Goal: Transaction & Acquisition: Purchase product/service

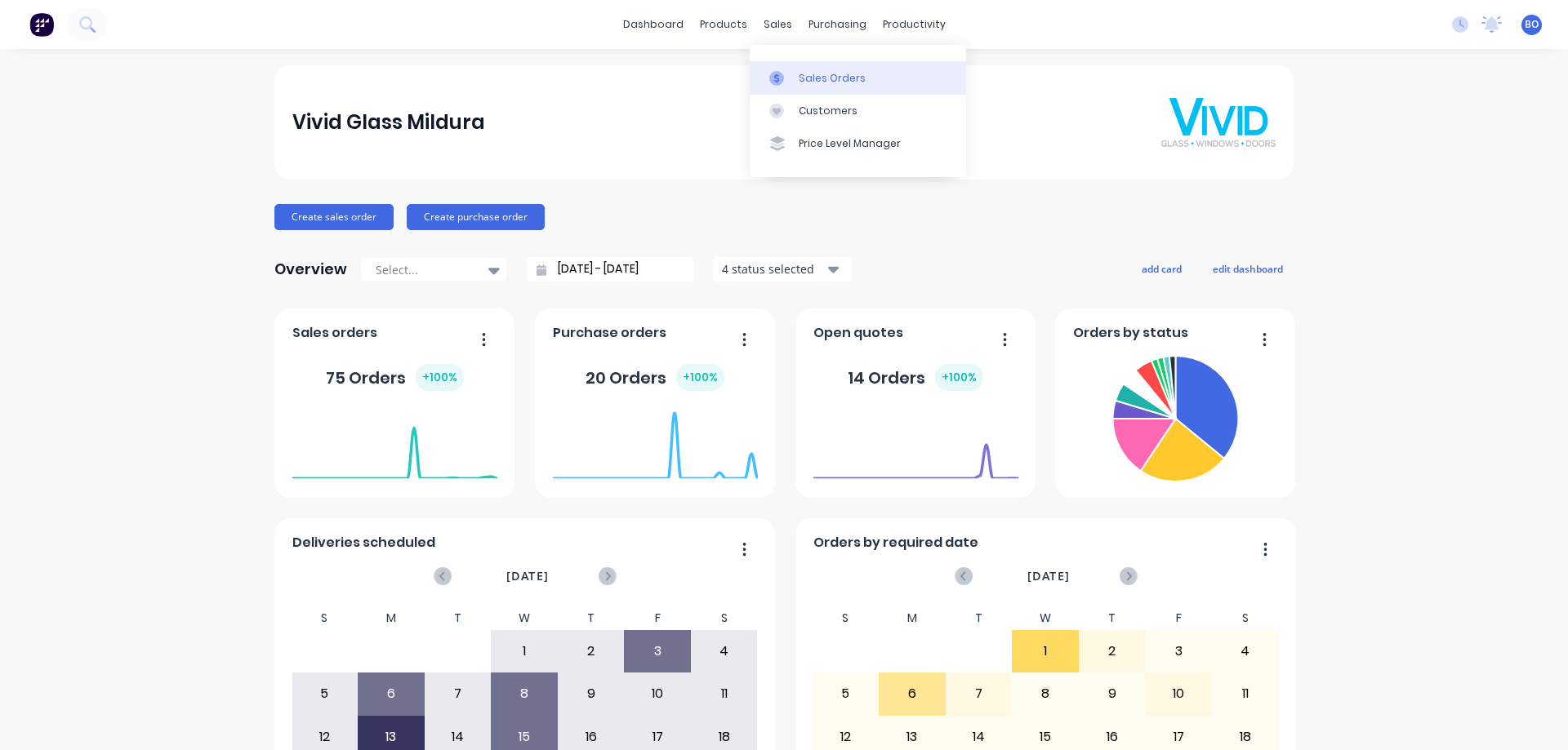
click at [821, 76] on div "Sales Orders" at bounding box center [832, 78] width 67 height 14
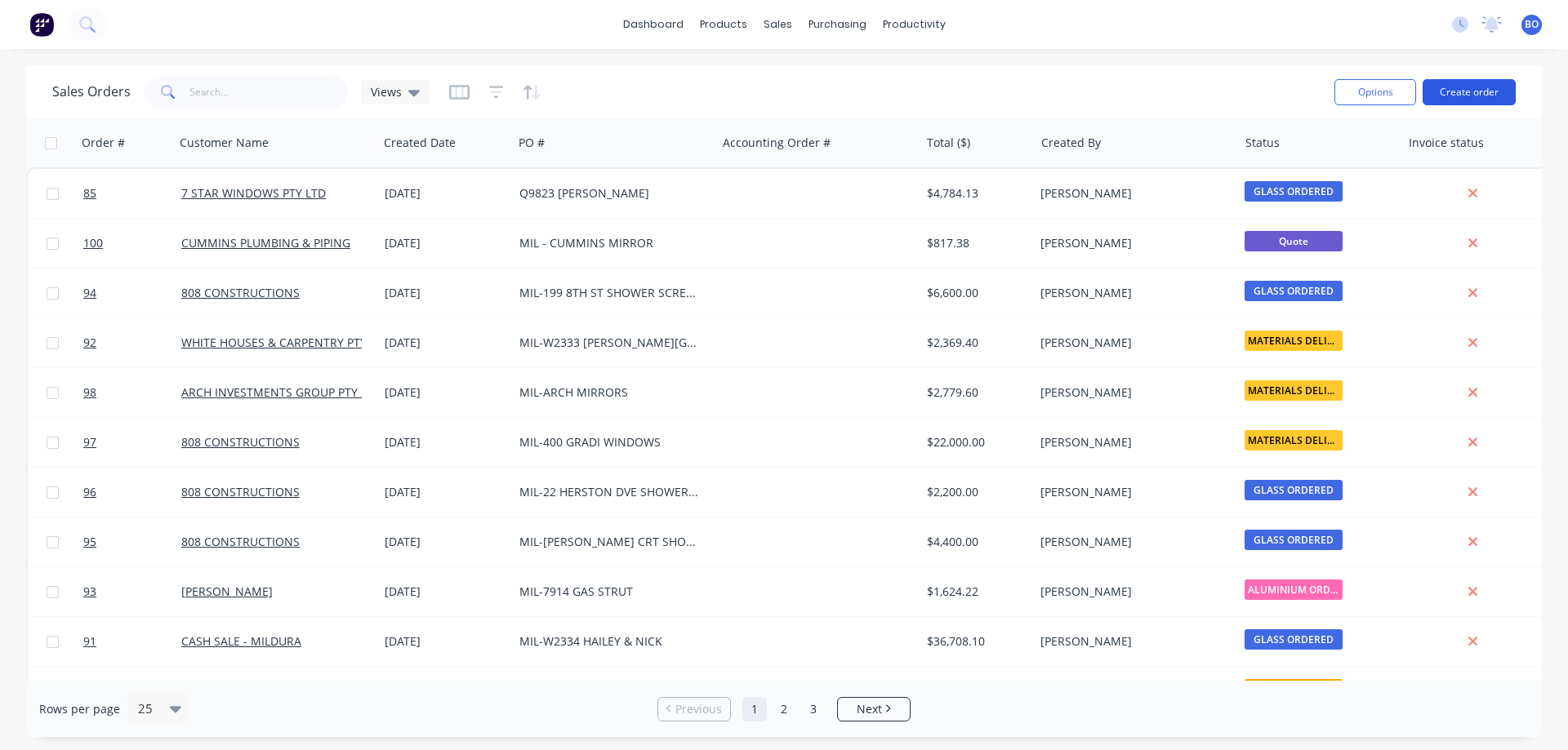
click at [1480, 85] on button "Create order" at bounding box center [1469, 92] width 93 height 26
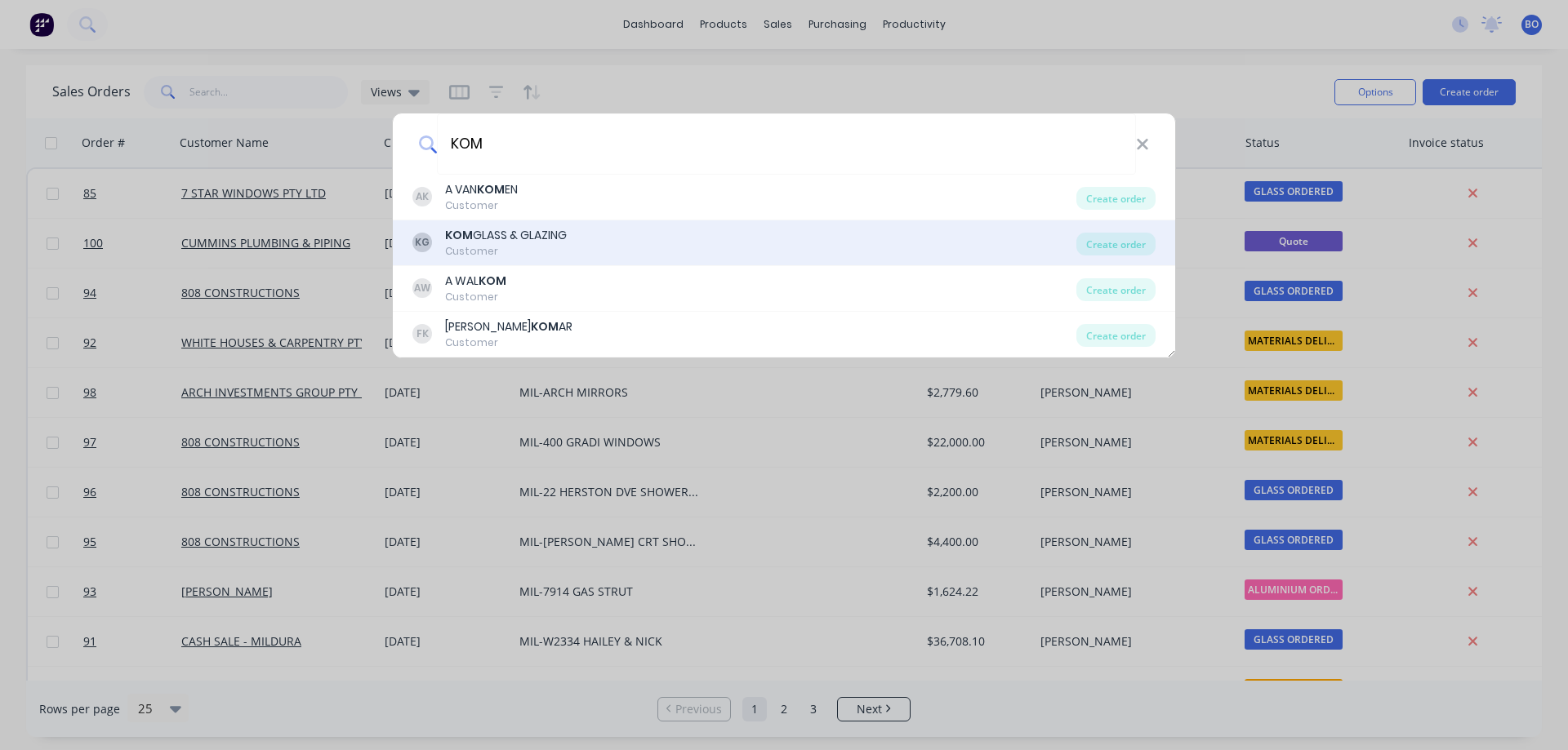
type input "KOM"
click at [476, 239] on div "KOM GLASS & GLAZING" at bounding box center [505, 236] width 122 height 17
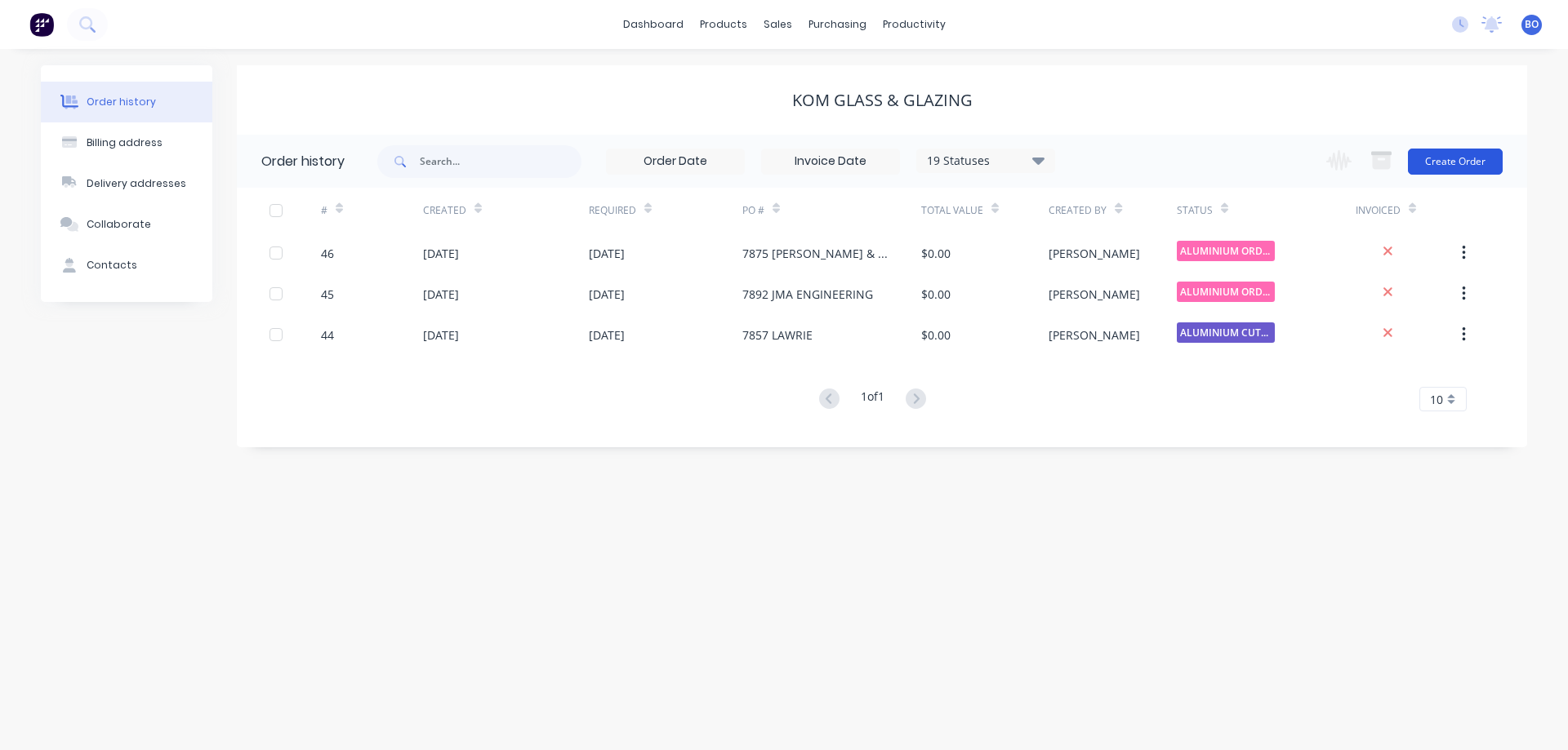
click at [1454, 158] on button "Create Order" at bounding box center [1454, 162] width 94 height 26
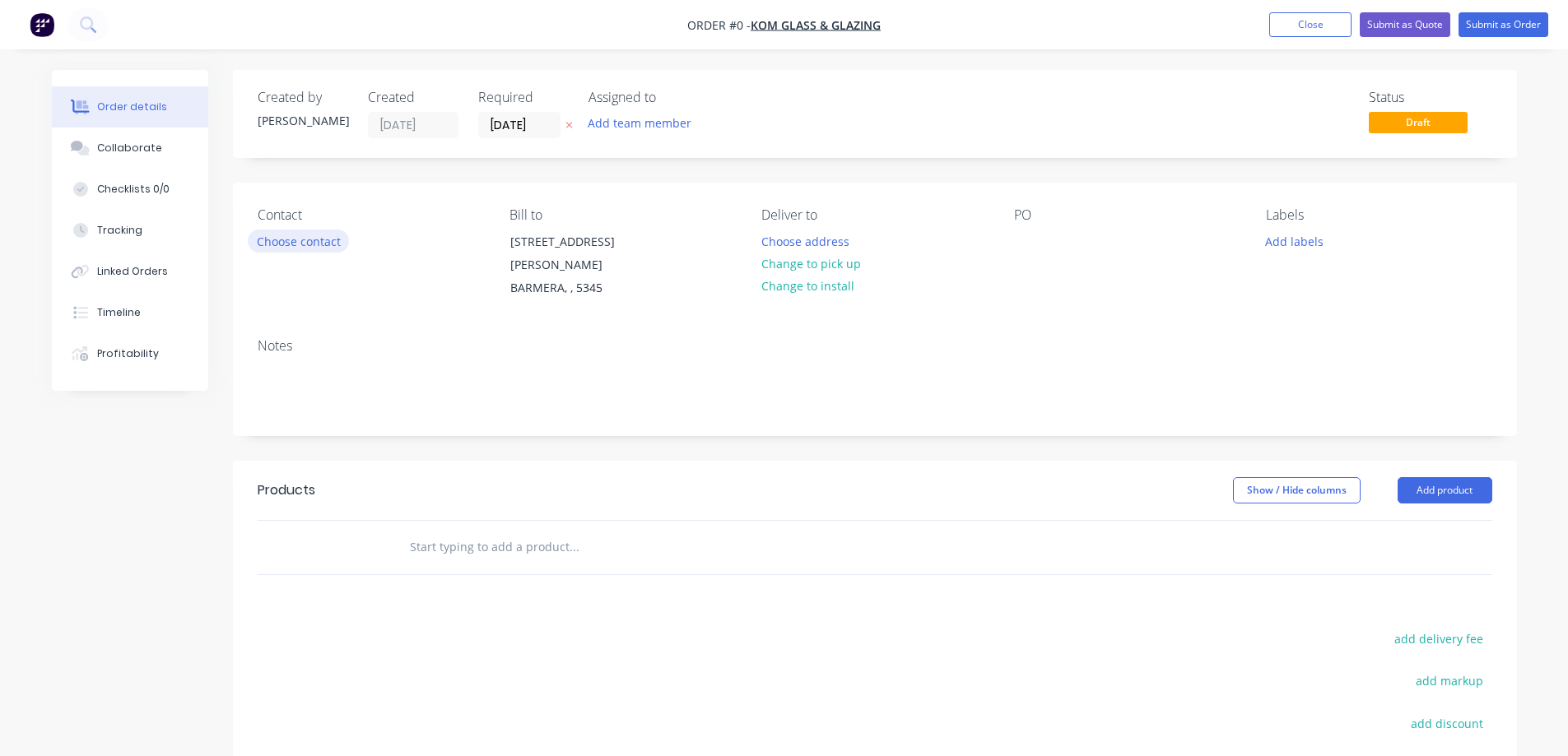
click at [308, 241] on button "Choose contact" at bounding box center [298, 241] width 101 height 22
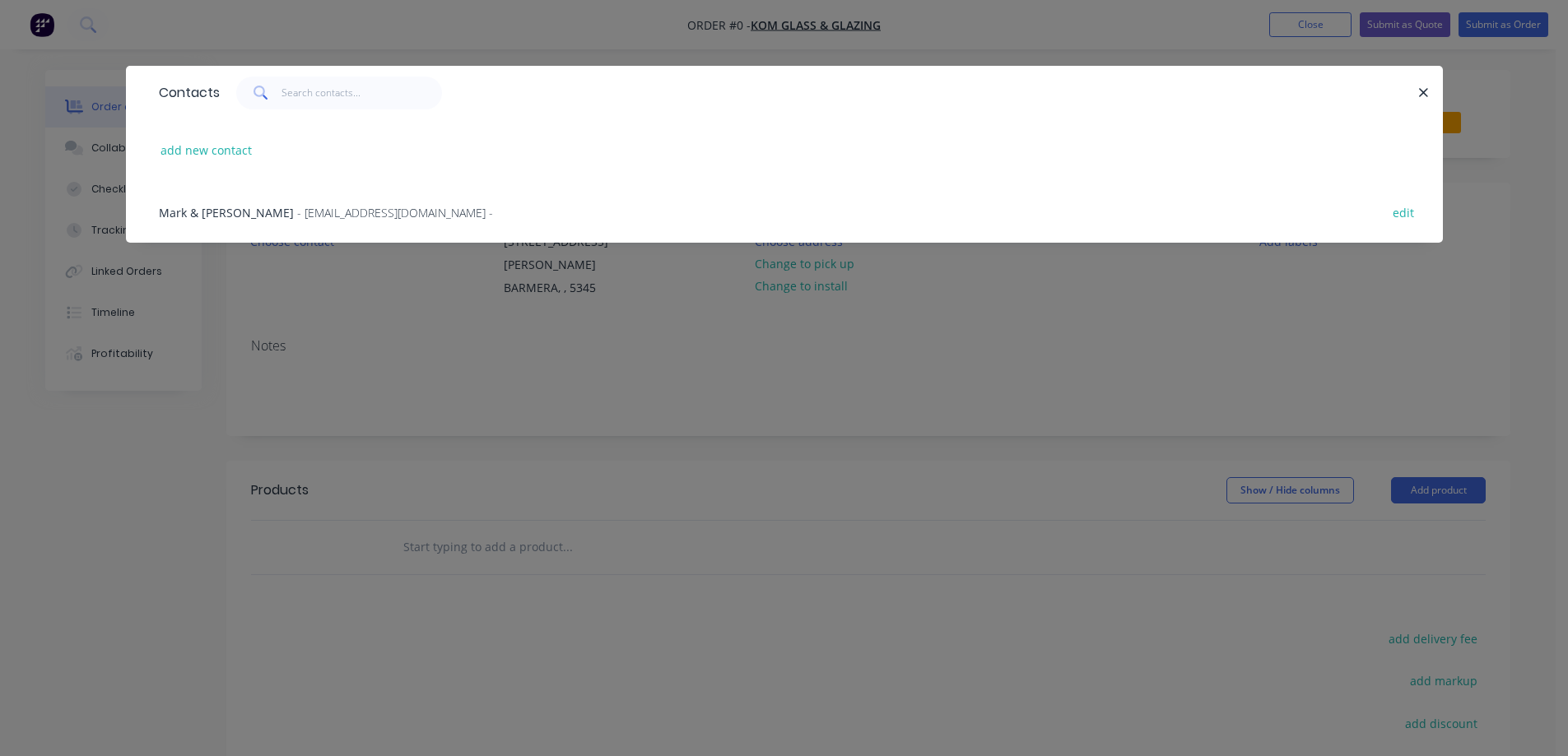
click at [247, 212] on span "Mark & Deb Littledyke" at bounding box center [225, 213] width 135 height 15
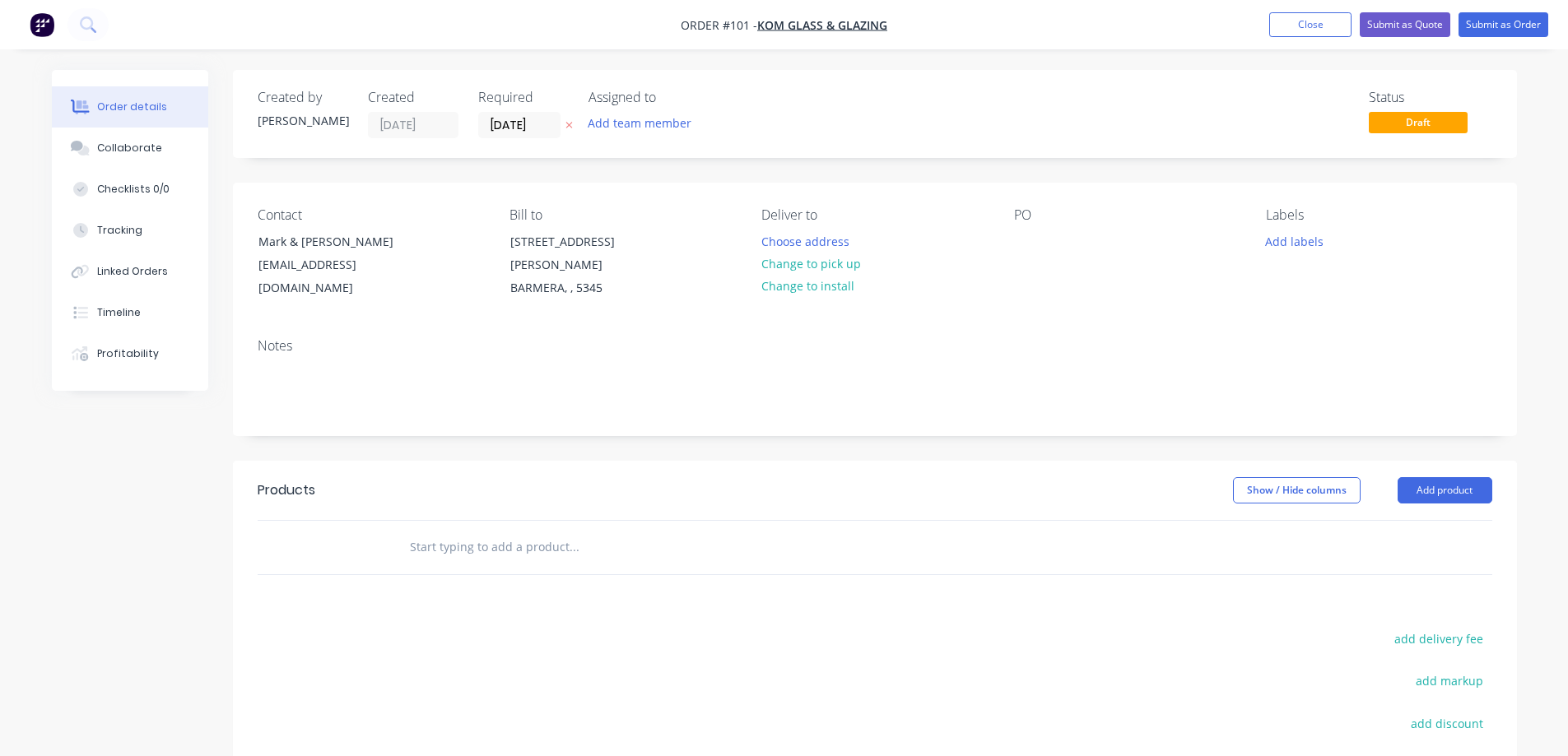
click at [1011, 234] on div "Contact Mark & Deb Littledyke komglass@bigpond.com Bill to 1 Anderson St BARMER…" at bounding box center [875, 254] width 1284 height 142
click at [1025, 243] on div at bounding box center [1027, 242] width 27 height 24
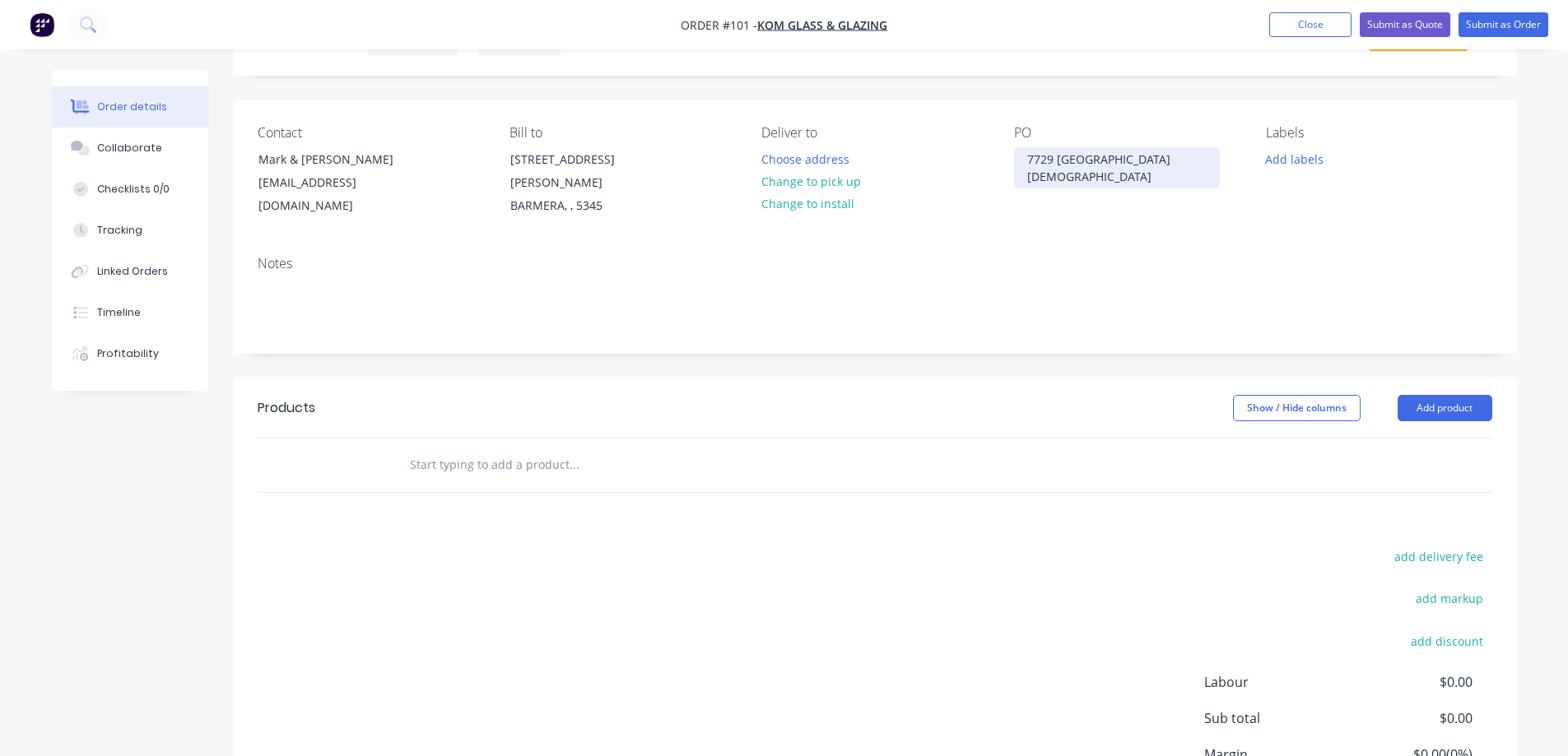
scroll to position [165, 0]
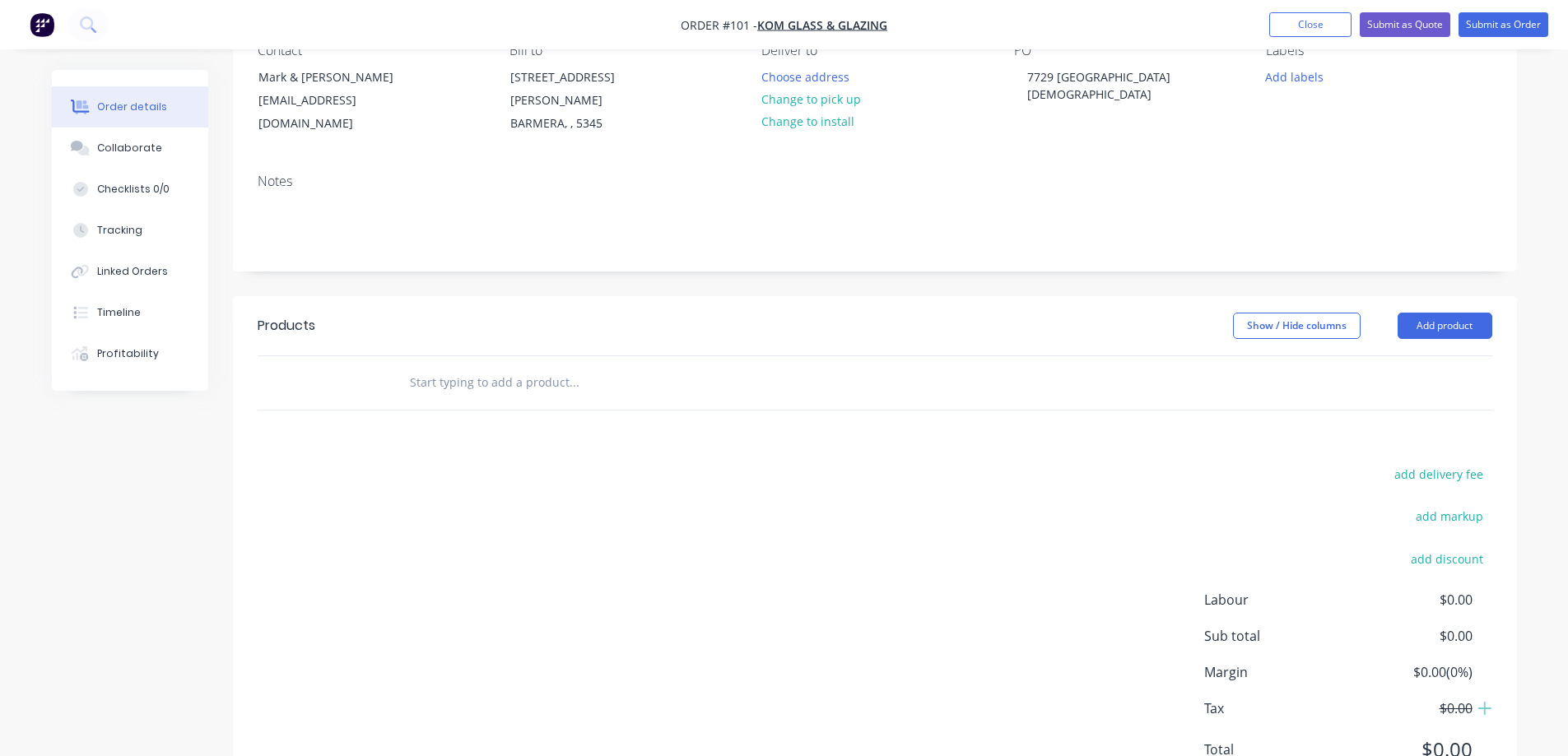
click at [407, 366] on div at bounding box center [643, 382] width 494 height 33
click at [424, 367] on input "text" at bounding box center [574, 382] width 329 height 33
type input "7"
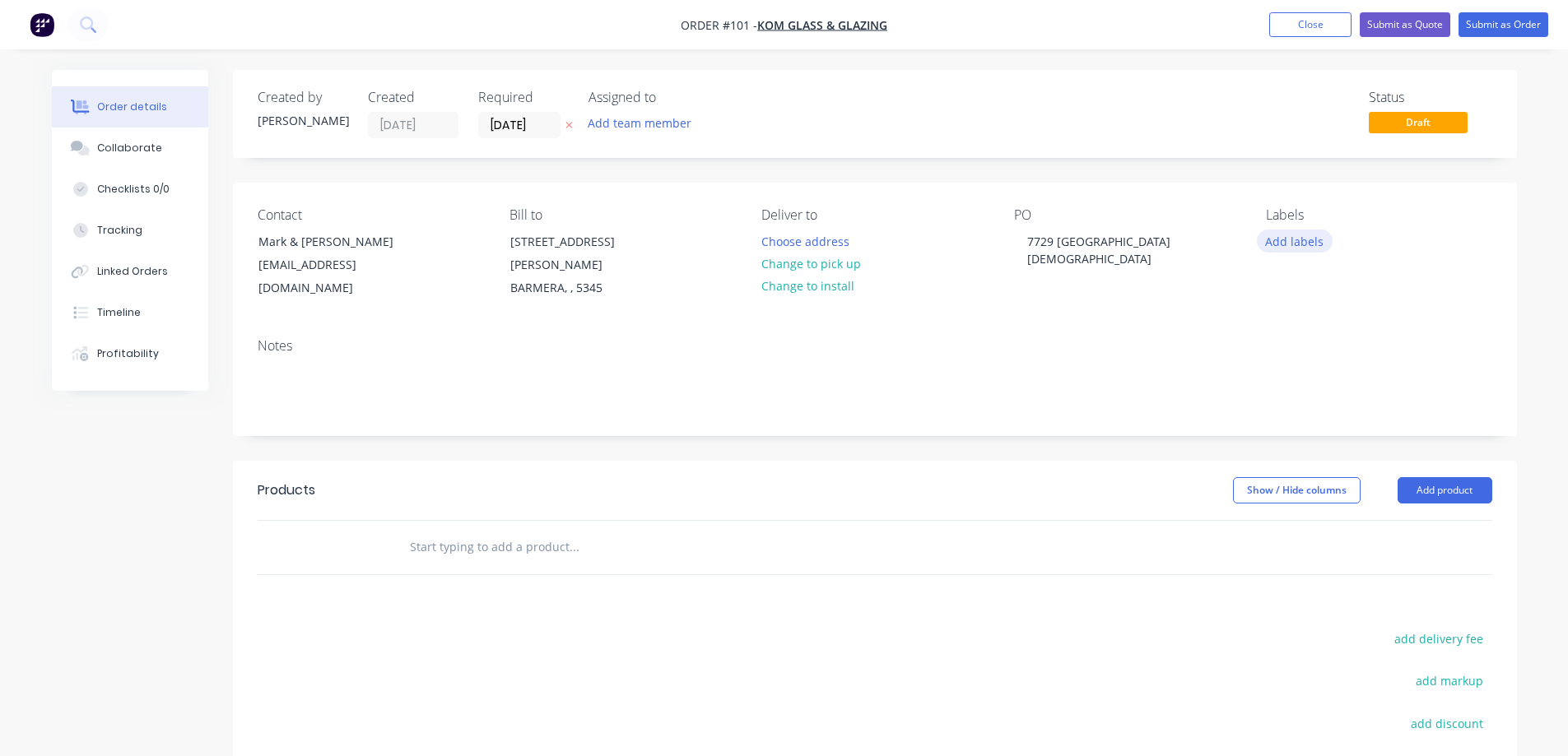
click at [1303, 243] on button "Add labels" at bounding box center [1295, 241] width 75 height 22
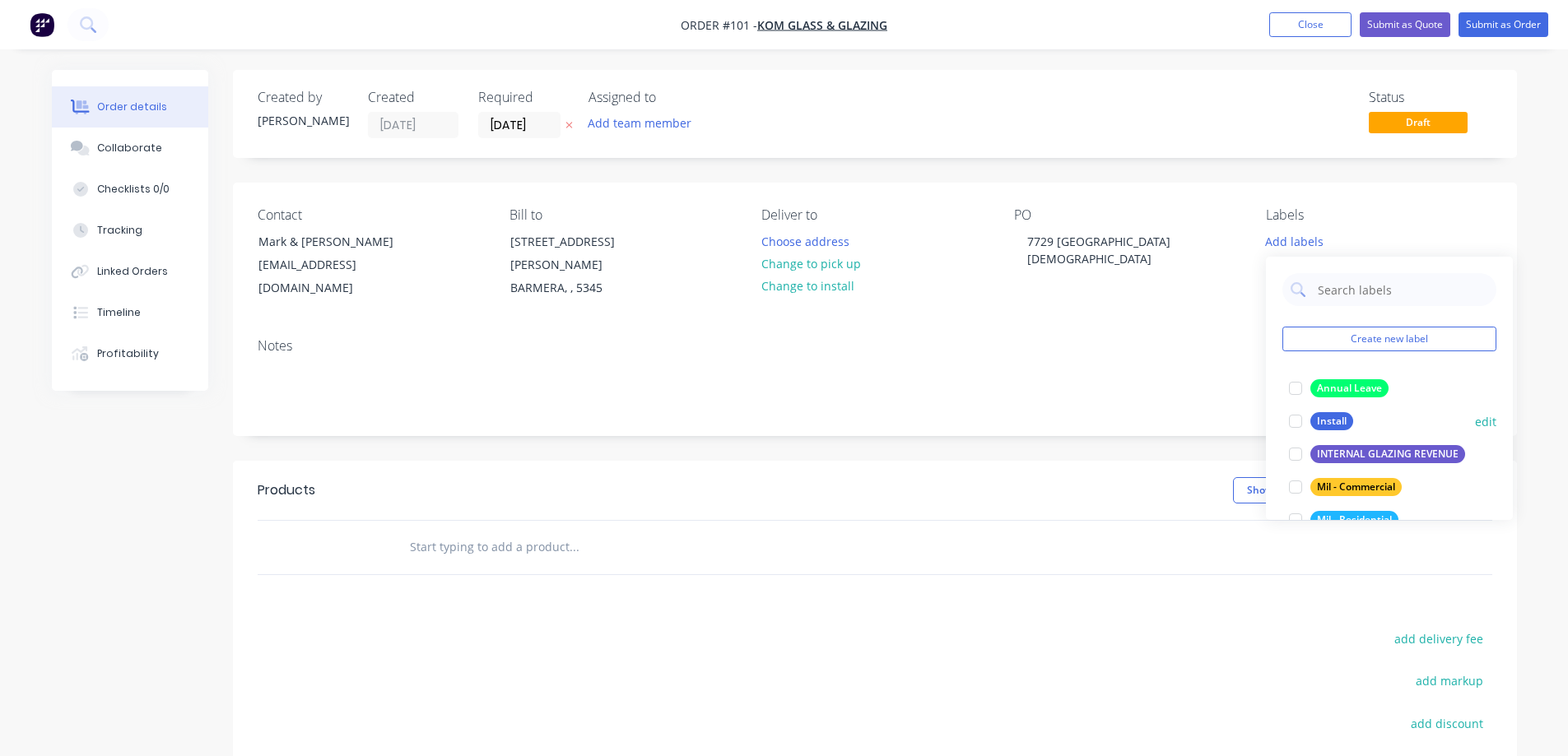
scroll to position [165, 0]
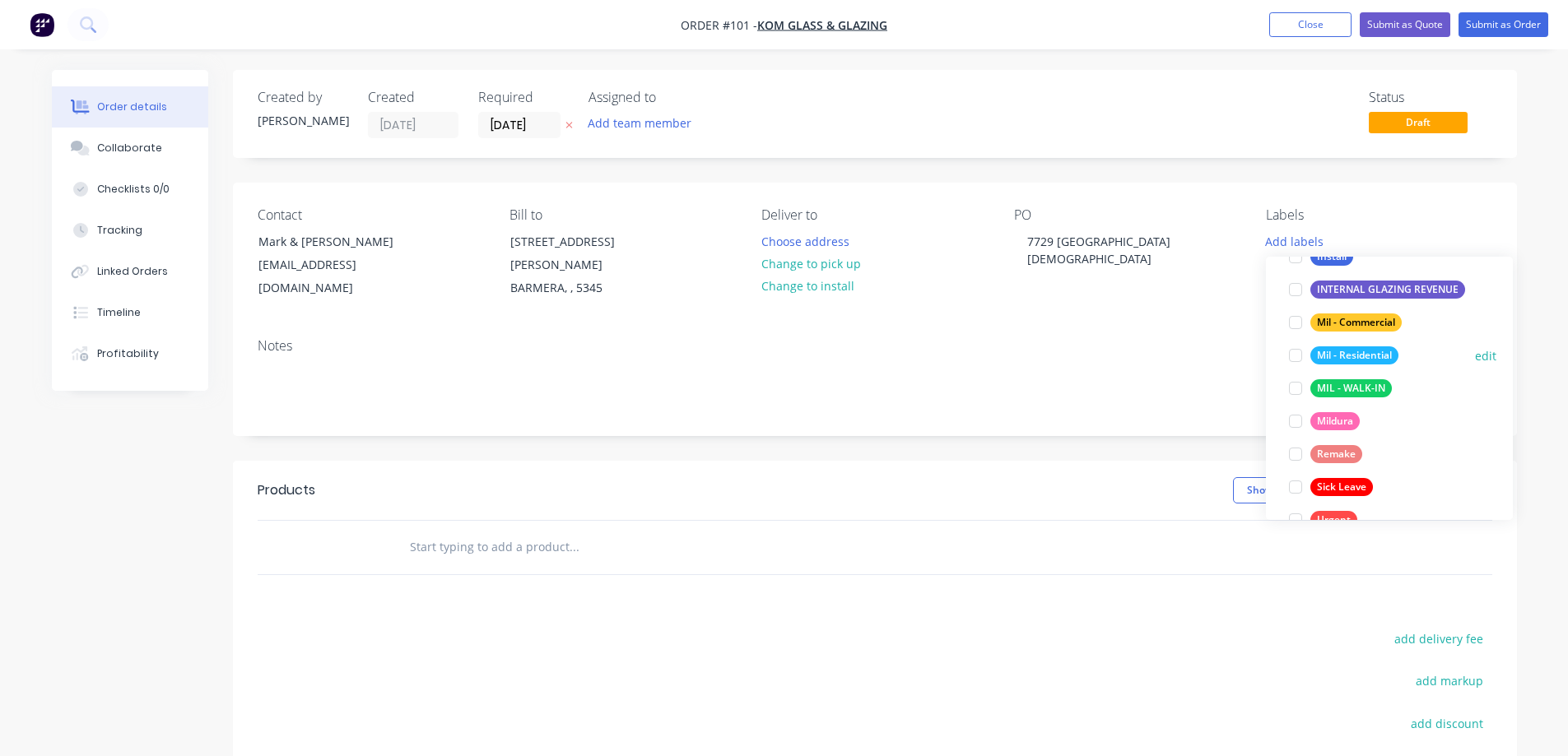
click at [1297, 352] on div at bounding box center [1295, 356] width 33 height 33
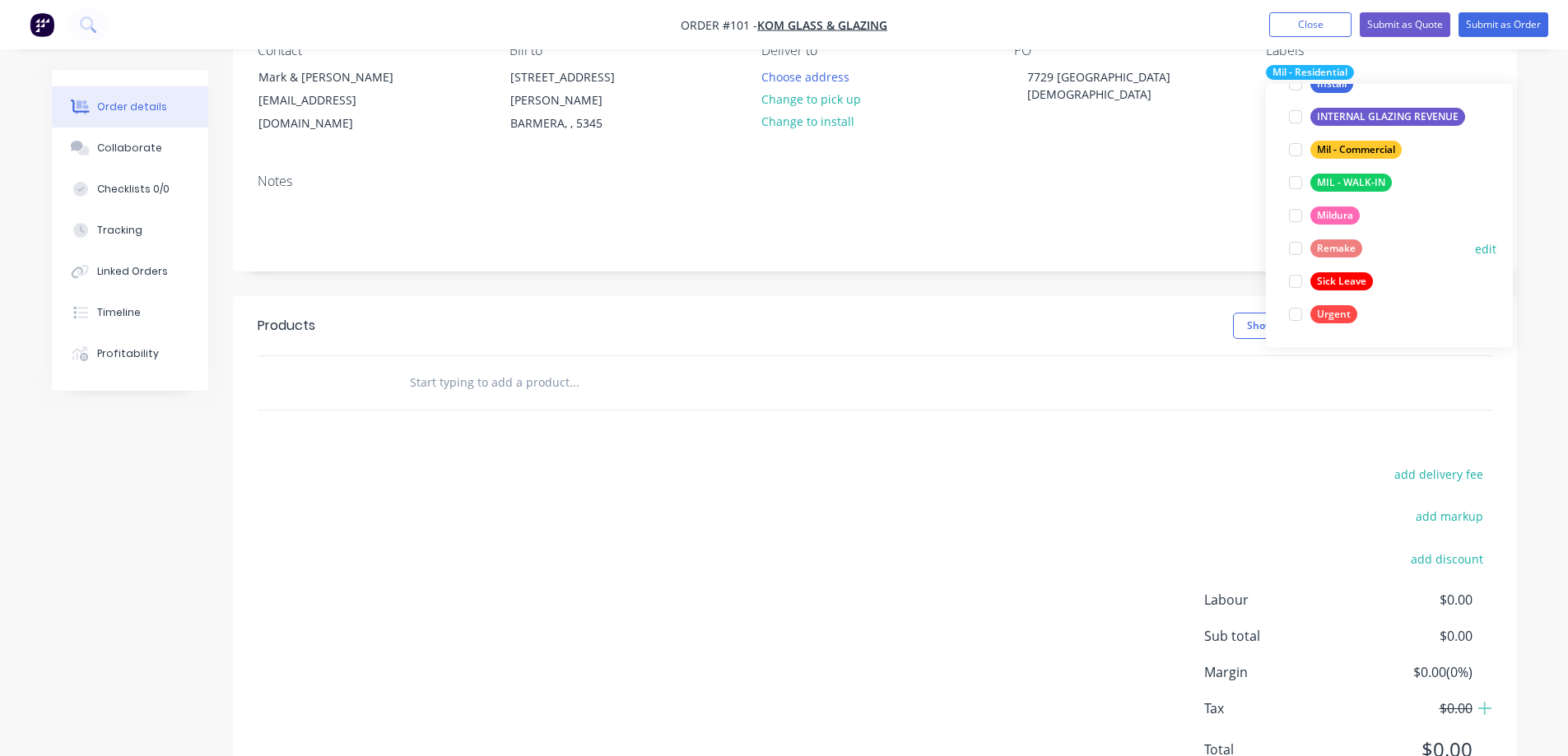
scroll to position [0, 0]
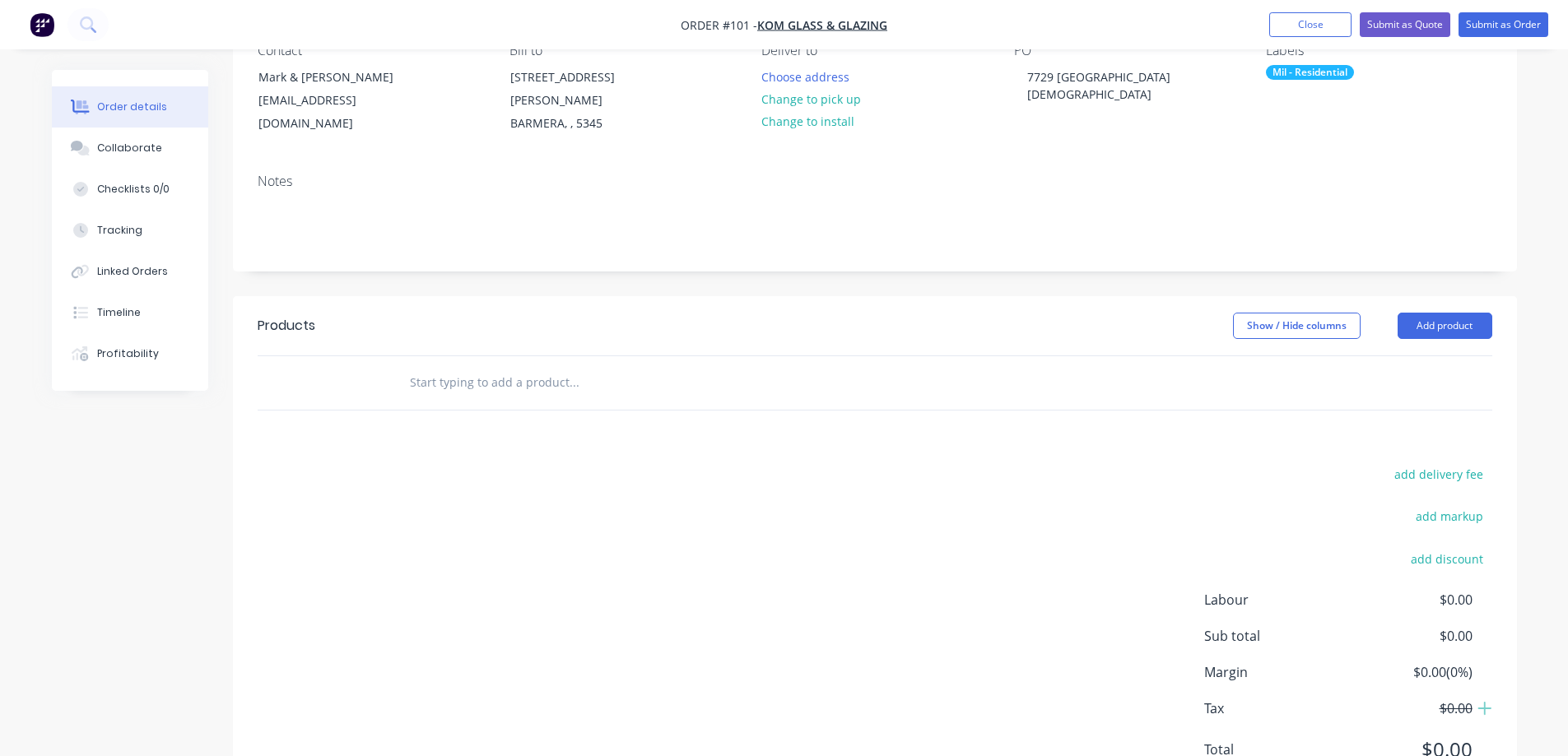
click at [409, 366] on input "text" at bounding box center [574, 382] width 329 height 33
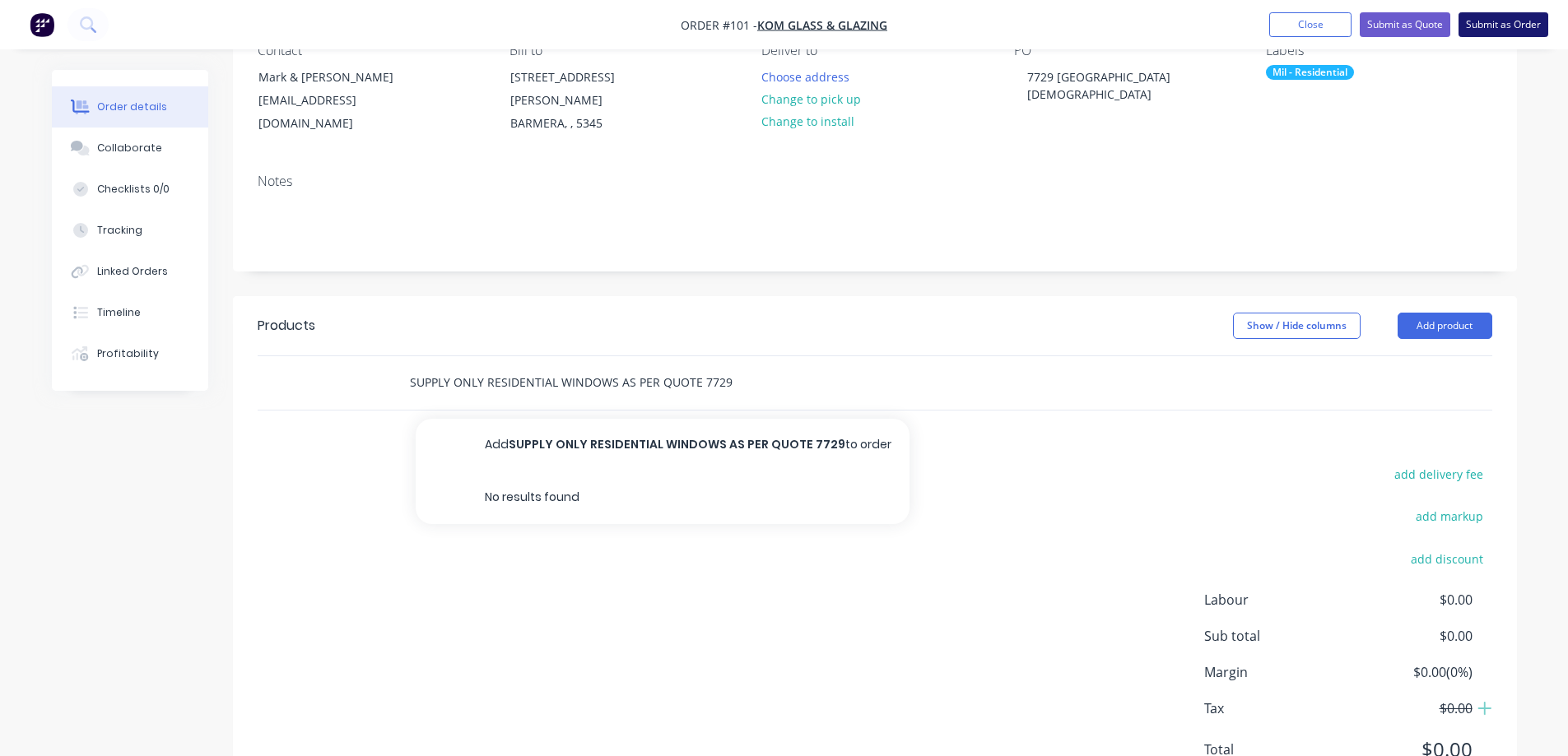
type input "SUPPLY ONLY RESIDENTIAL WINDOWS AS PER QUOTE 7729"
click at [1519, 22] on button "Submit as Order" at bounding box center [1503, 24] width 90 height 25
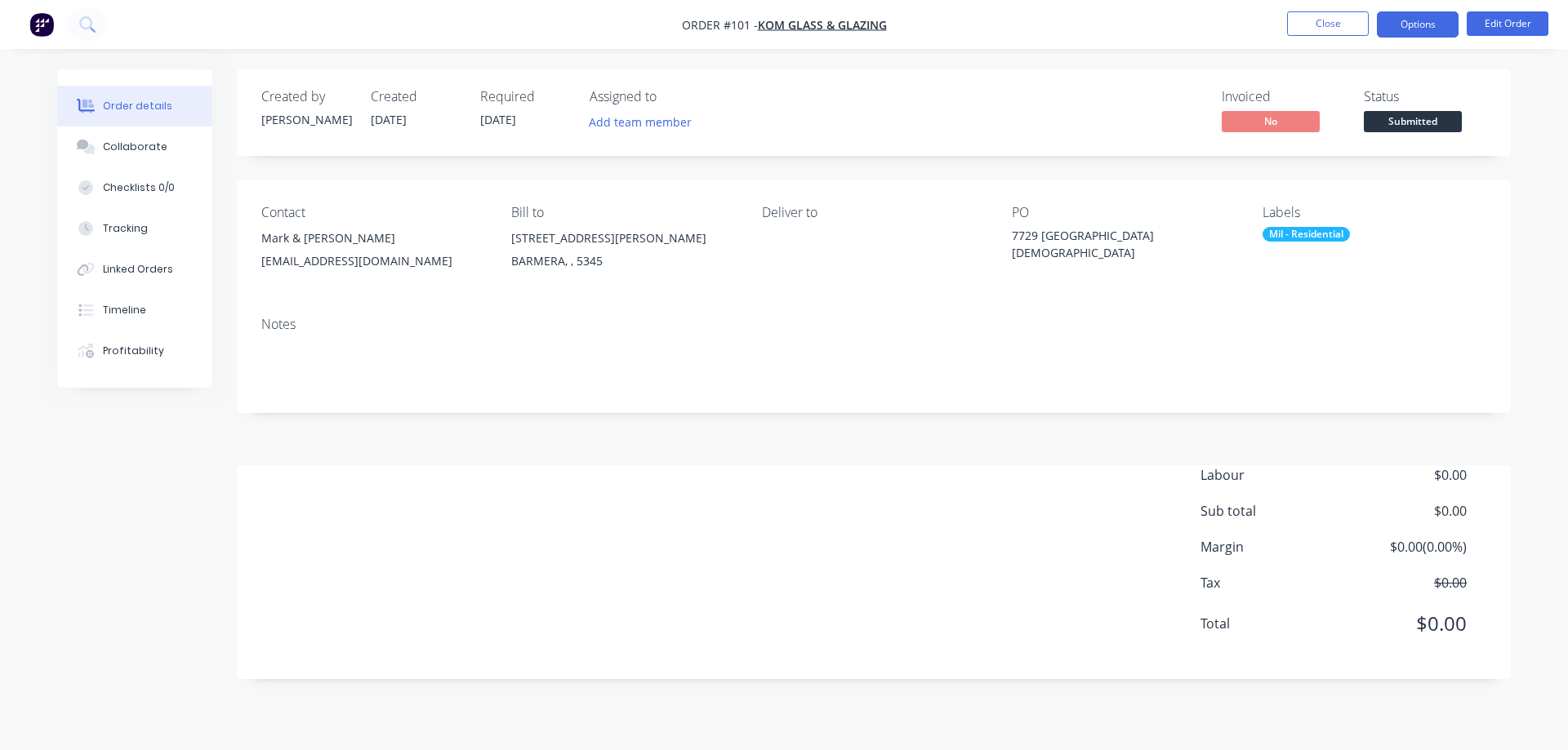
click at [1429, 20] on button "Options" at bounding box center [1417, 24] width 82 height 26
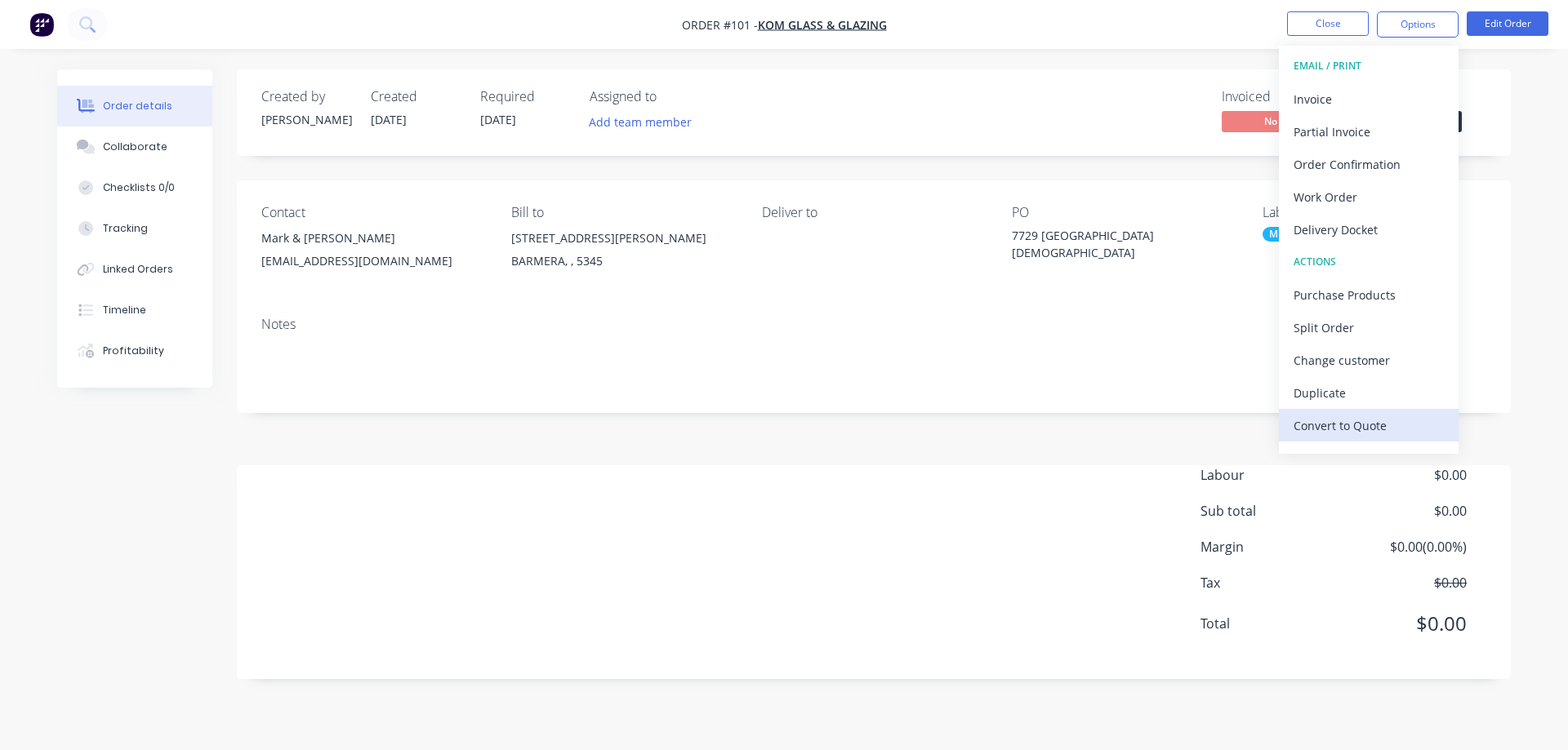
click at [1361, 423] on div "Convert to Quote" at bounding box center [1368, 426] width 151 height 24
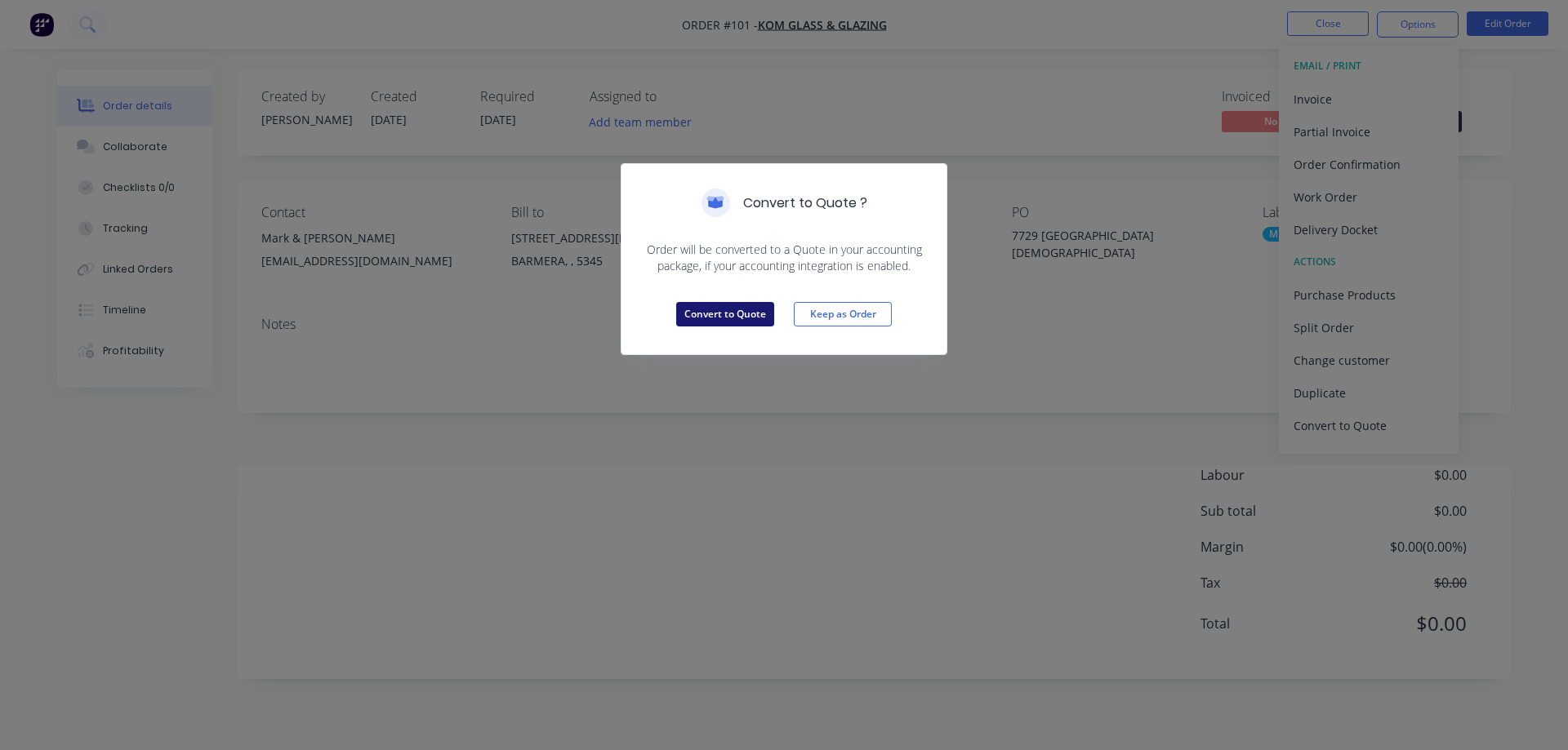
click at [735, 310] on button "Convert to Quote" at bounding box center [724, 314] width 98 height 25
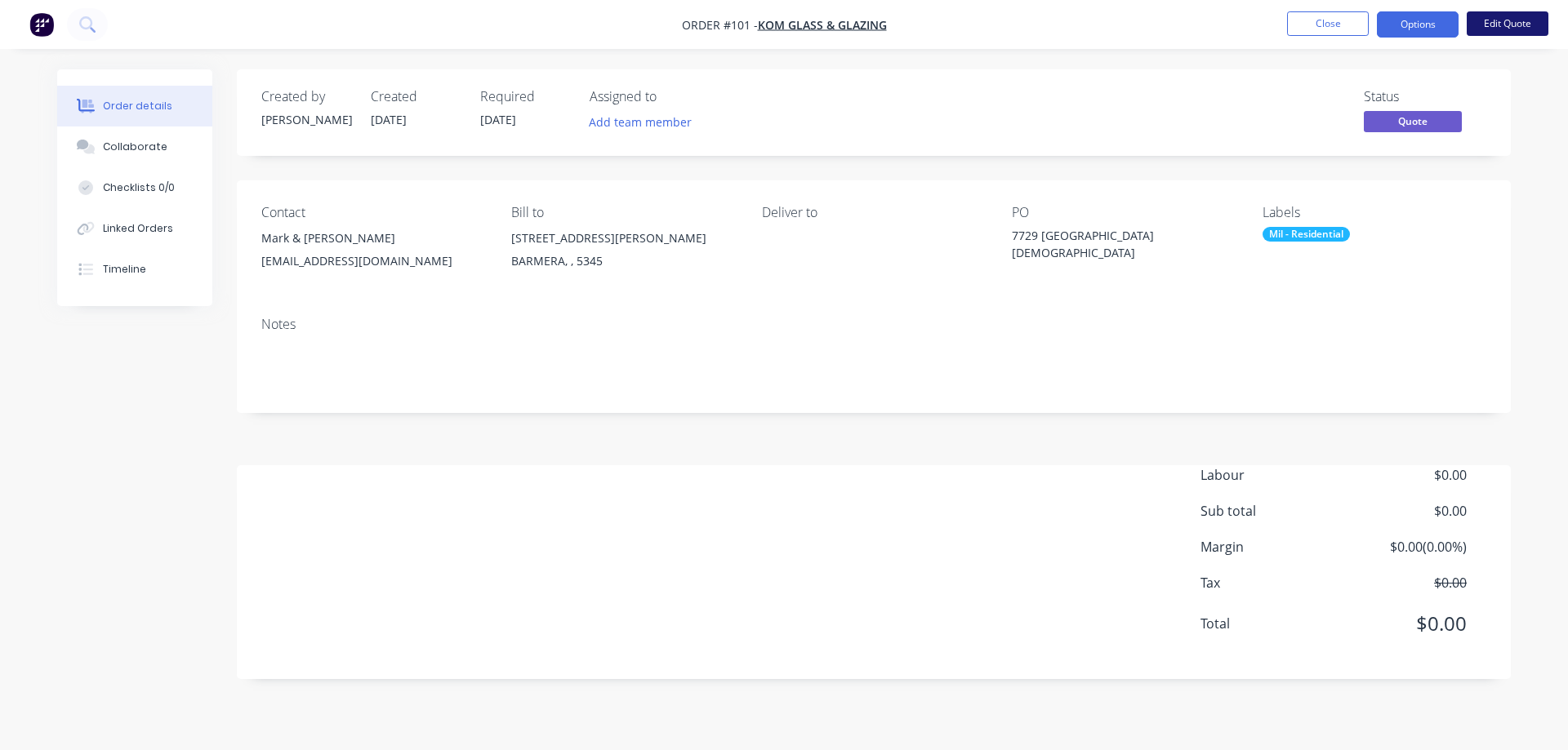
click at [1515, 16] on button "Edit Quote" at bounding box center [1507, 23] width 82 height 25
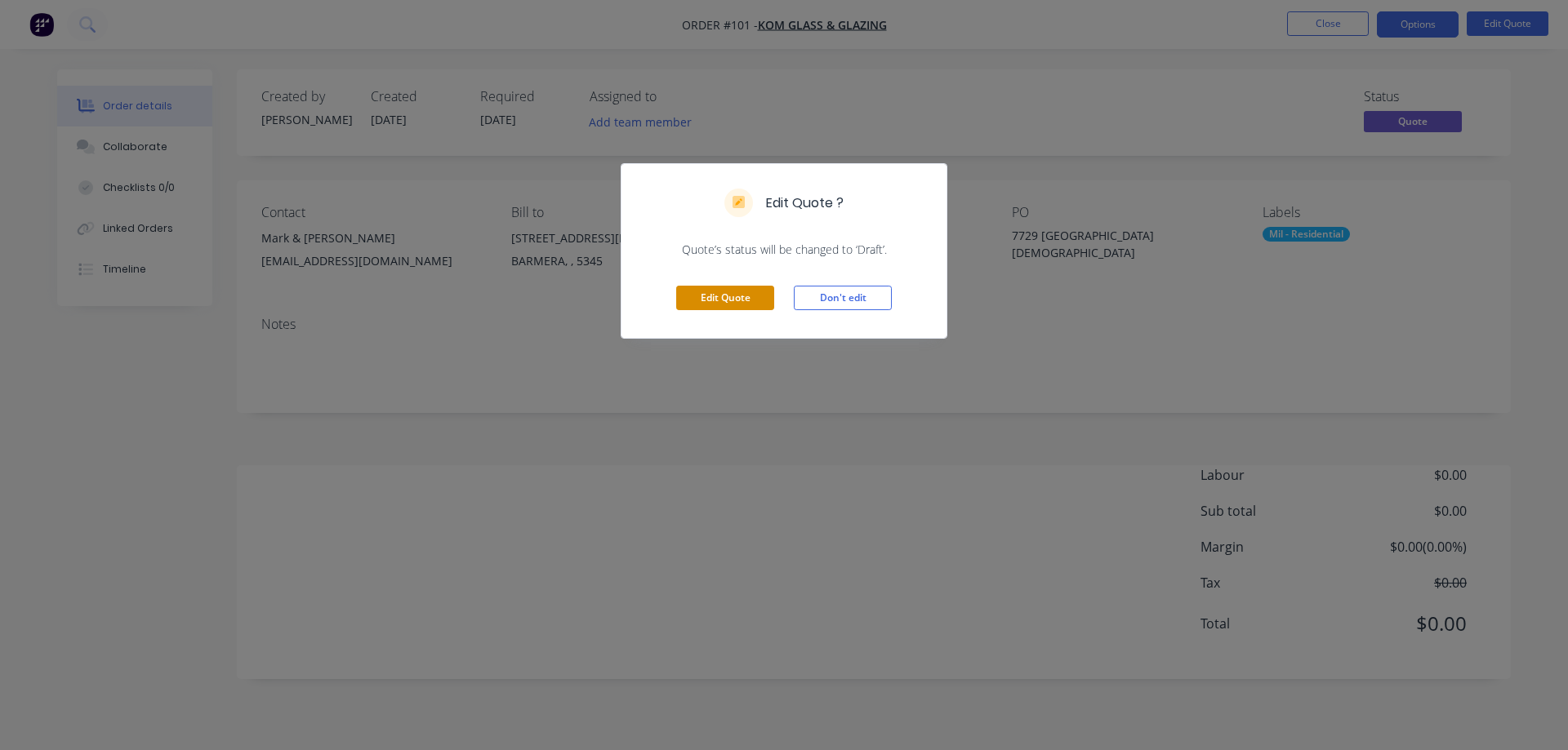
click at [734, 294] on button "Edit Quote" at bounding box center [724, 298] width 98 height 25
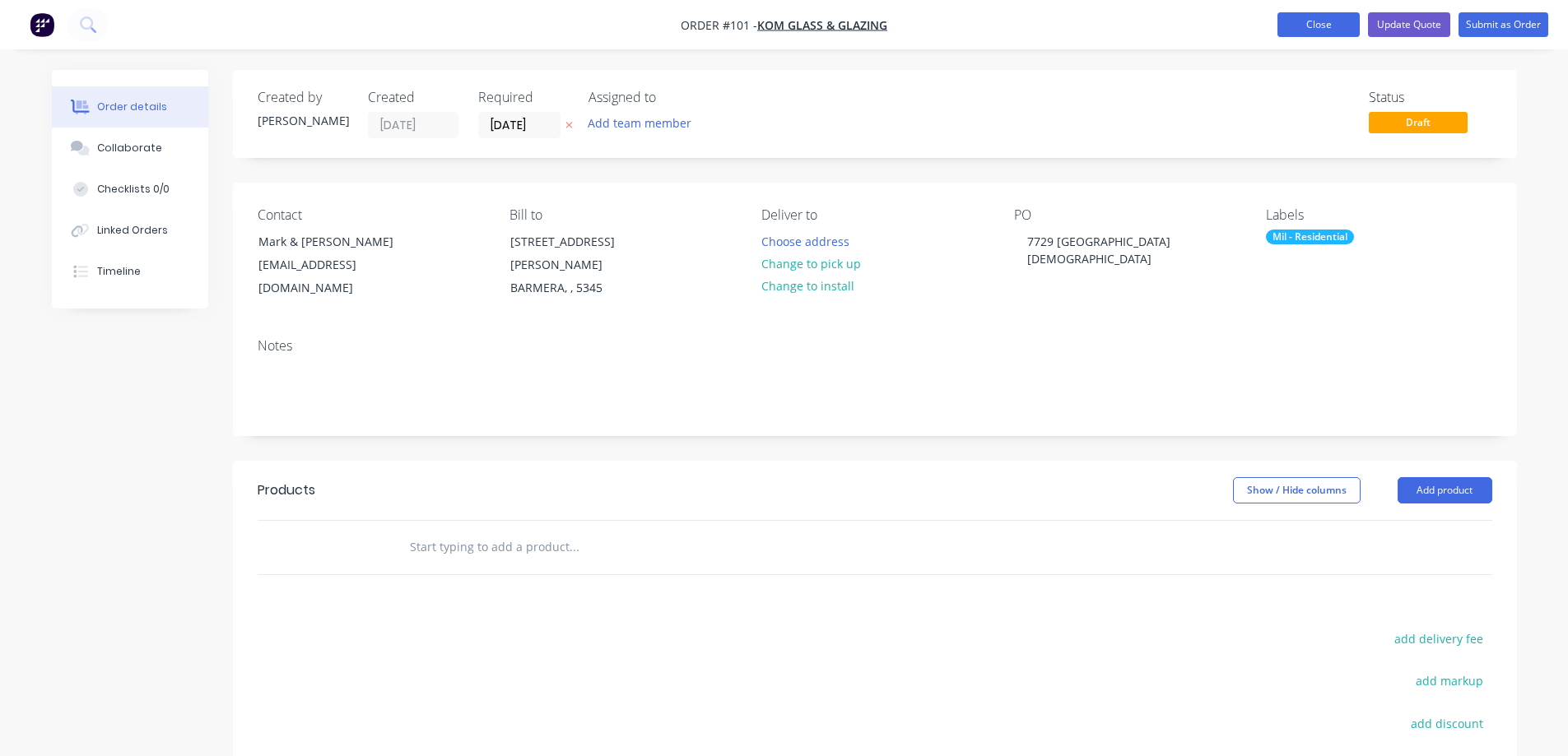
click at [1308, 21] on button "Close" at bounding box center [1319, 24] width 82 height 25
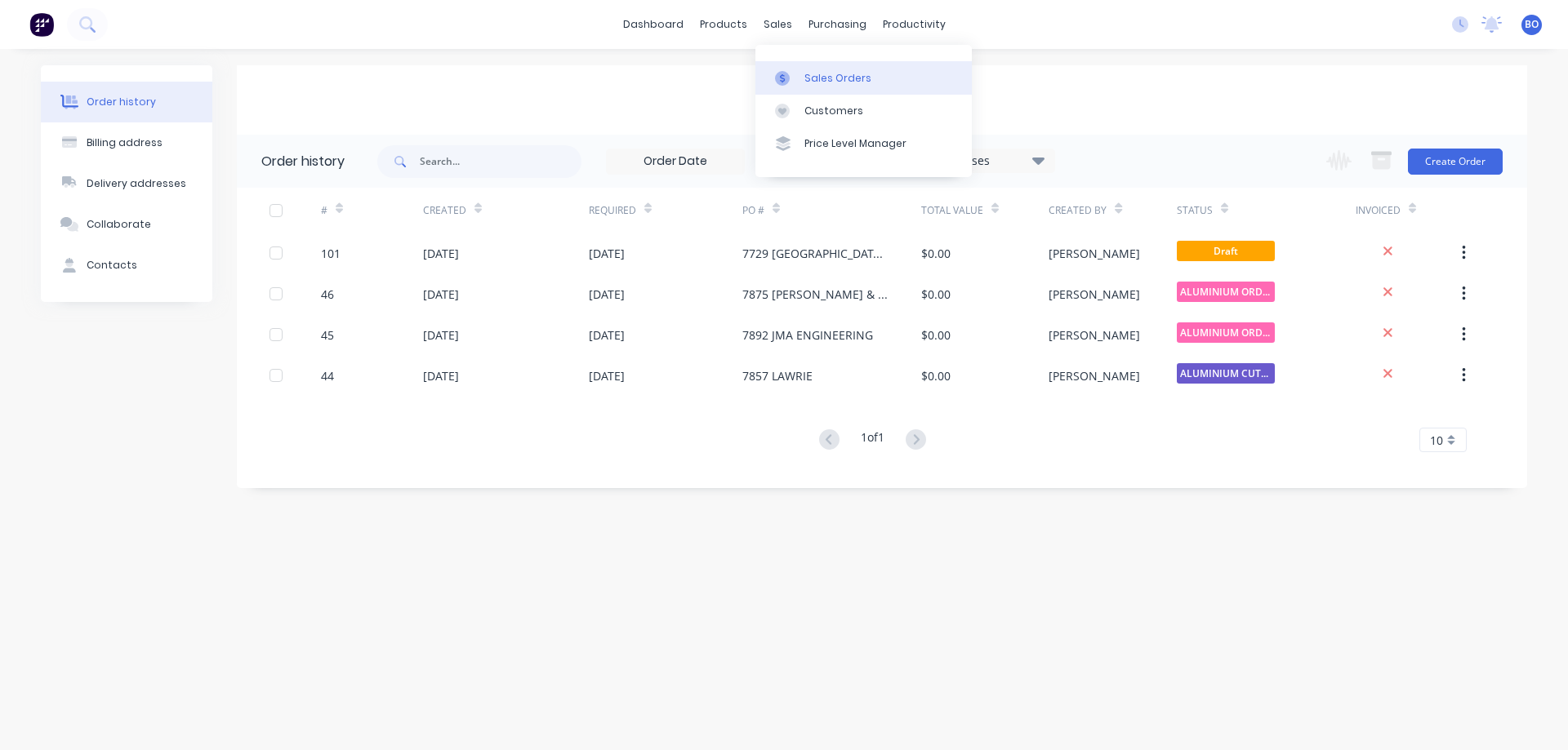
click at [839, 77] on div "Sales Orders" at bounding box center [838, 78] width 67 height 14
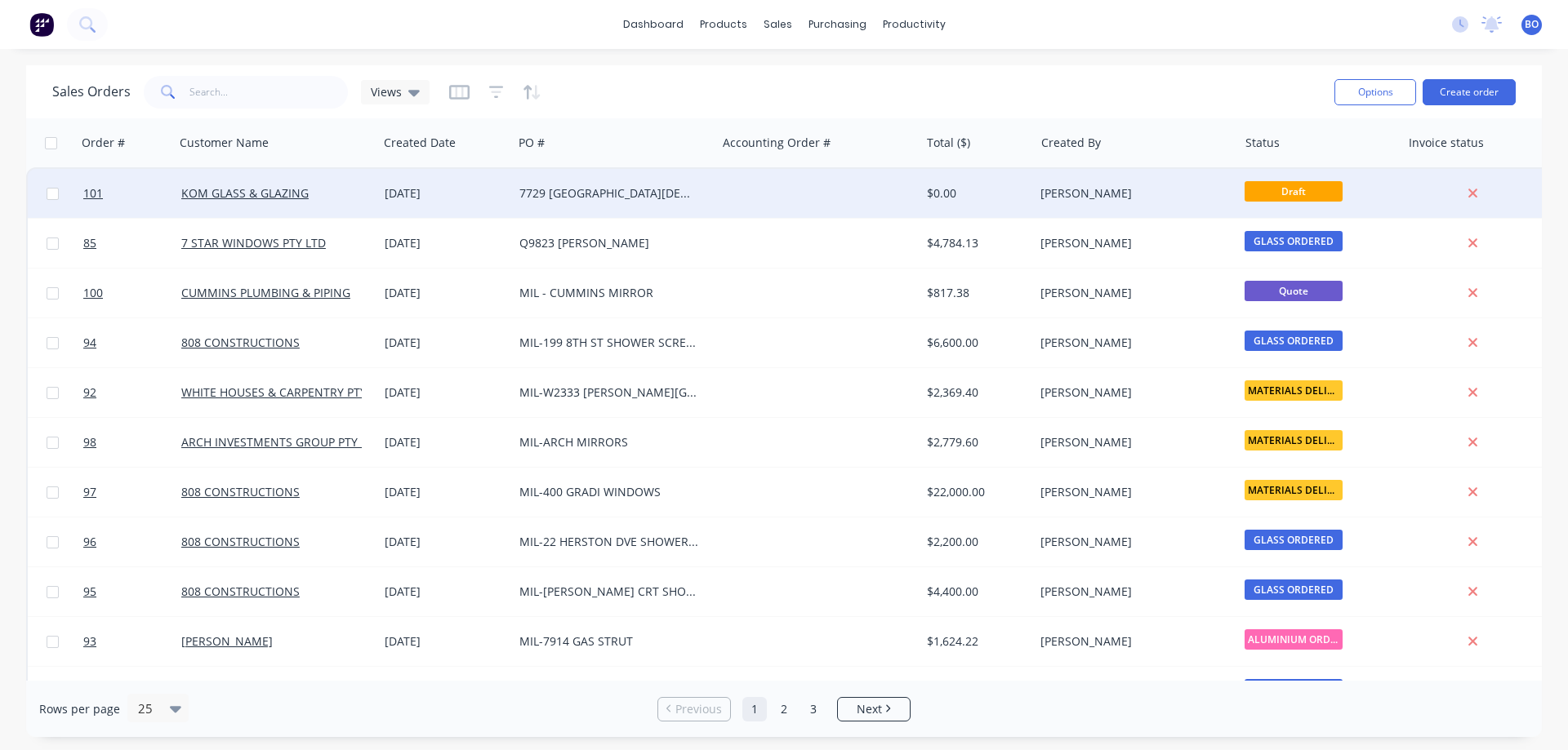
click at [641, 189] on div "7729 KOM RIVERVIEW LUTHERAN" at bounding box center [610, 193] width 181 height 16
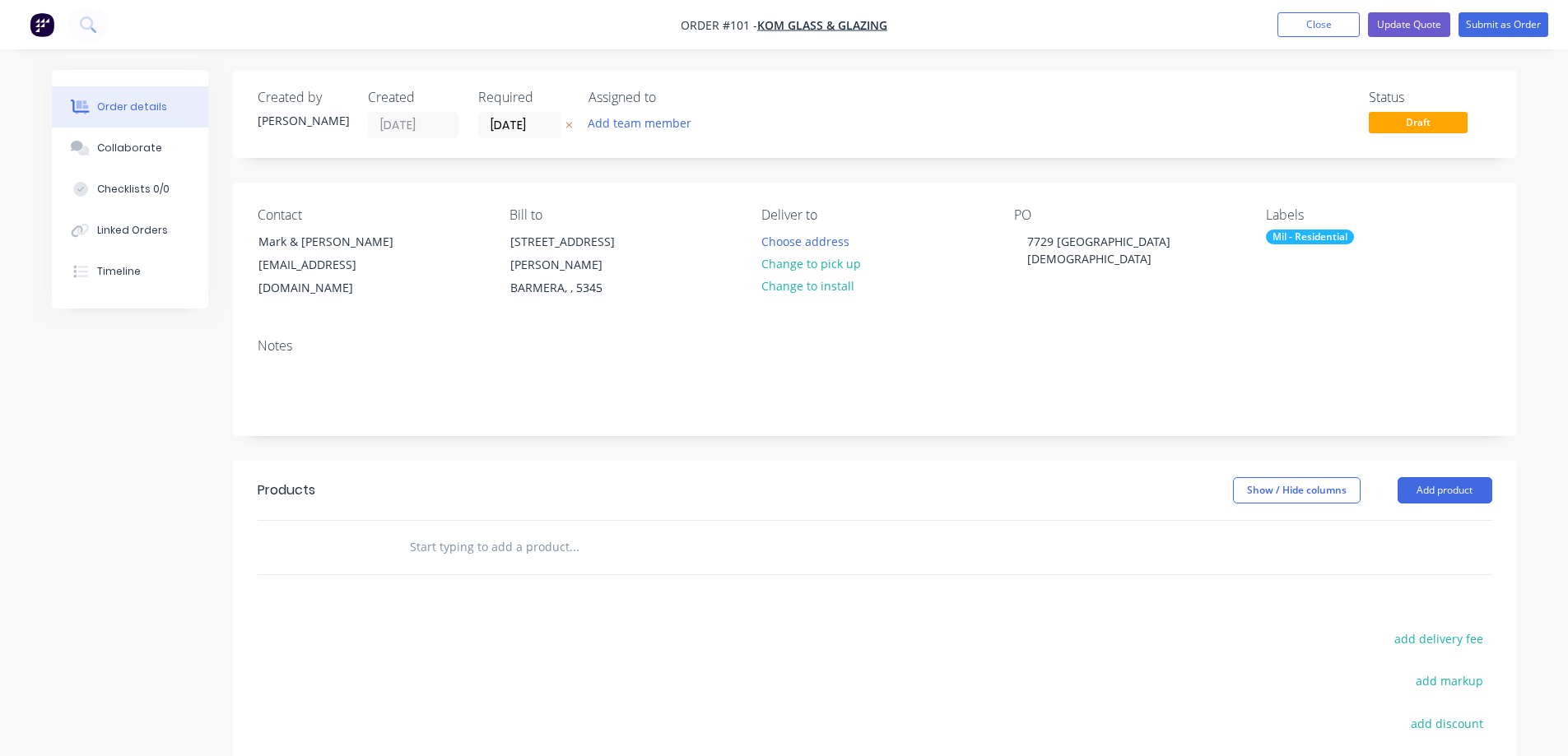
scroll to position [220, 0]
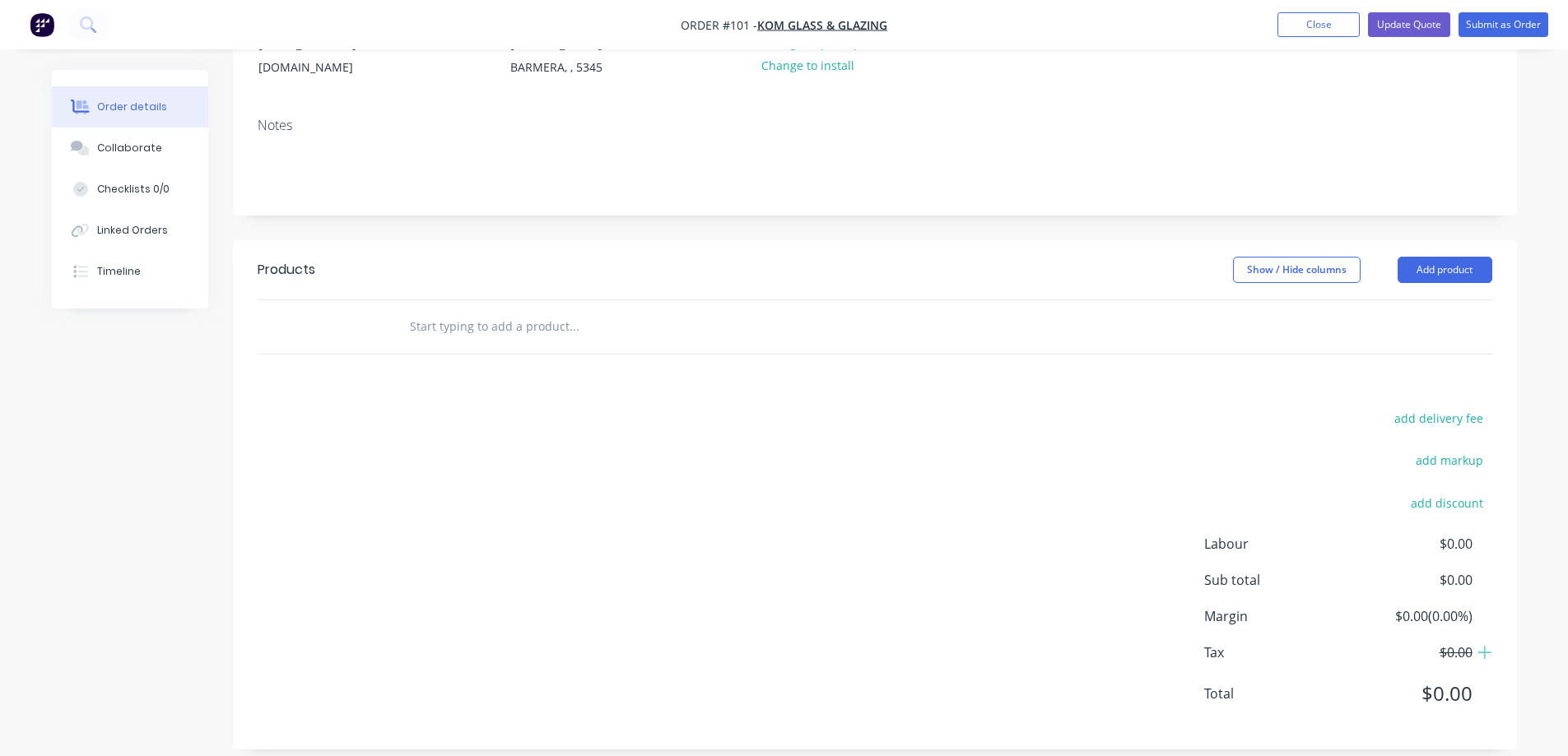
click at [416, 311] on input "text" at bounding box center [574, 327] width 329 height 33
type input "SUPPLY ONLY RESIDENTIAL WINDOWS AS PER QUOTE 7729"
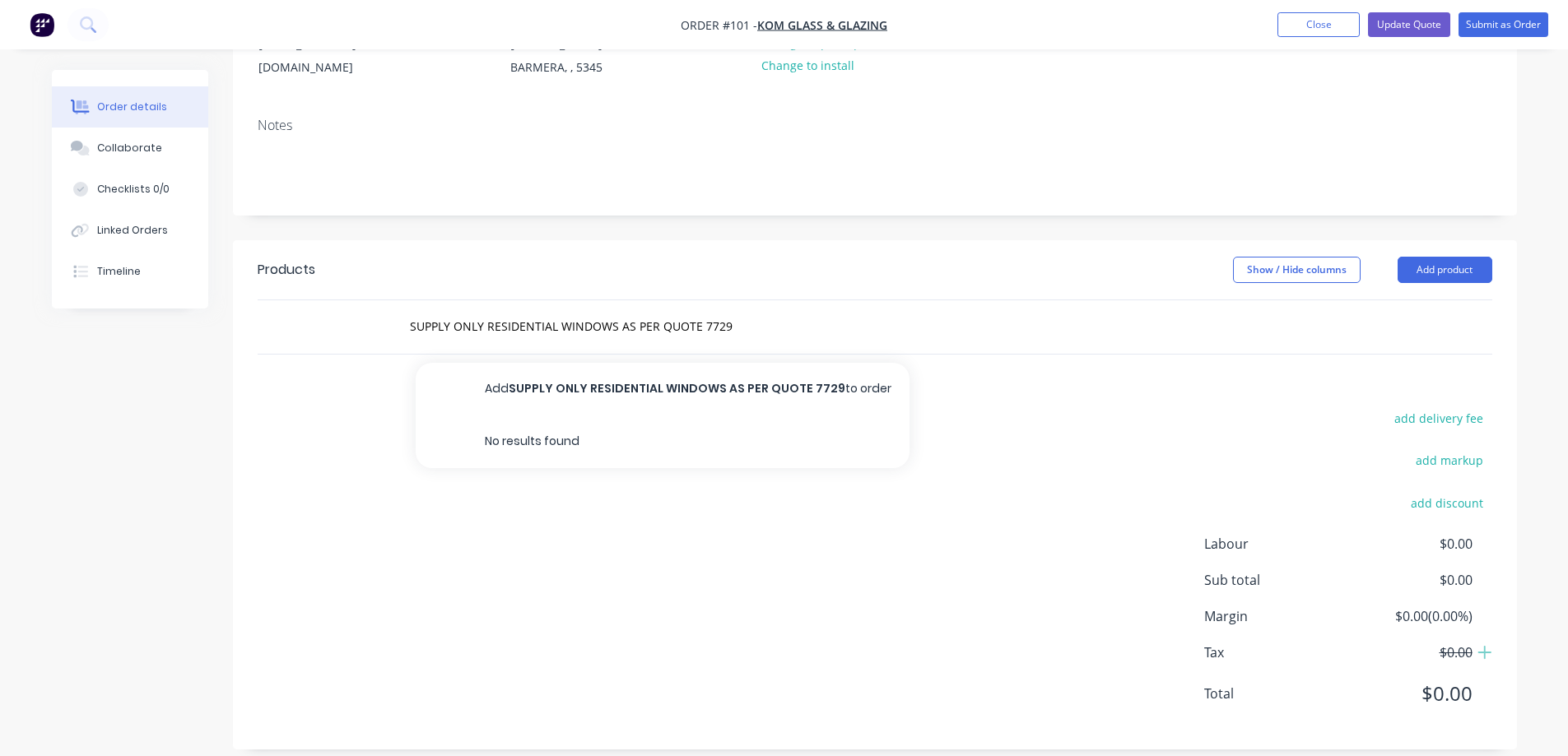
click at [802, 310] on div "SUPPLY ONLY RESIDENTIAL WINDOWS AS PER QUOTE 7729 Add SUPPLY ONLY RESIDENTIAL W…" at bounding box center [643, 327] width 494 height 33
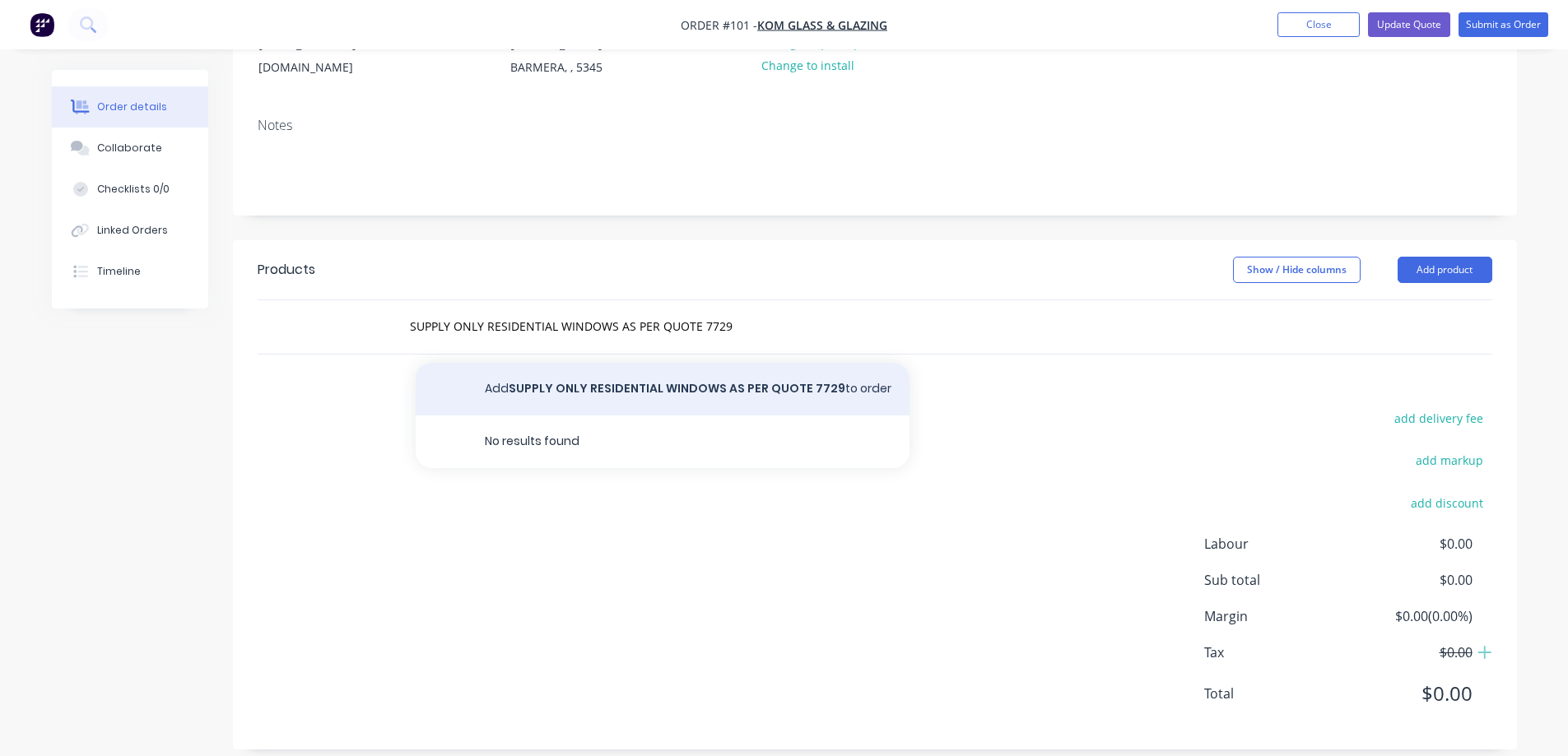
click at [688, 369] on button "Add SUPPLY ONLY RESIDENTIAL WINDOWS AS PER QUOTE 7729 to order" at bounding box center [663, 388] width 494 height 52
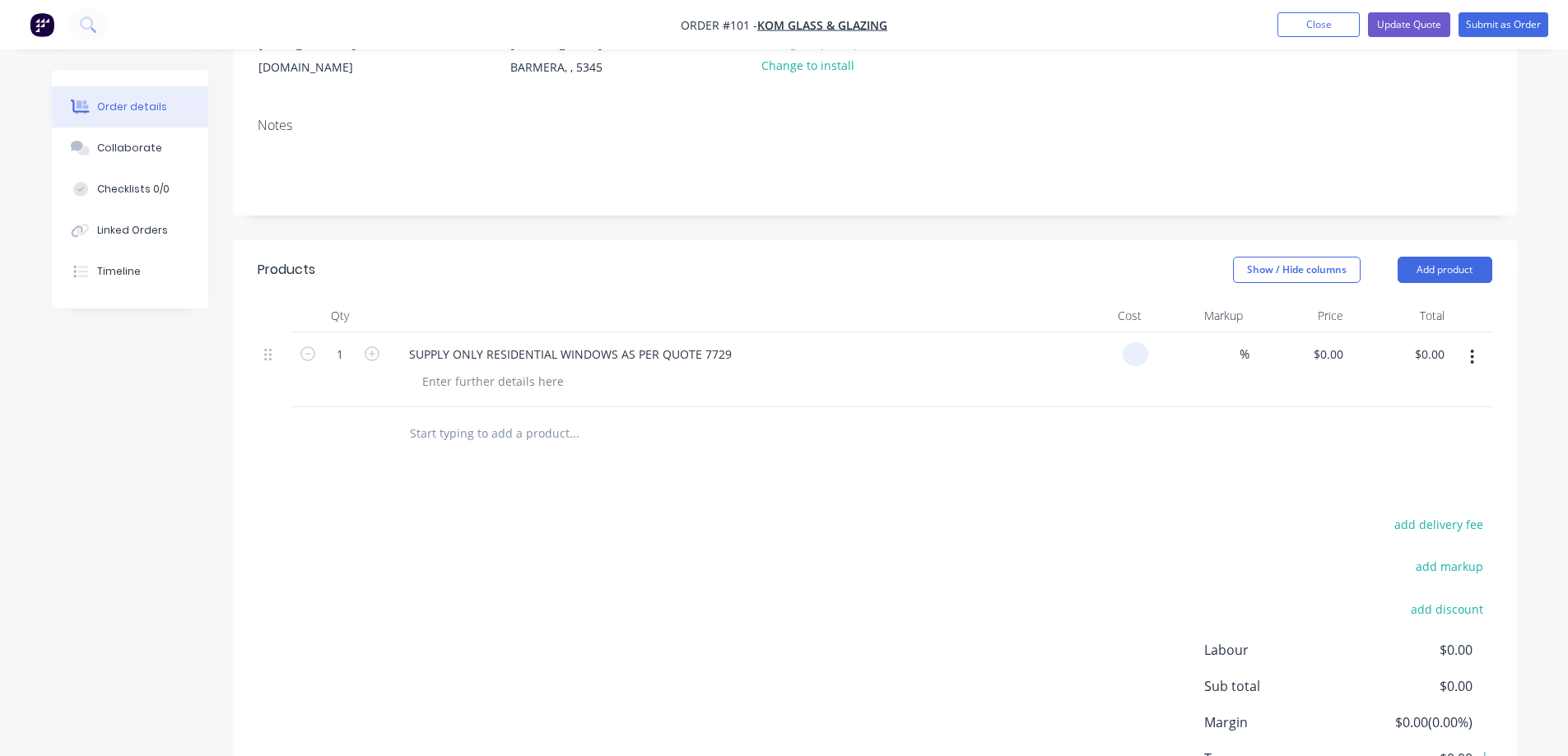
click at [1144, 342] on input at bounding box center [1138, 354] width 19 height 24
type input "$1,471.72"
click at [1378, 333] on div "$1,471.72 $0.00" at bounding box center [1401, 369] width 101 height 75
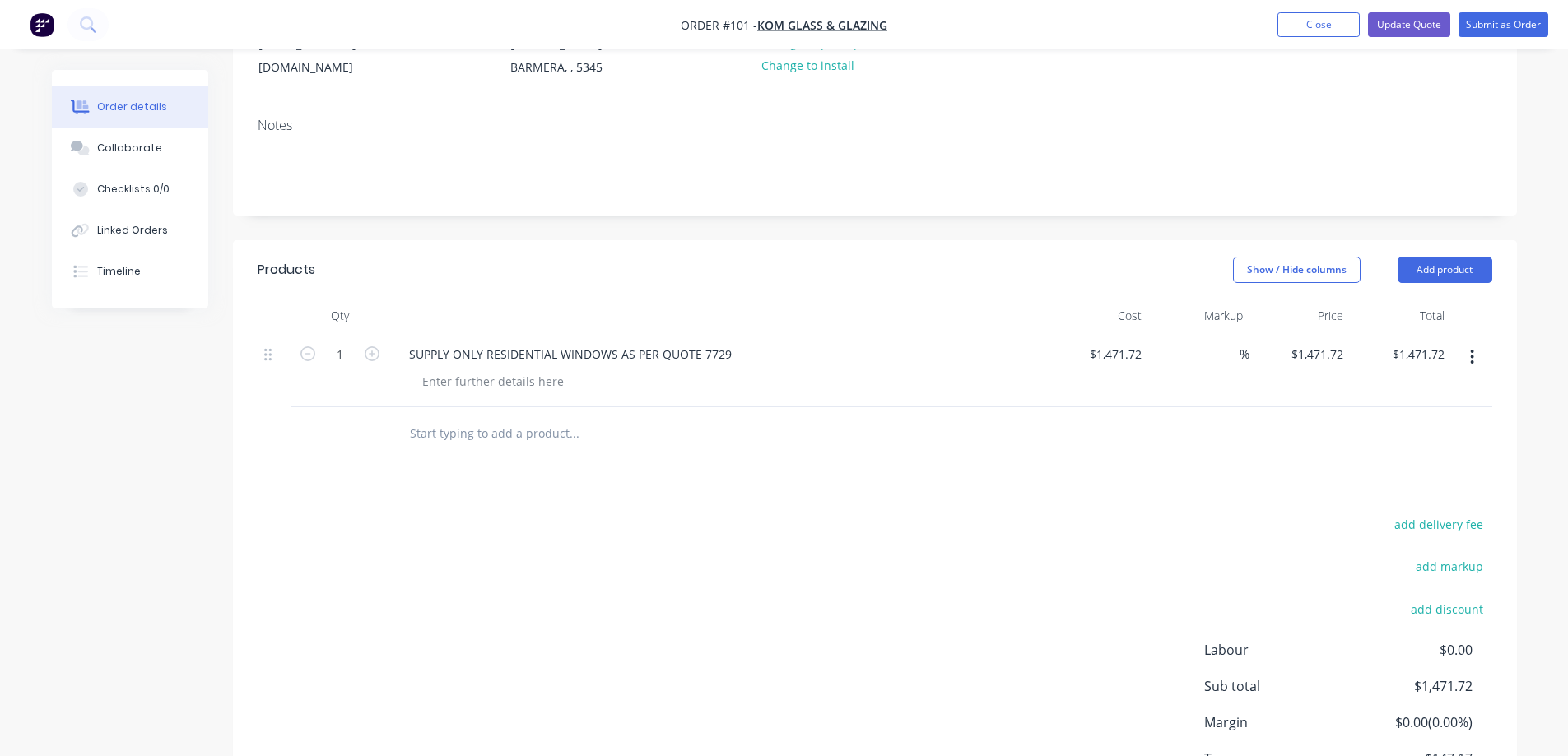
scroll to position [327, 0]
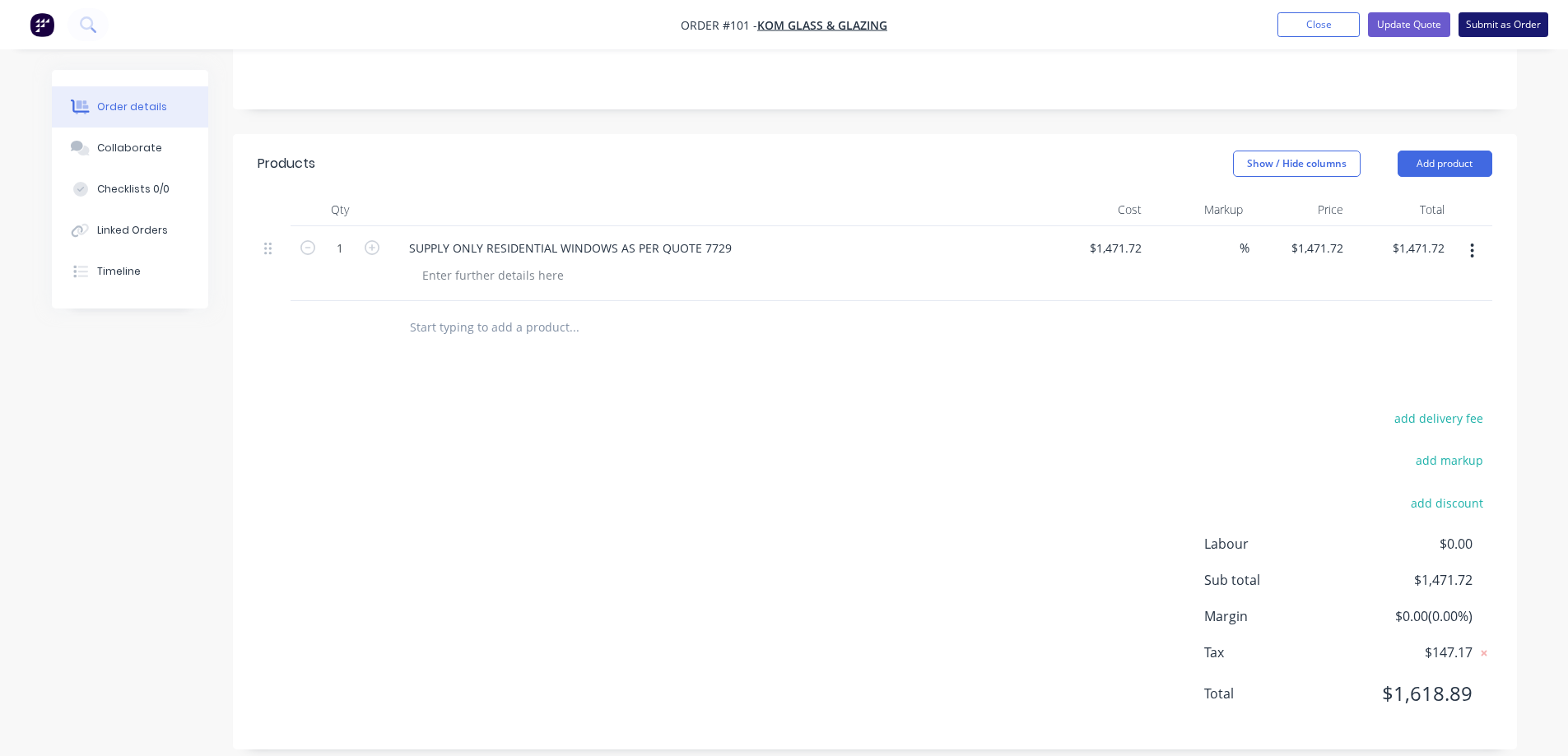
click at [1518, 24] on button "Submit as Order" at bounding box center [1503, 24] width 90 height 25
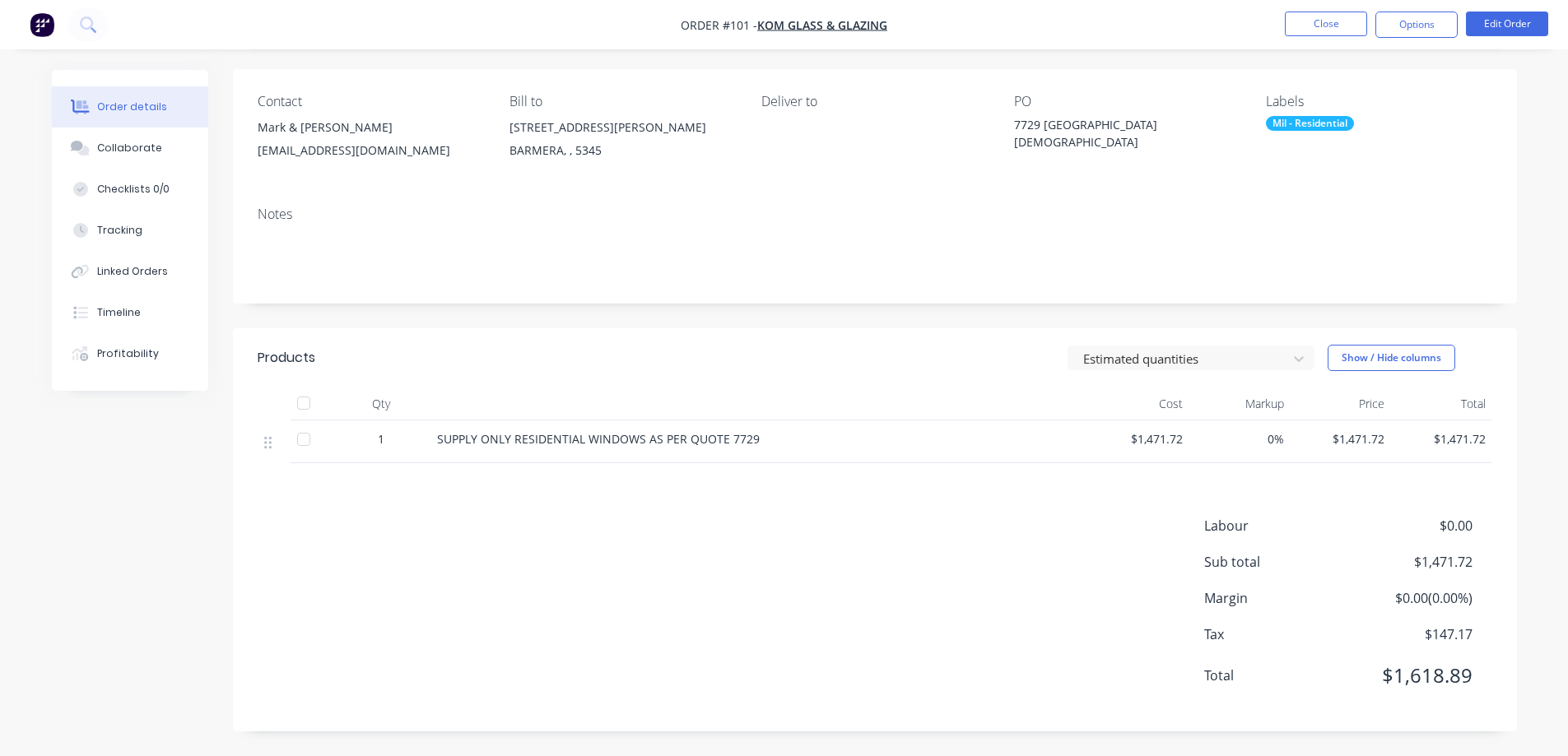
scroll to position [0, 0]
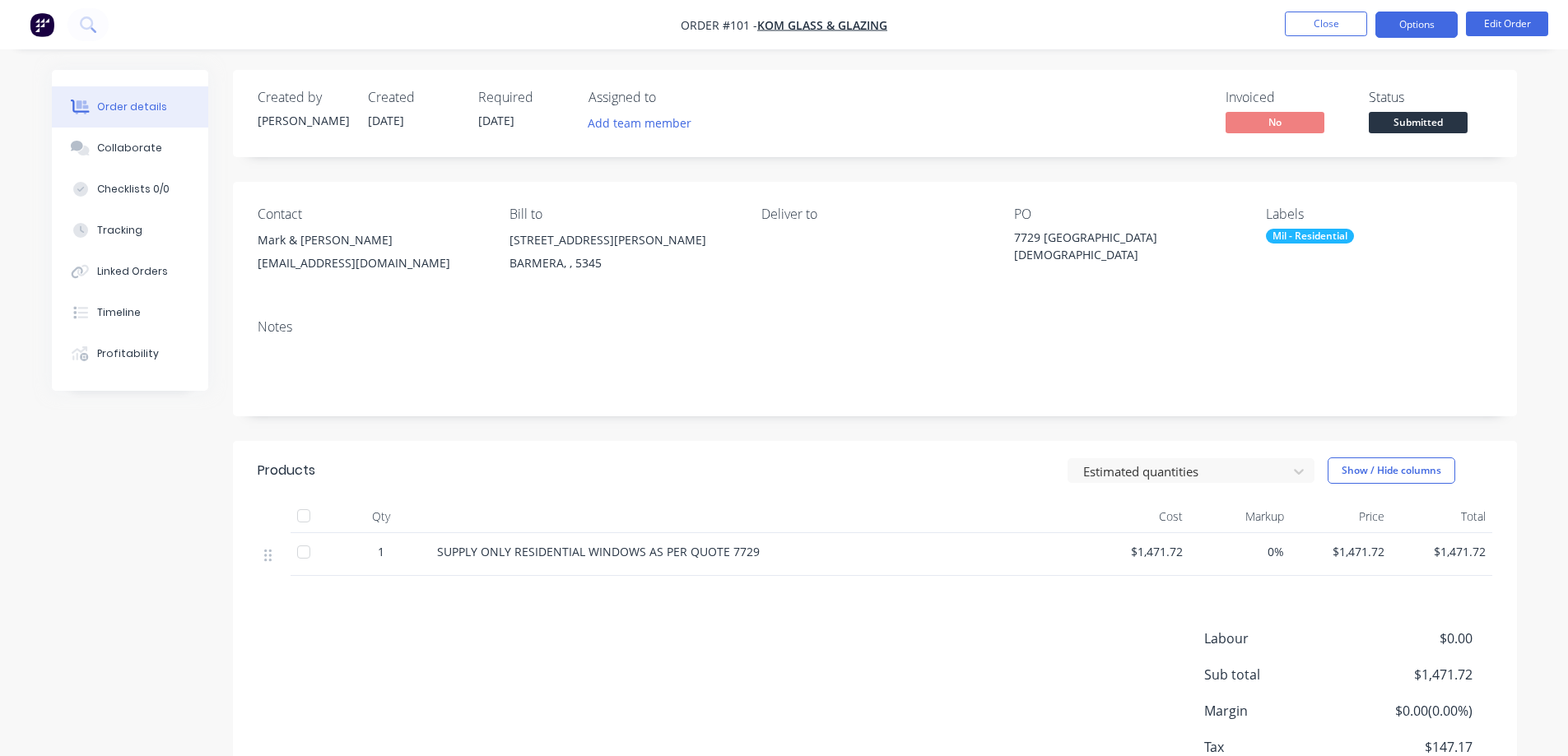
click at [1420, 19] on button "Options" at bounding box center [1416, 24] width 82 height 27
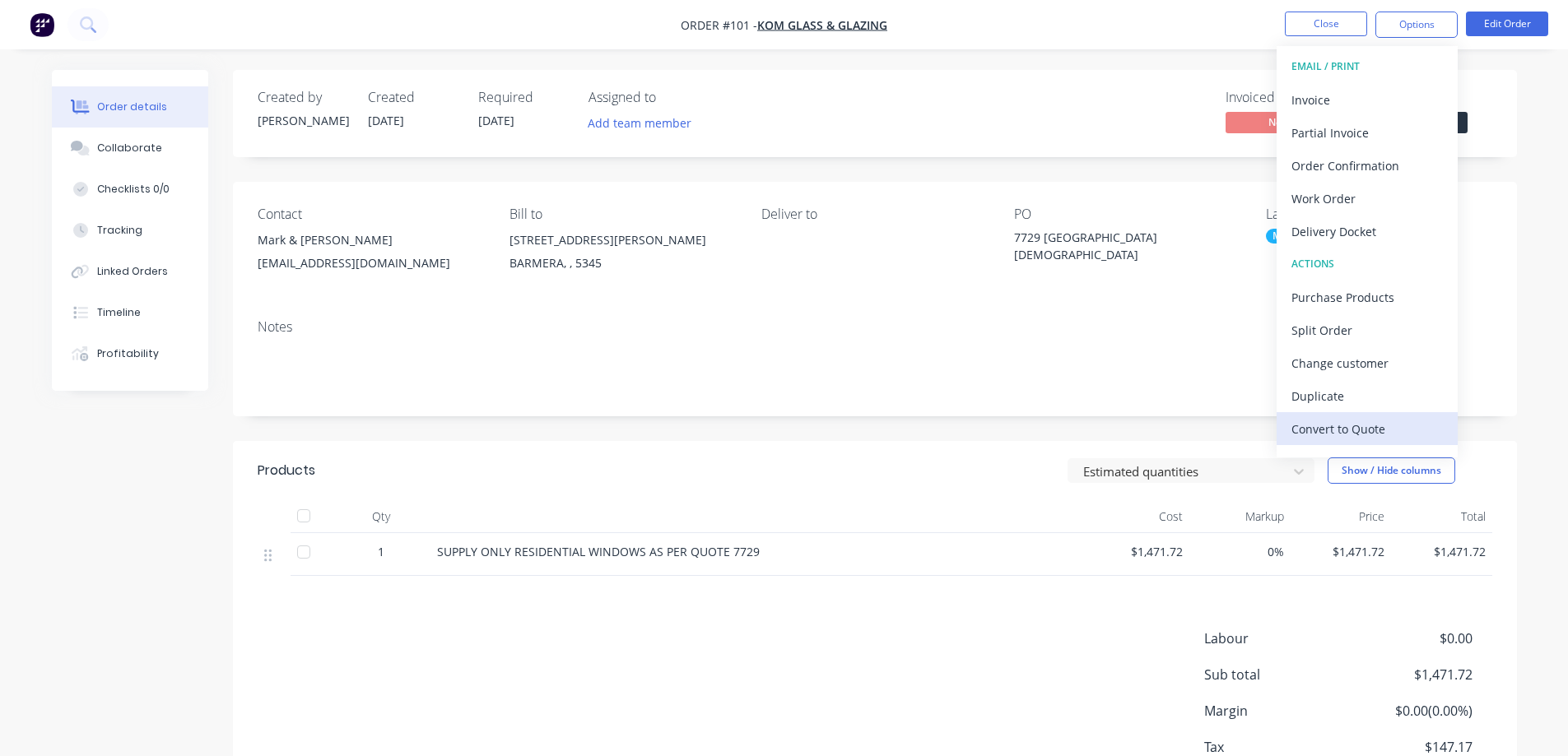
click at [1352, 427] on div "Convert to Quote" at bounding box center [1367, 429] width 152 height 24
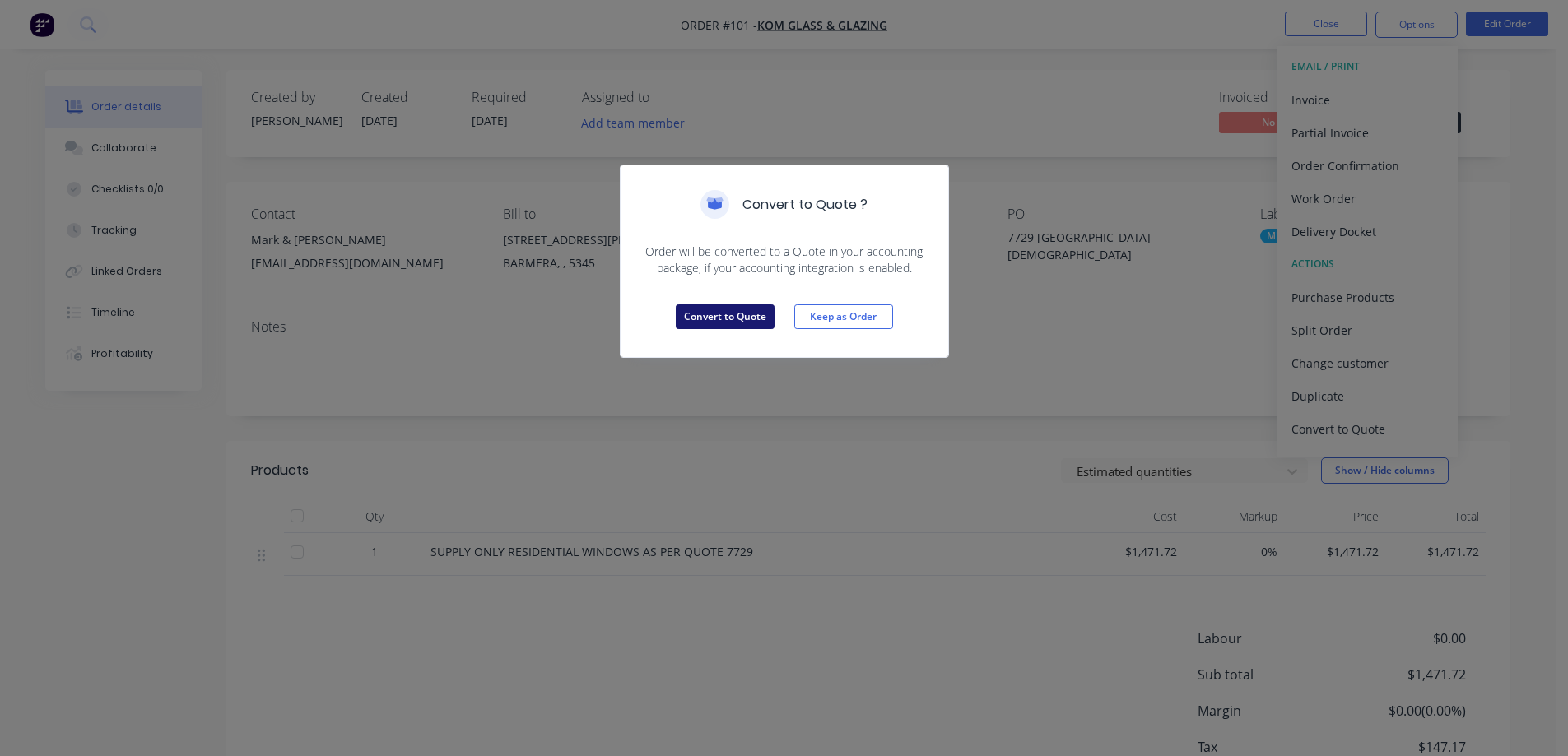
click at [726, 315] on button "Convert to Quote" at bounding box center [724, 316] width 99 height 25
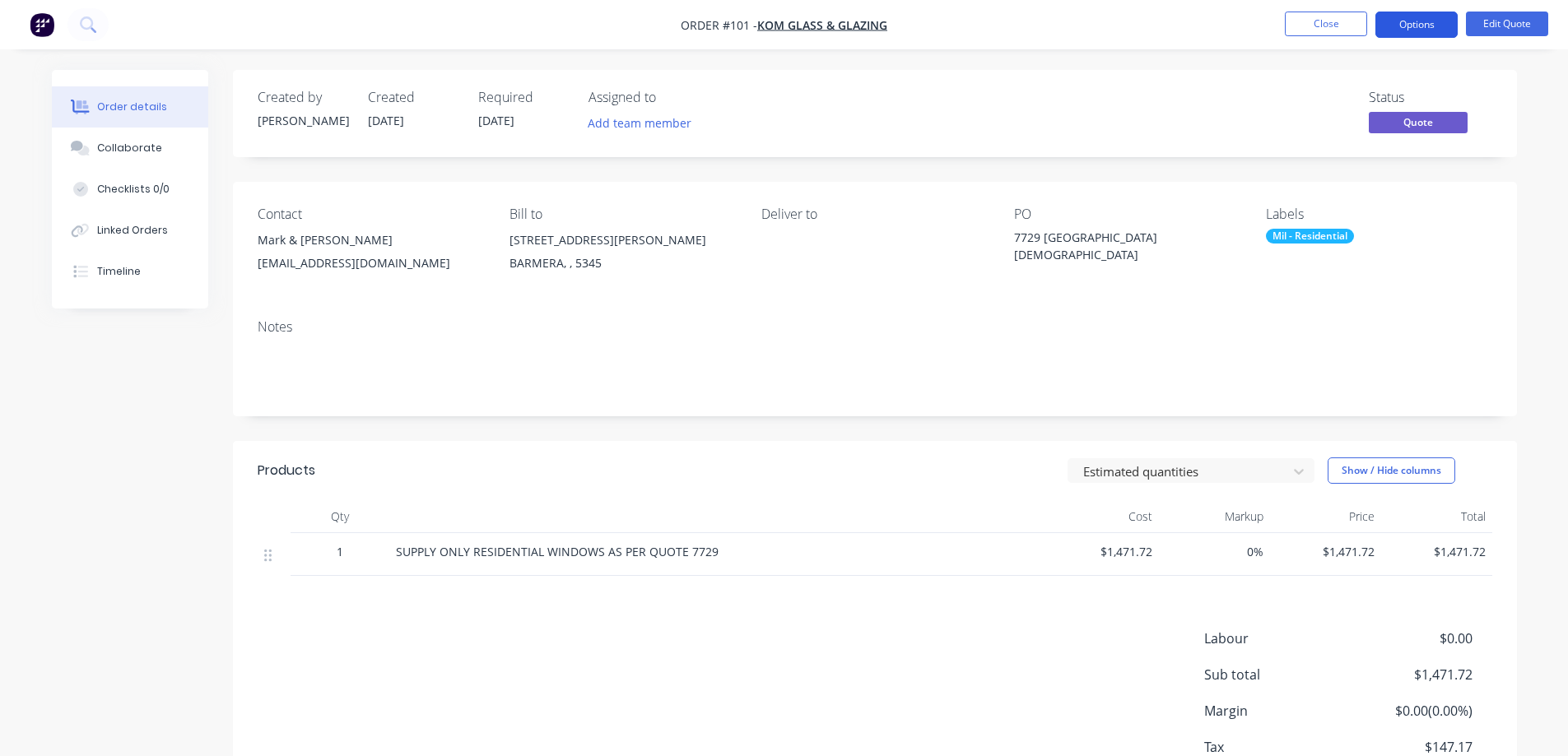
click at [1417, 20] on button "Options" at bounding box center [1416, 24] width 82 height 27
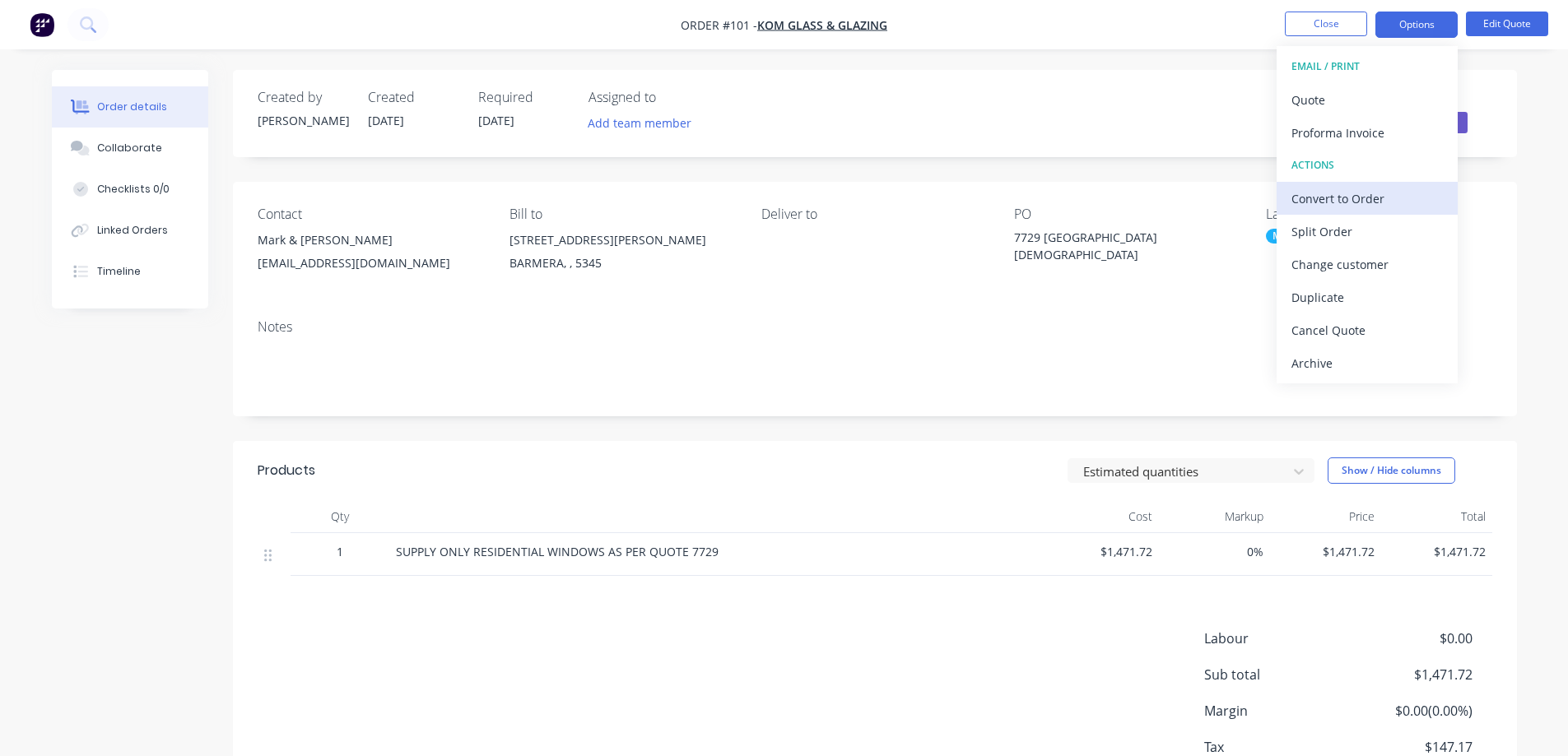
click at [1353, 196] on div "Convert to Order" at bounding box center [1367, 199] width 152 height 24
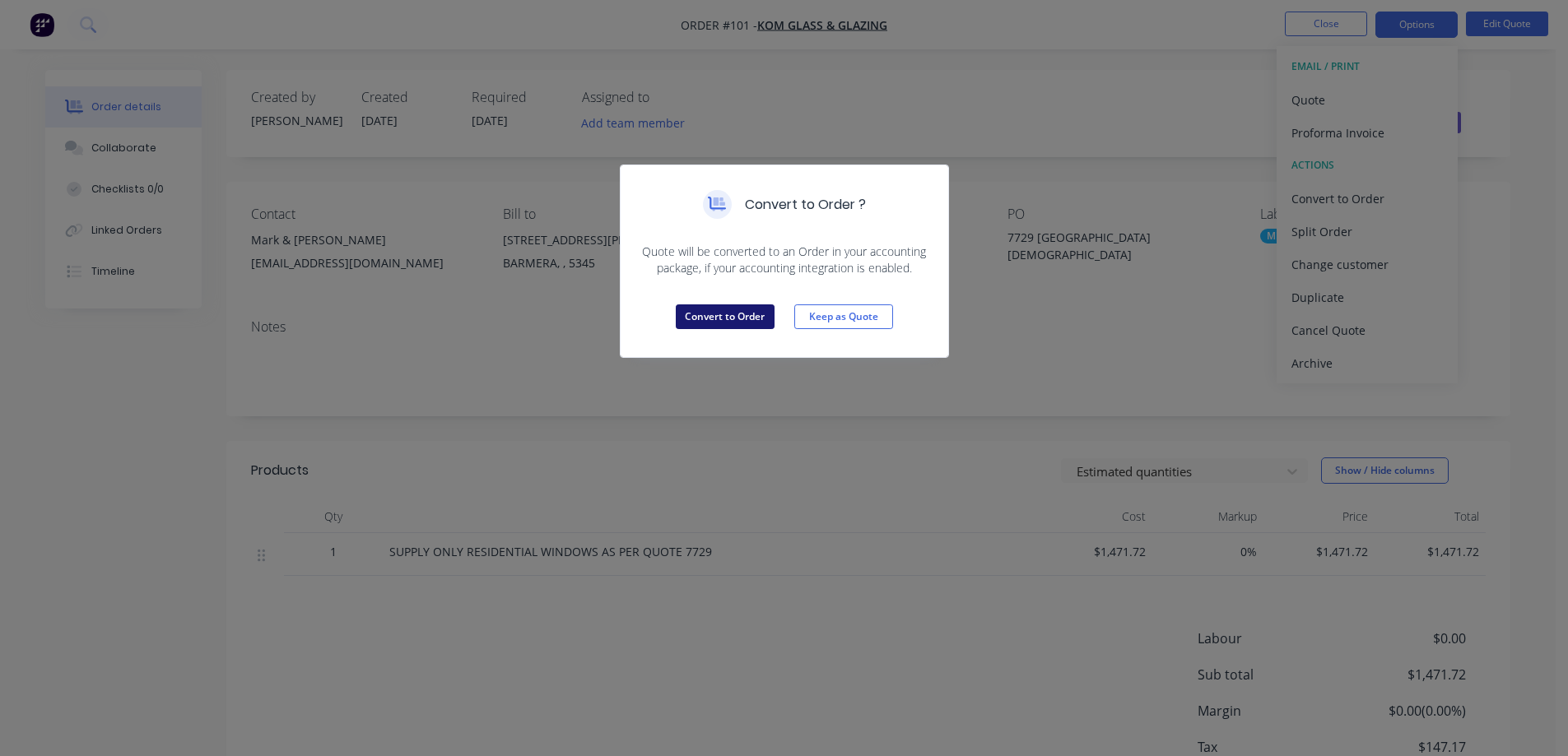
click at [724, 311] on button "Convert to Order" at bounding box center [724, 316] width 99 height 25
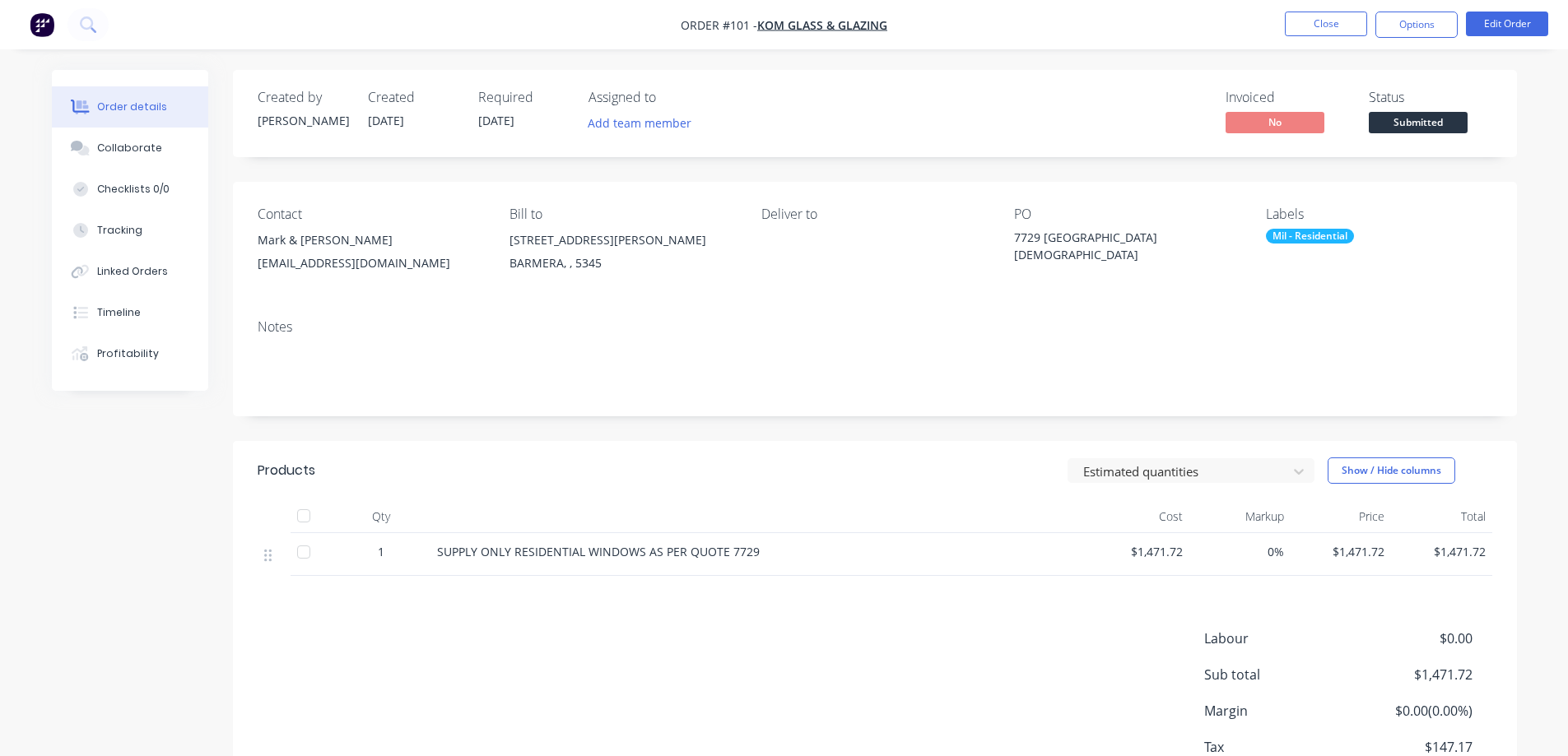
scroll to position [82, 0]
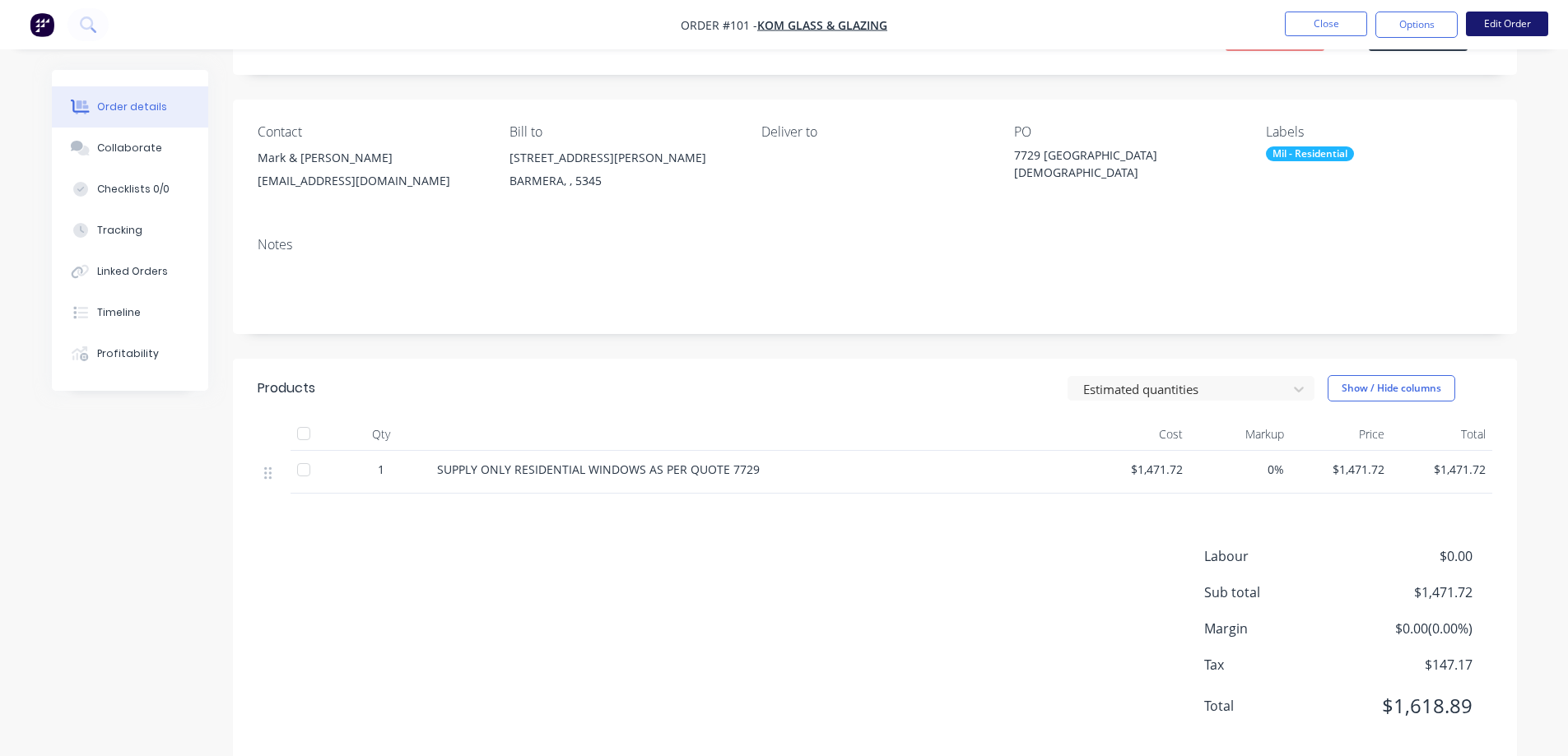
click at [1513, 19] on button "Edit Order" at bounding box center [1507, 23] width 82 height 25
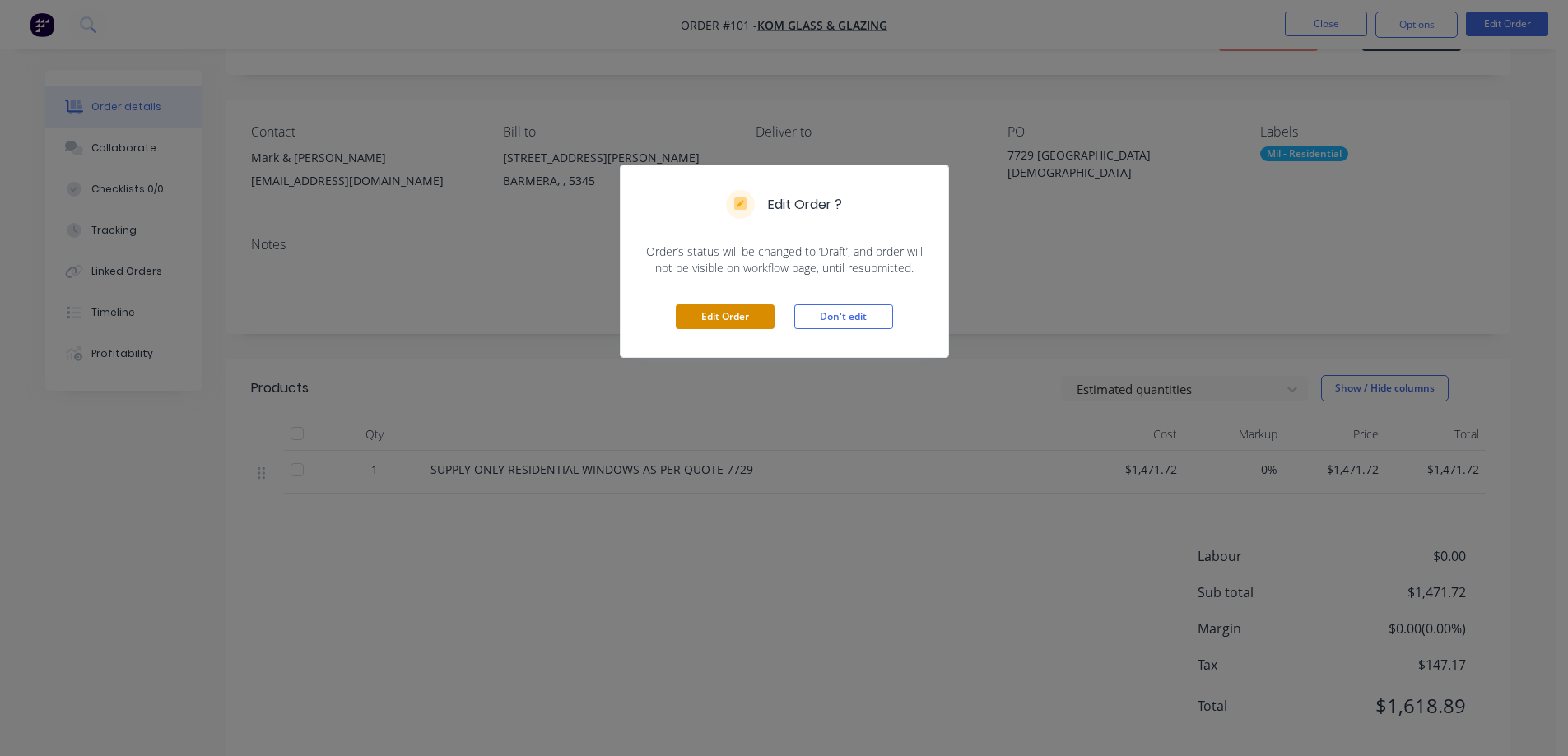
click at [718, 314] on button "Edit Order" at bounding box center [724, 316] width 99 height 25
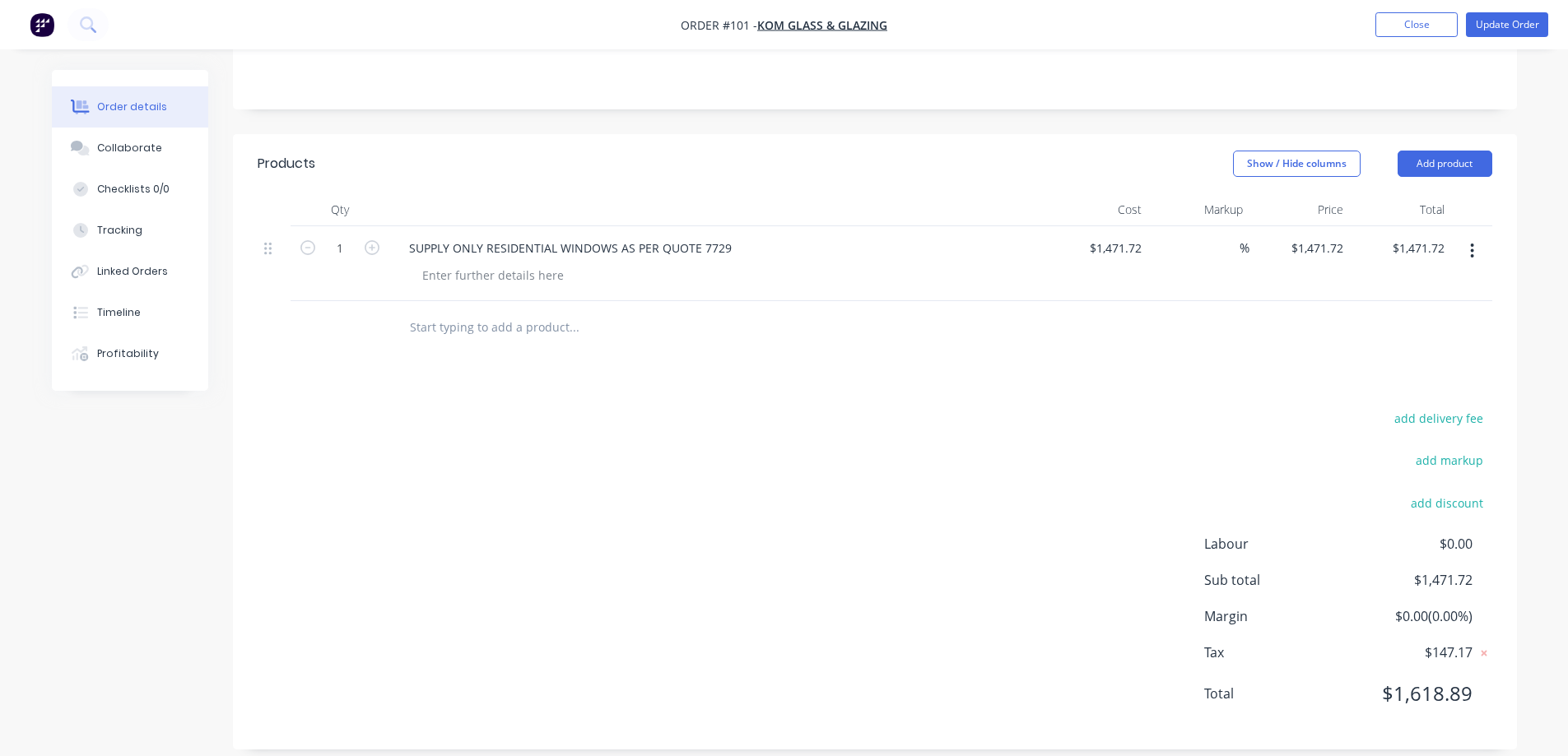
scroll to position [244, 0]
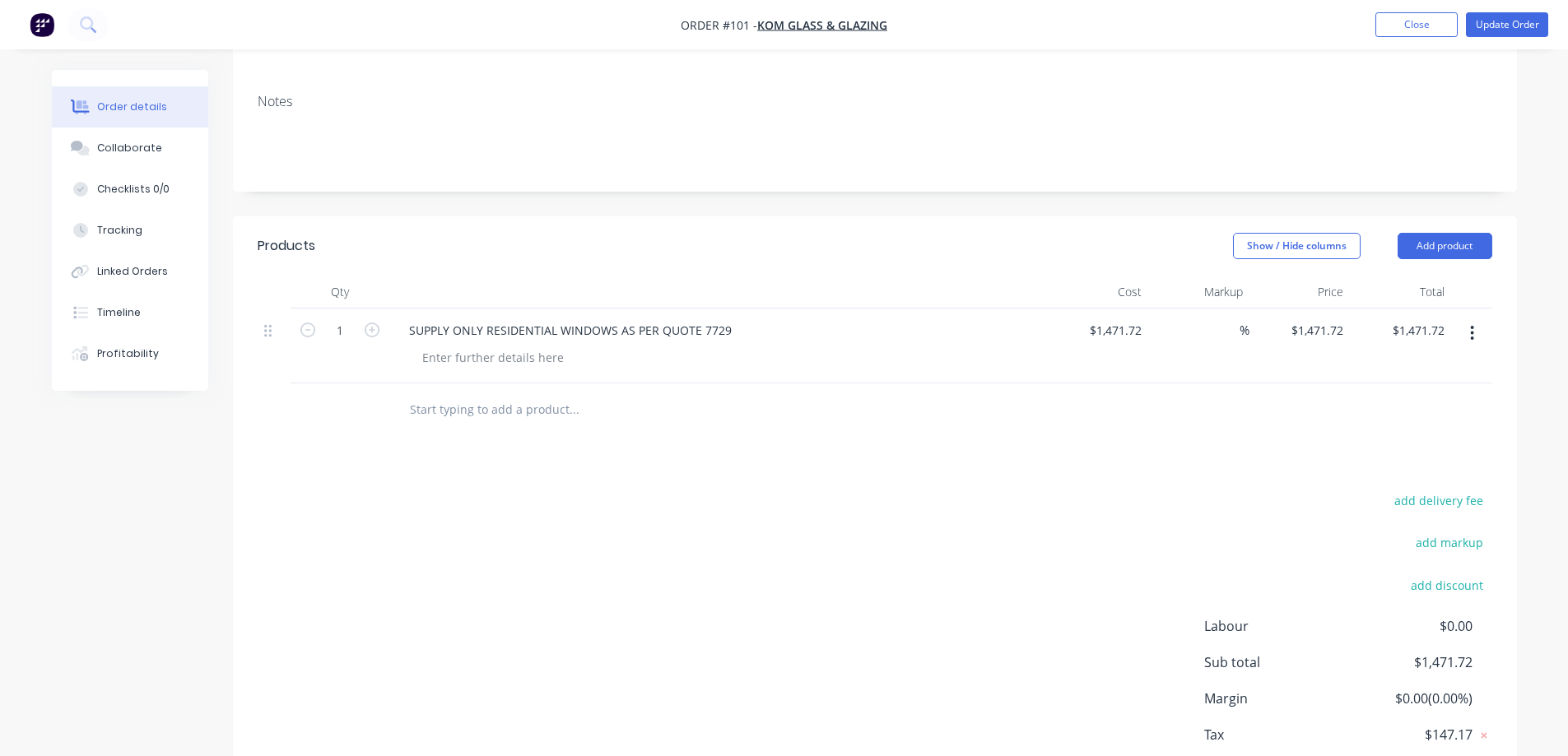
click at [412, 393] on input "text" at bounding box center [574, 410] width 329 height 33
click at [1446, 233] on button "Add product" at bounding box center [1445, 246] width 94 height 27
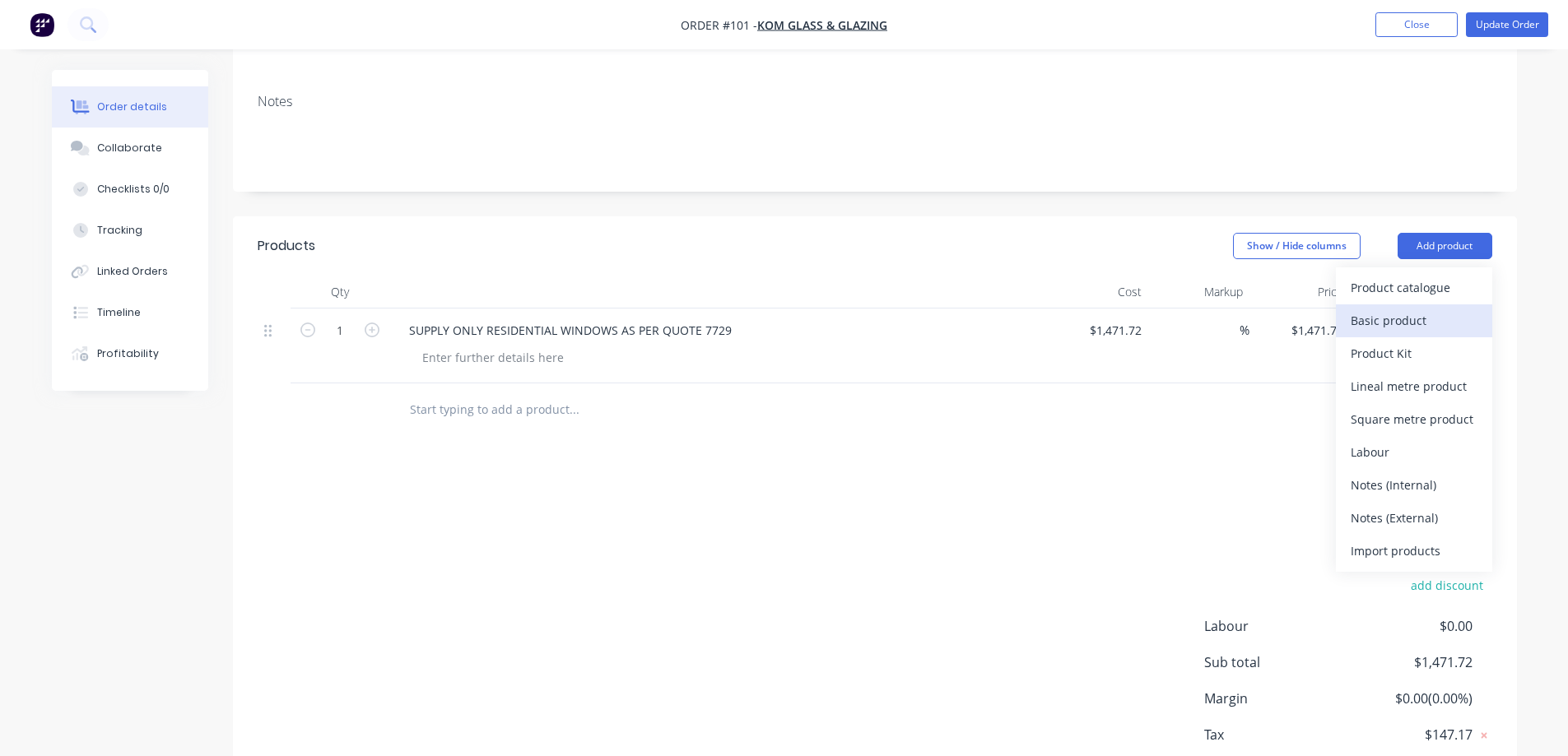
click at [1397, 309] on div "Basic product" at bounding box center [1415, 321] width 127 height 24
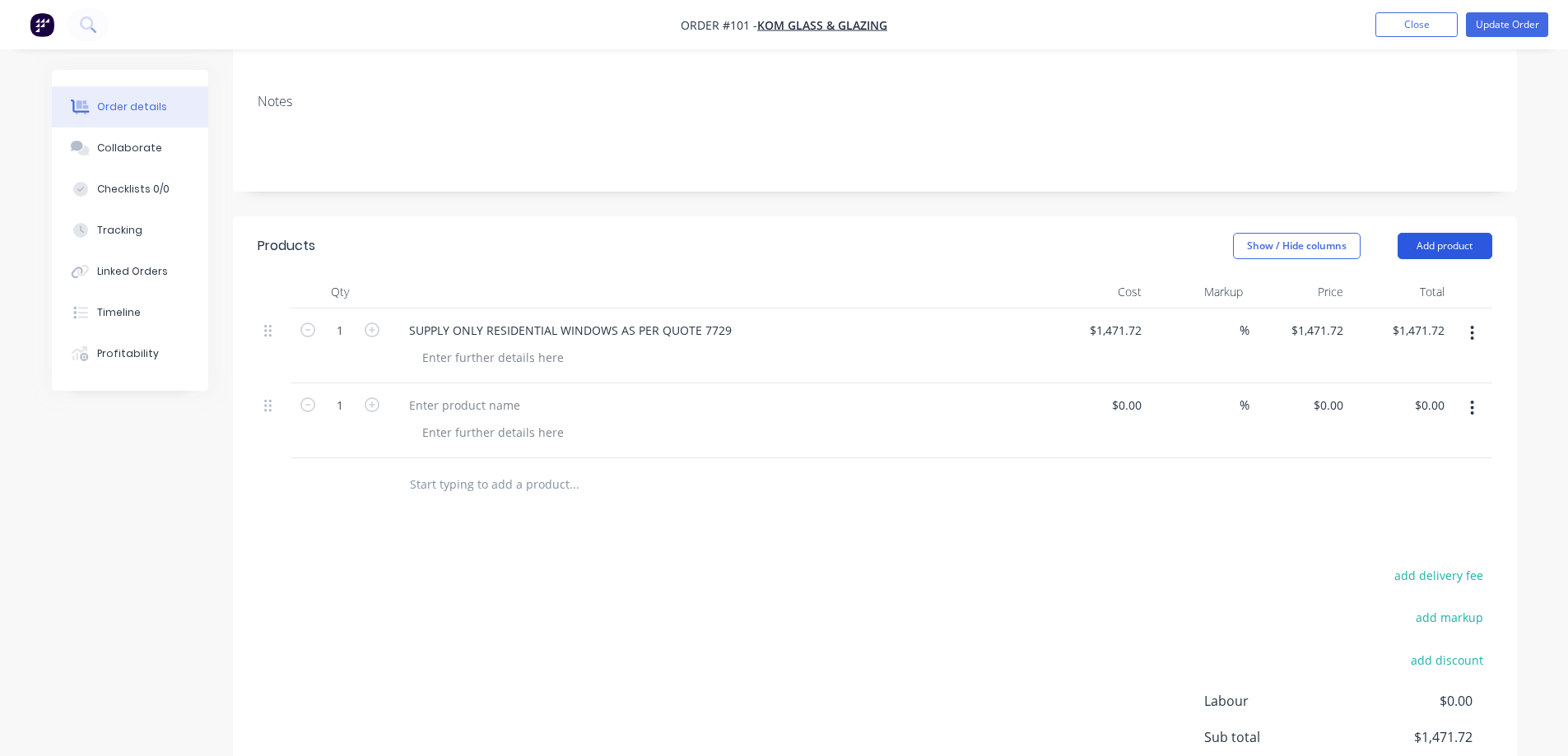
click at [1456, 233] on button "Add product" at bounding box center [1445, 246] width 94 height 27
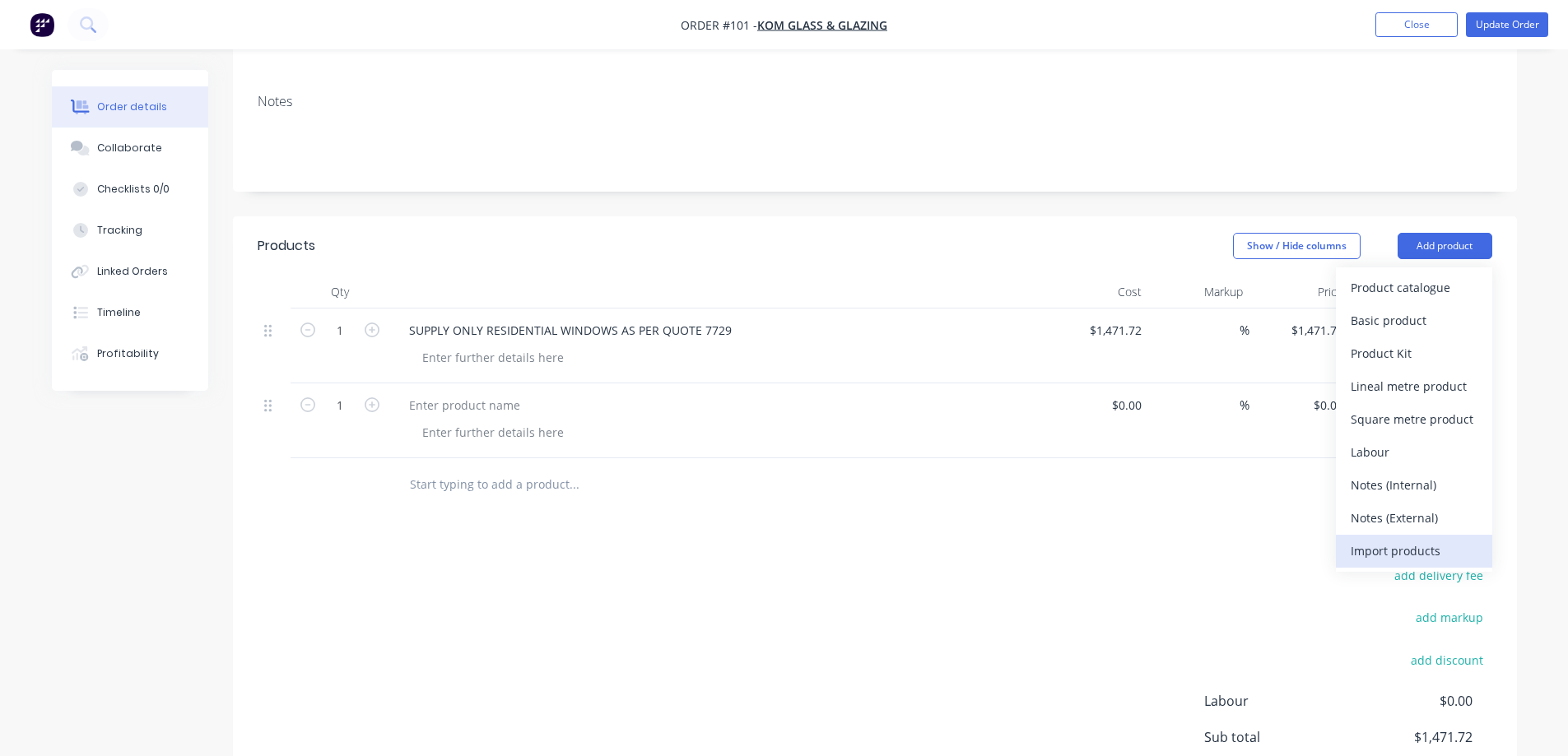
click at [1411, 539] on div "Import products" at bounding box center [1415, 551] width 127 height 24
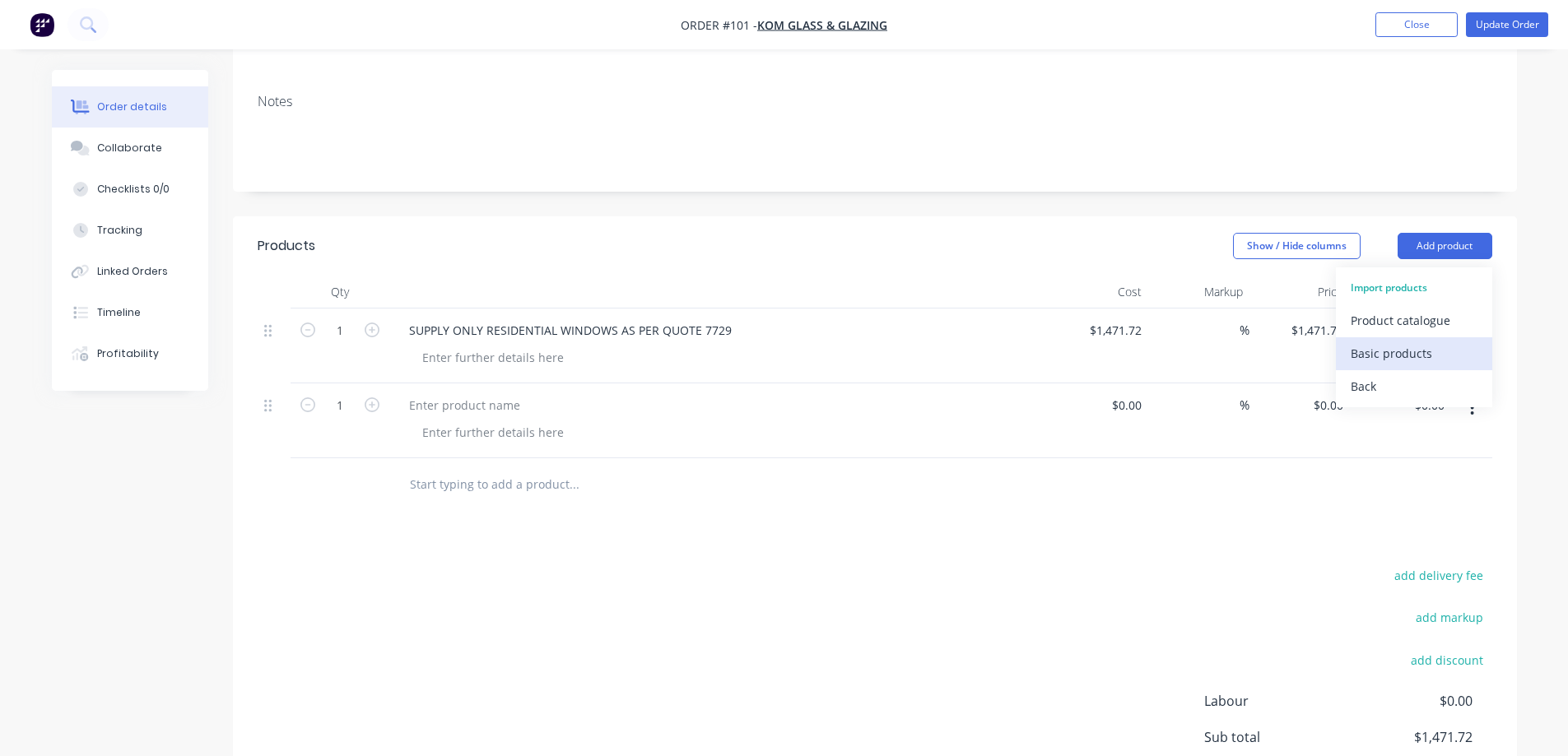
click at [1412, 341] on div "Basic products" at bounding box center [1415, 353] width 127 height 24
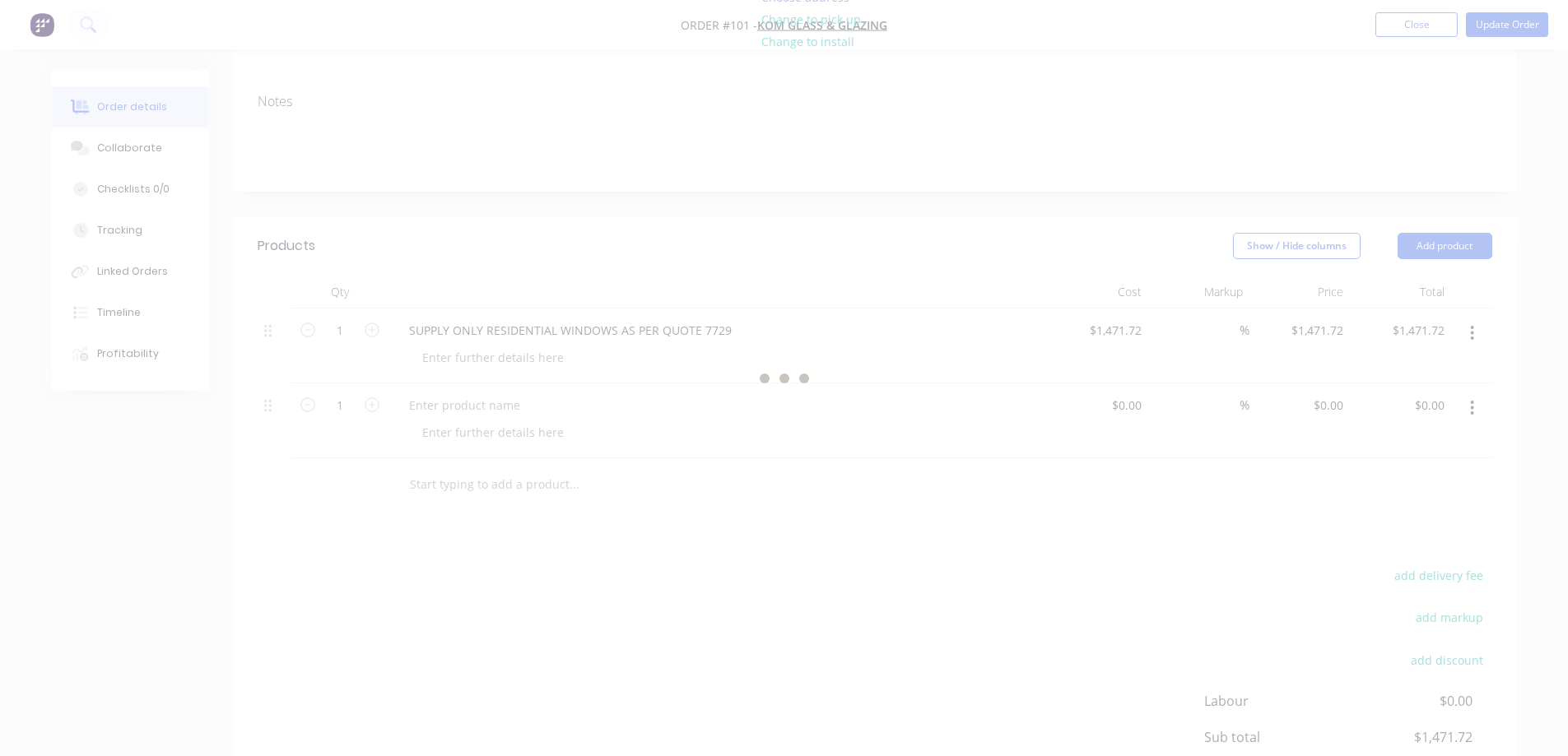
scroll to position [0, 0]
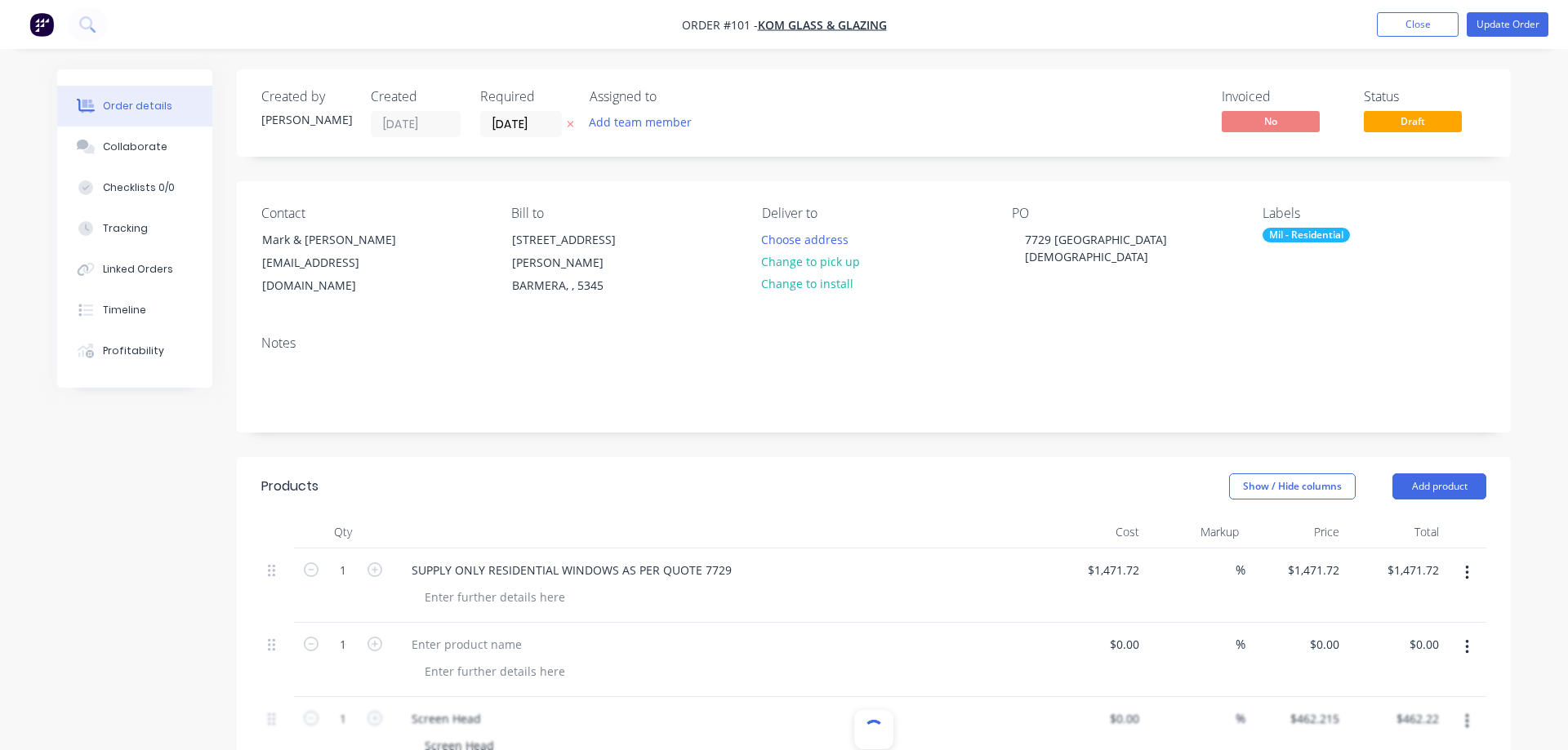
type input "1"
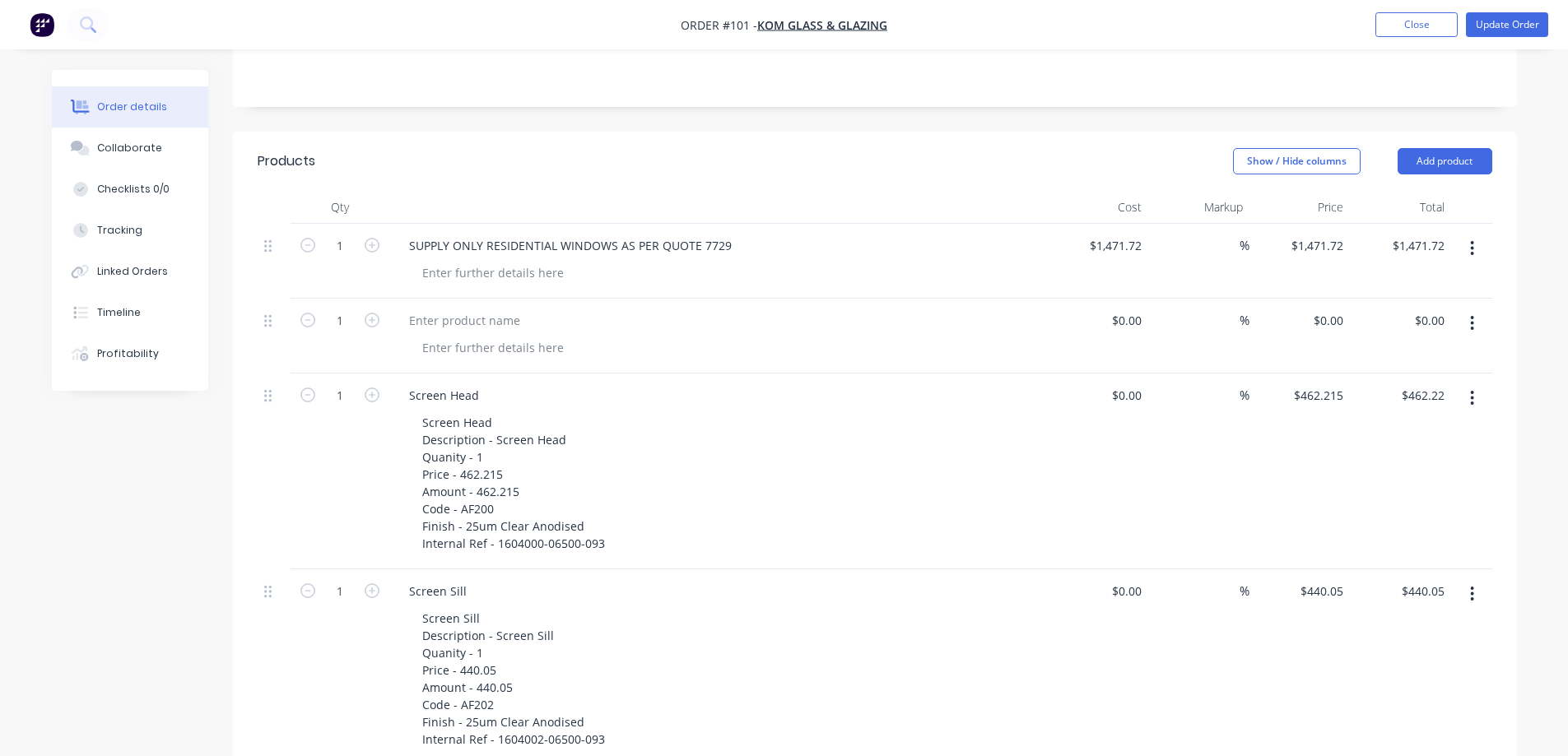
scroll to position [82, 0]
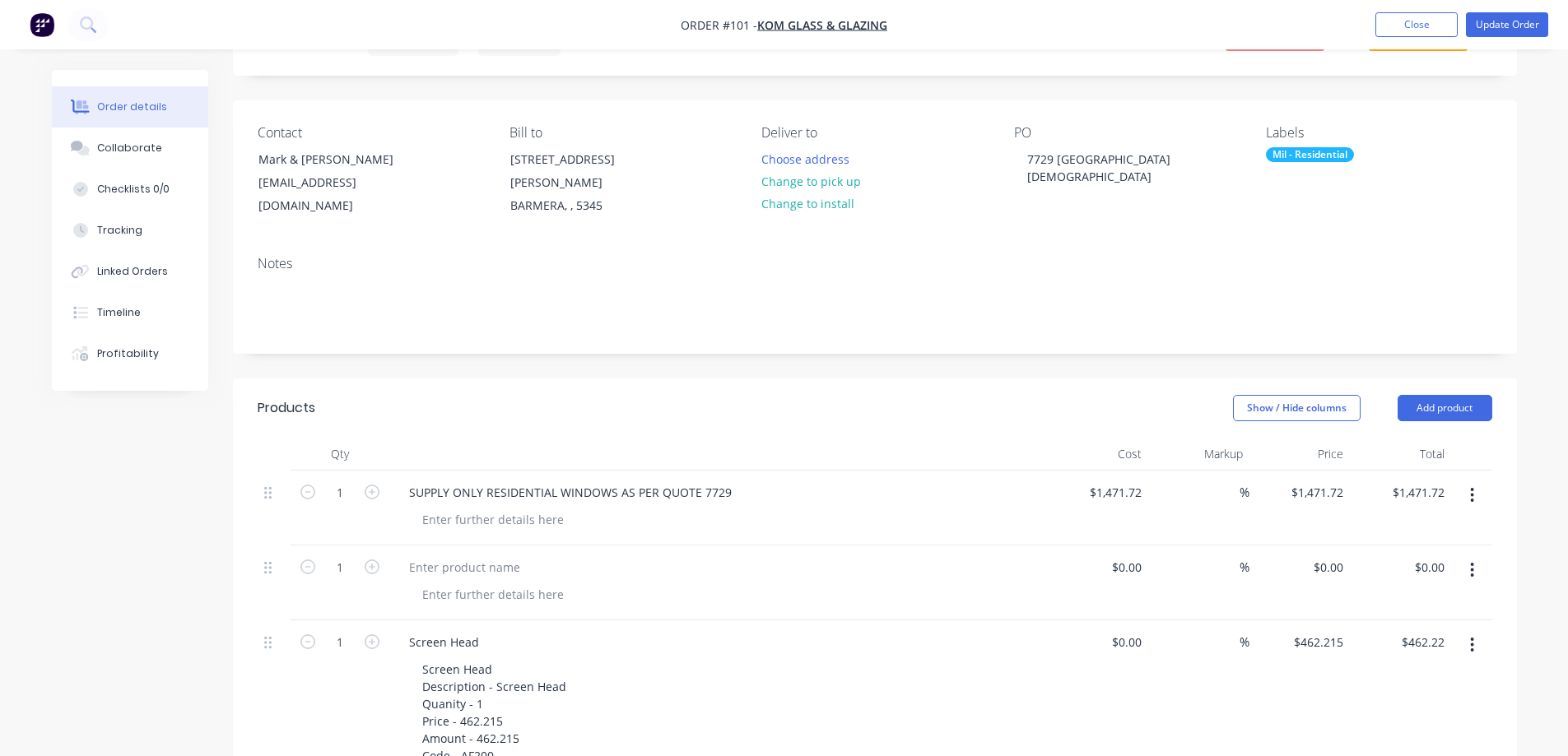
click at [1474, 563] on icon "button" at bounding box center [1473, 570] width 3 height 15
click at [1381, 668] on div "Delete" at bounding box center [1415, 680] width 127 height 24
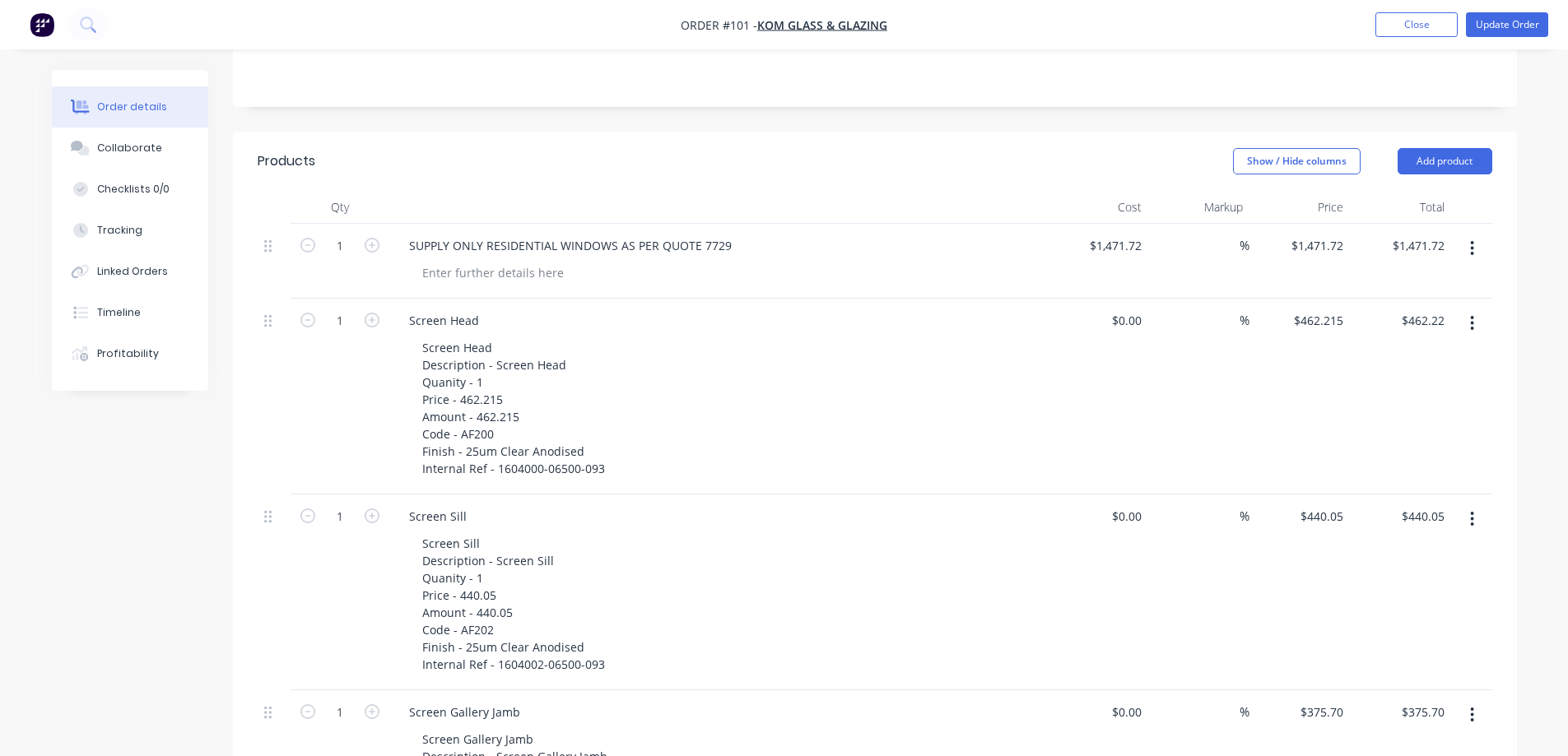
scroll to position [0, 0]
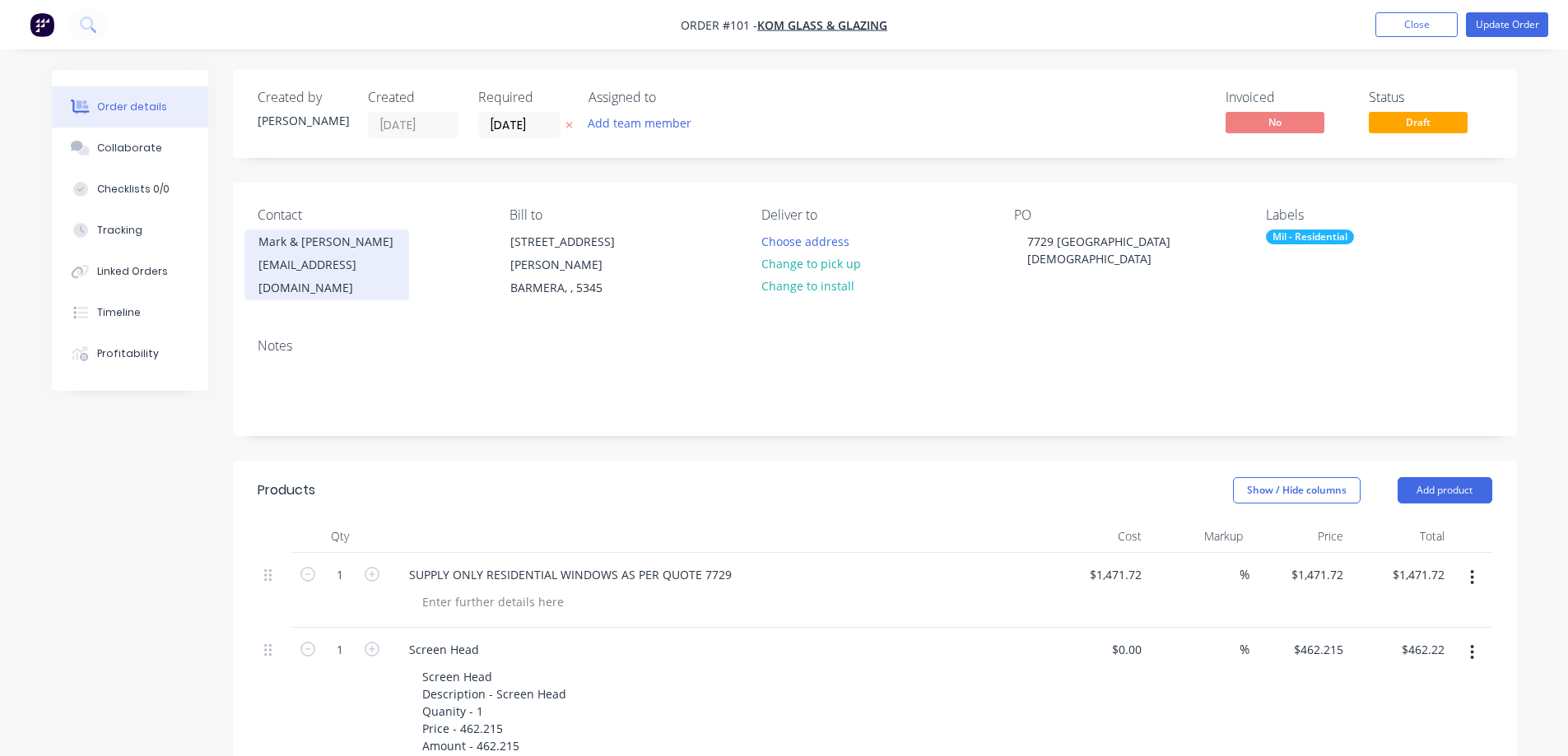
click at [290, 236] on div "Mark & [PERSON_NAME]" at bounding box center [326, 242] width 136 height 23
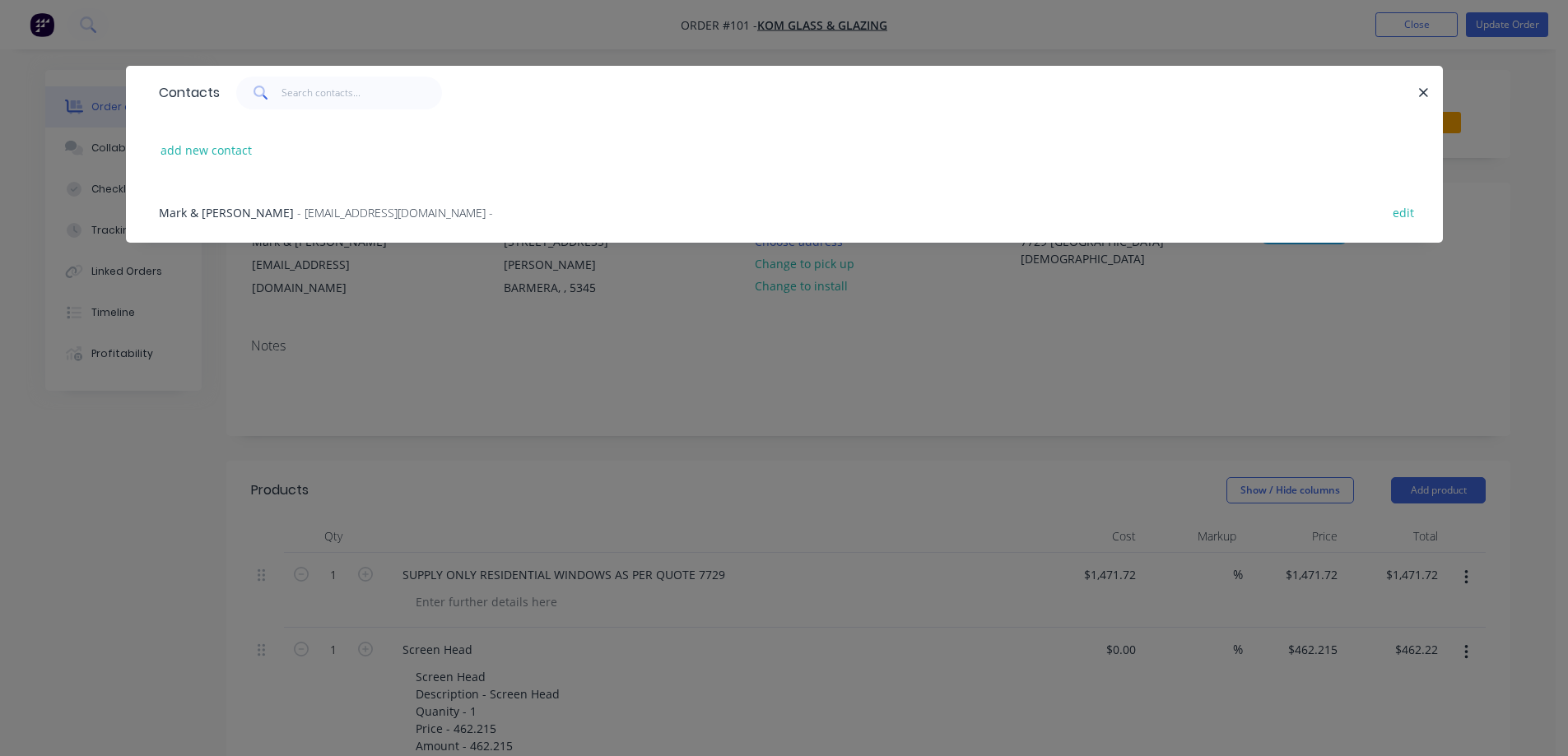
scroll to position [165, 0]
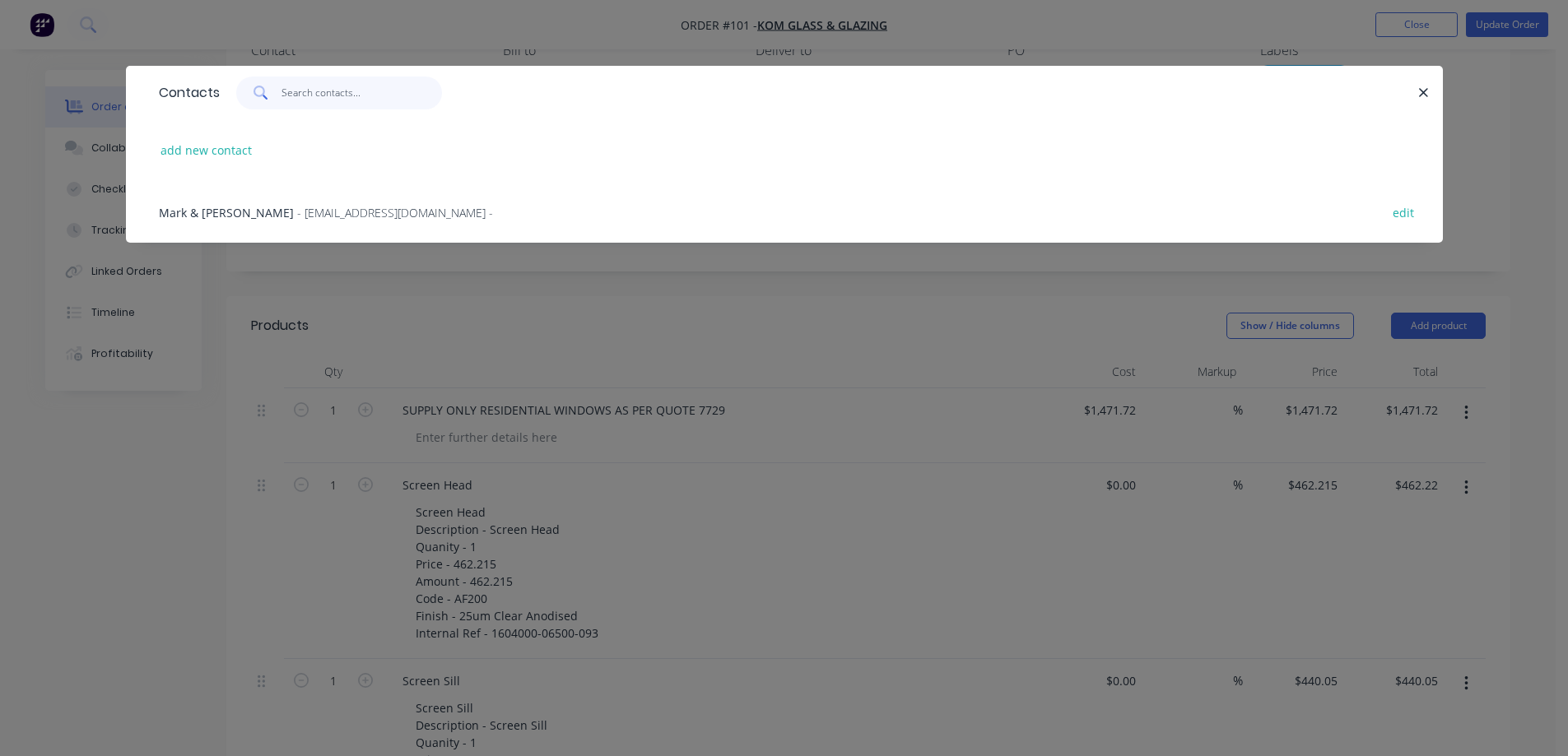
click at [284, 87] on input "text" at bounding box center [361, 93] width 160 height 33
type input "a"
click at [1423, 89] on icon "button" at bounding box center [1423, 93] width 10 height 15
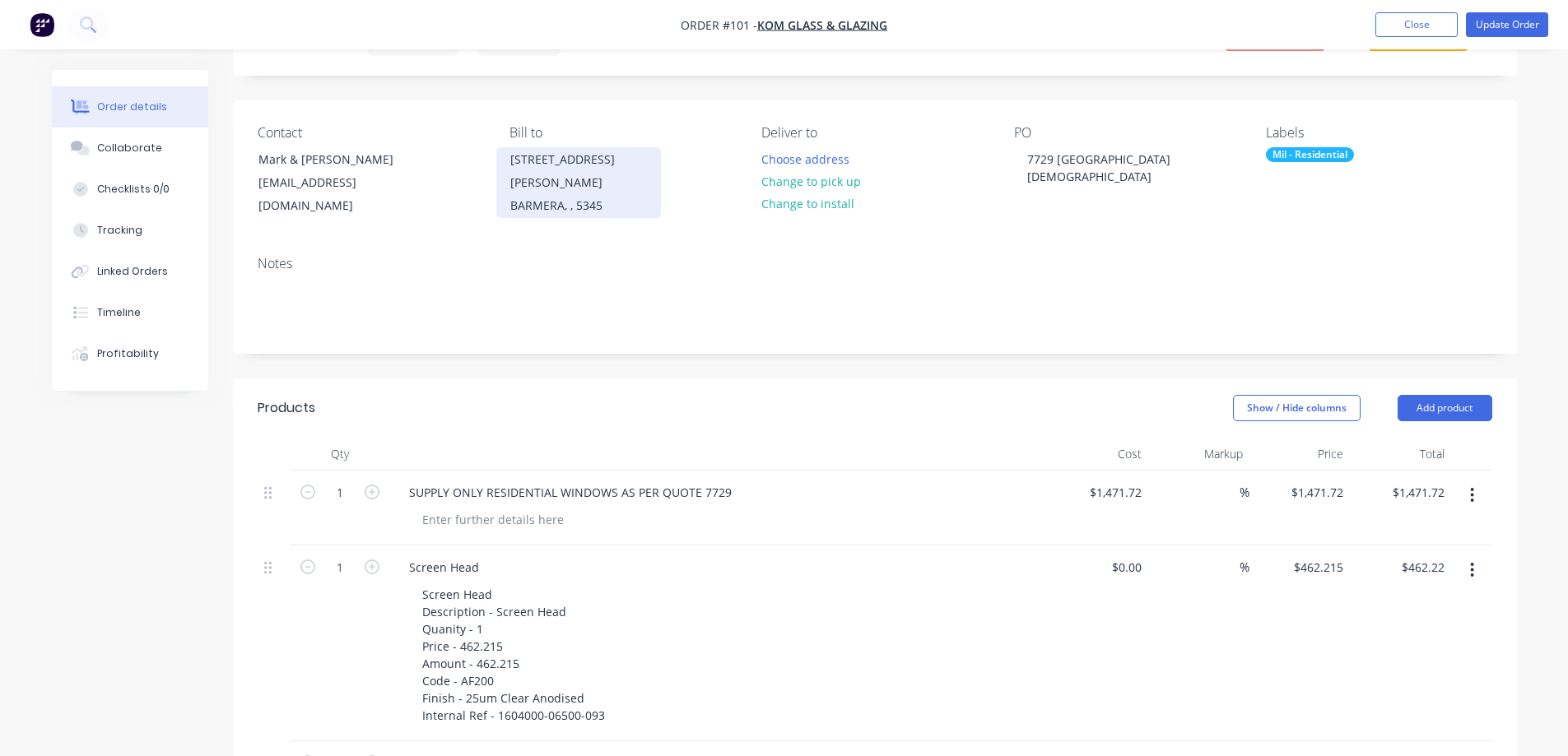
scroll to position [0, 0]
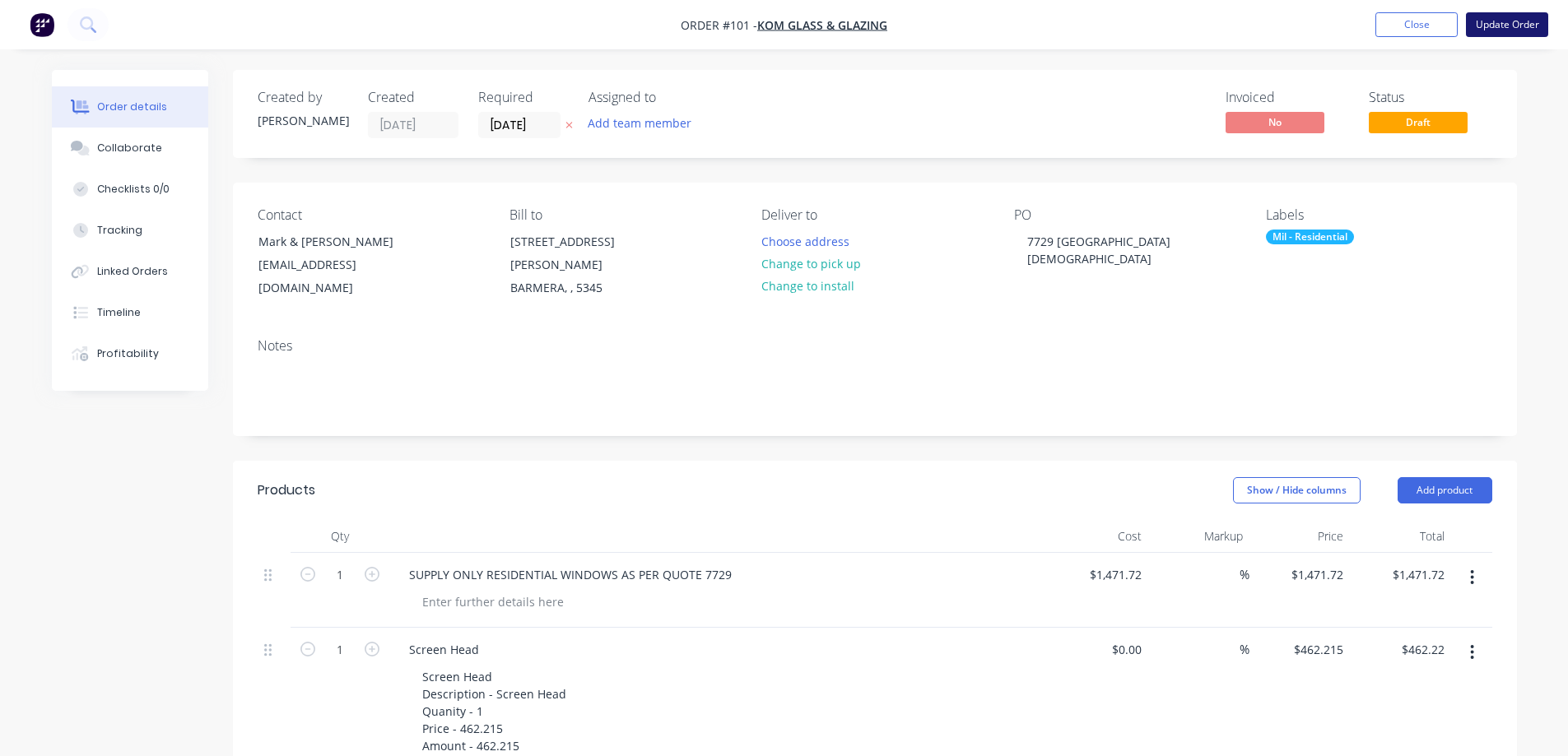
click at [1498, 21] on button "Update Order" at bounding box center [1507, 24] width 82 height 25
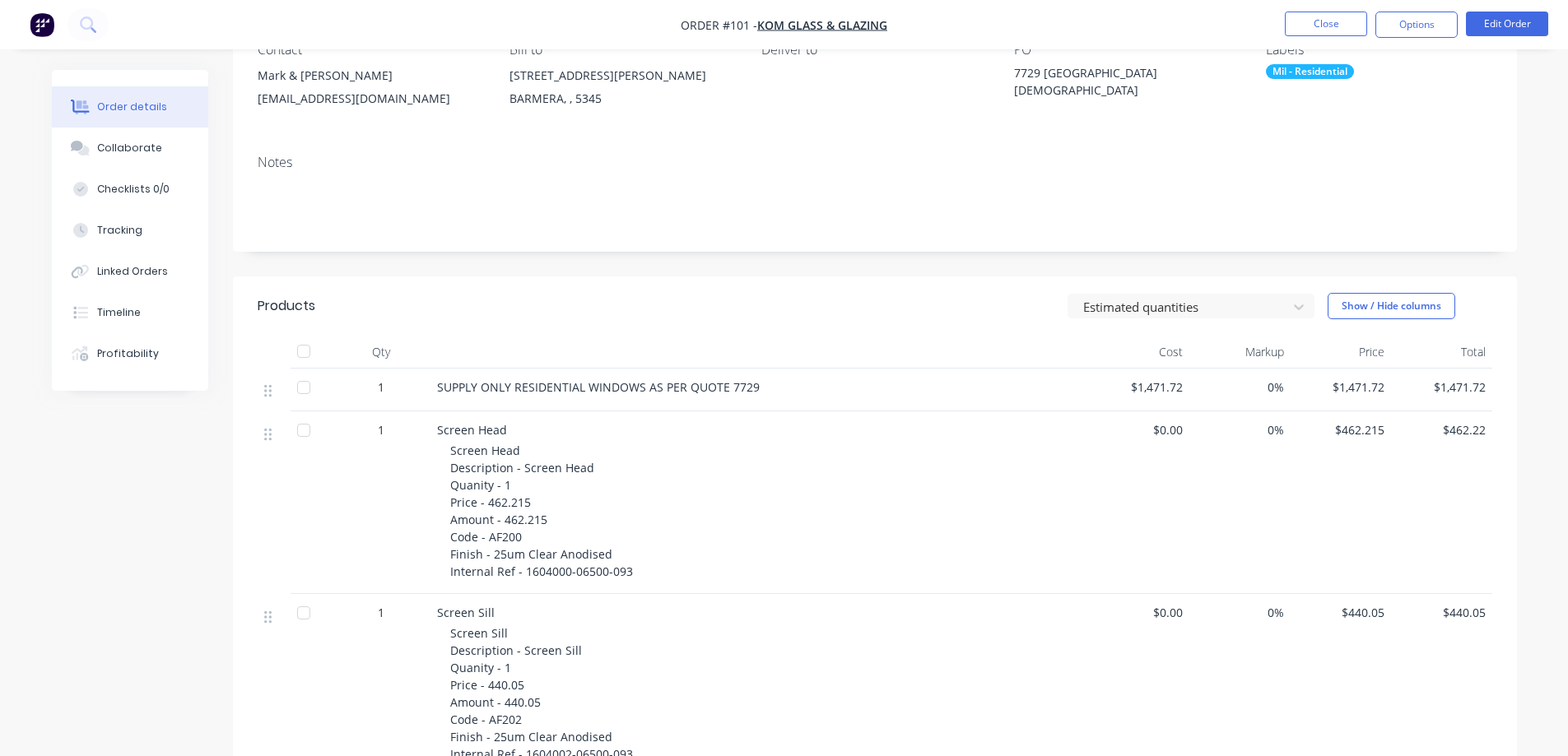
scroll to position [82, 0]
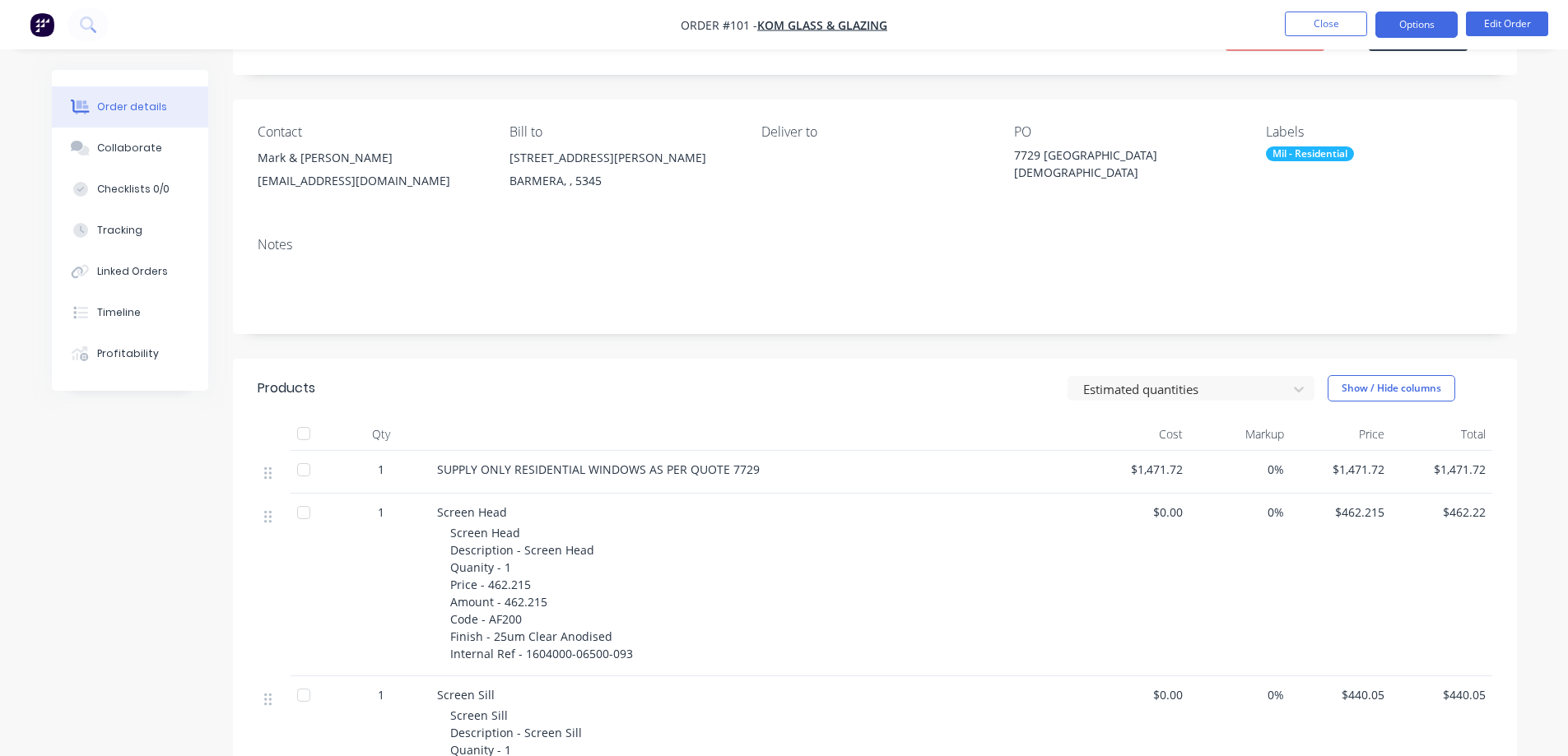
click at [1434, 21] on button "Options" at bounding box center [1416, 24] width 82 height 27
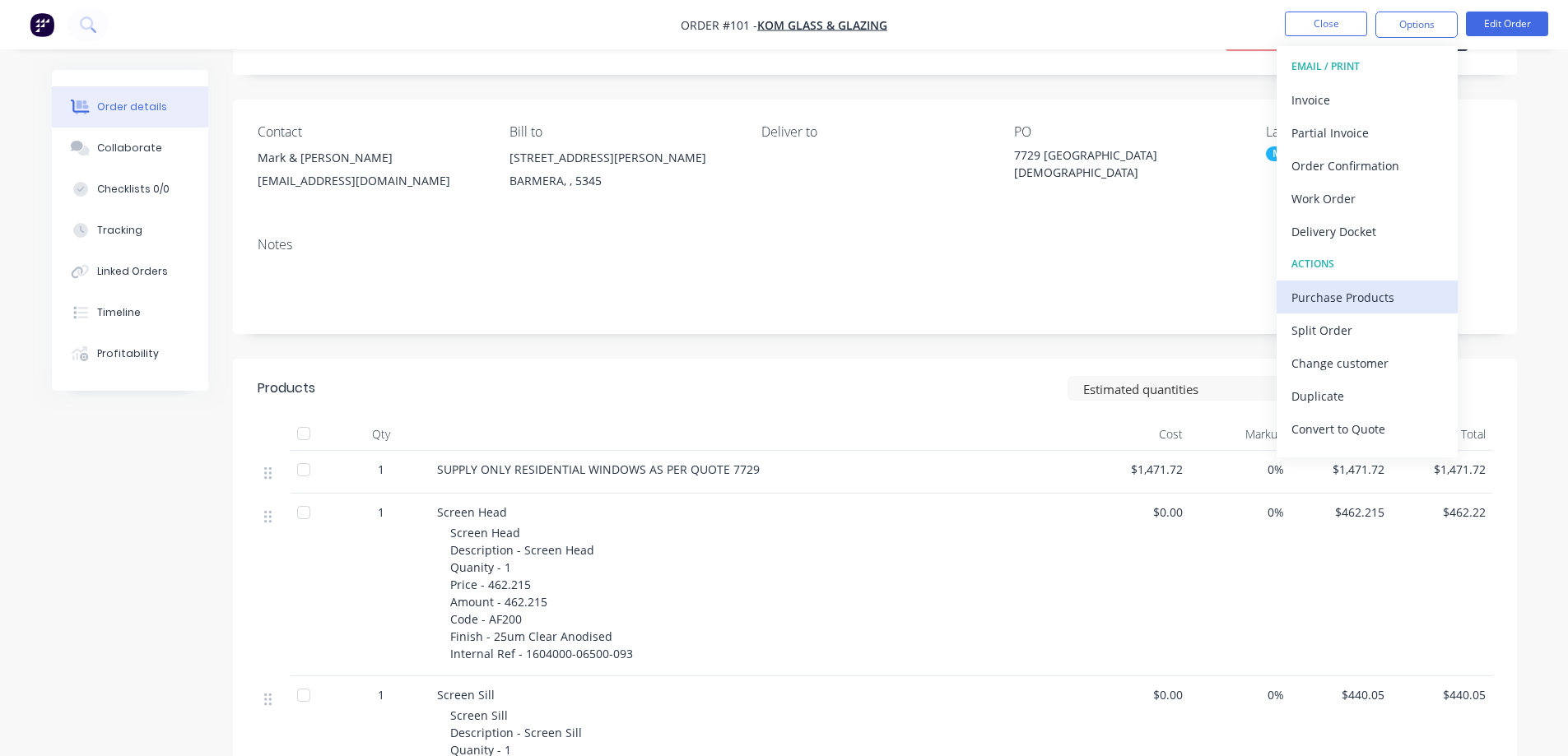
click at [1320, 295] on div "Purchase Products" at bounding box center [1367, 297] width 152 height 24
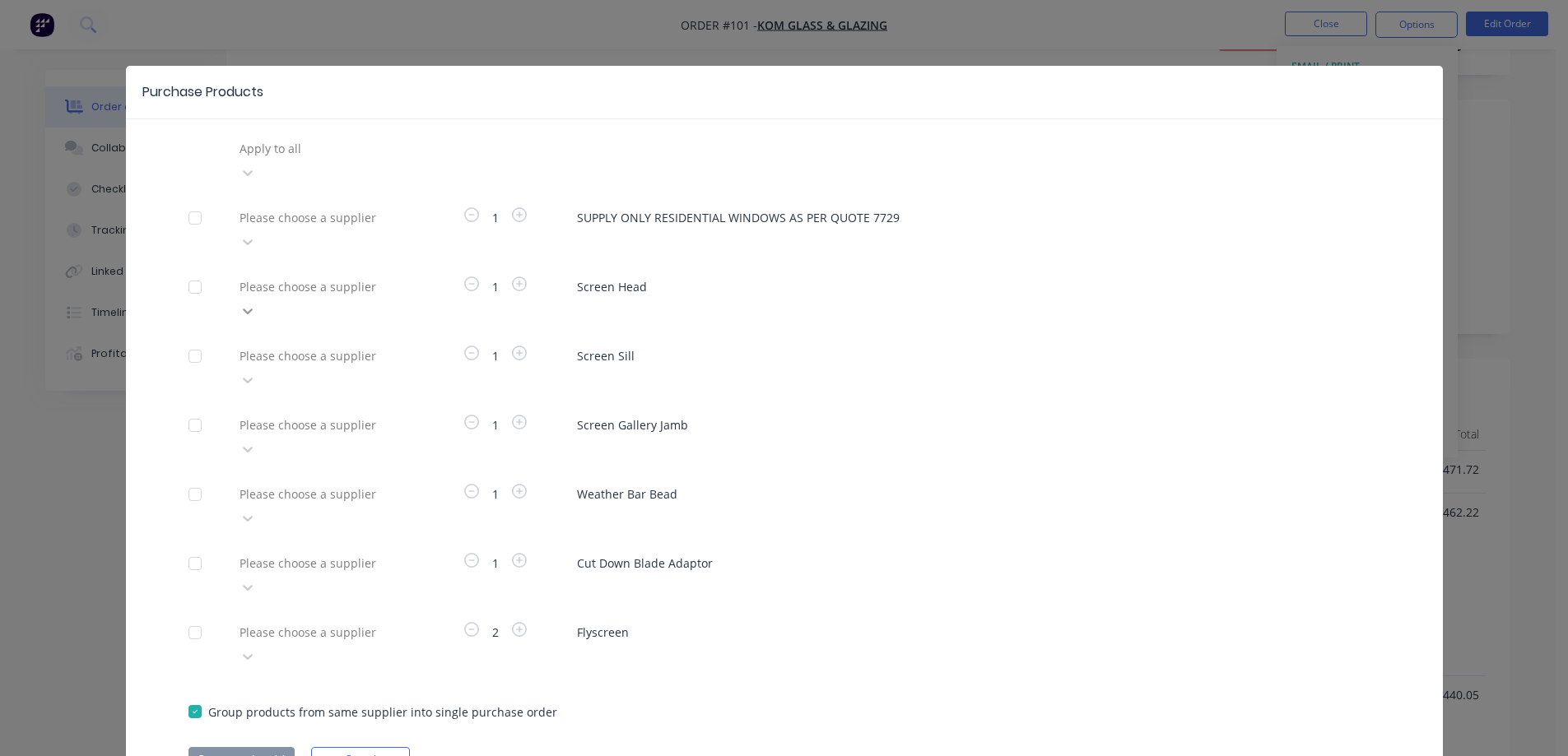
click at [253, 309] on icon at bounding box center [248, 311] width 10 height 6
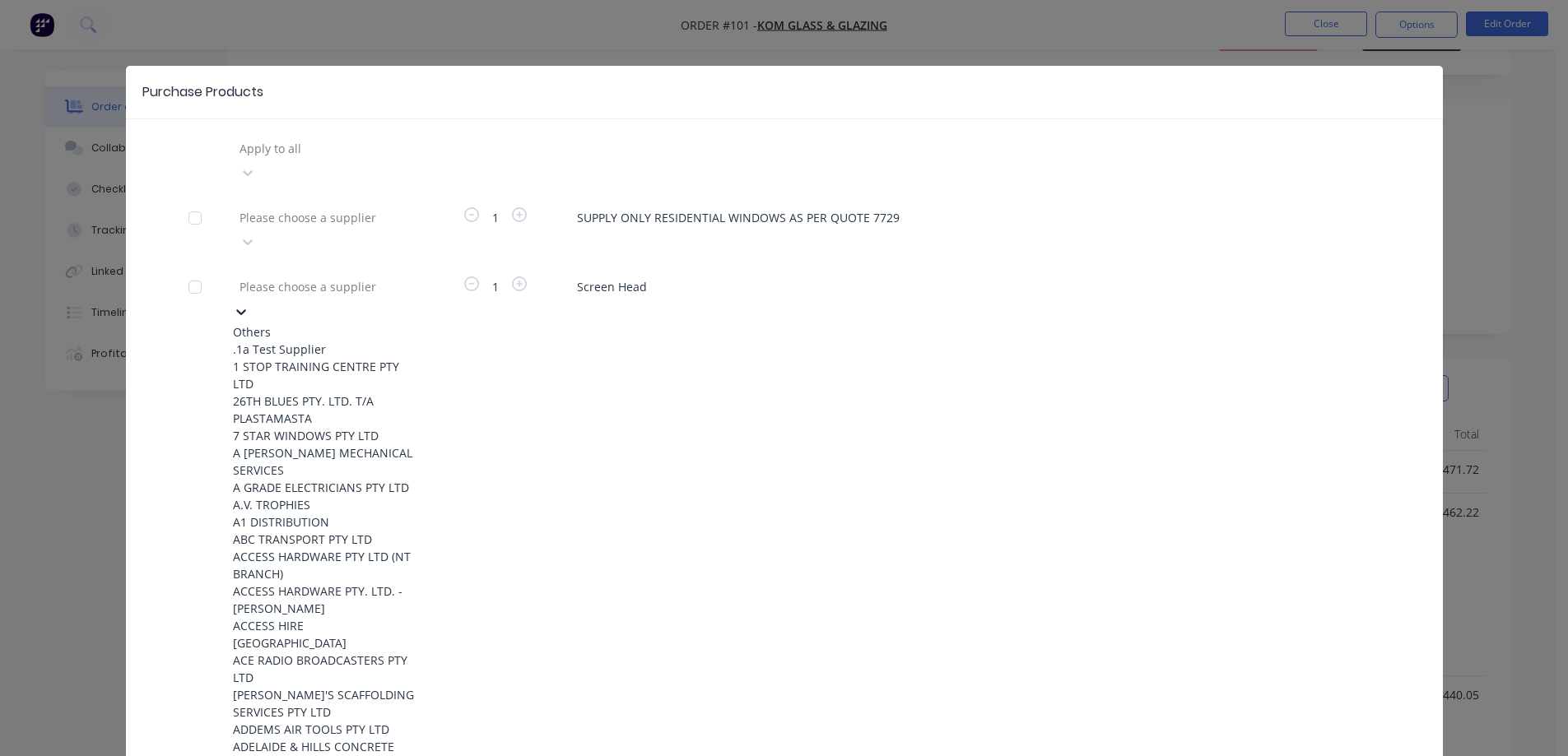
scroll to position [1975, 0]
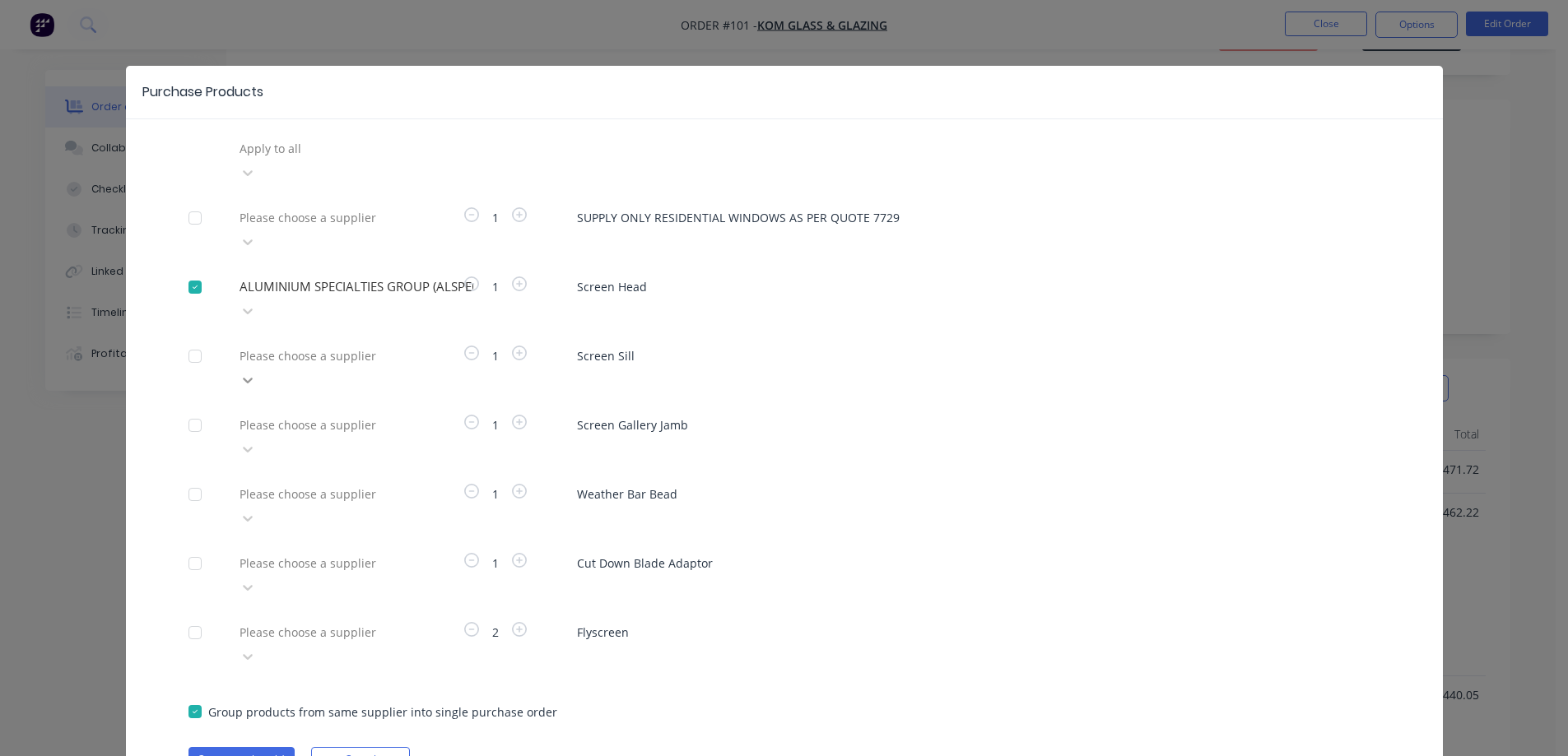
click at [253, 378] on icon at bounding box center [248, 381] width 10 height 6
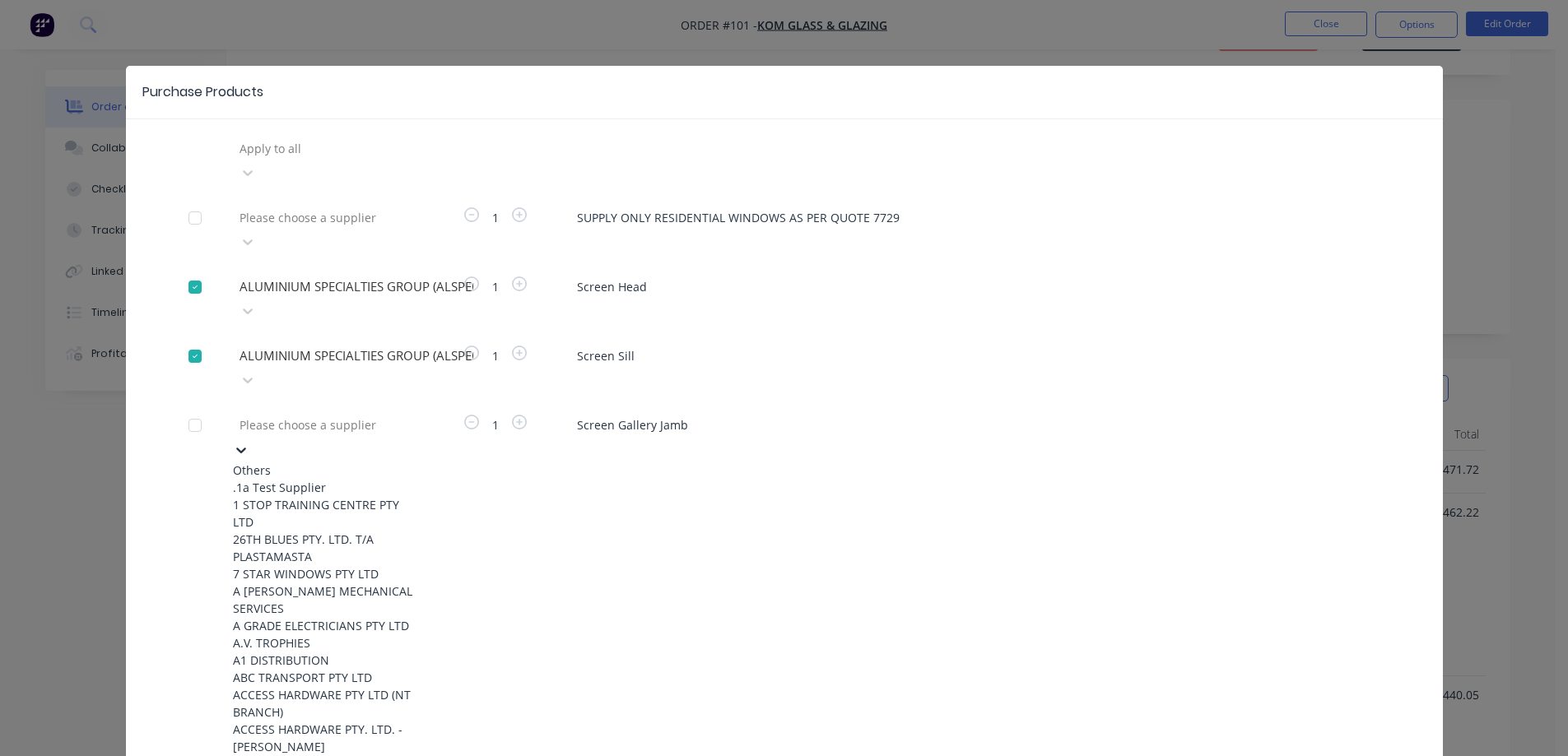
click at [249, 442] on icon at bounding box center [241, 450] width 16 height 16
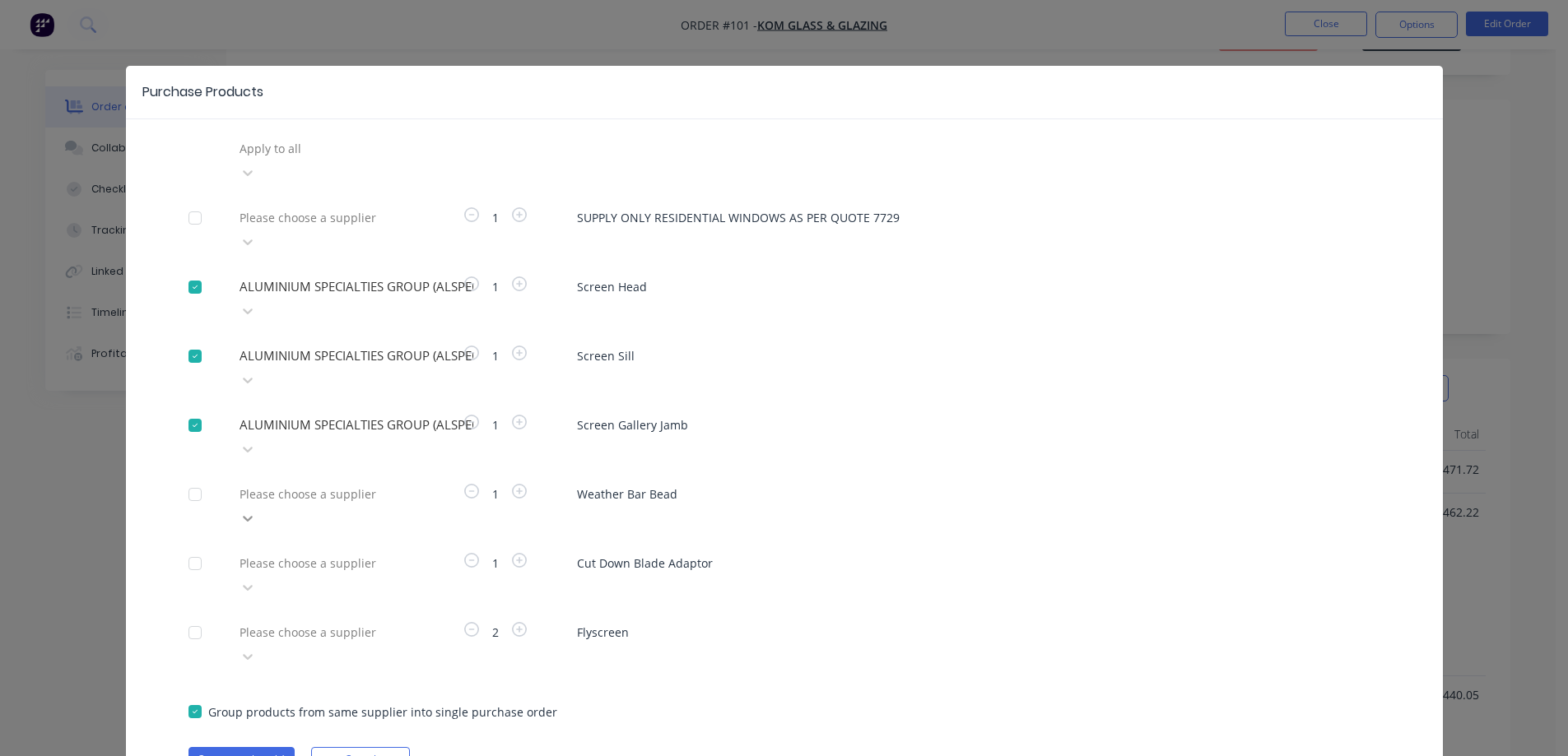
click at [253, 516] on icon at bounding box center [248, 519] width 10 height 6
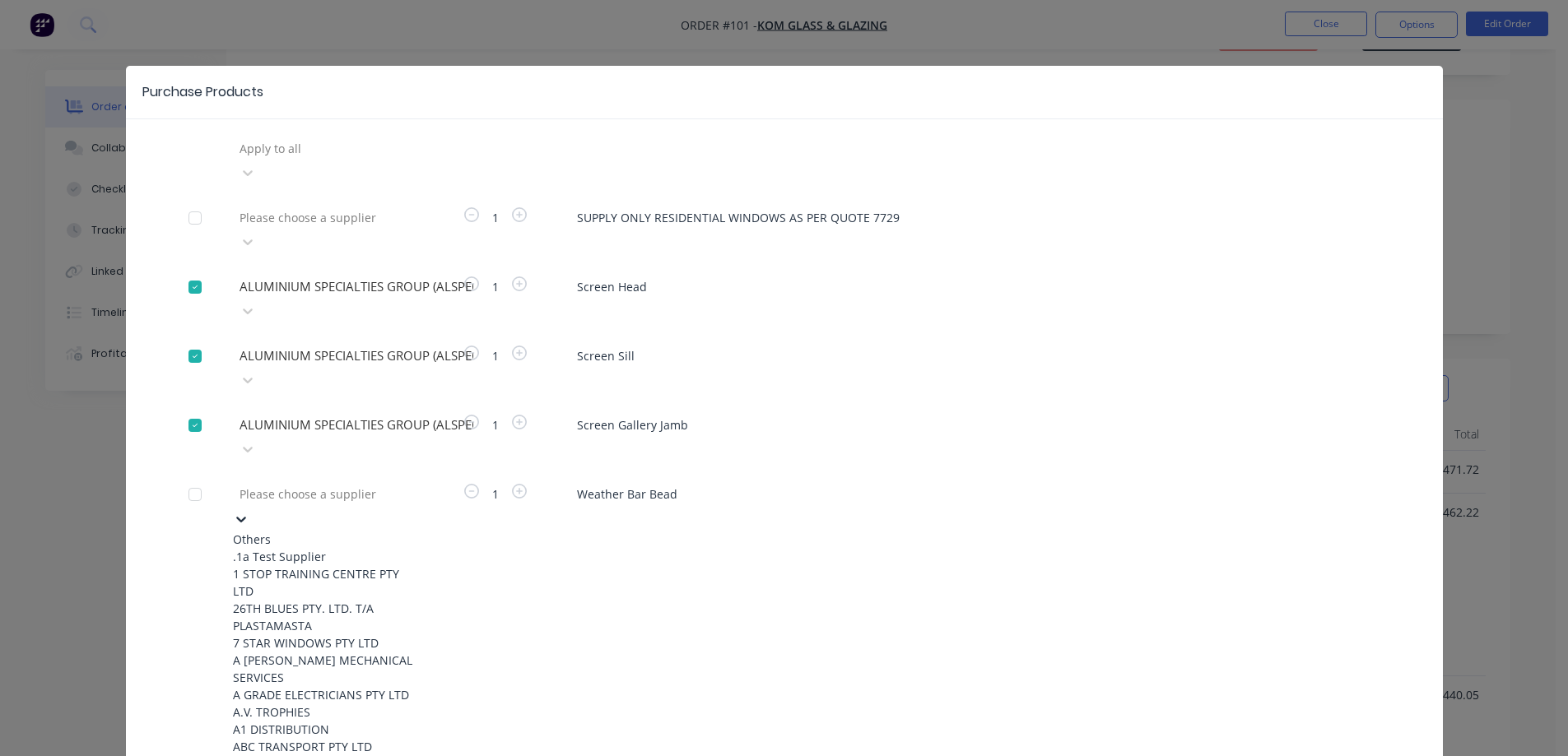
scroll to position [1893, 0]
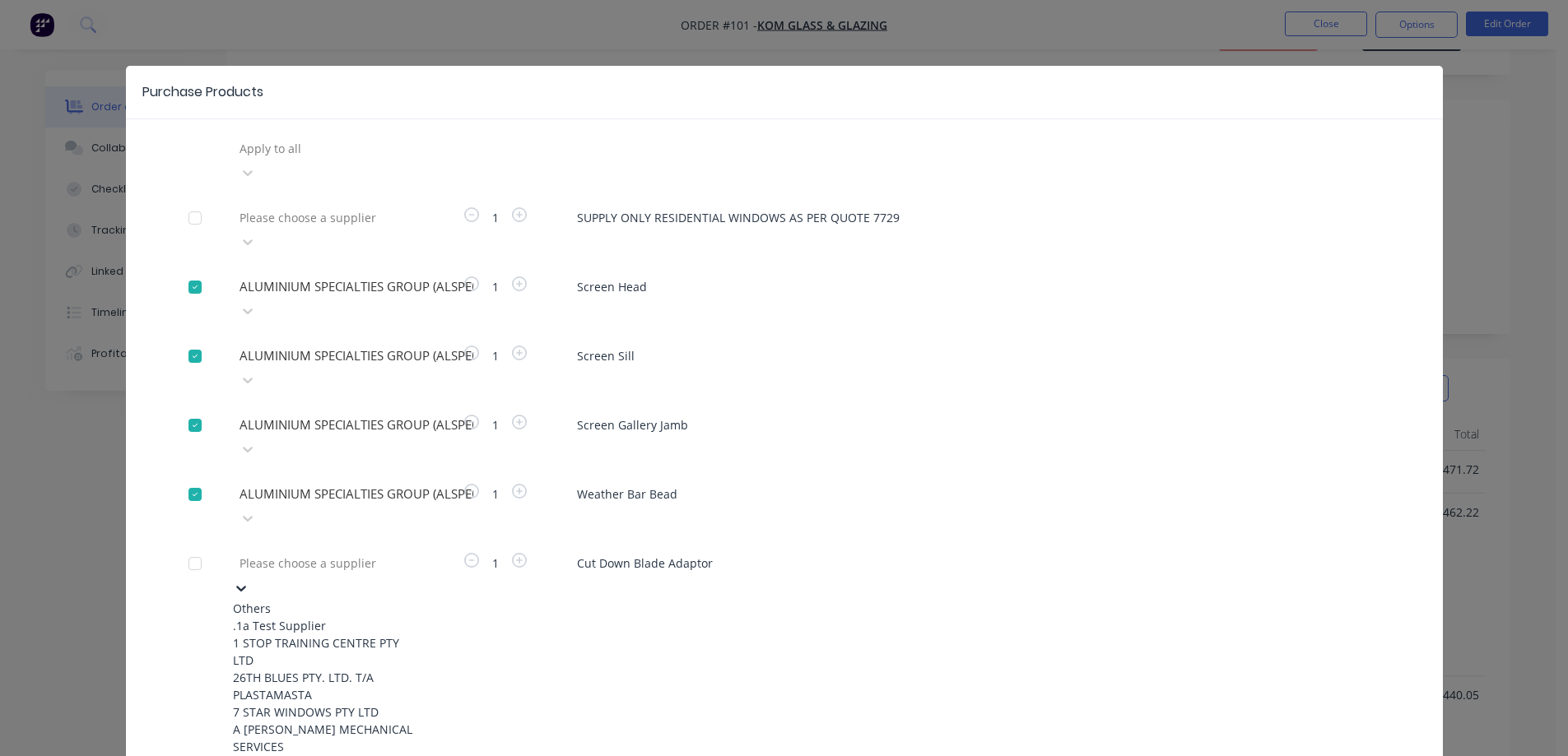
click at [246, 586] on icon at bounding box center [242, 589] width 10 height 6
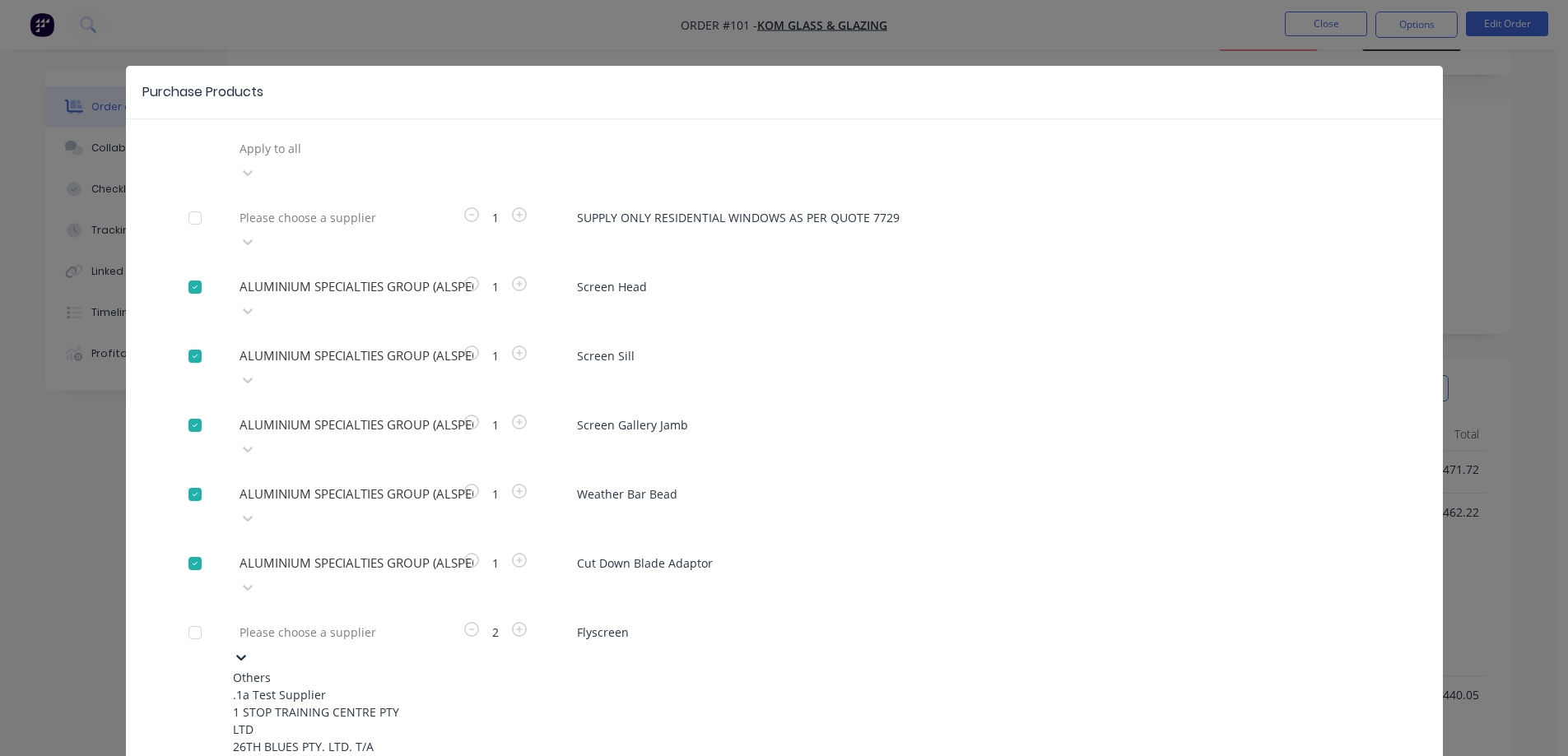
click at [246, 655] on icon at bounding box center [242, 657] width 10 height 6
click at [253, 747] on button "Create purchase(s)" at bounding box center [242, 759] width 106 height 25
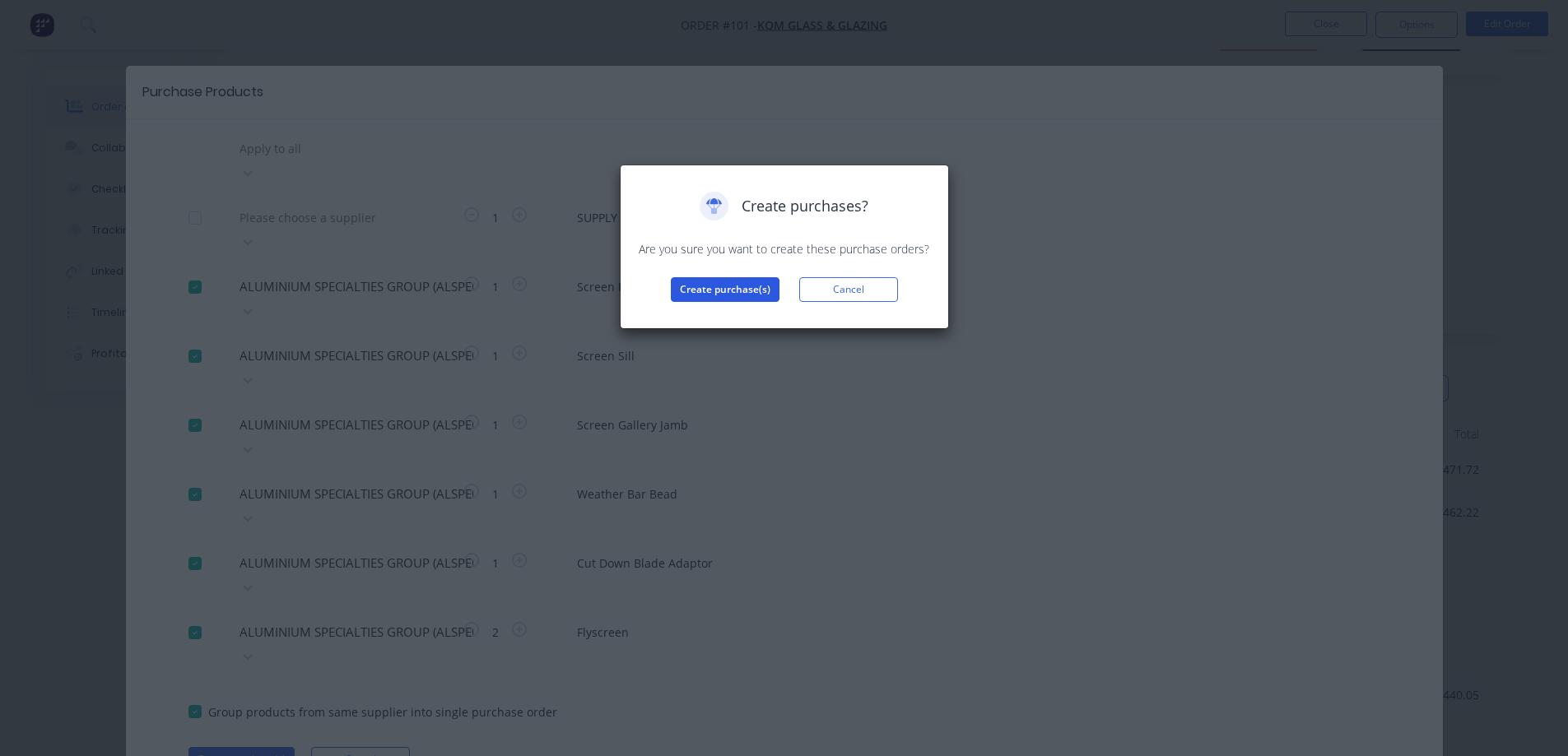
click at [737, 284] on button "Create purchase(s)" at bounding box center [725, 290] width 109 height 25
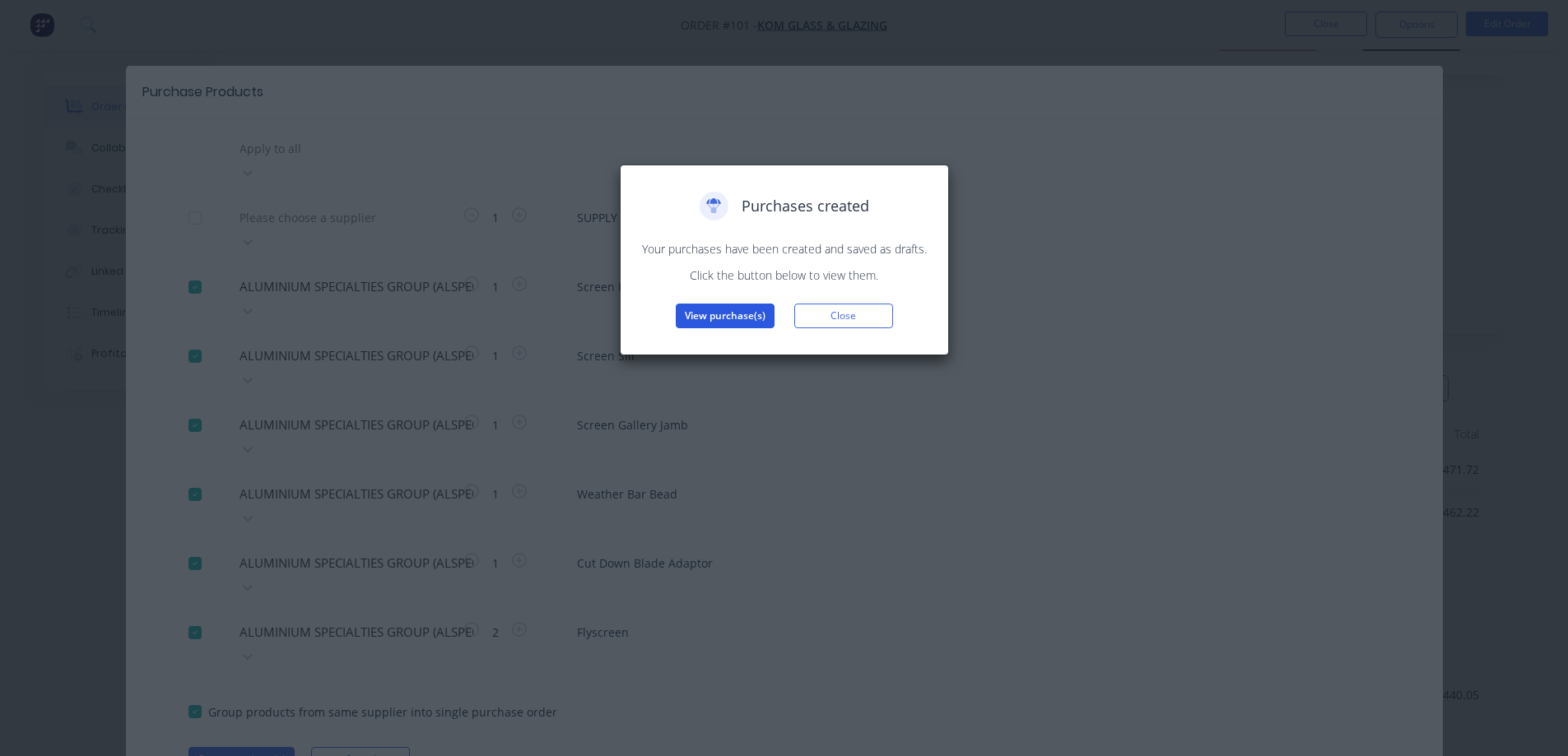
click at [738, 310] on button "View purchase(s)" at bounding box center [724, 315] width 99 height 25
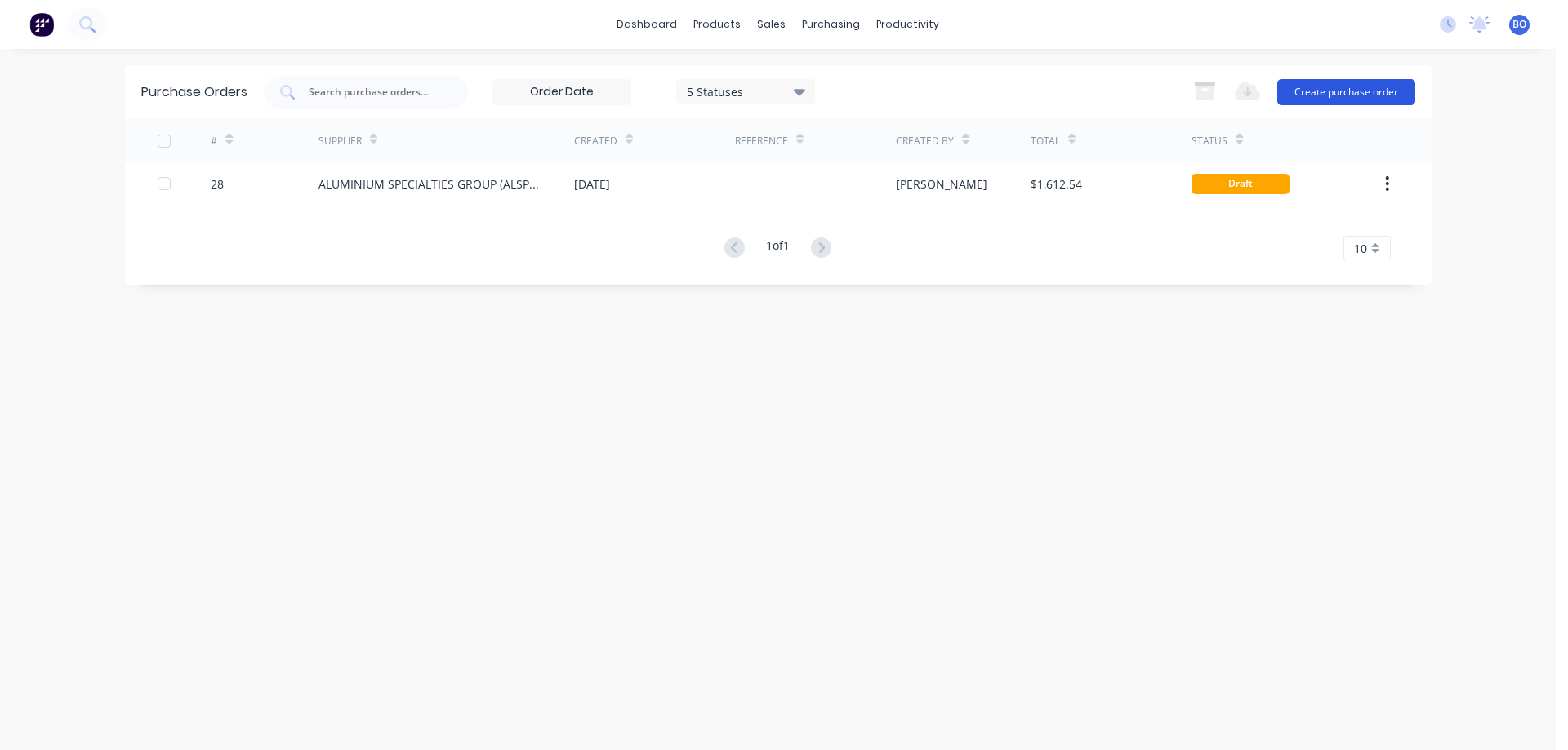
click at [1349, 92] on button "Create purchase order" at bounding box center [1346, 92] width 138 height 26
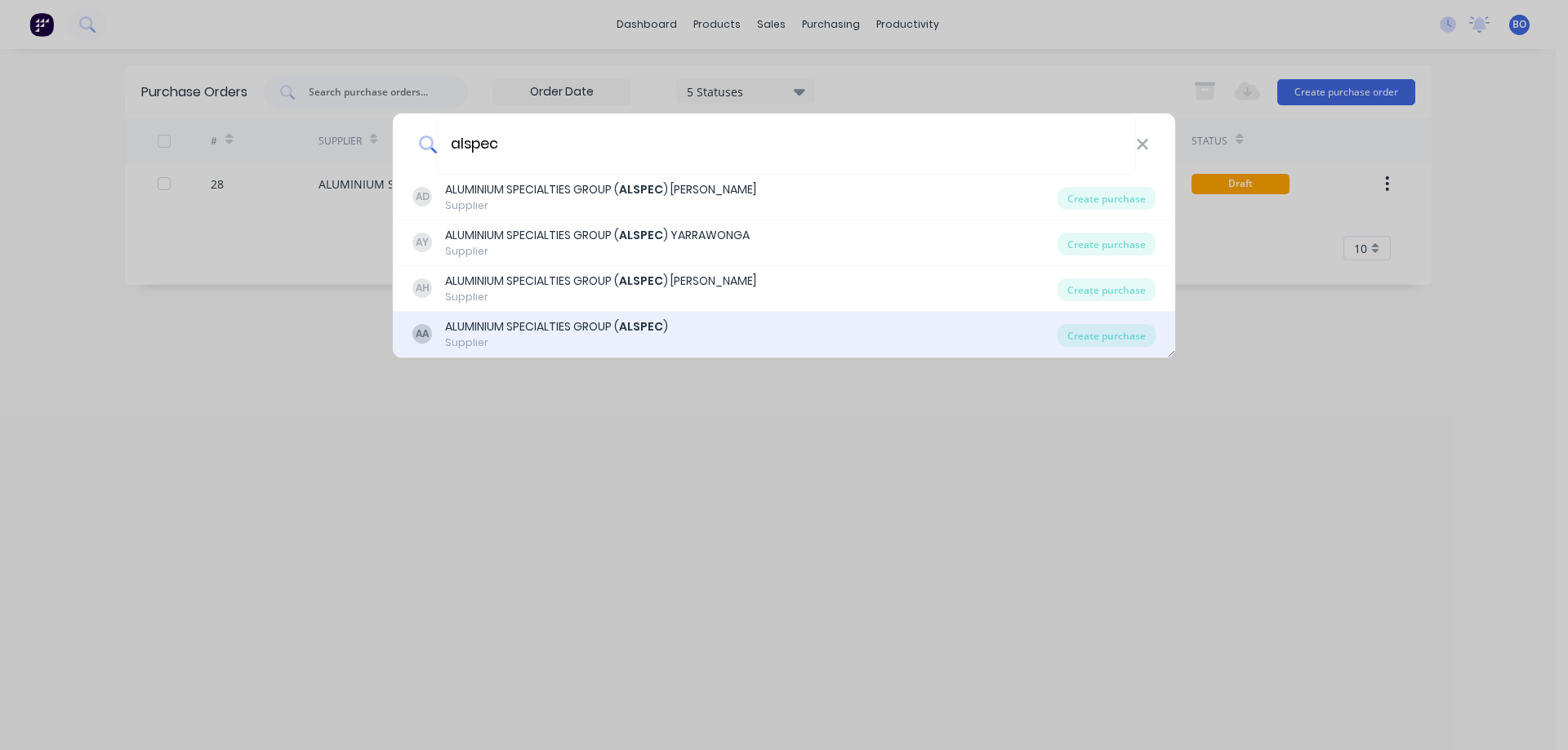
type input "alspec"
click at [548, 324] on div "ALUMINIUM SPECIALTIES GROUP ( ALSPEC )" at bounding box center [556, 327] width 223 height 17
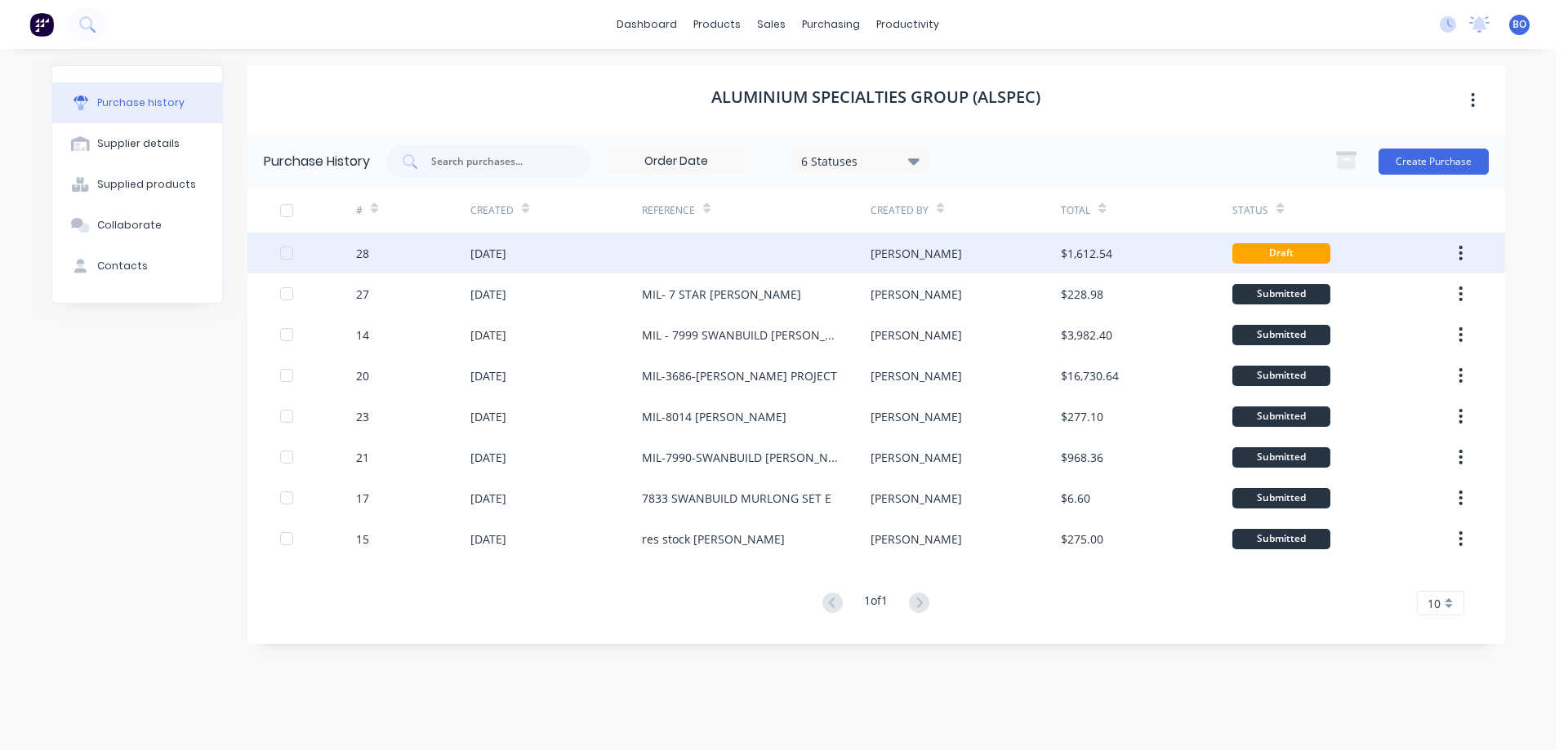
click at [487, 253] on div "[DATE]" at bounding box center [488, 253] width 36 height 17
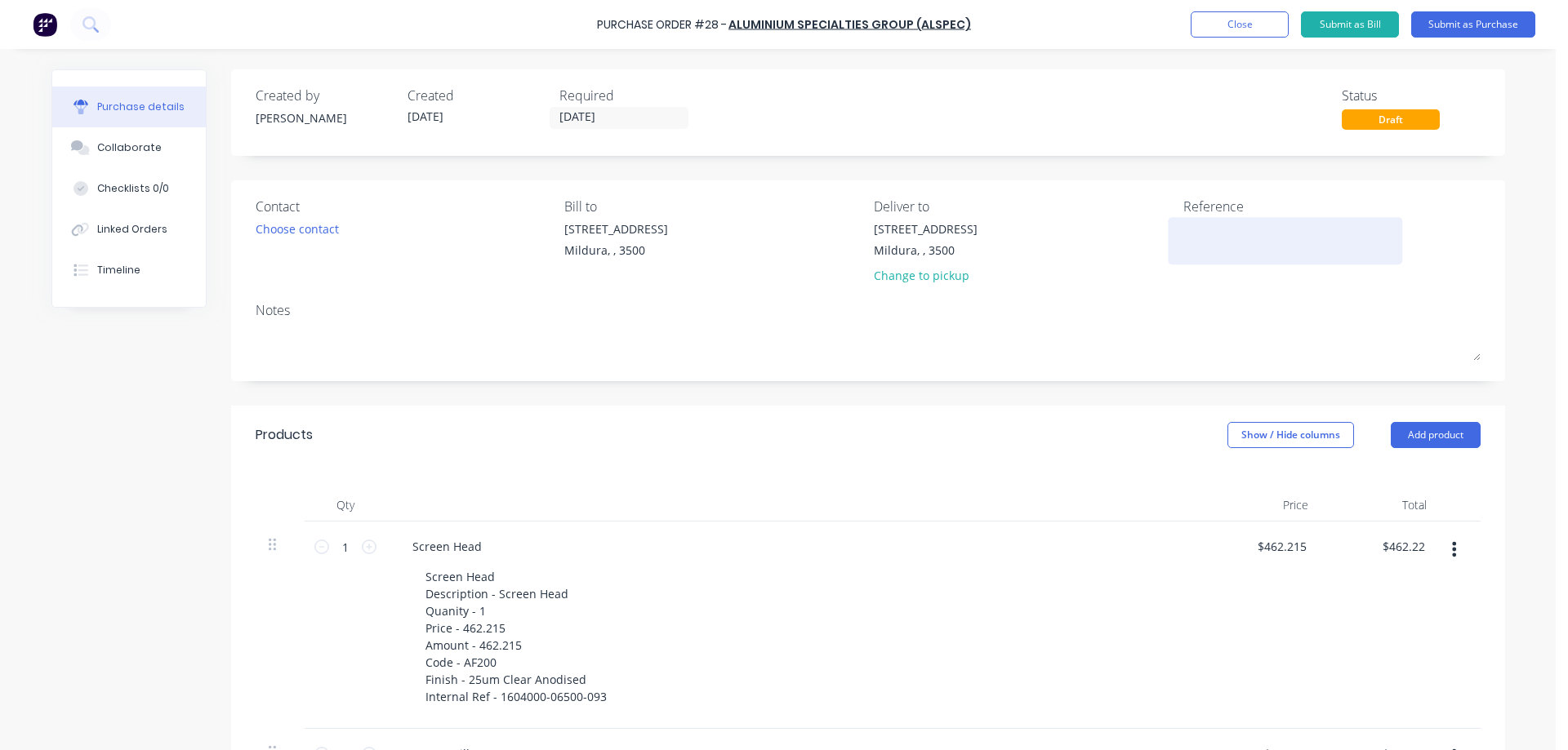
click at [1199, 236] on textarea at bounding box center [1285, 238] width 204 height 37
type textarea "7729 KOM-[GEOGRAPHIC_DATA][DEMOGRAPHIC_DATA]"
click at [310, 228] on div "Choose contact" at bounding box center [298, 229] width 83 height 17
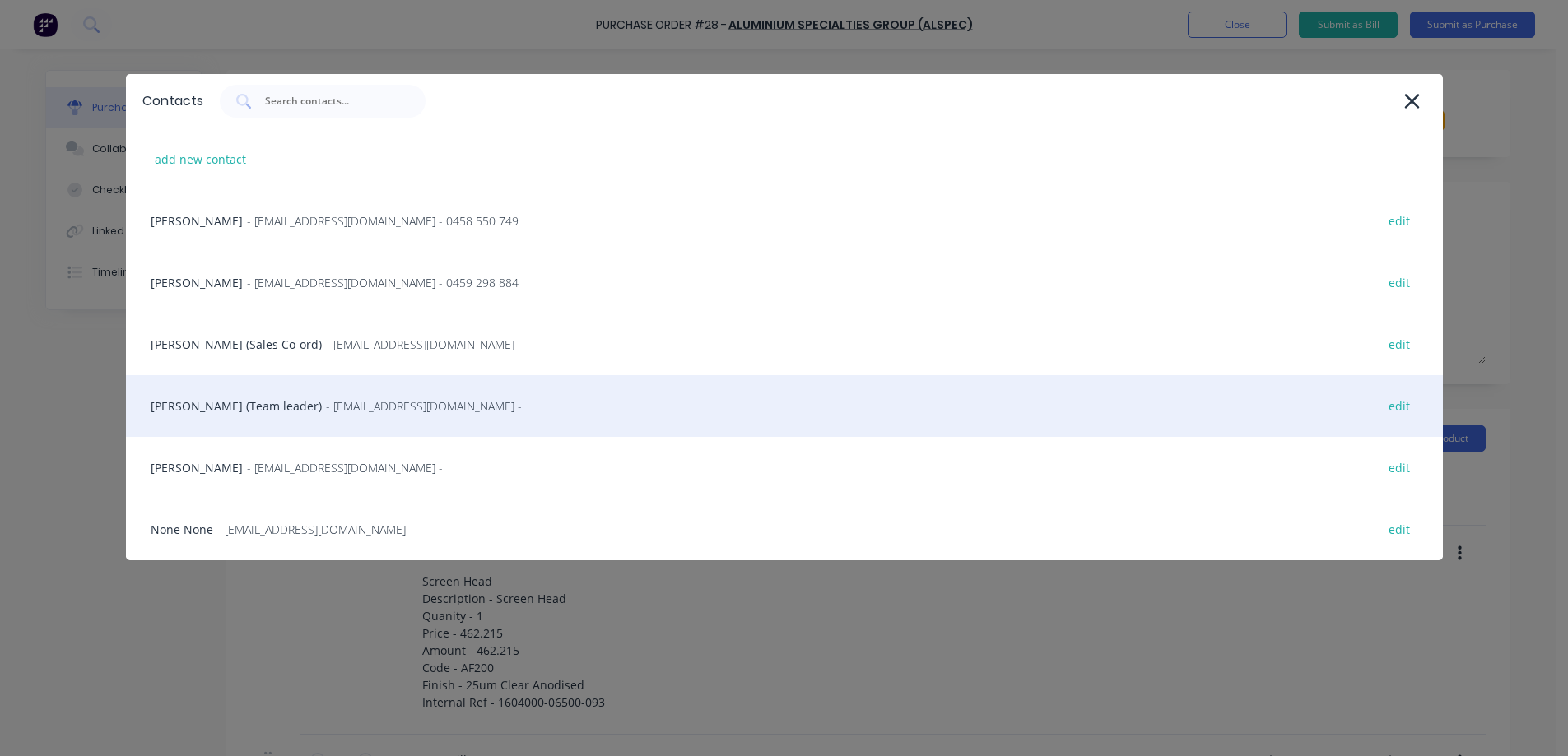
click at [290, 404] on div "Nicola Steele (Team leader) - nsteele@alspec.com.au - edit" at bounding box center [784, 406] width 1317 height 62
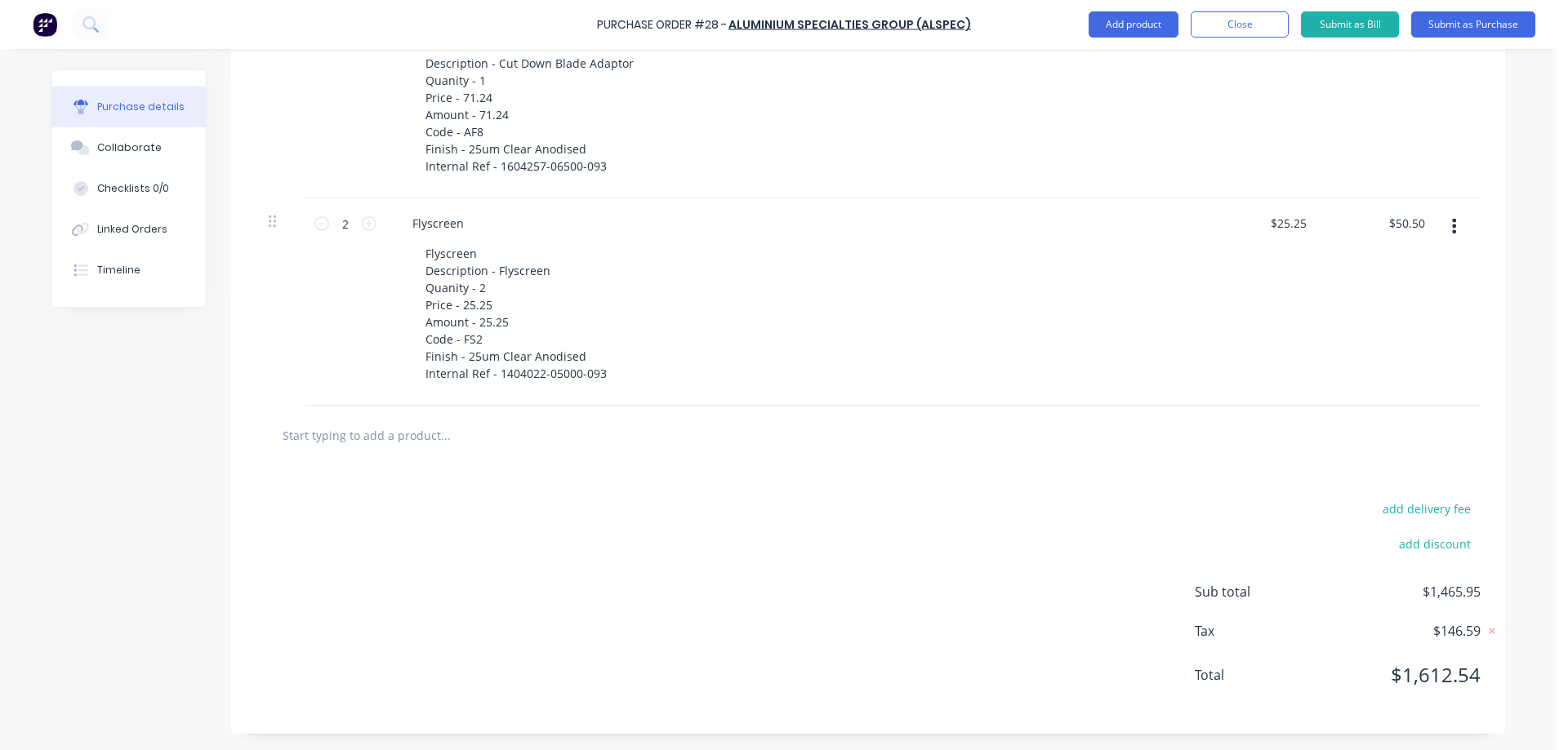
scroll to position [871, 0]
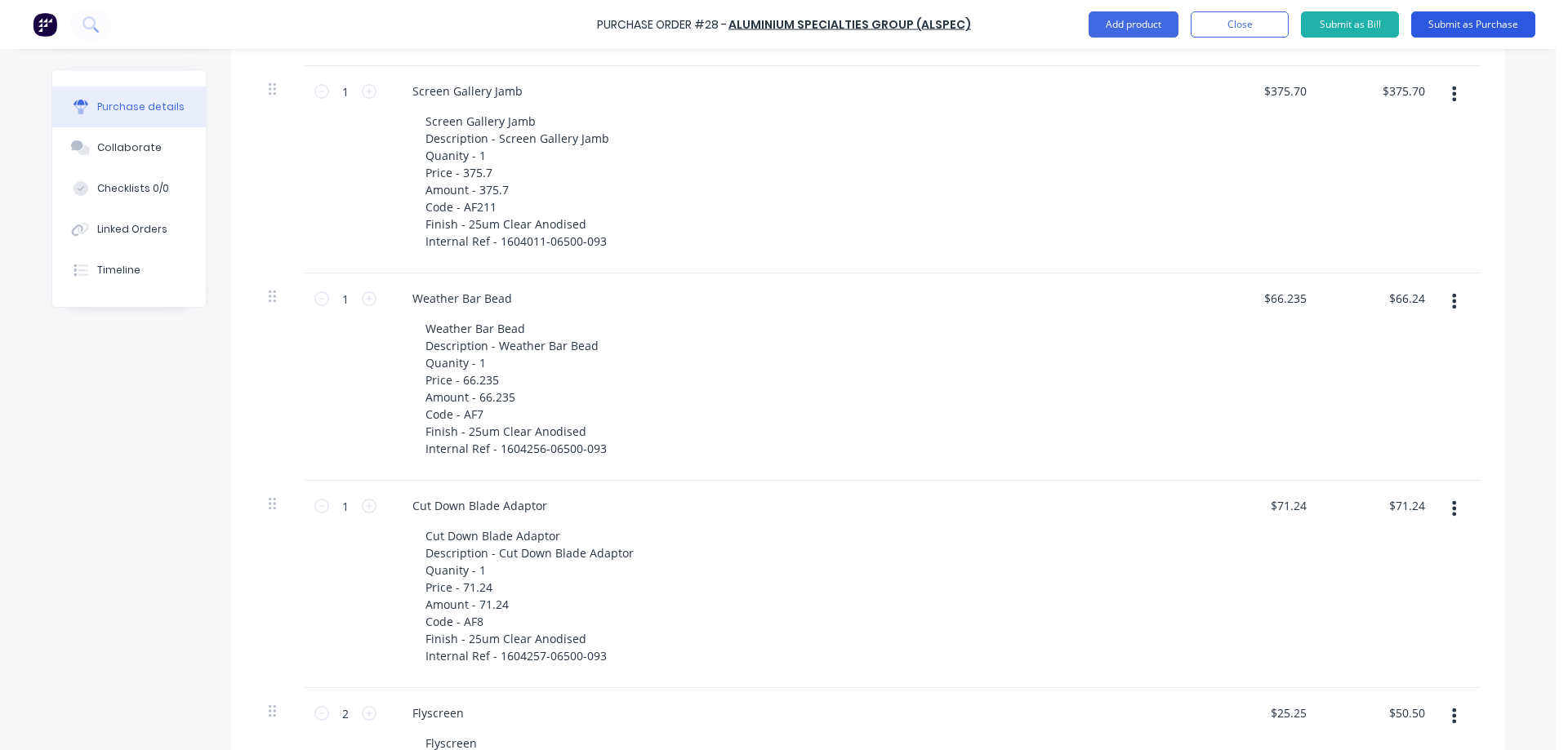
click at [1476, 18] on button "Submit as Purchase" at bounding box center [1473, 24] width 124 height 26
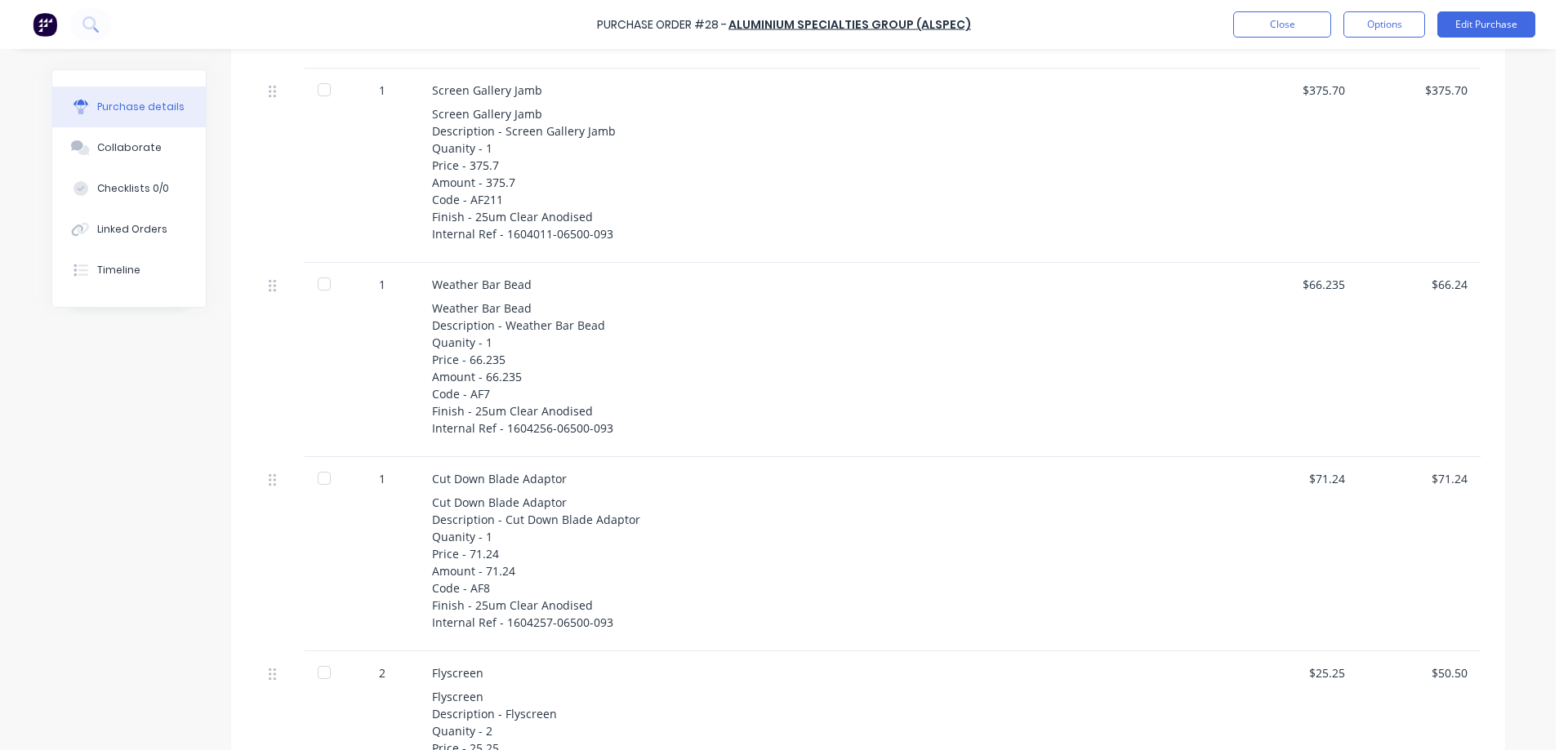
scroll to position [327, 0]
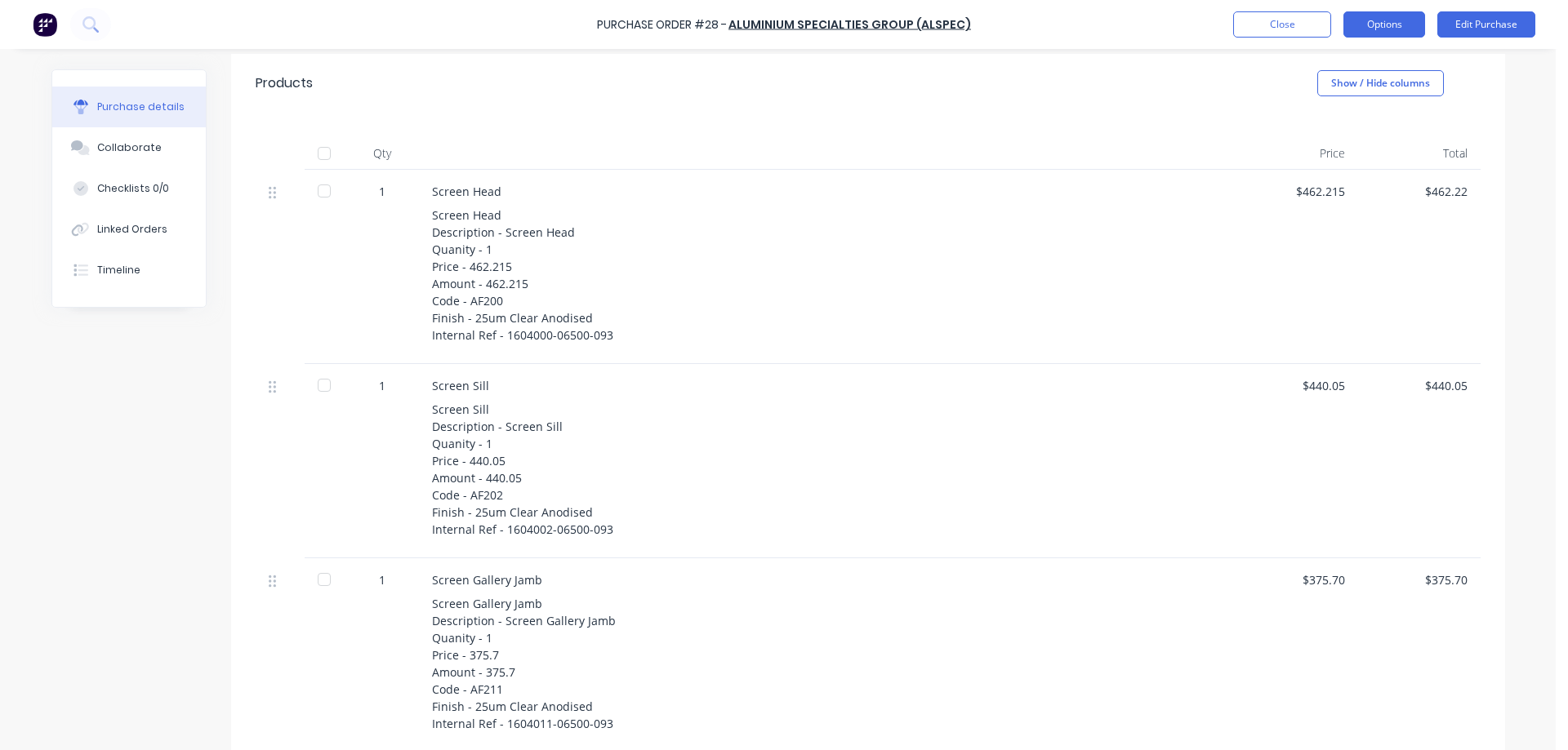
click at [1390, 20] on button "Options" at bounding box center [1383, 24] width 82 height 26
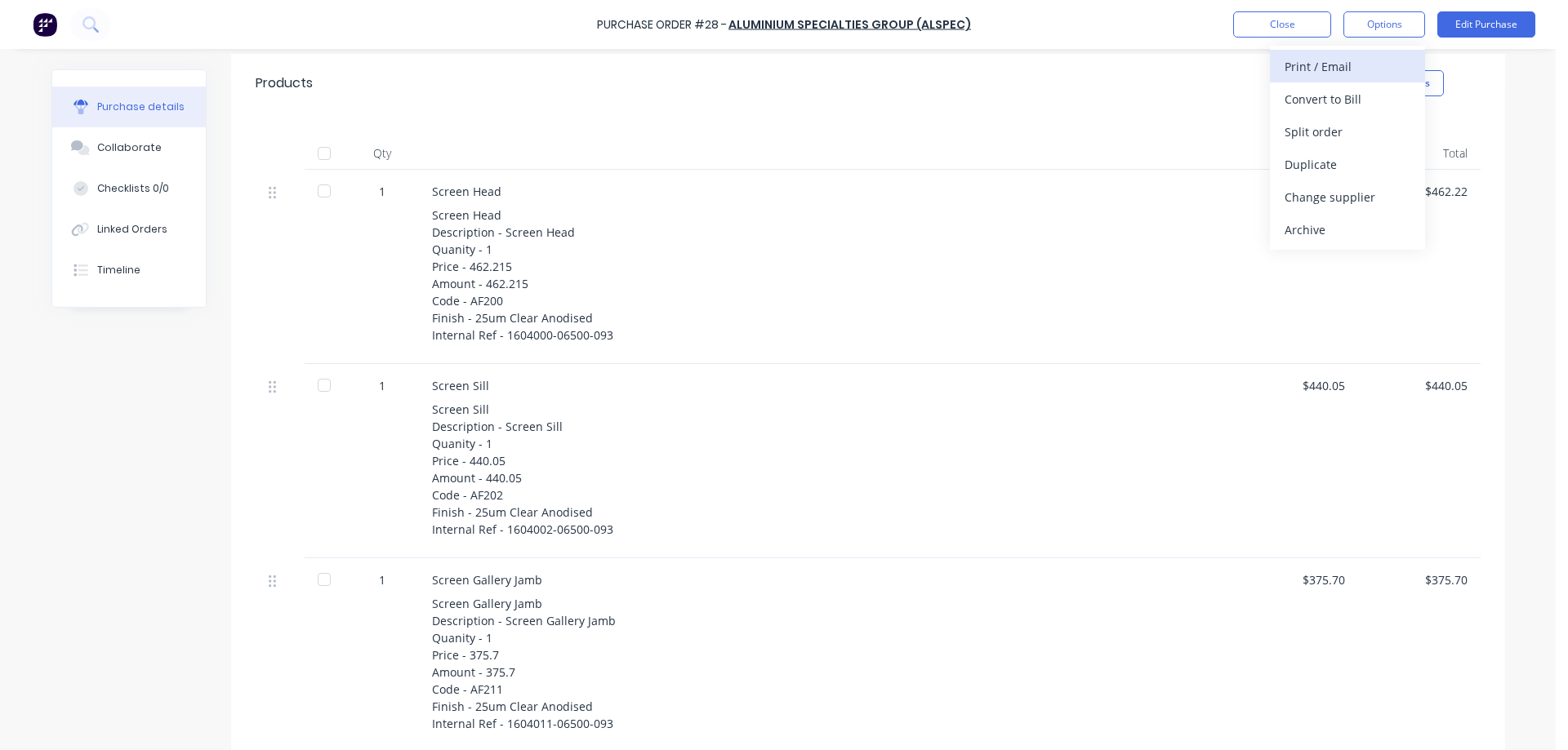
click at [1343, 70] on div "Print / Email" at bounding box center [1347, 66] width 126 height 24
click at [1321, 97] on div "With pricing" at bounding box center [1347, 99] width 126 height 24
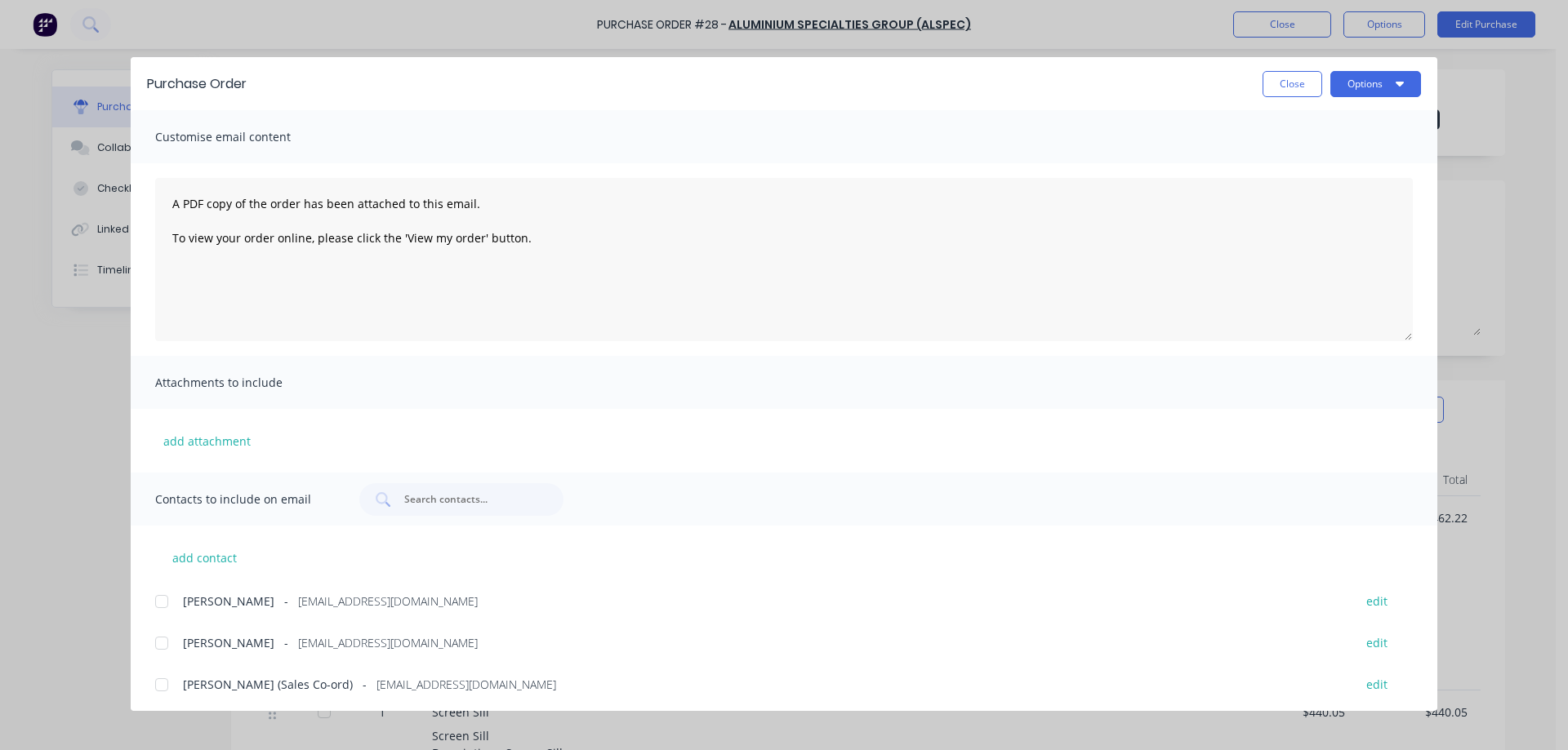
scroll to position [131, 0]
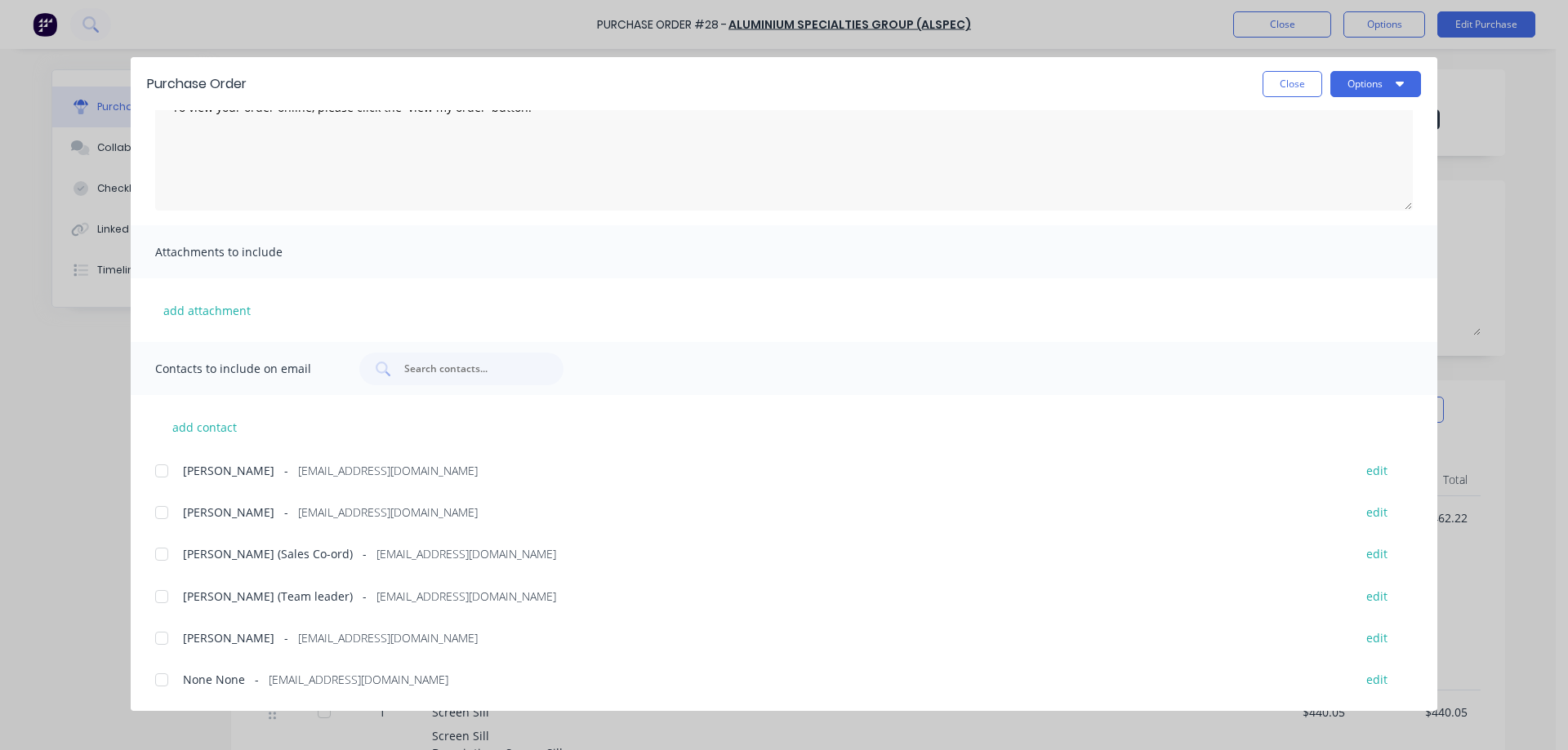
click at [161, 466] on div at bounding box center [162, 471] width 32 height 32
click at [162, 594] on div at bounding box center [162, 597] width 32 height 32
click at [157, 595] on div at bounding box center [162, 597] width 32 height 32
click at [1401, 84] on icon "button" at bounding box center [1400, 84] width 9 height 5
click at [1319, 183] on div "Email" at bounding box center [1344, 190] width 126 height 24
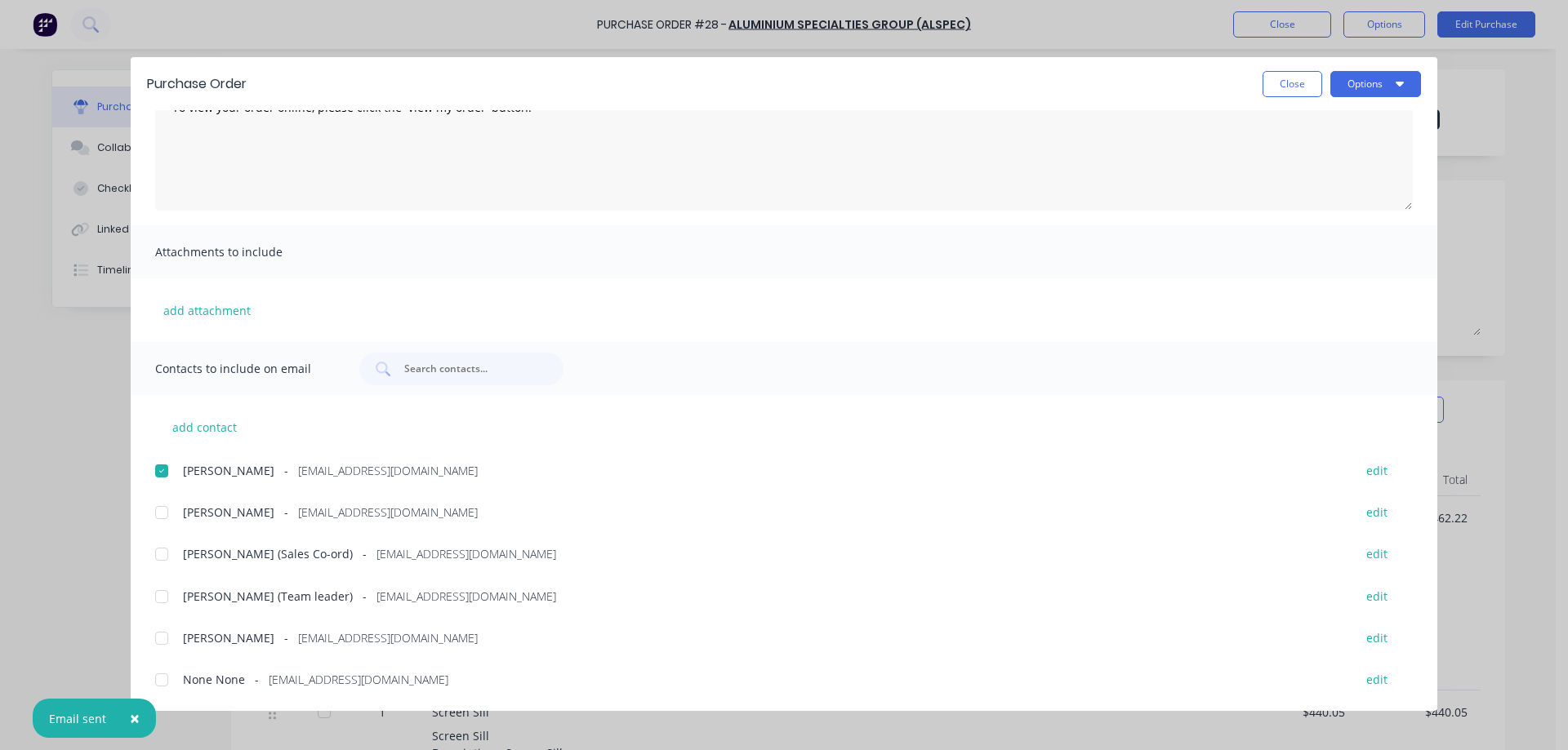
scroll to position [0, 0]
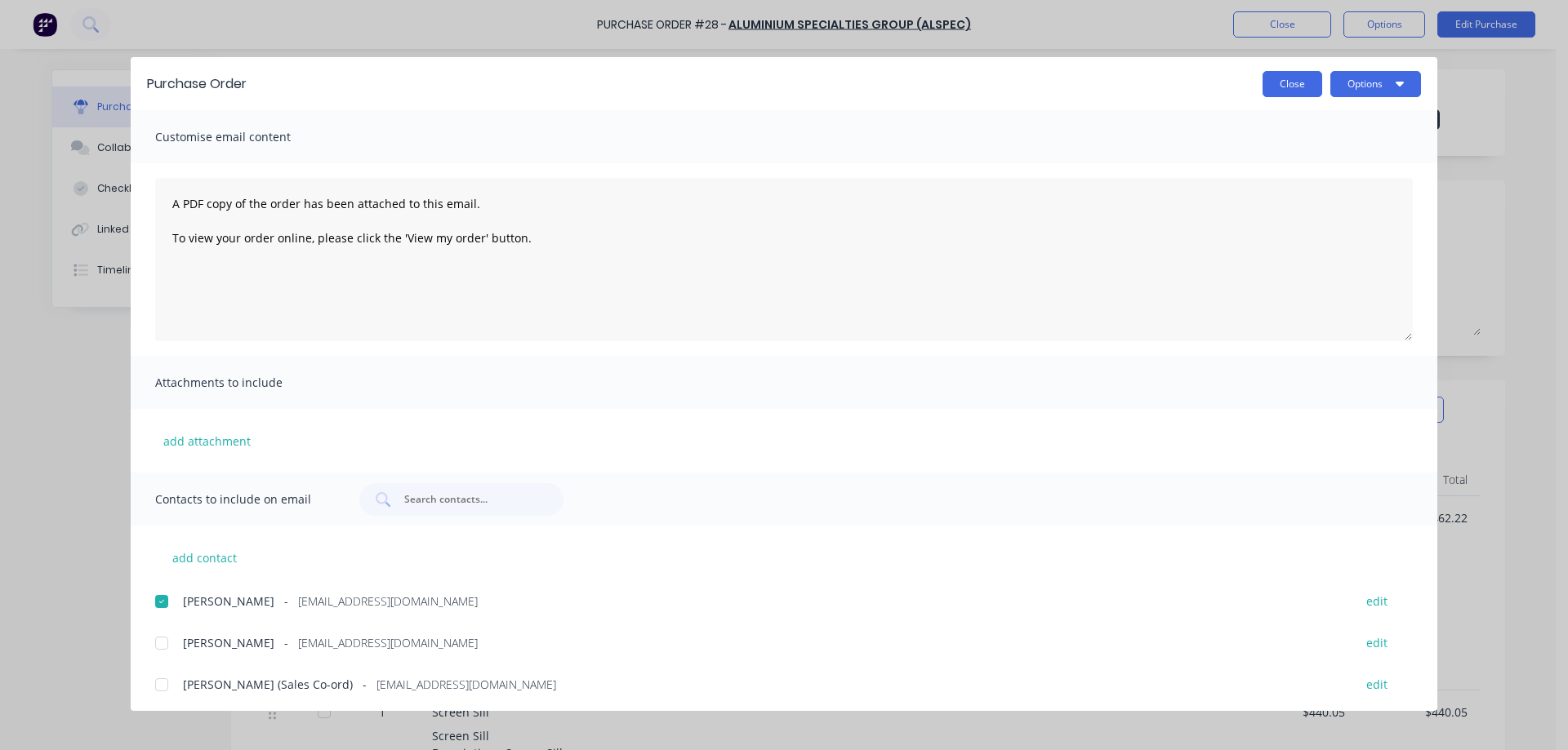
click at [1298, 79] on button "Close" at bounding box center [1292, 84] width 60 height 26
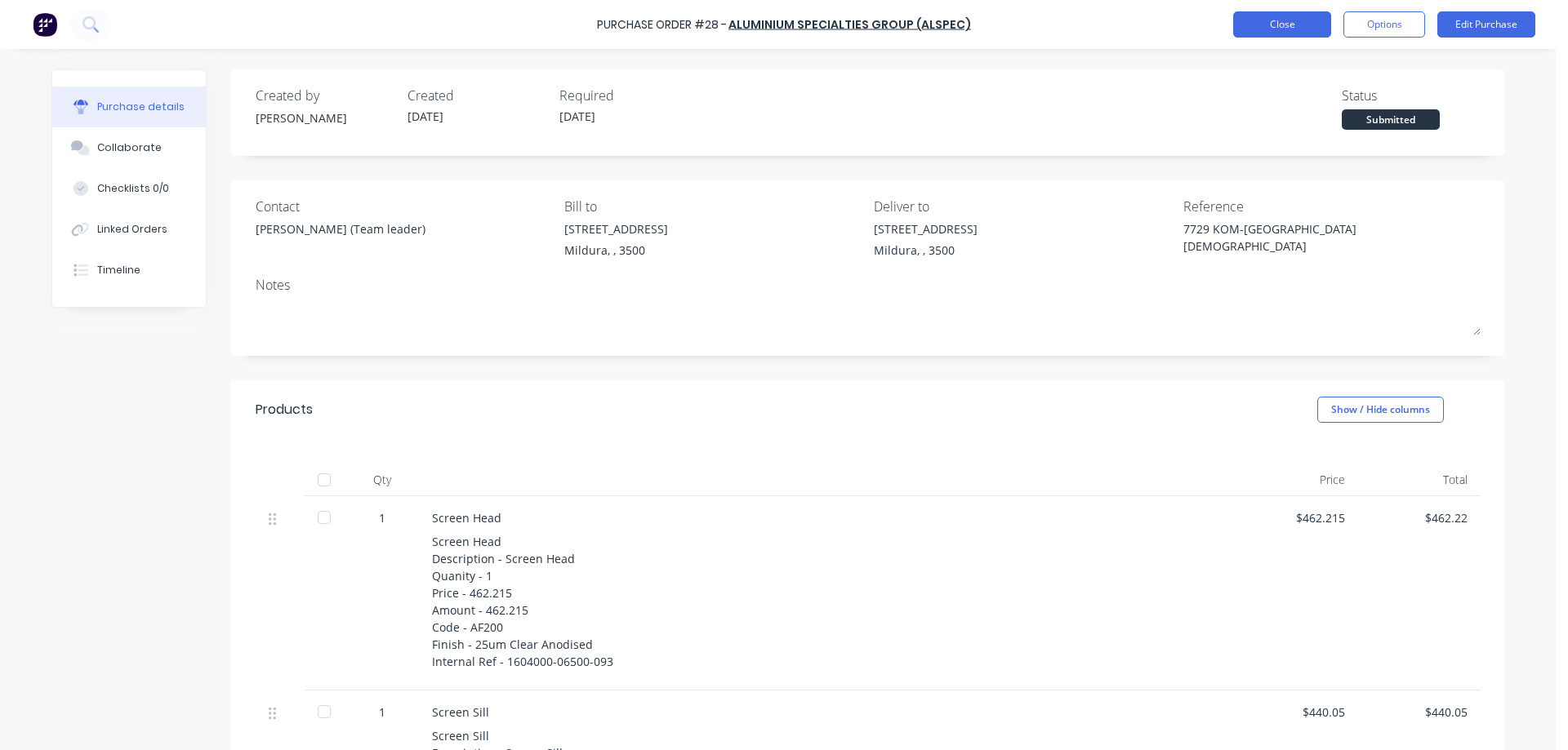
click at [1293, 22] on button "Close" at bounding box center [1281, 24] width 98 height 26
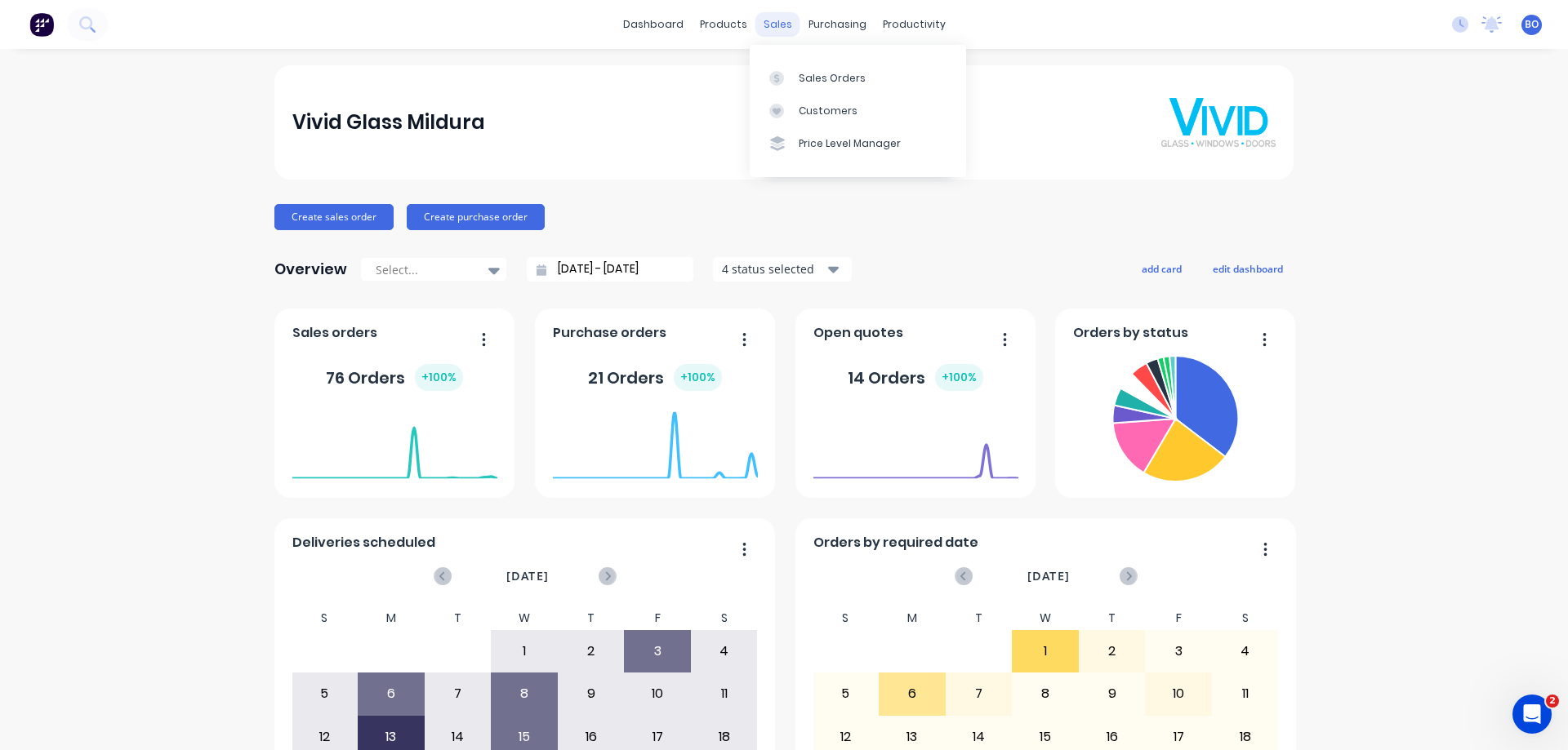
click at [770, 26] on div "sales" at bounding box center [777, 24] width 45 height 25
click at [833, 77] on div "Sales Orders" at bounding box center [832, 78] width 67 height 14
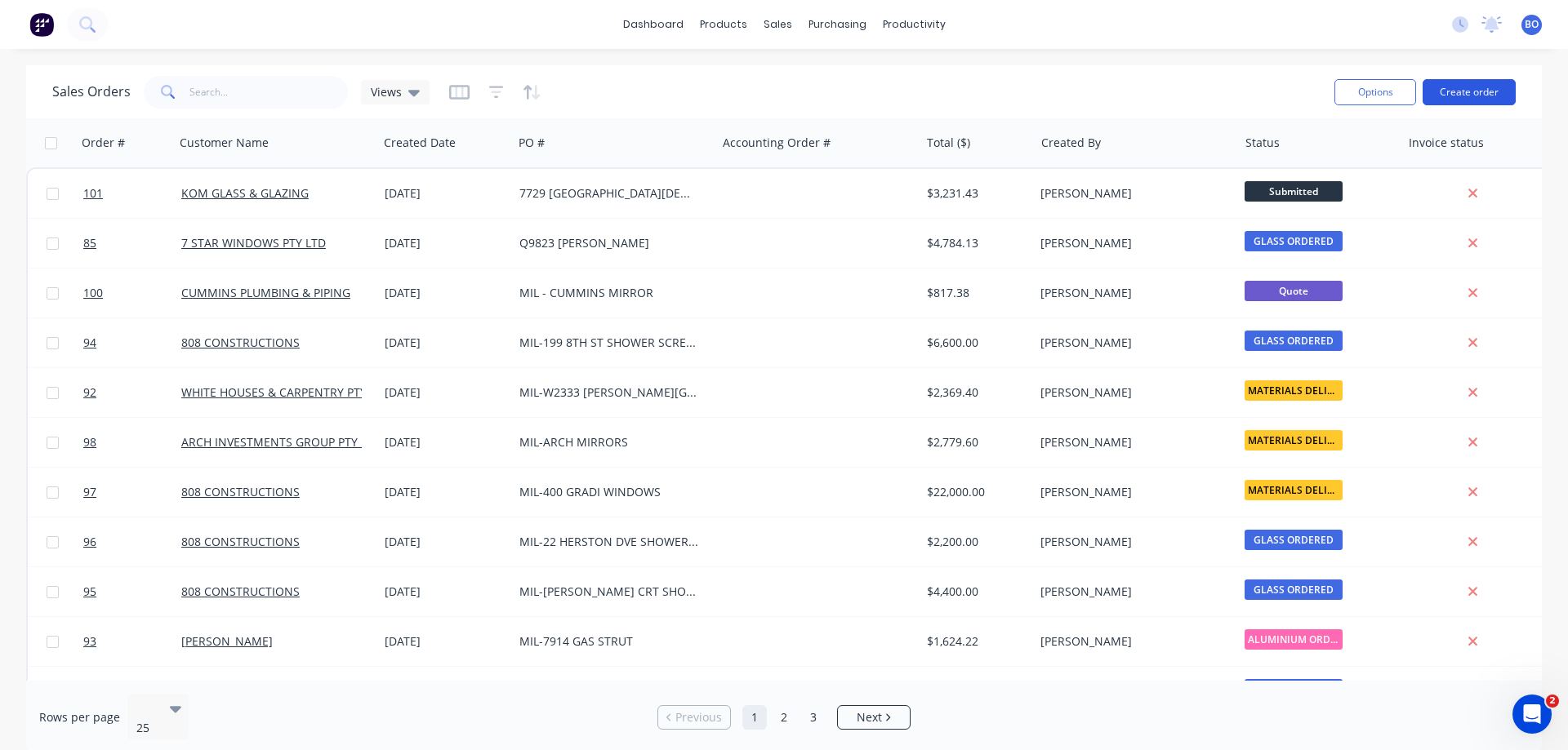
click at [1473, 88] on button "Create order" at bounding box center [1469, 92] width 93 height 26
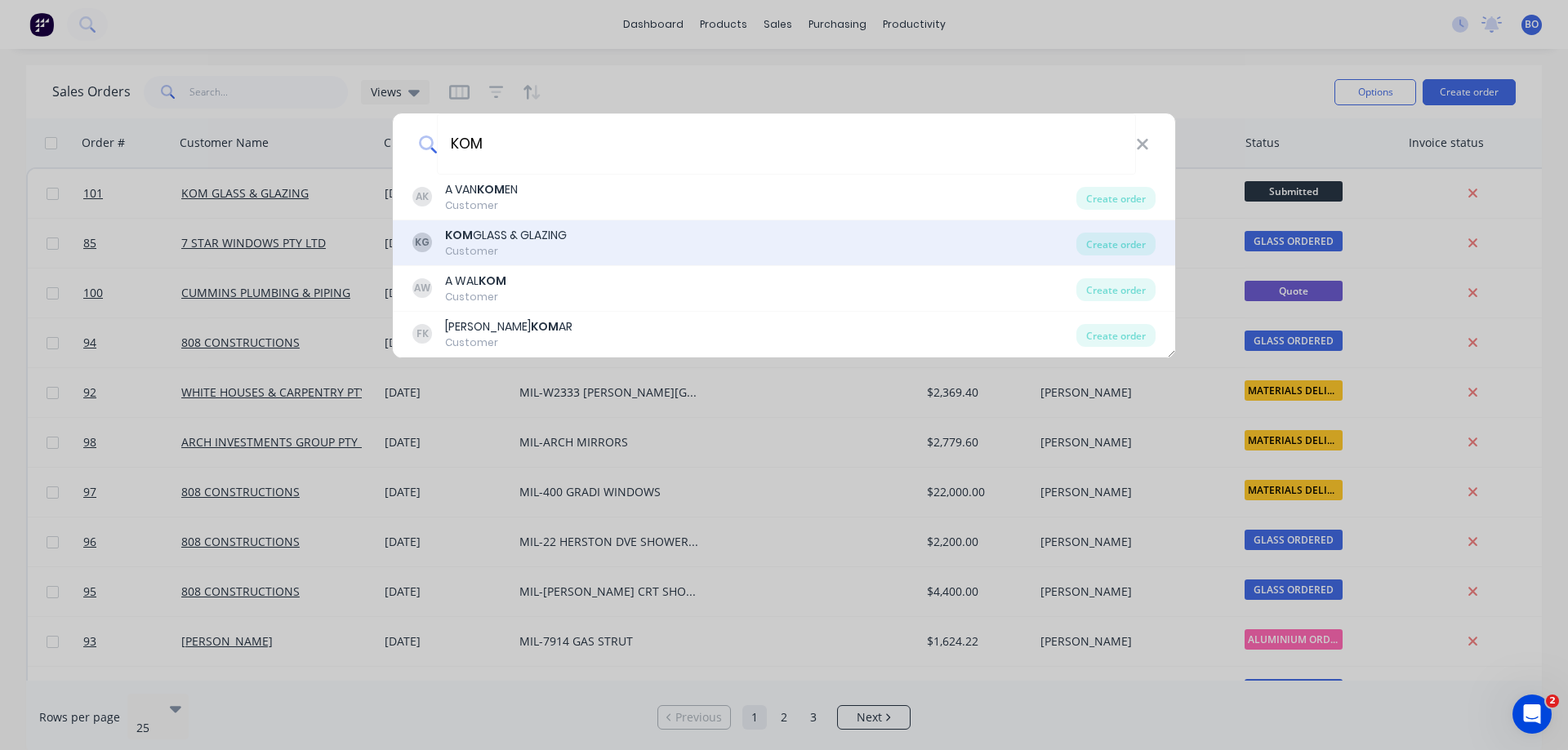
type input "KOM"
click at [518, 239] on div "KOM GLASS & GLAZING" at bounding box center [505, 236] width 122 height 17
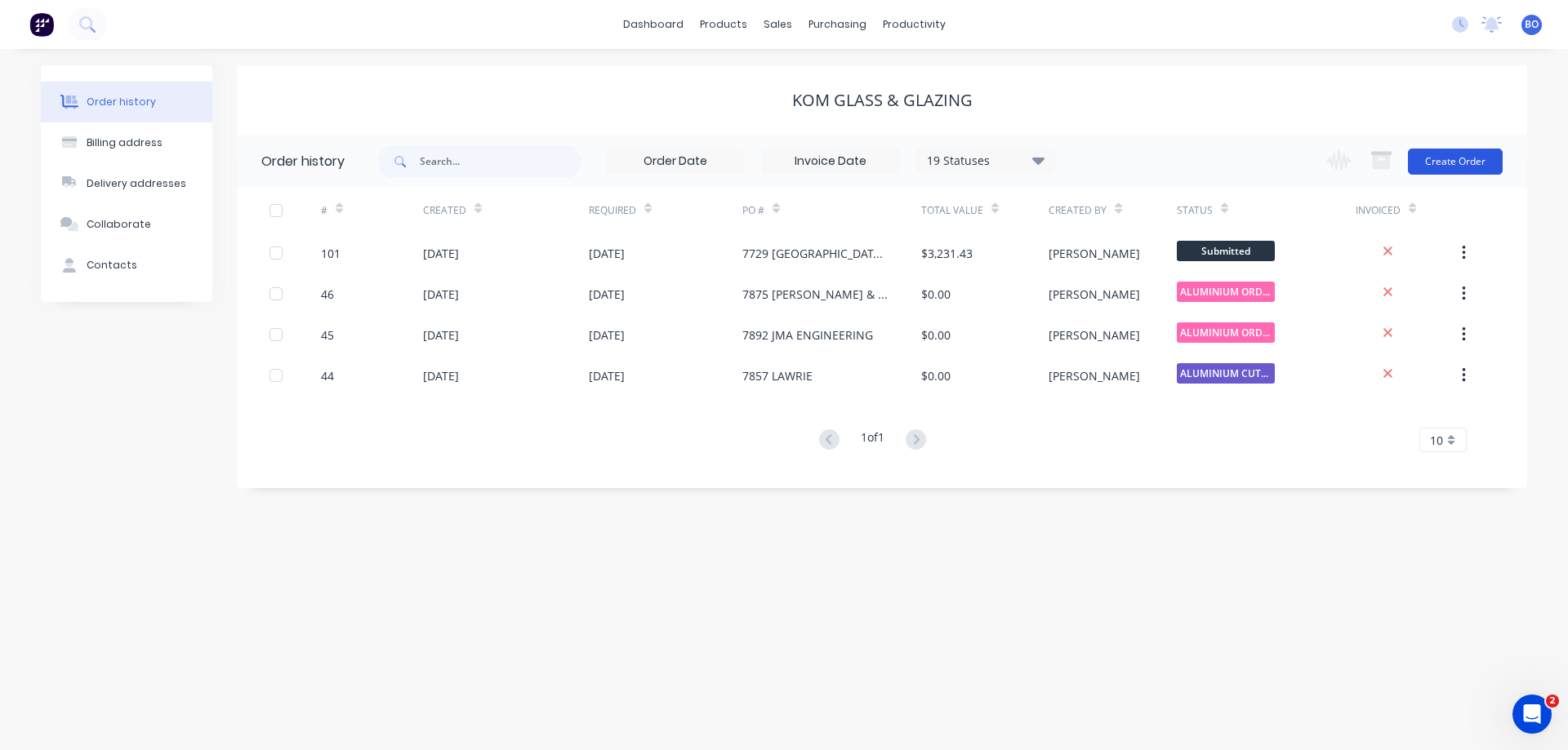
click at [1465, 162] on button "Create Order" at bounding box center [1454, 162] width 94 height 26
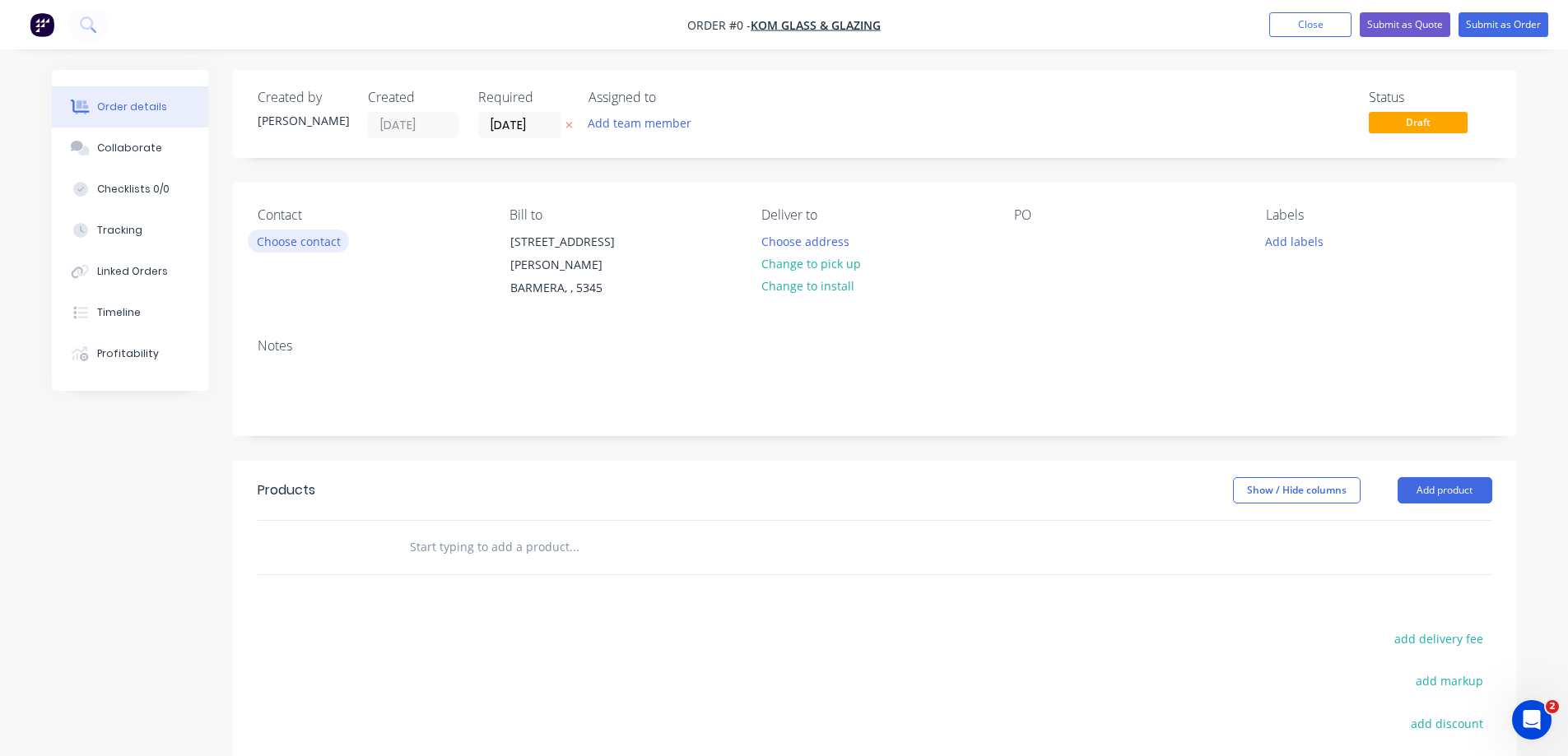
click at [285, 240] on button "Choose contact" at bounding box center [298, 241] width 101 height 22
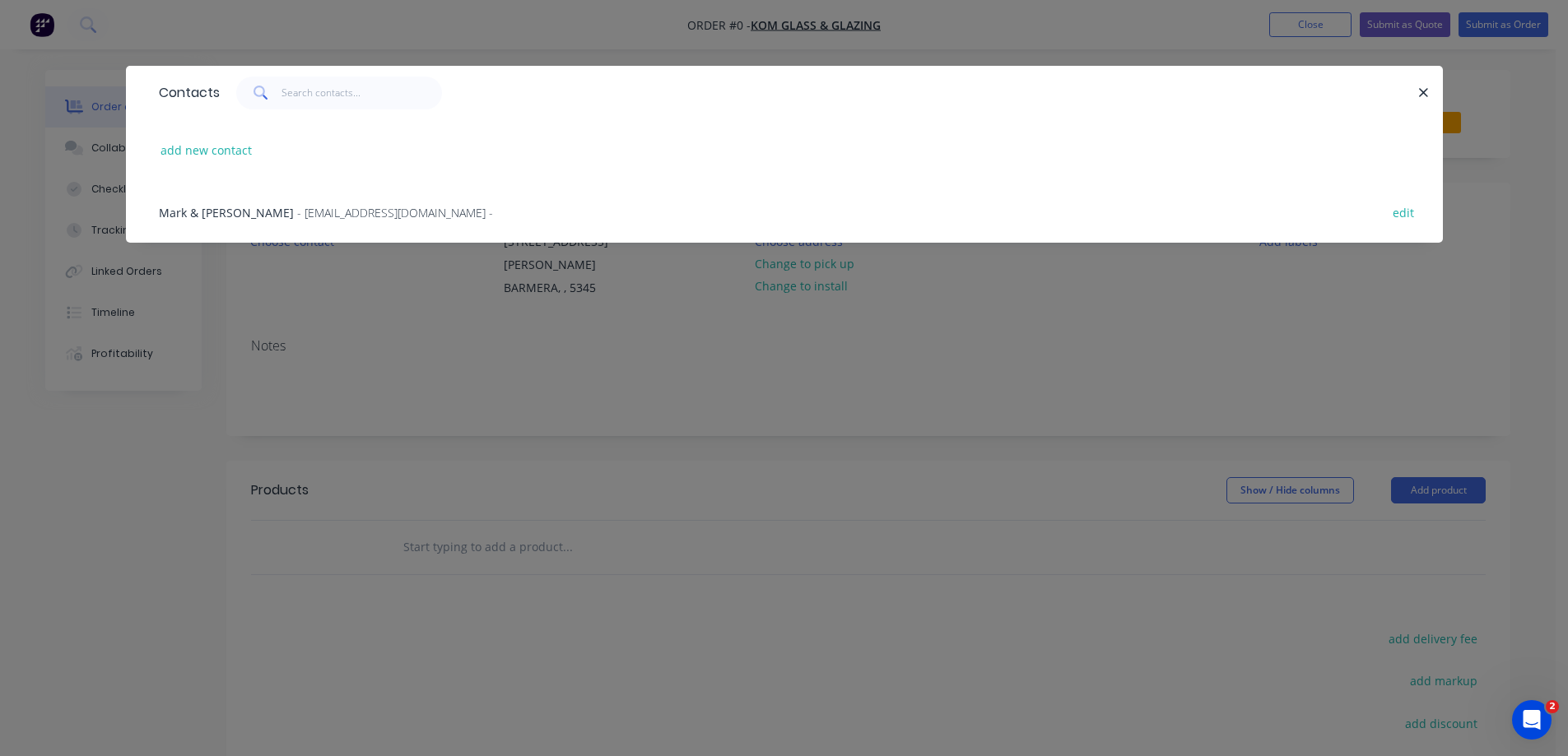
click at [230, 210] on span "Mark & Deb Littledyke" at bounding box center [225, 213] width 135 height 15
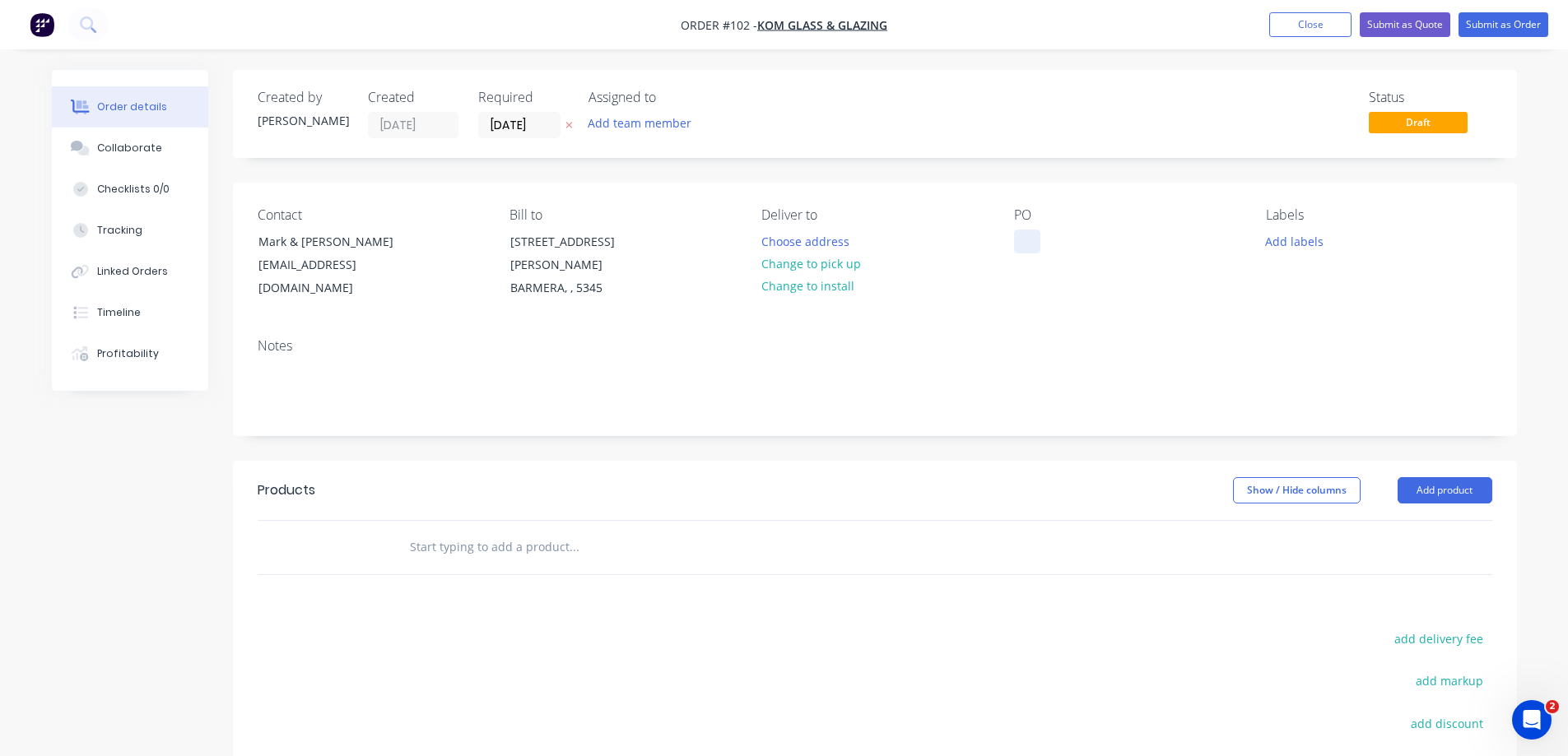
click at [1016, 237] on div at bounding box center [1027, 242] width 27 height 24
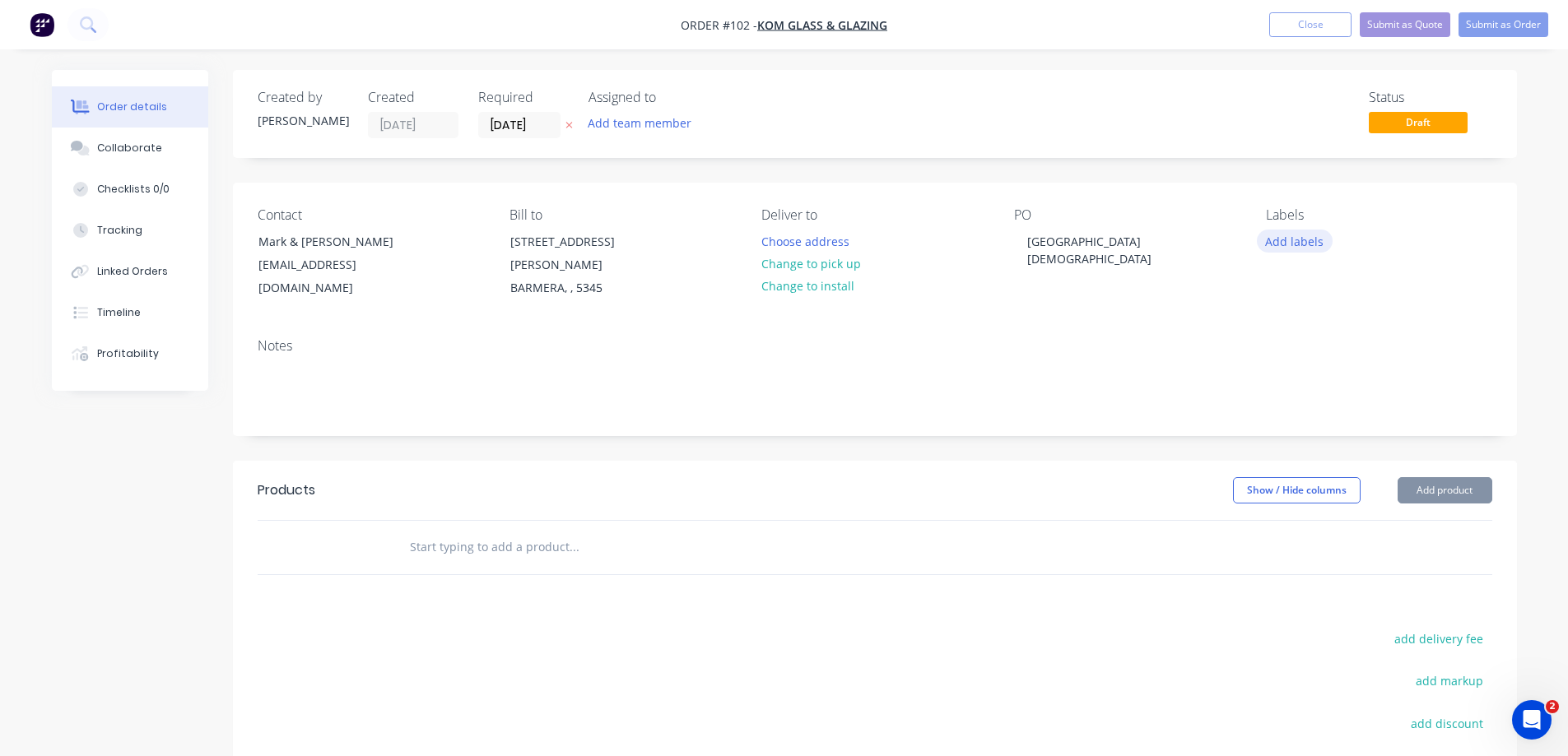
click at [1306, 241] on button "Add labels" at bounding box center [1295, 241] width 75 height 22
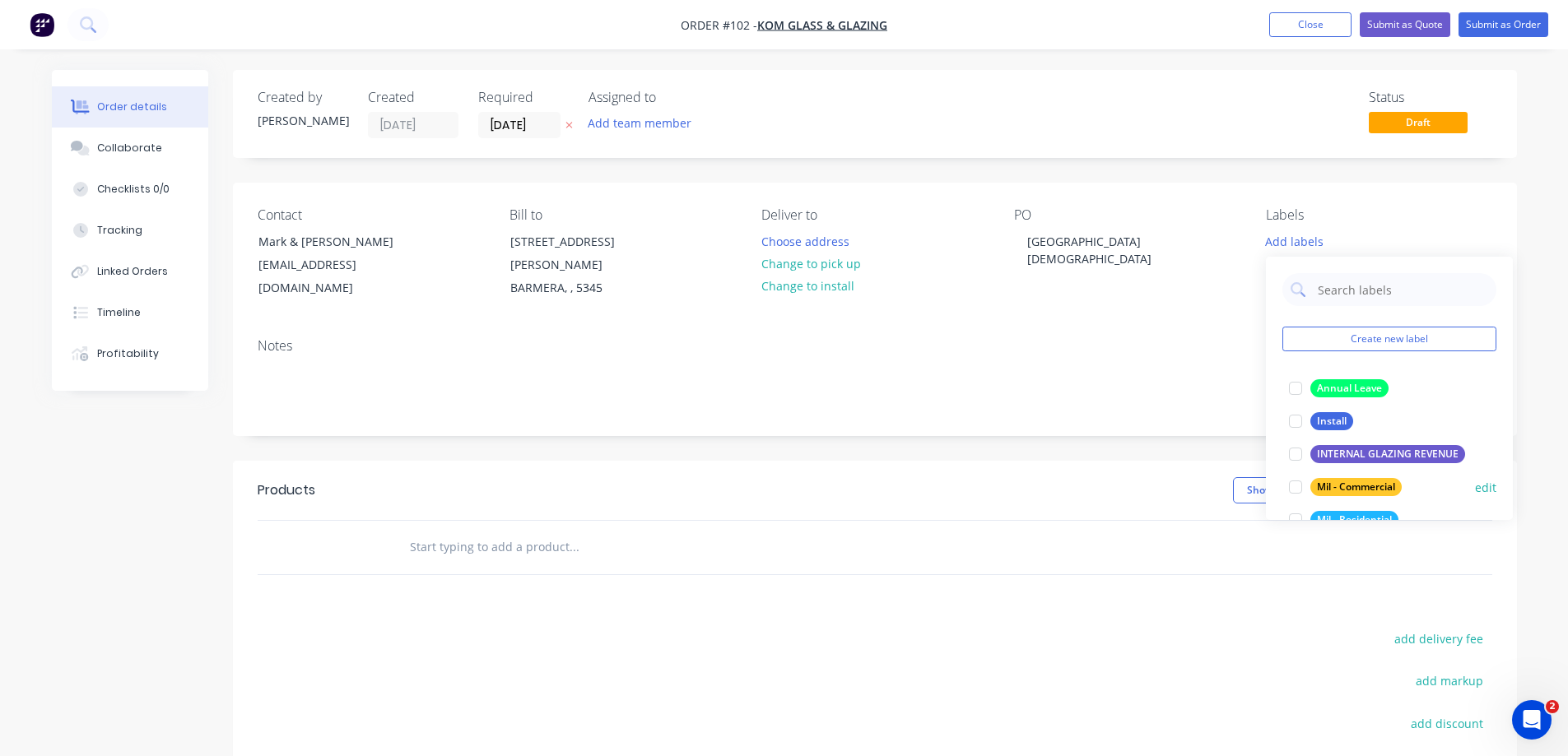
click at [1371, 483] on div "Mil - Commercial" at bounding box center [1356, 487] width 92 height 18
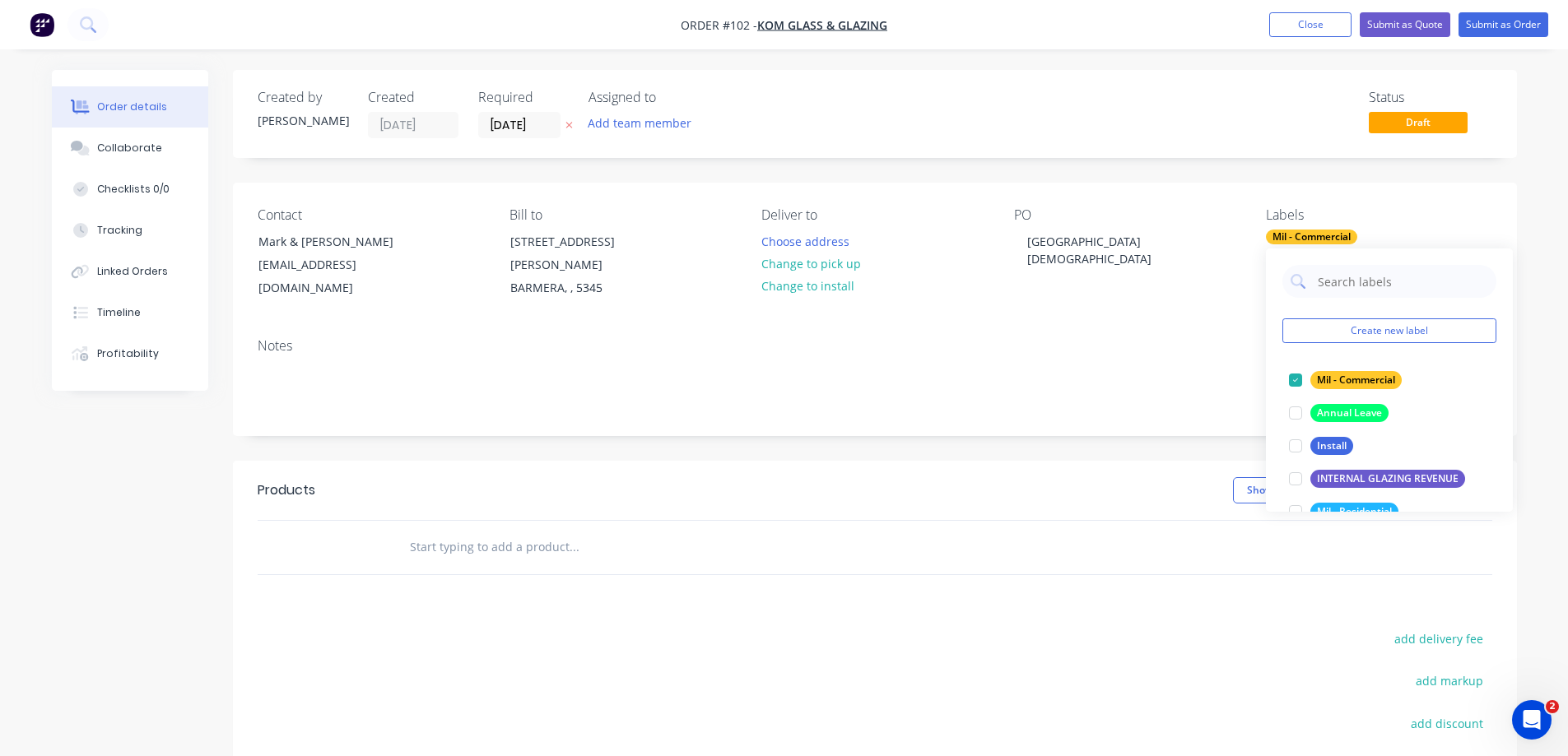
click at [1142, 339] on div "Notes" at bounding box center [875, 346] width 1235 height 15
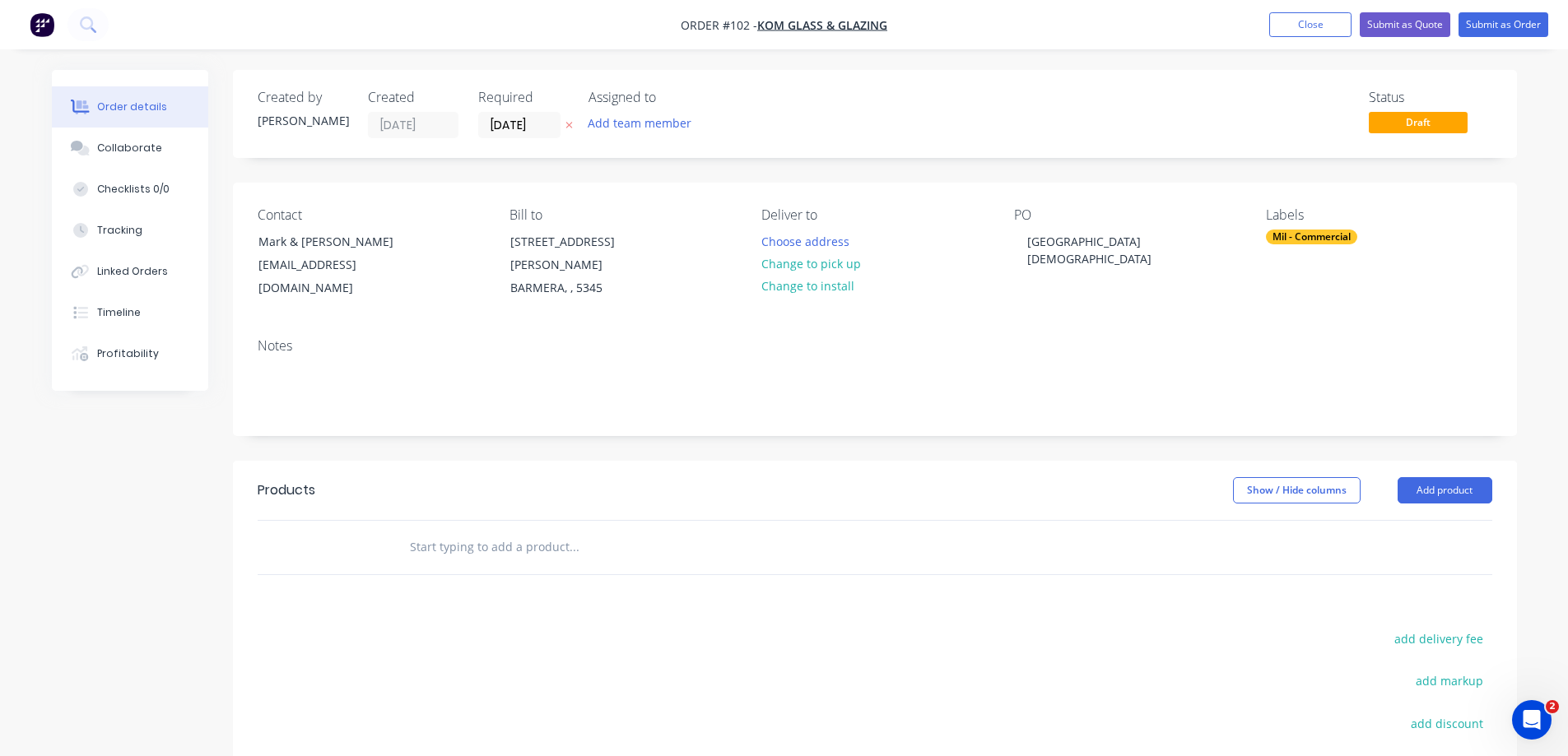
click at [415, 531] on input "text" at bounding box center [574, 547] width 329 height 33
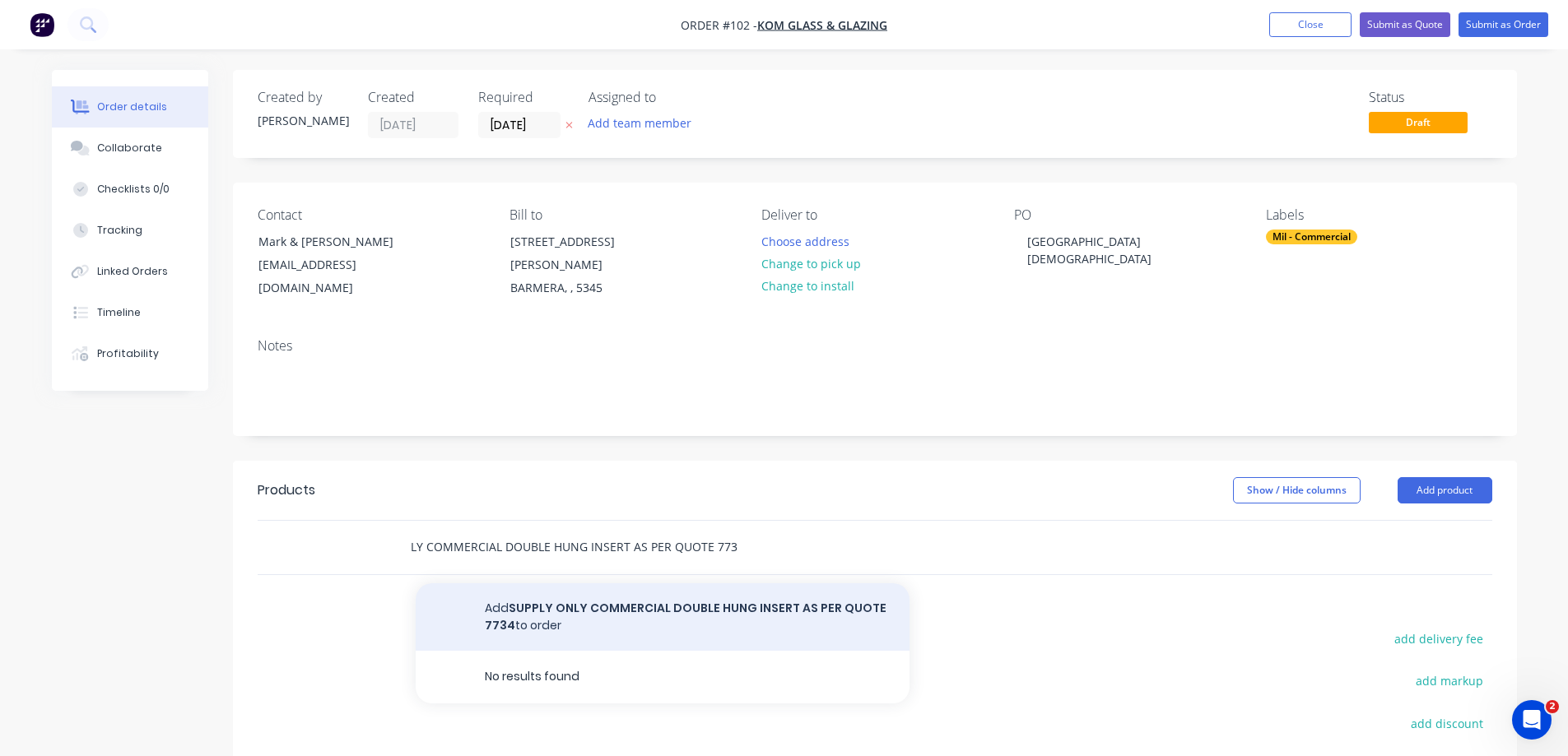
type input "SUPPLY ONLY COMMERCIAL DOUBLE HUNG INSERT AS PER QUOTE 7734"
click at [550, 591] on button "Add SUPPLY ONLY COMMERCIAL DOUBLE HUNG INSERT AS PER QUOTE 7734 to order" at bounding box center [663, 617] width 494 height 68
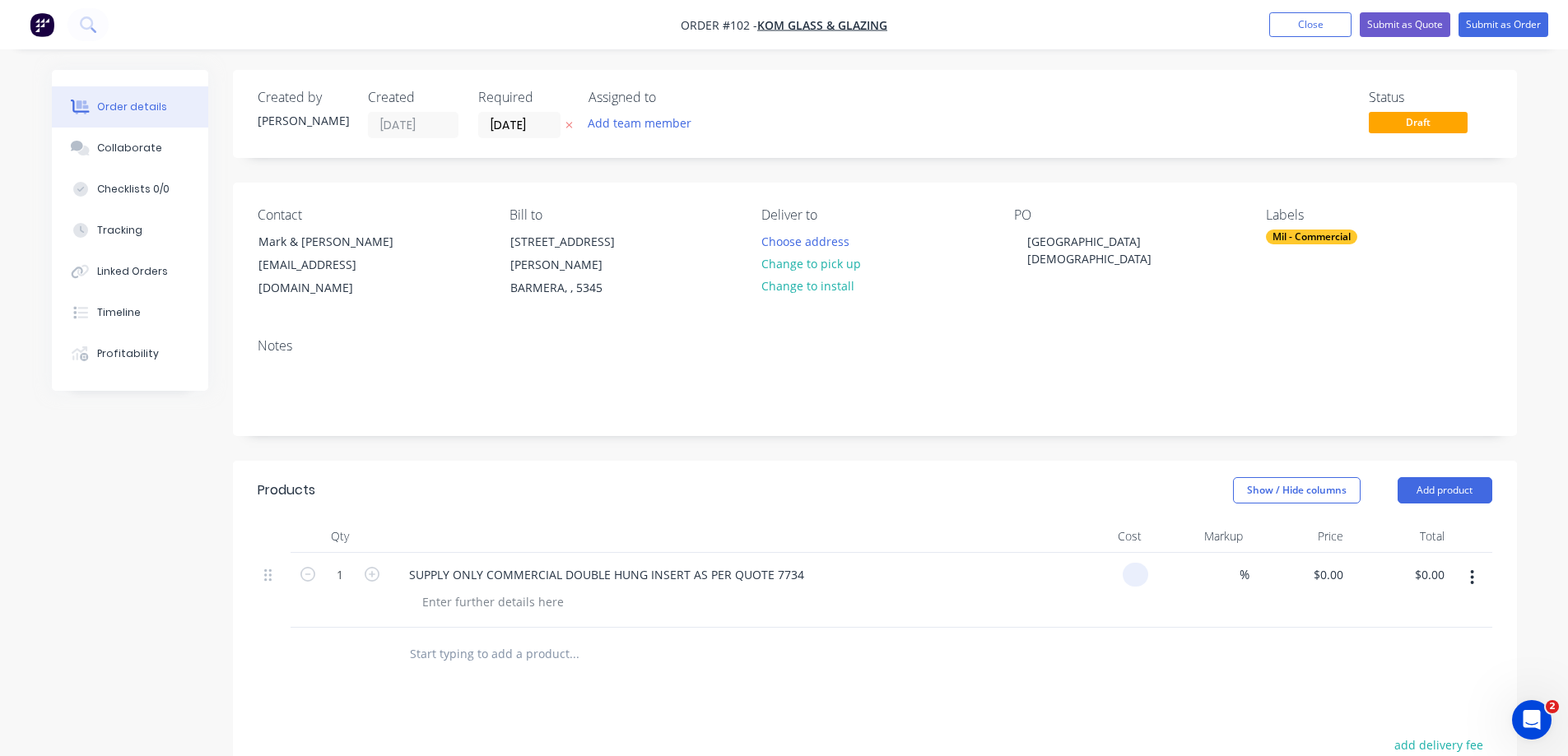
click at [1144, 563] on input at bounding box center [1138, 575] width 19 height 24
type input "$573.33"
type input "573.33"
type input "$573.33"
click at [1346, 563] on input "573.33" at bounding box center [1331, 575] width 38 height 24
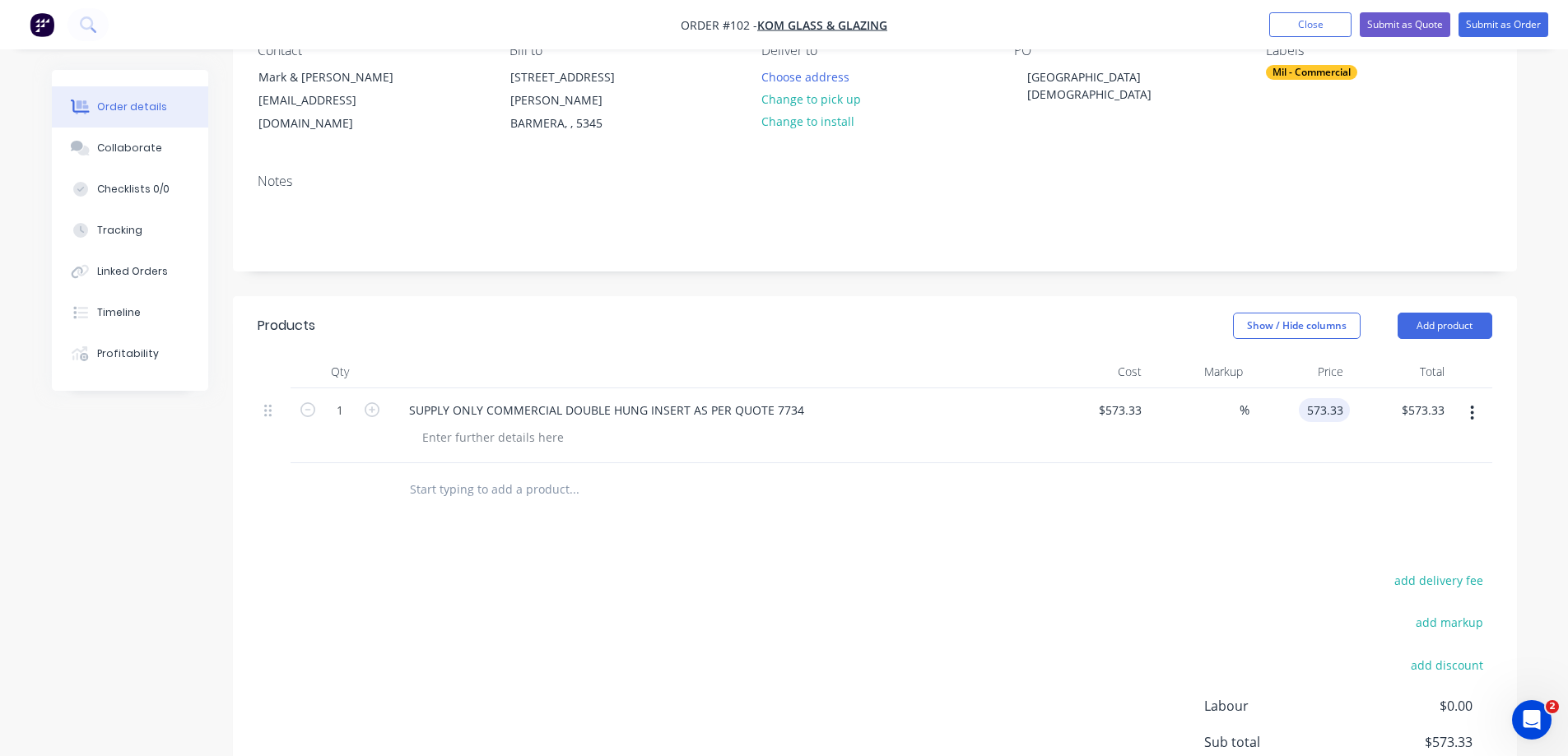
scroll to position [327, 0]
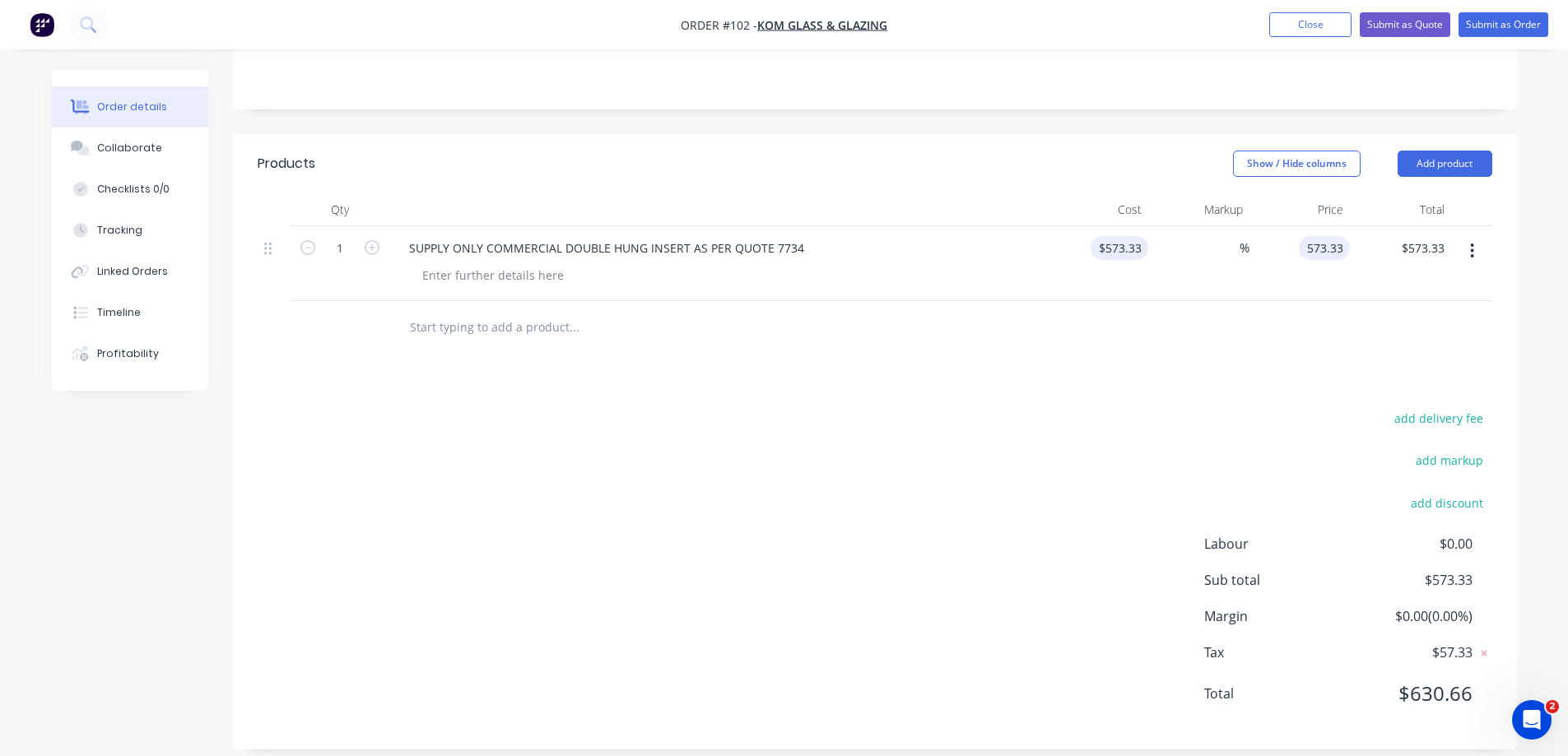
type input "573.33"
type input "$573.33"
click at [1142, 237] on input "573.33" at bounding box center [1126, 249] width 45 height 24
click at [1144, 237] on input "573.33" at bounding box center [1126, 249] width 45 height 24
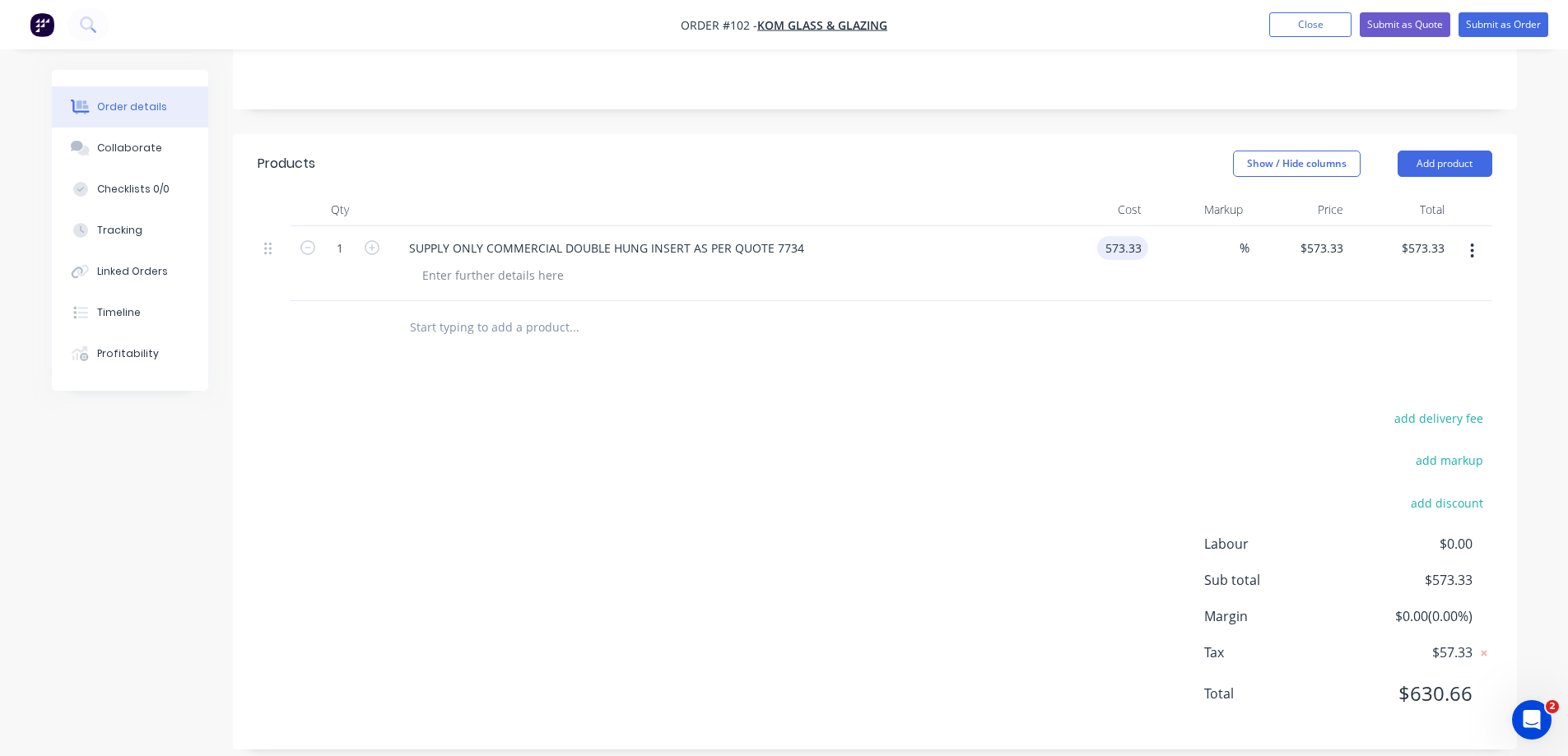
click at [1144, 237] on input "573.33" at bounding box center [1126, 249] width 45 height 24
click at [1142, 237] on input "573.33" at bounding box center [1126, 249] width 45 height 24
click at [1140, 237] on input "573.33" at bounding box center [1126, 249] width 45 height 24
type input "$573.34"
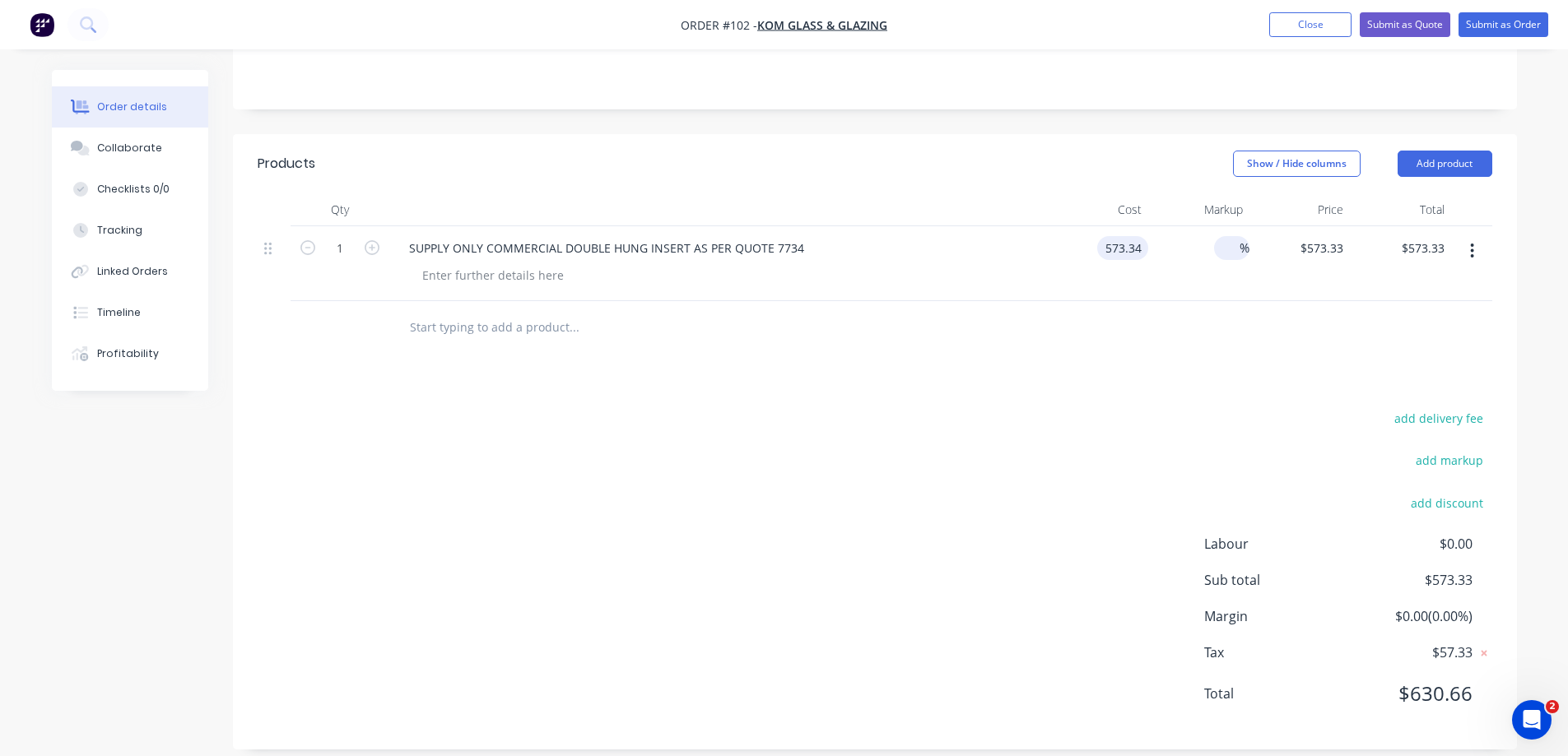
type input "$573.34"
click at [1231, 239] on input at bounding box center [1230, 249] width 19 height 24
click at [1318, 254] on div "$573.34 $573.34" at bounding box center [1301, 263] width 101 height 75
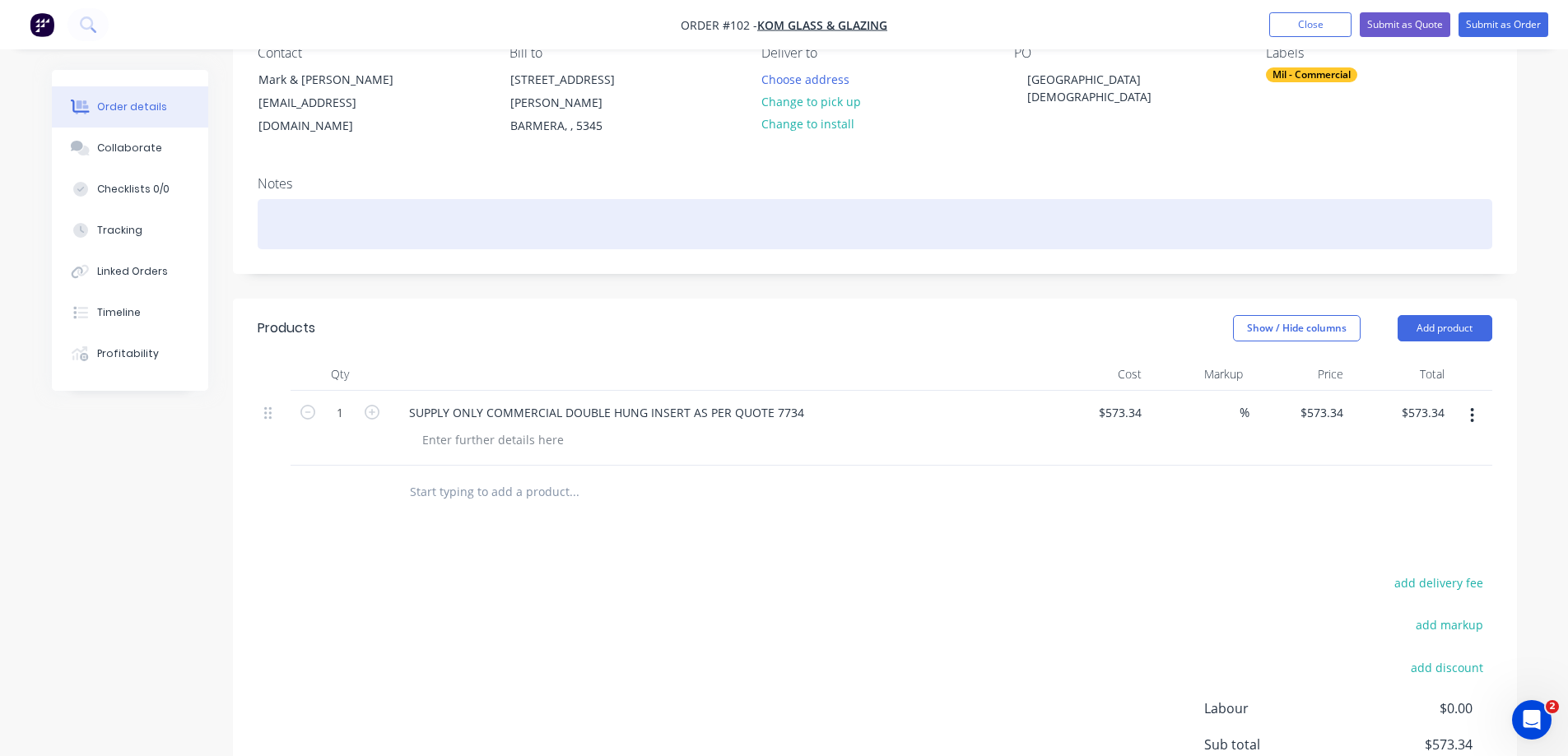
scroll to position [80, 0]
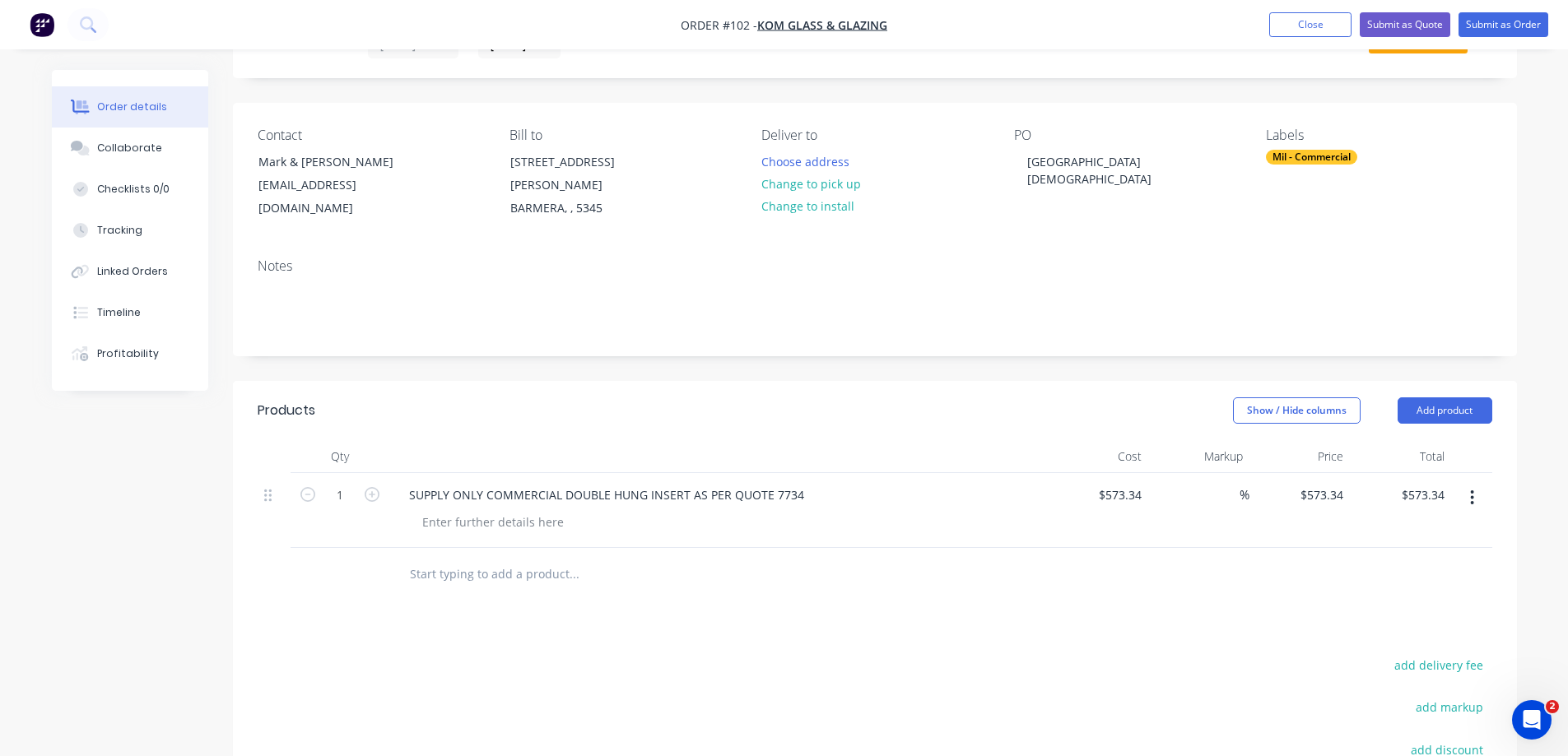
click at [1279, 136] on div "Labels" at bounding box center [1379, 135] width 225 height 15
click at [1308, 156] on div "Mil - Commercial" at bounding box center [1312, 157] width 92 height 15
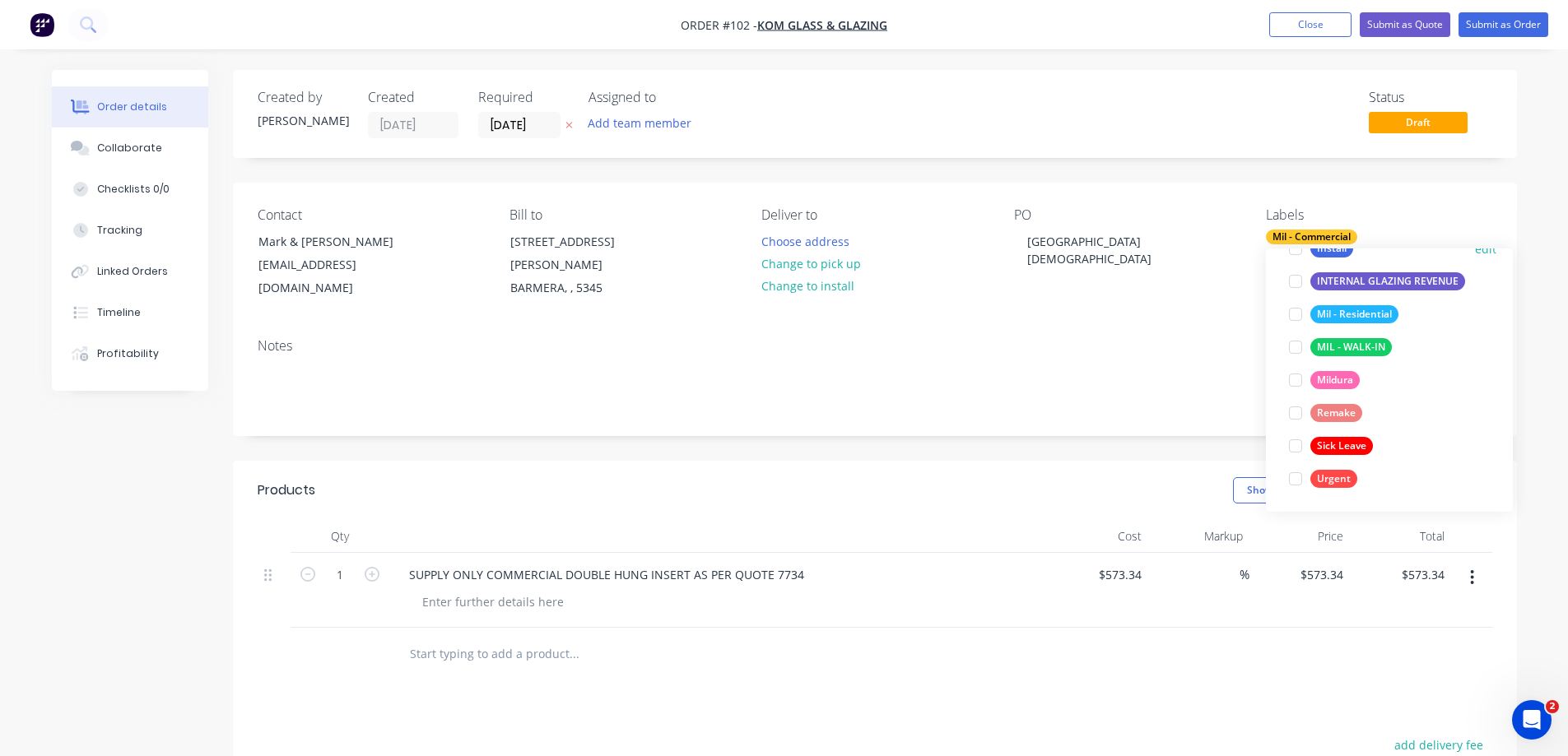
scroll to position [0, 0]
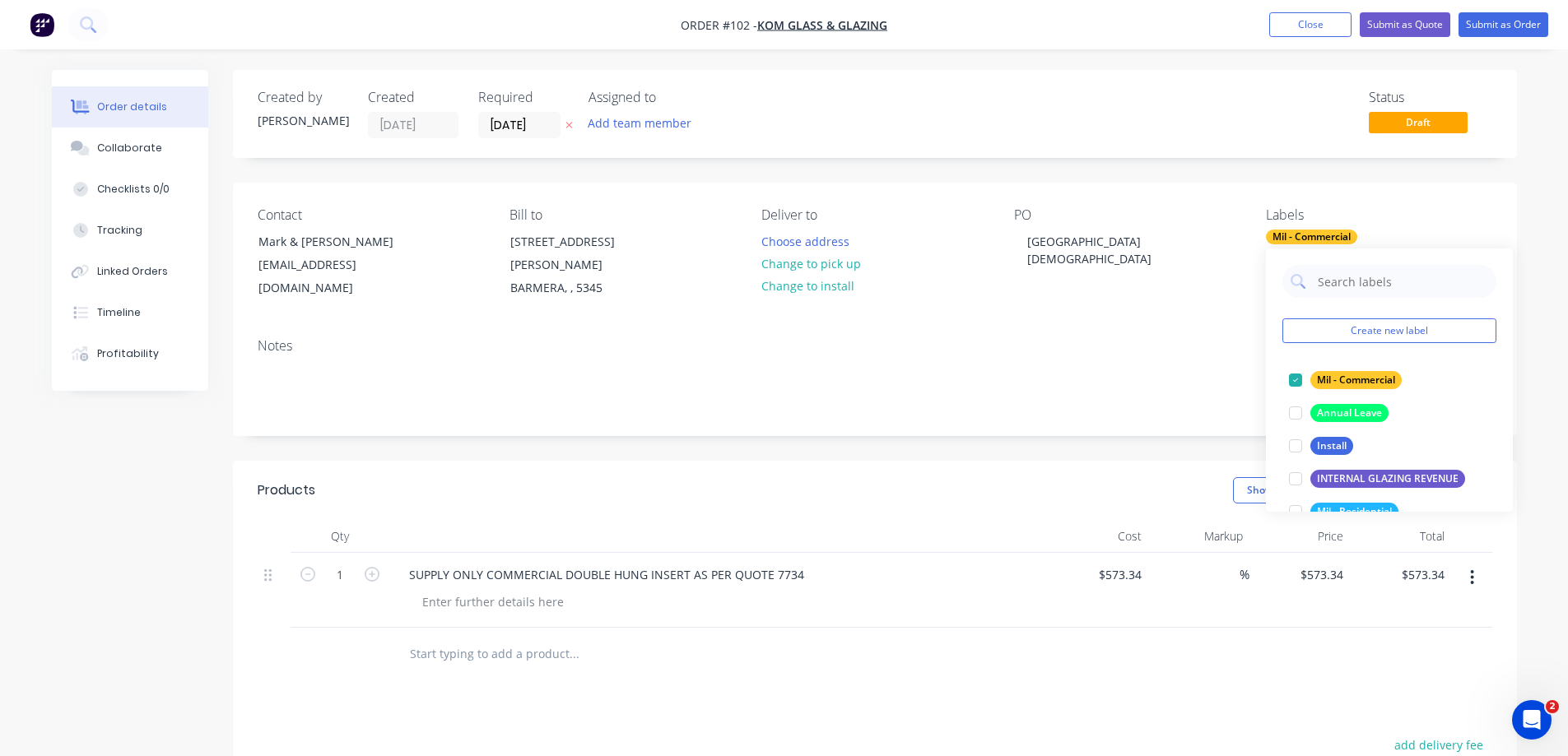
click at [1231, 279] on div "PO 7734 KOM RIVERVIEW LUTHERAN" at bounding box center [1126, 254] width 225 height 93
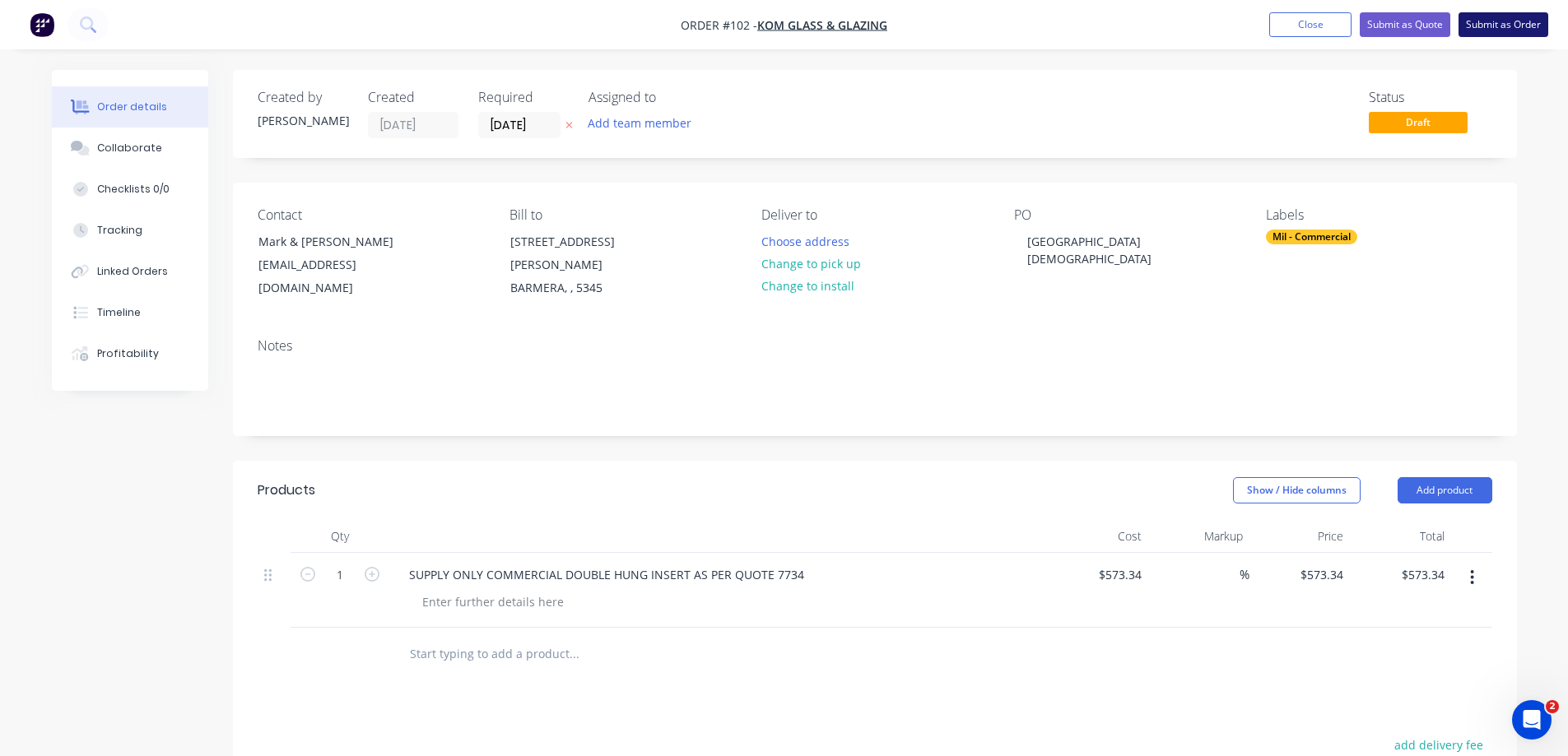
click at [1493, 23] on button "Submit as Order" at bounding box center [1503, 24] width 90 height 25
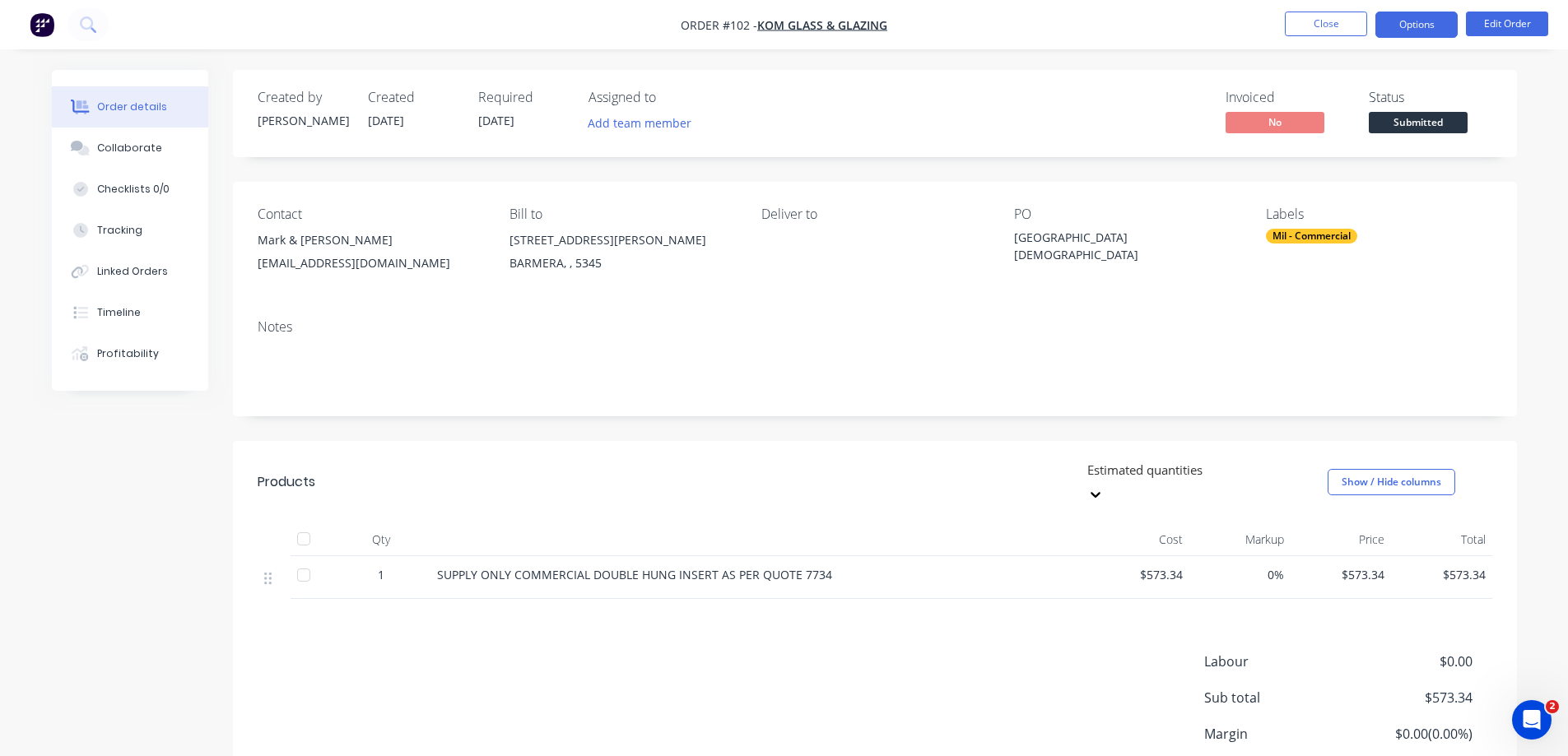
click at [1428, 23] on button "Options" at bounding box center [1416, 24] width 82 height 27
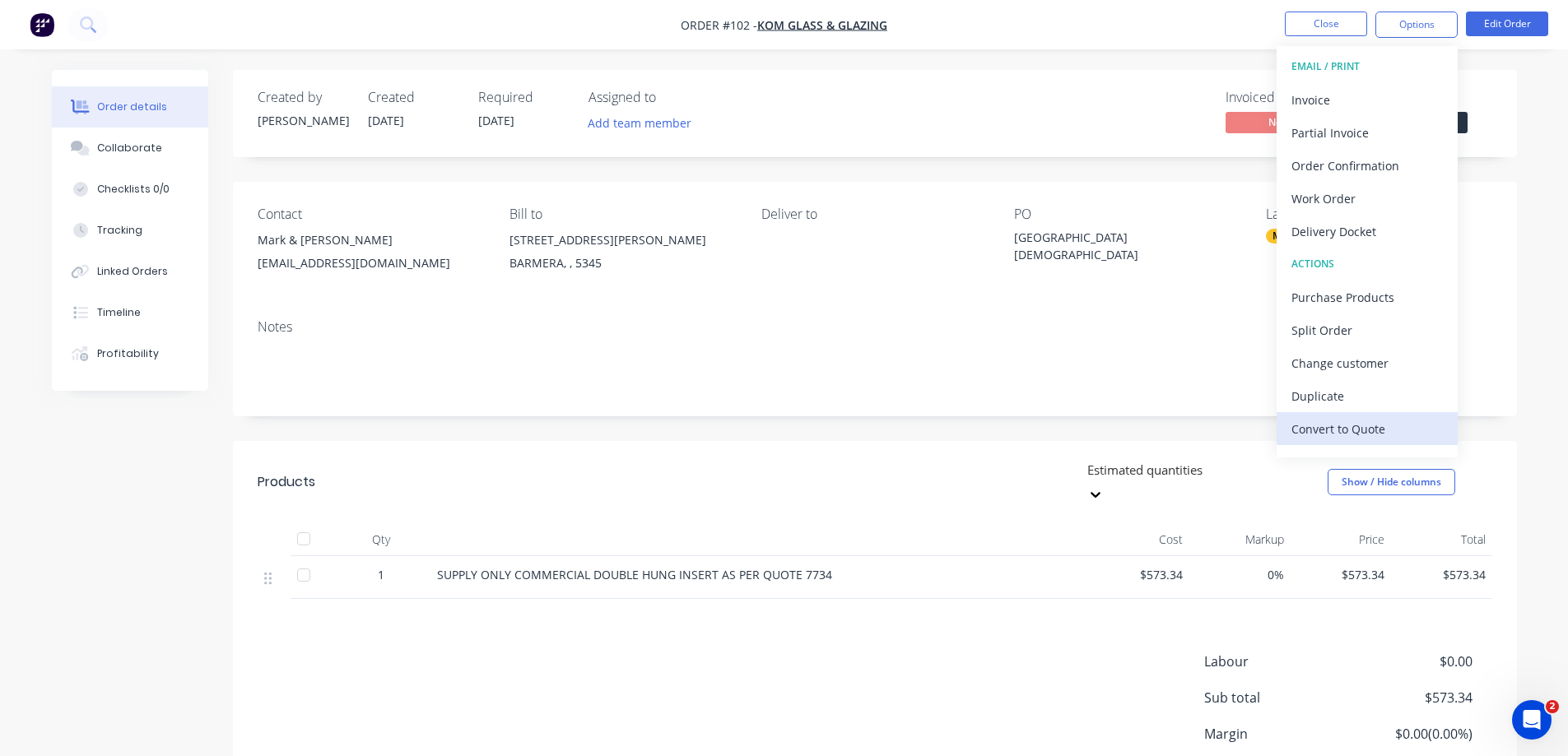
click at [1347, 426] on div "Convert to Quote" at bounding box center [1367, 429] width 152 height 24
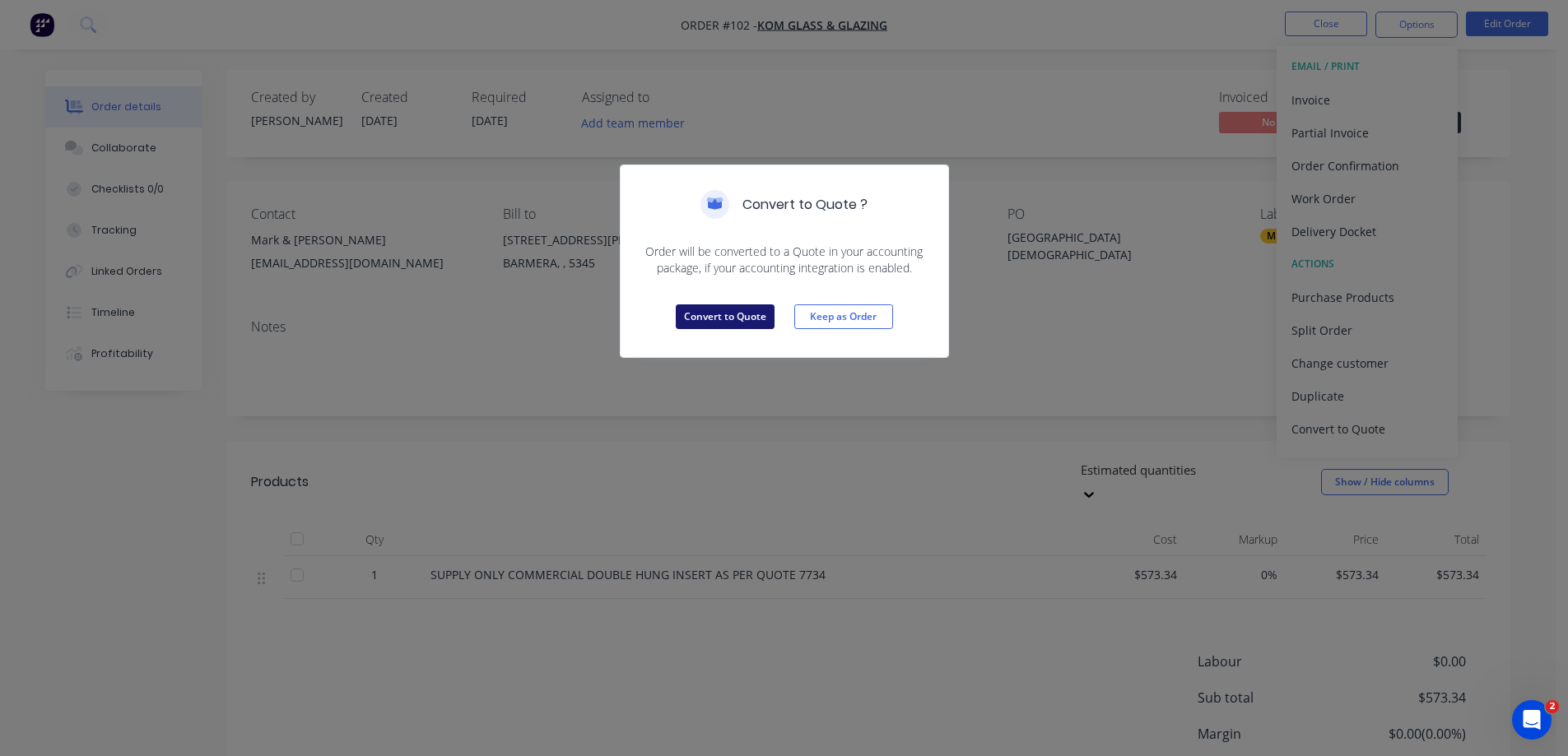
click at [743, 308] on button "Convert to Quote" at bounding box center [724, 316] width 99 height 25
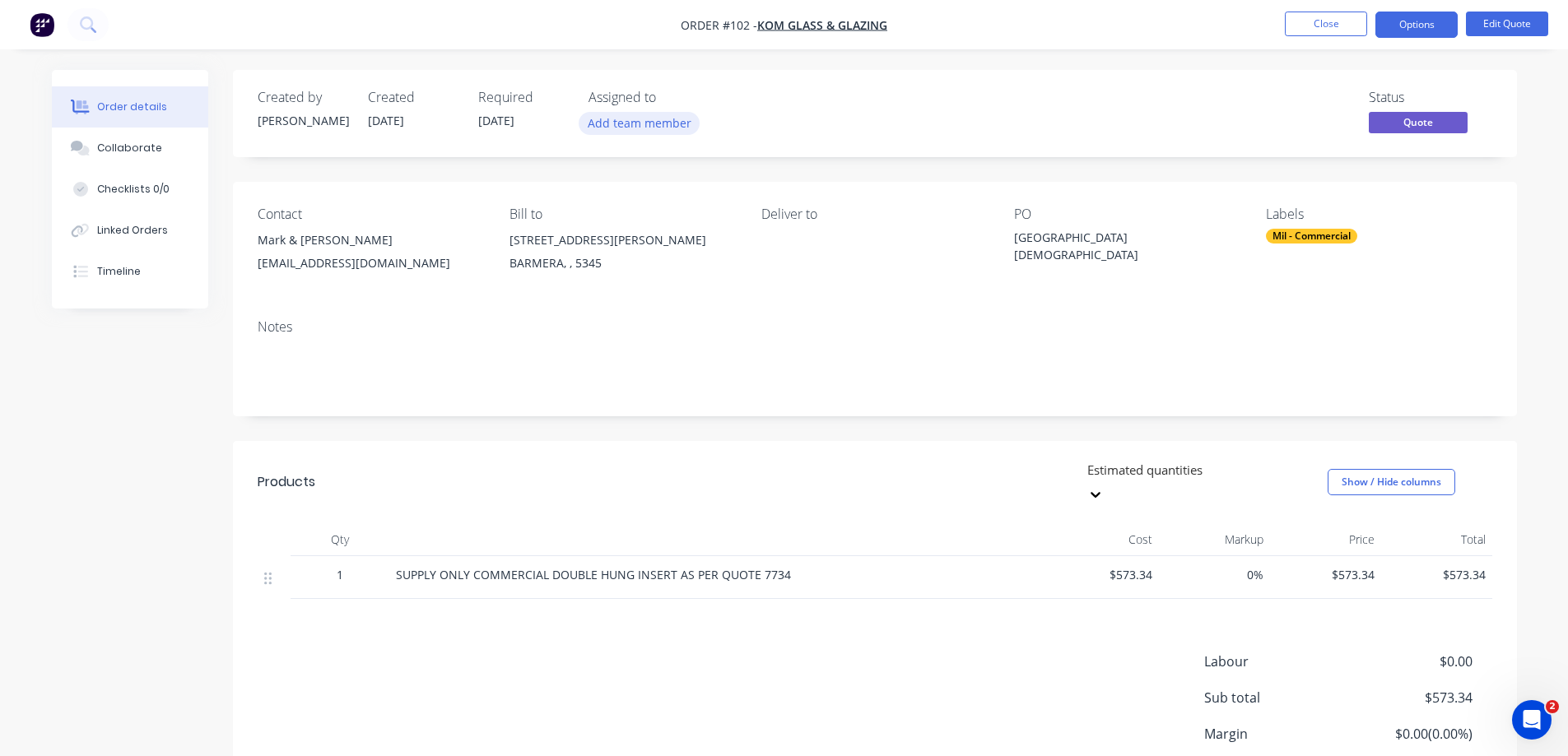
click at [652, 125] on button "Add team member" at bounding box center [639, 123] width 121 height 22
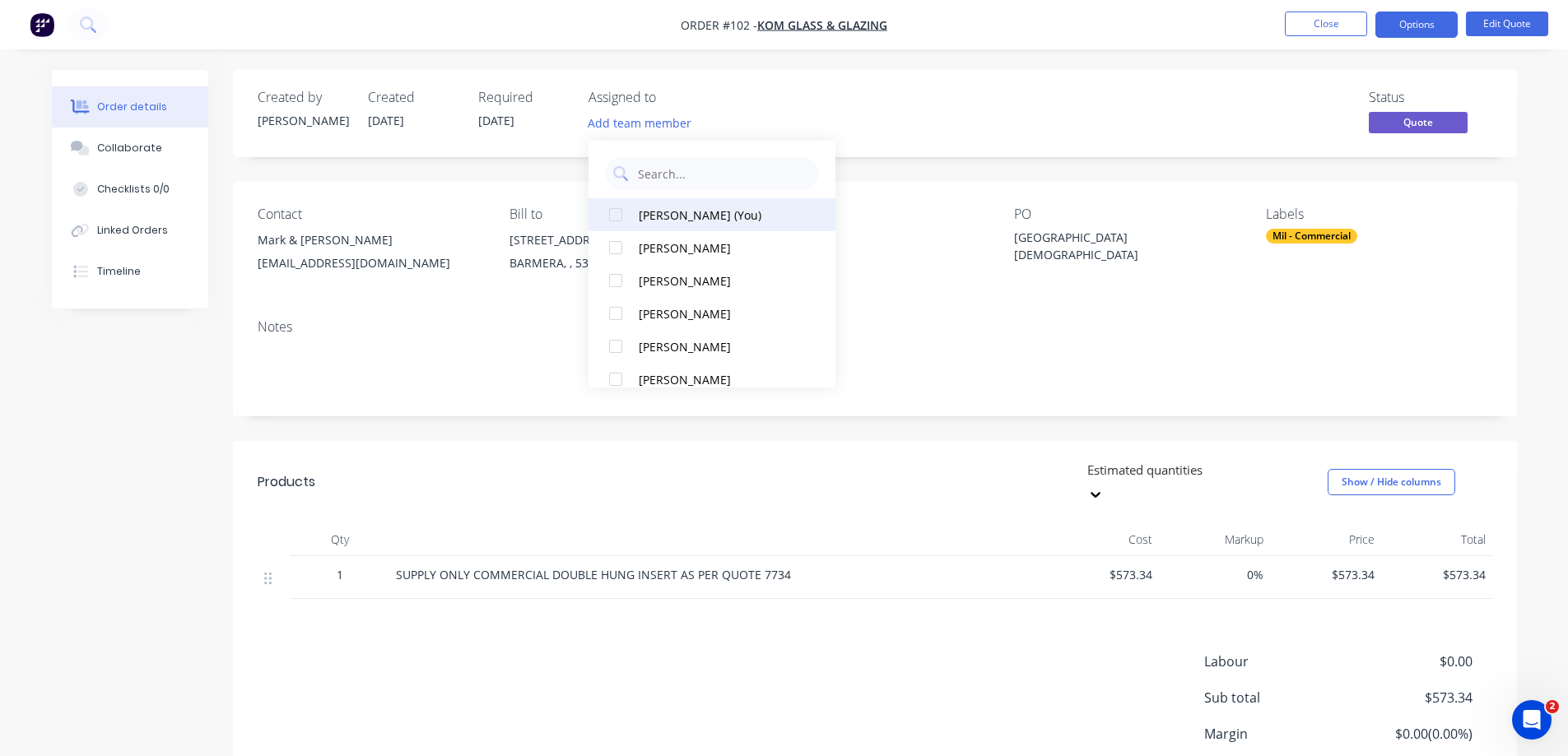
click at [617, 216] on div at bounding box center [616, 214] width 33 height 33
click at [1058, 107] on div "Status Quote" at bounding box center [1123, 114] width 739 height 48
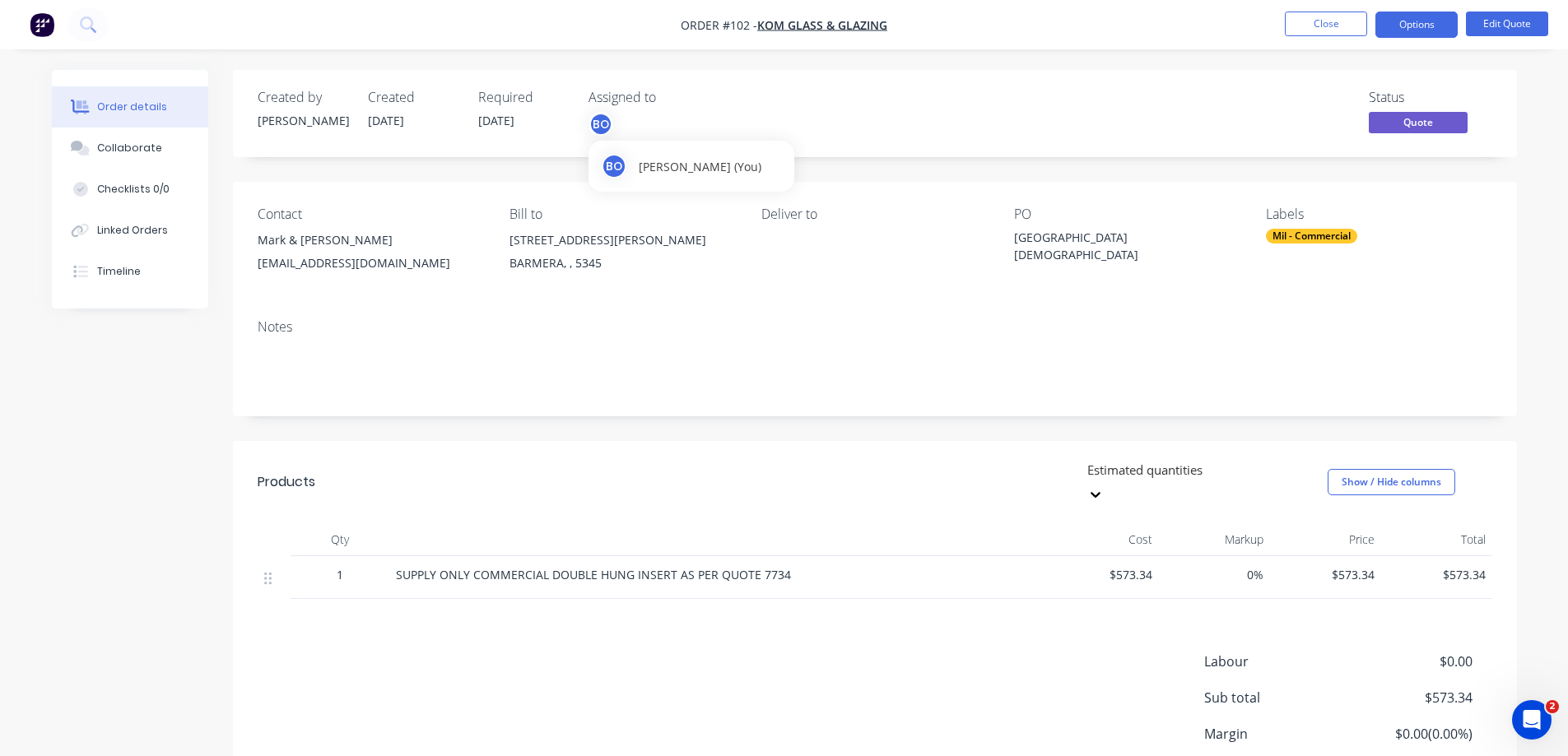
click at [605, 119] on div "BO" at bounding box center [601, 124] width 25 height 25
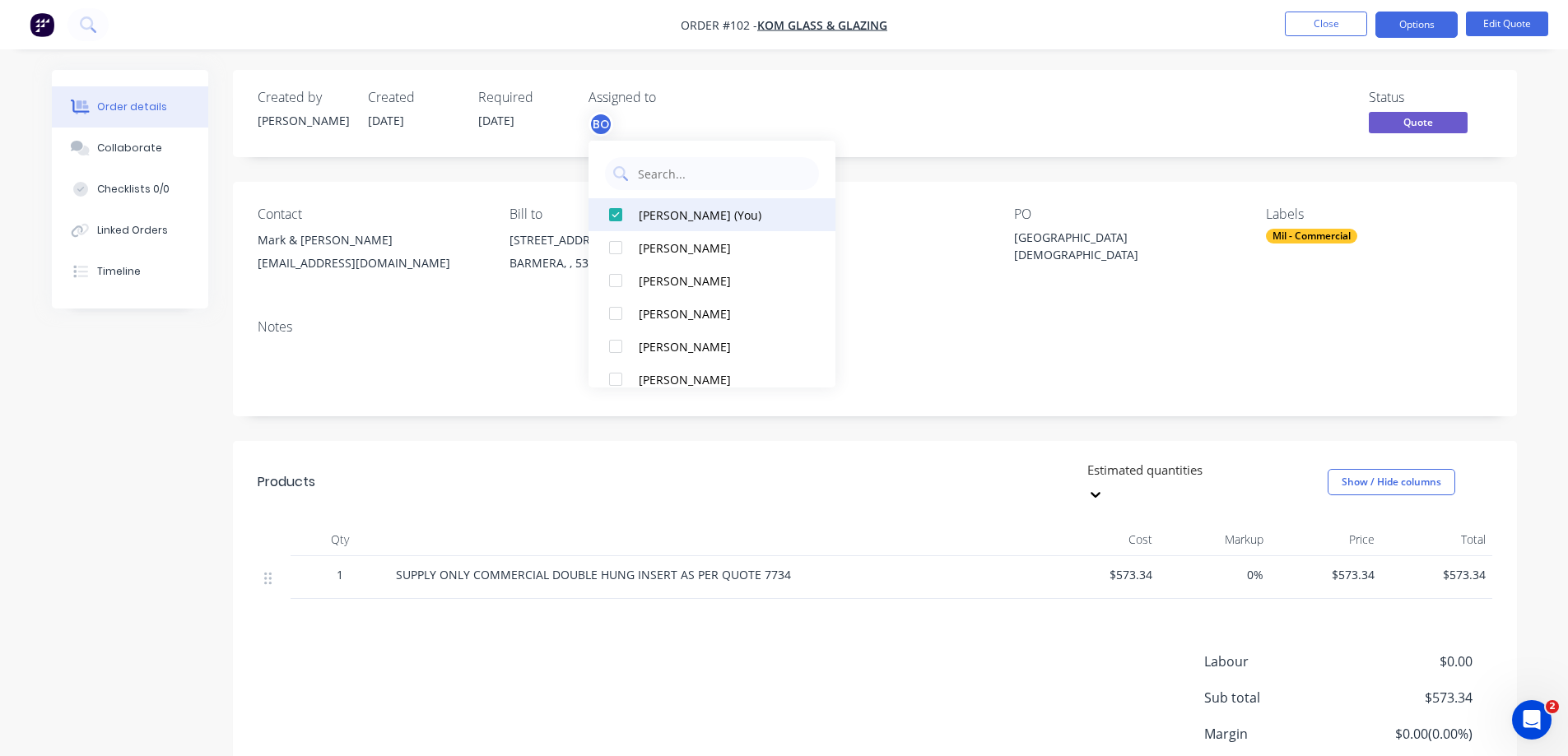
click at [615, 213] on div at bounding box center [616, 214] width 33 height 33
click at [865, 107] on div "Status Quote" at bounding box center [1123, 114] width 739 height 48
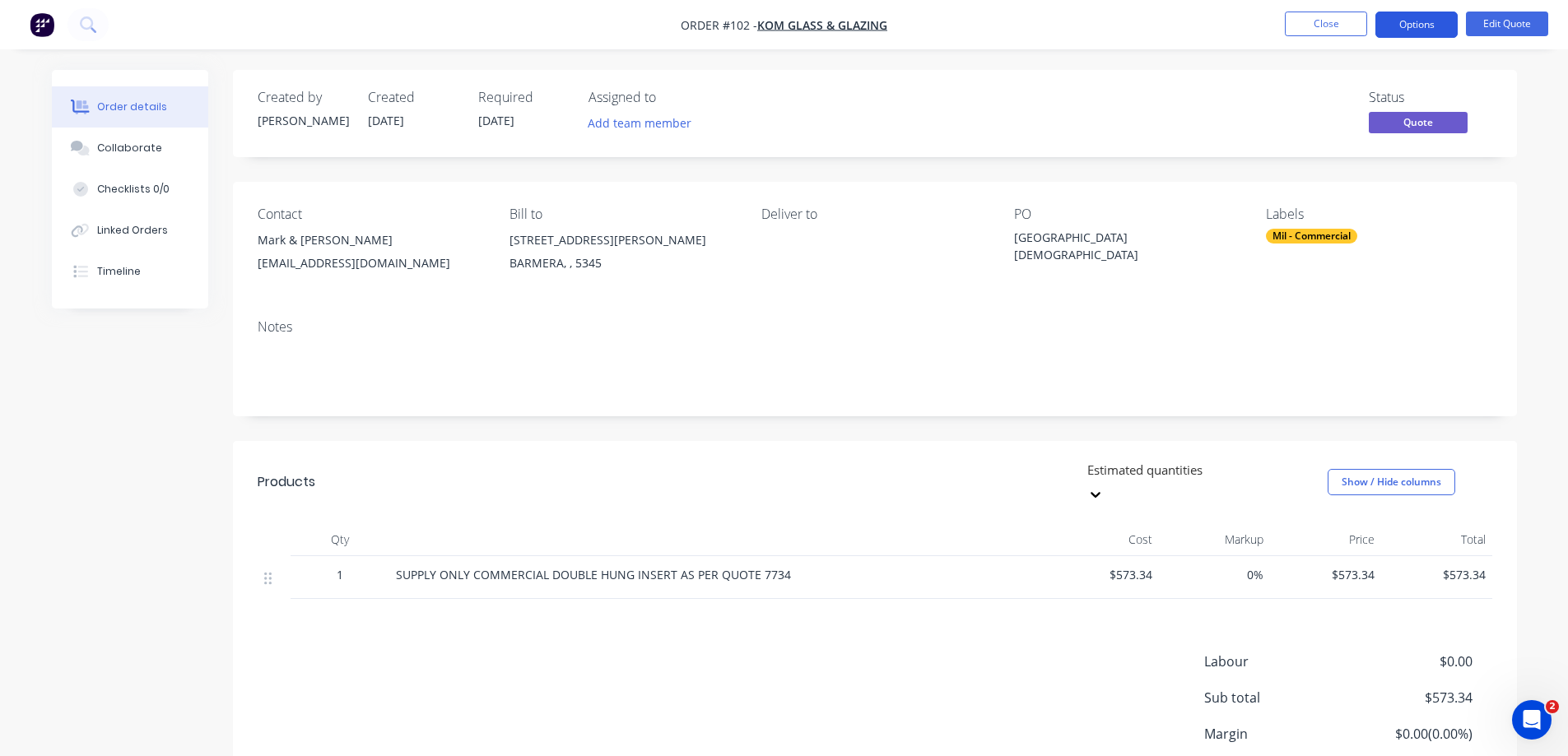
click at [1416, 21] on button "Options" at bounding box center [1416, 24] width 82 height 27
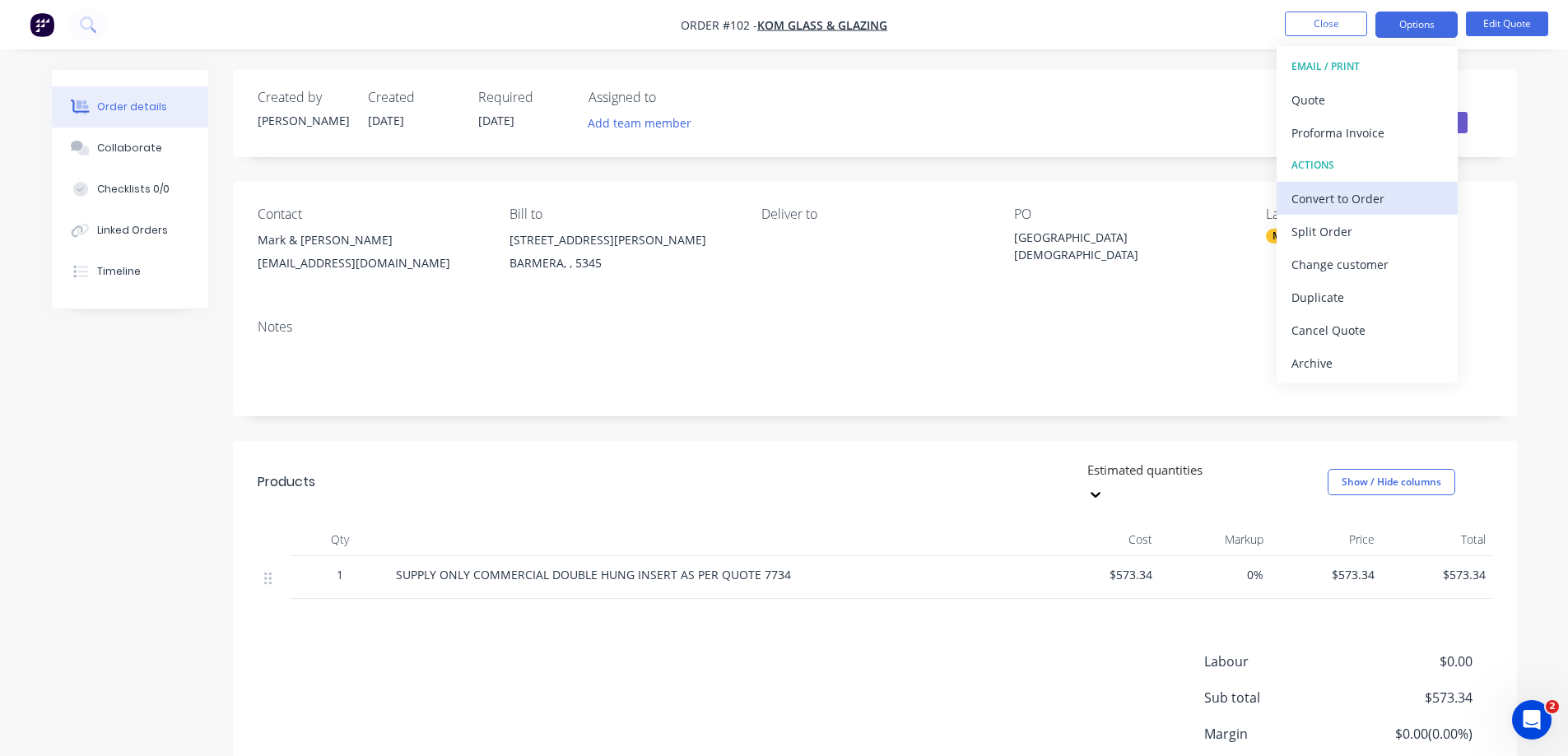
click at [1363, 195] on div "Convert to Order" at bounding box center [1367, 199] width 152 height 24
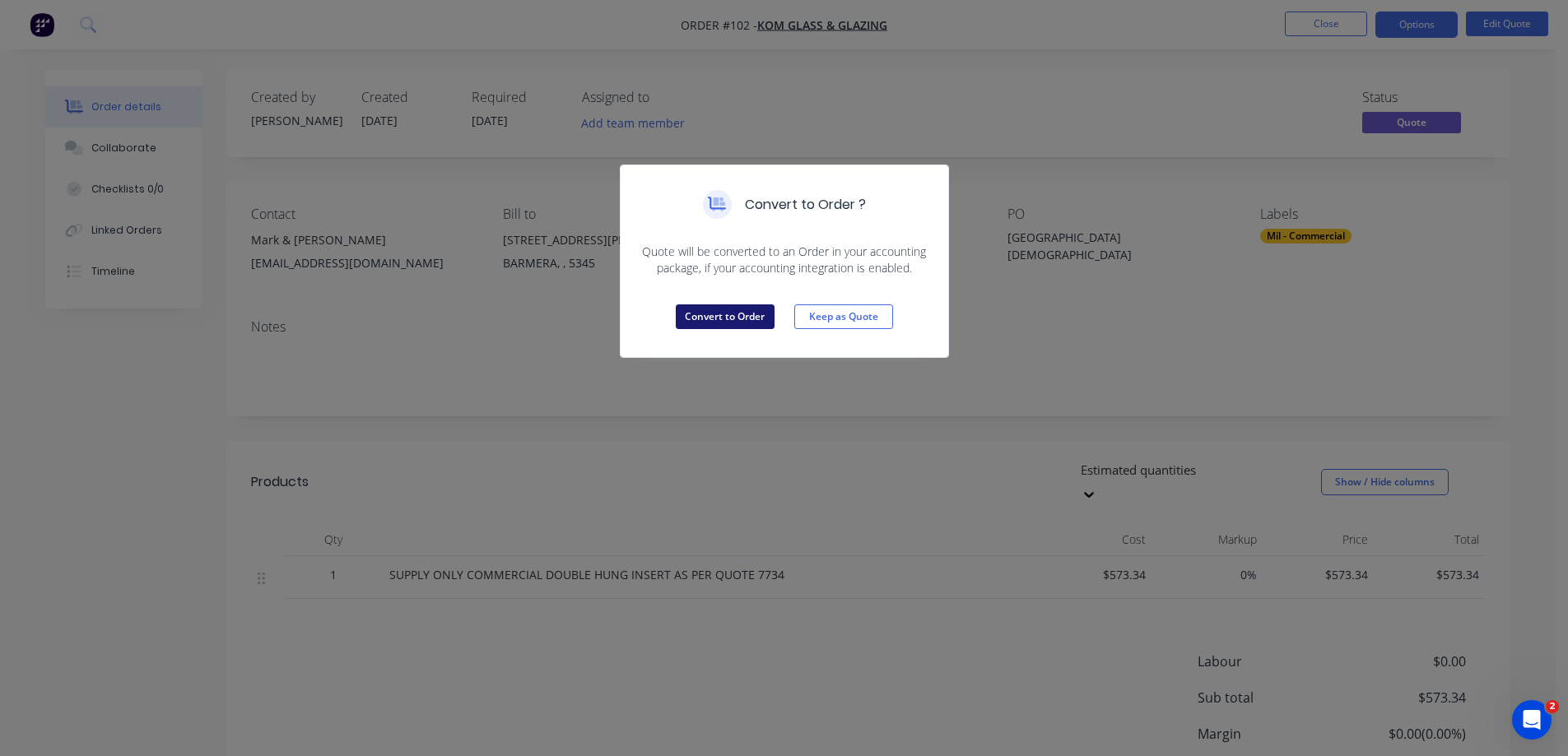
click at [721, 315] on button "Convert to Order" at bounding box center [724, 316] width 99 height 25
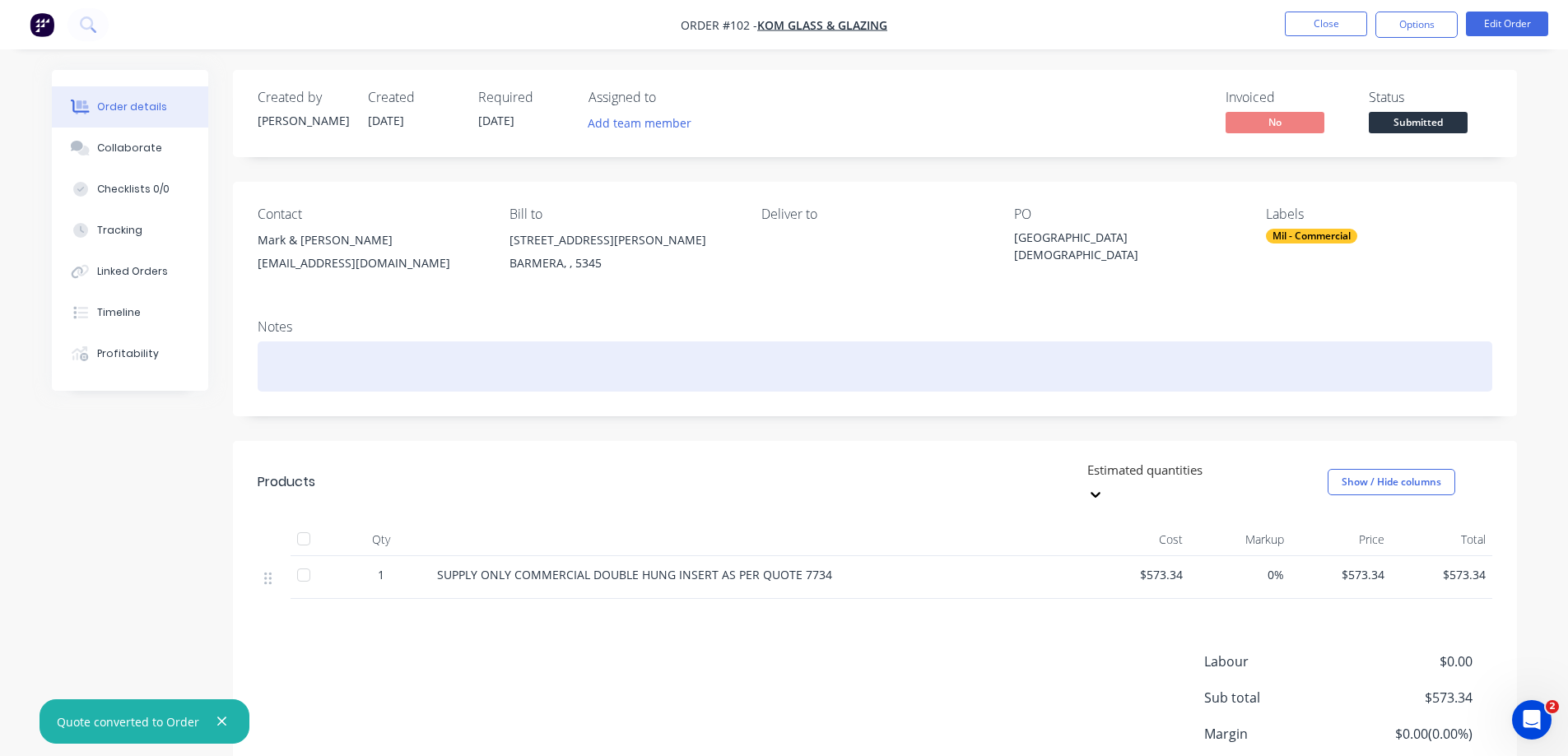
scroll to position [113, 0]
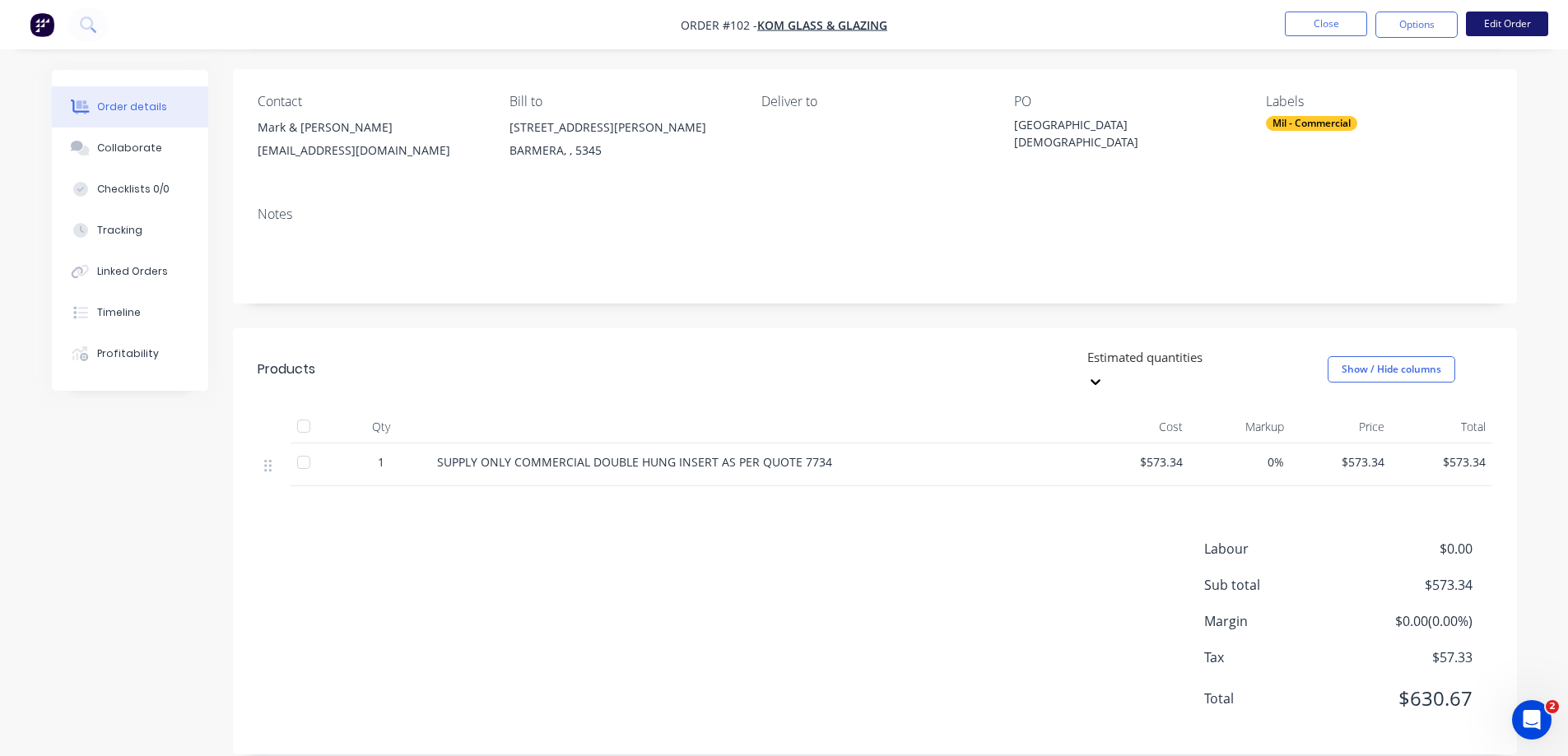
click at [1508, 22] on button "Edit Order" at bounding box center [1507, 23] width 82 height 25
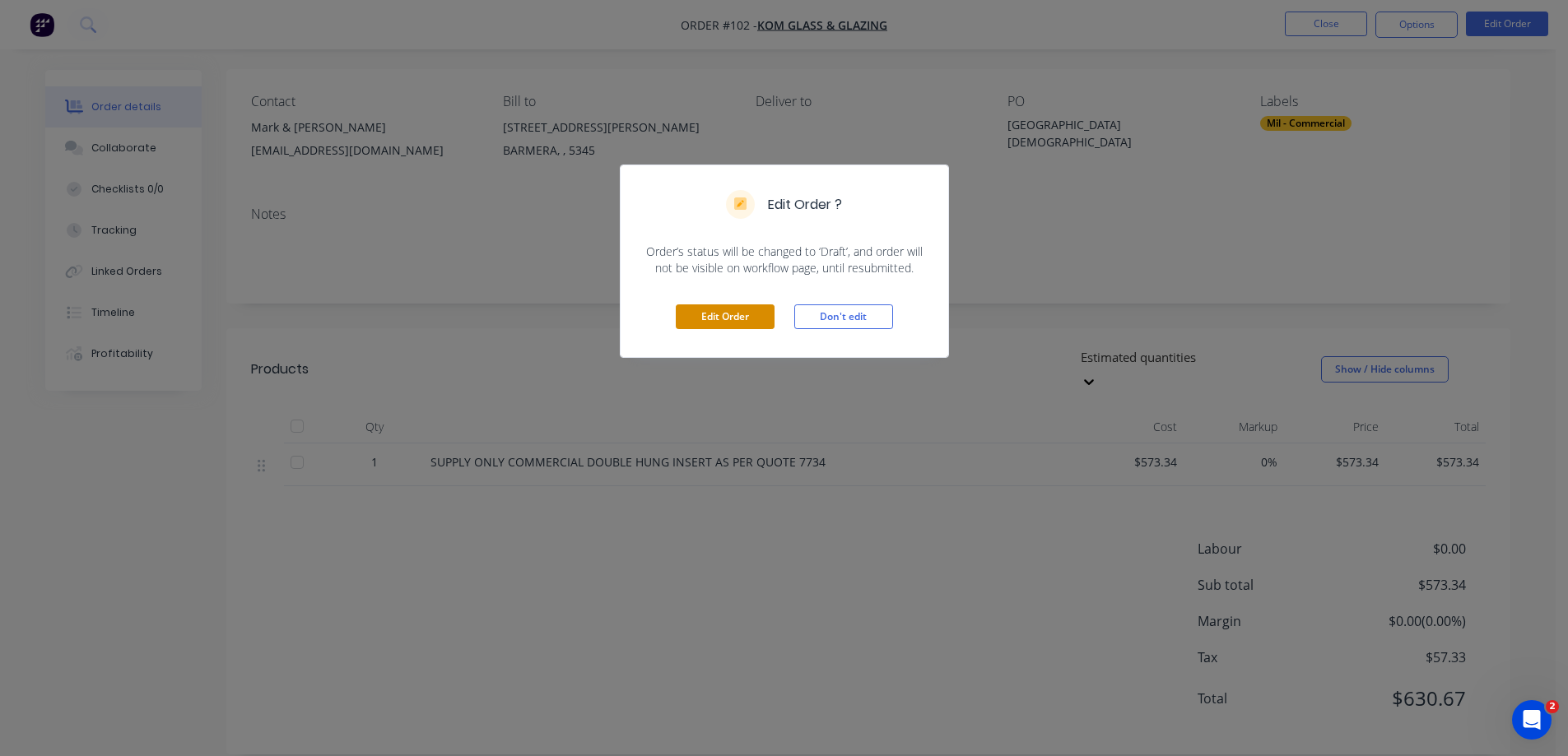
click at [741, 312] on button "Edit Order" at bounding box center [724, 316] width 99 height 25
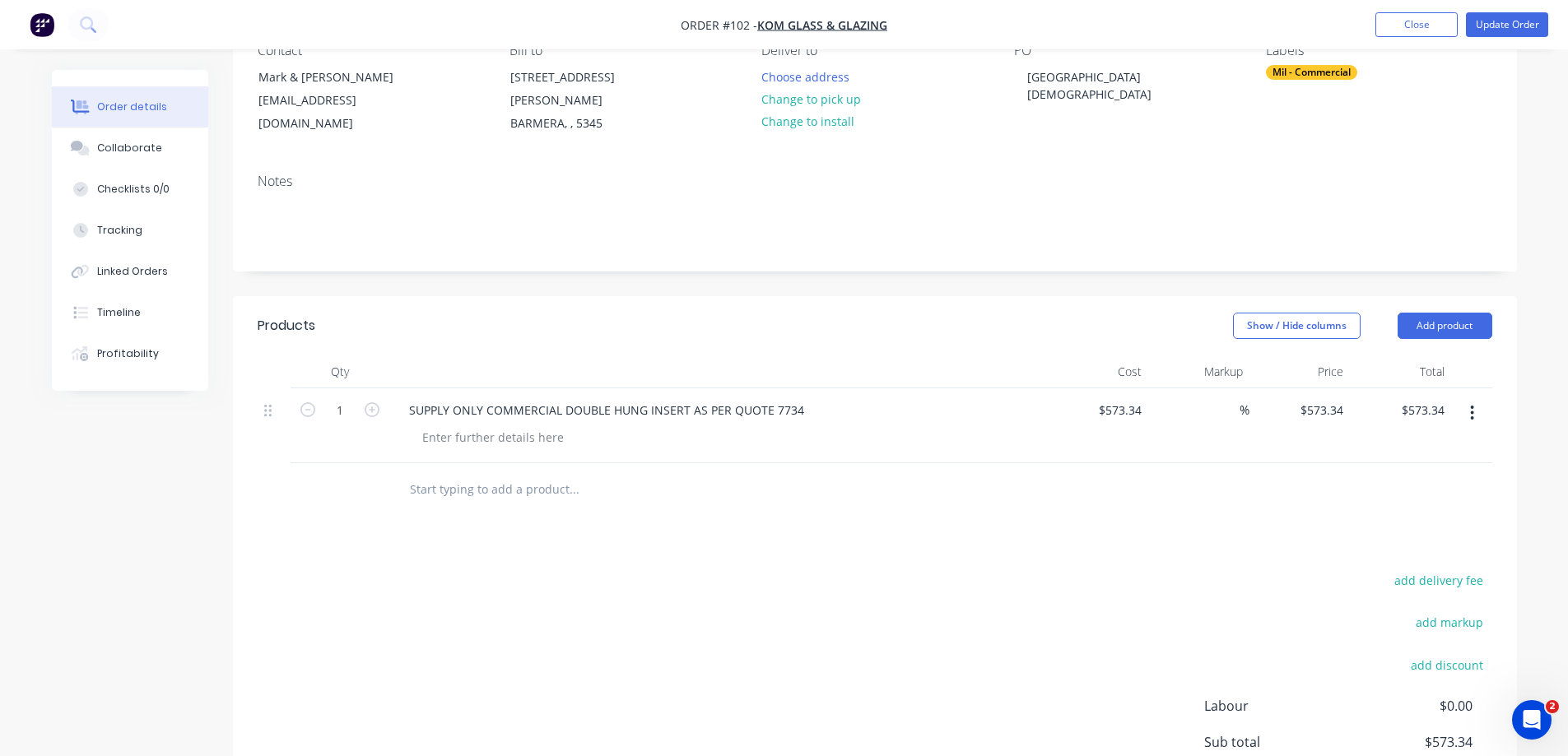
scroll to position [247, 0]
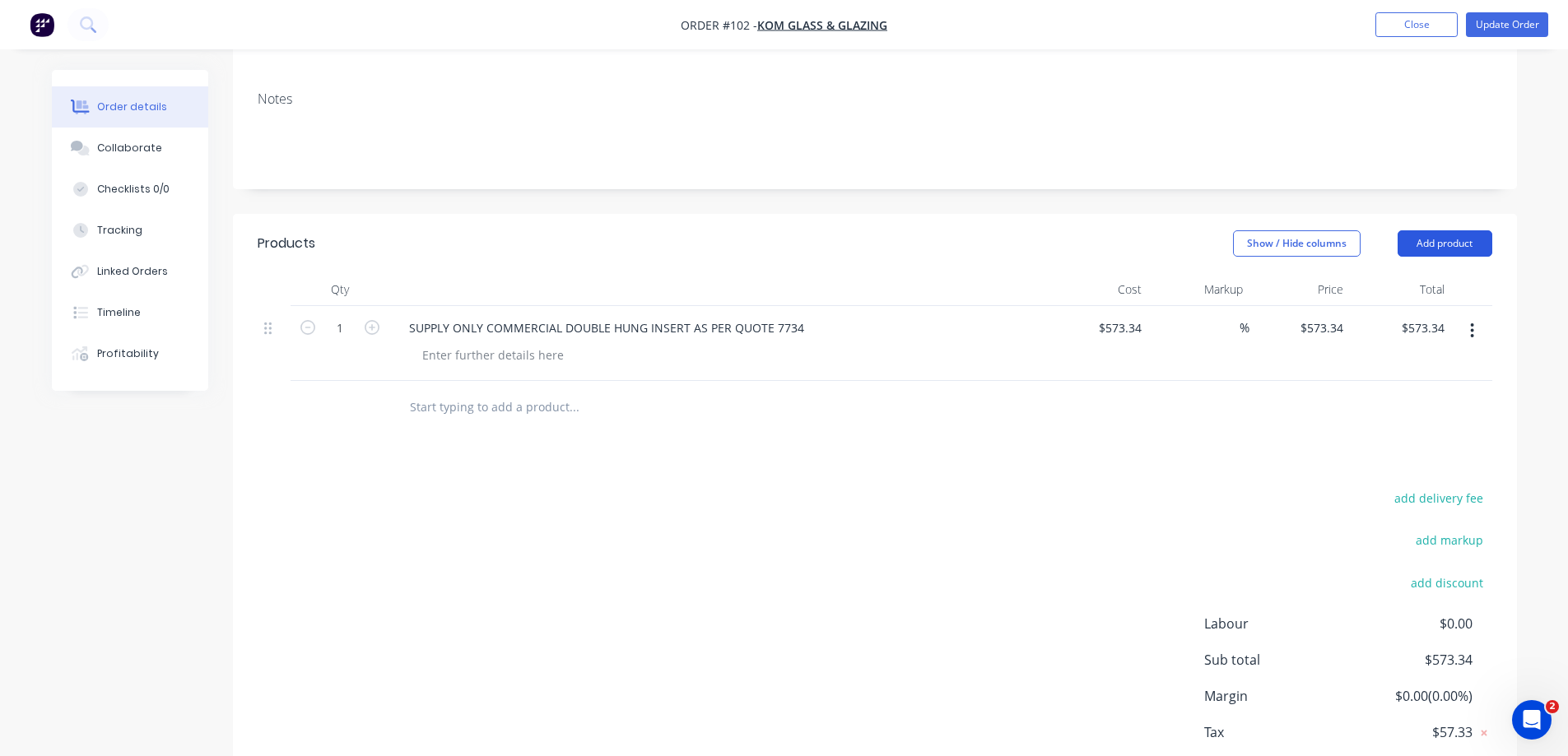
click at [1443, 231] on button "Add product" at bounding box center [1445, 243] width 94 height 27
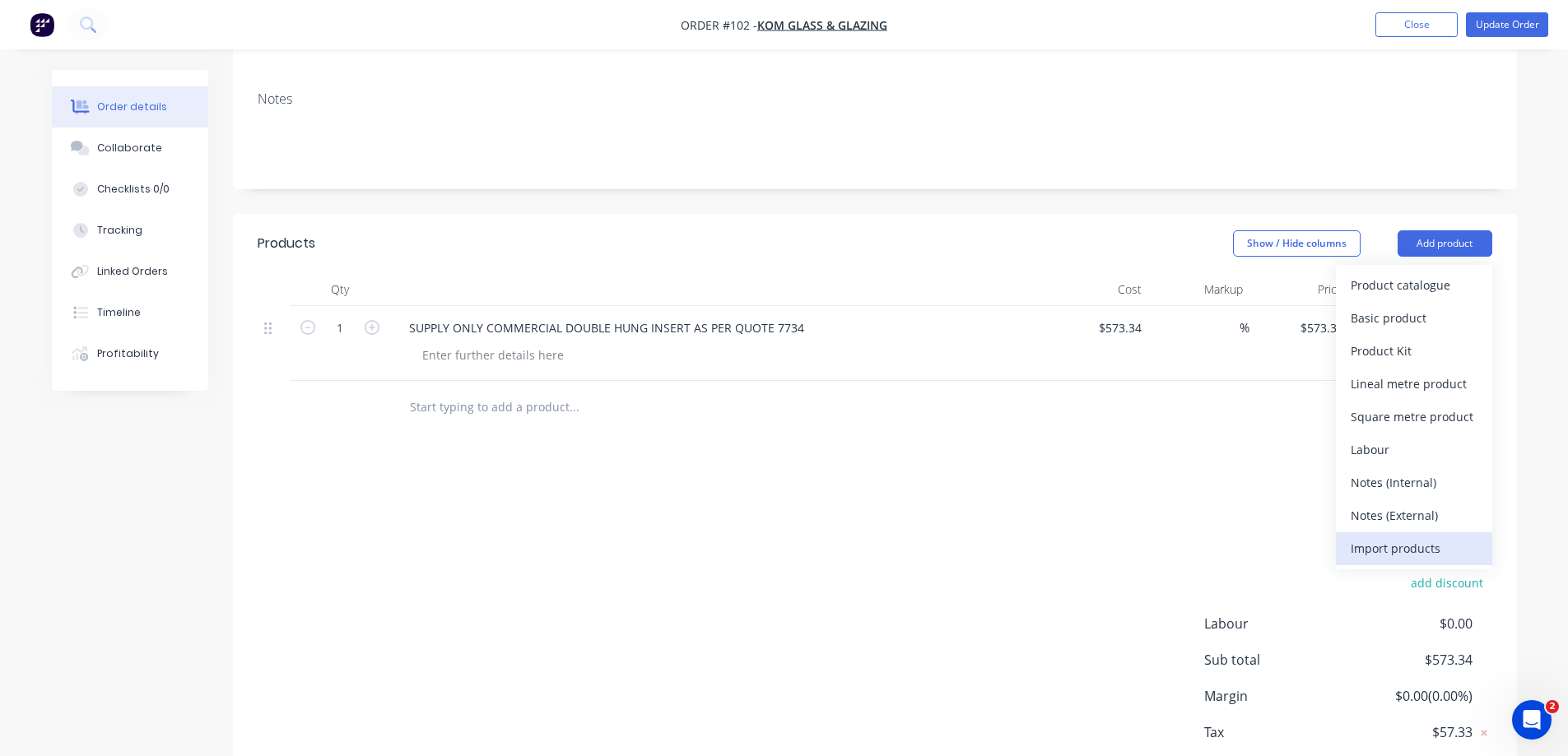
click at [1410, 537] on div "Import products" at bounding box center [1415, 549] width 127 height 24
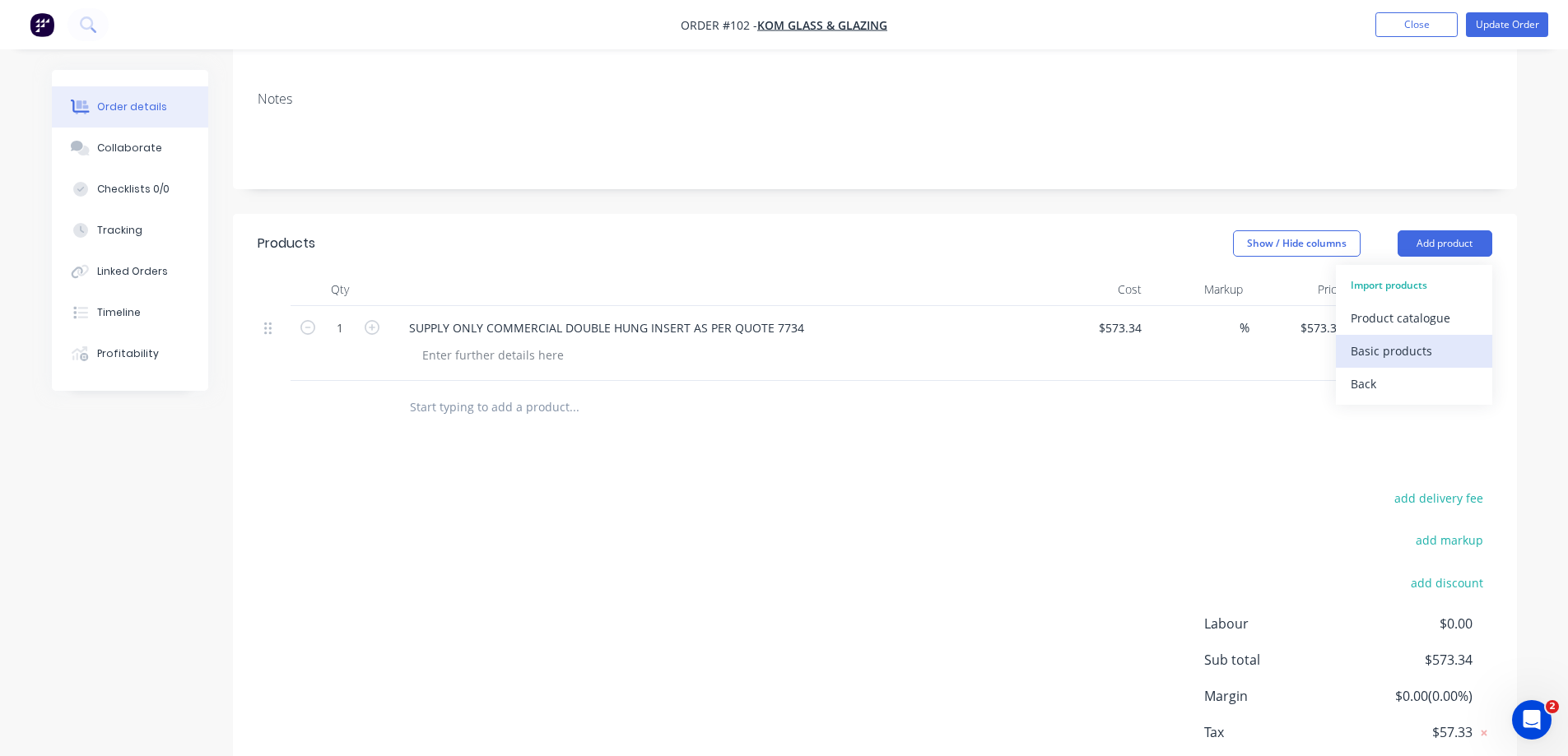
click at [1397, 339] on div "Basic products" at bounding box center [1415, 351] width 127 height 24
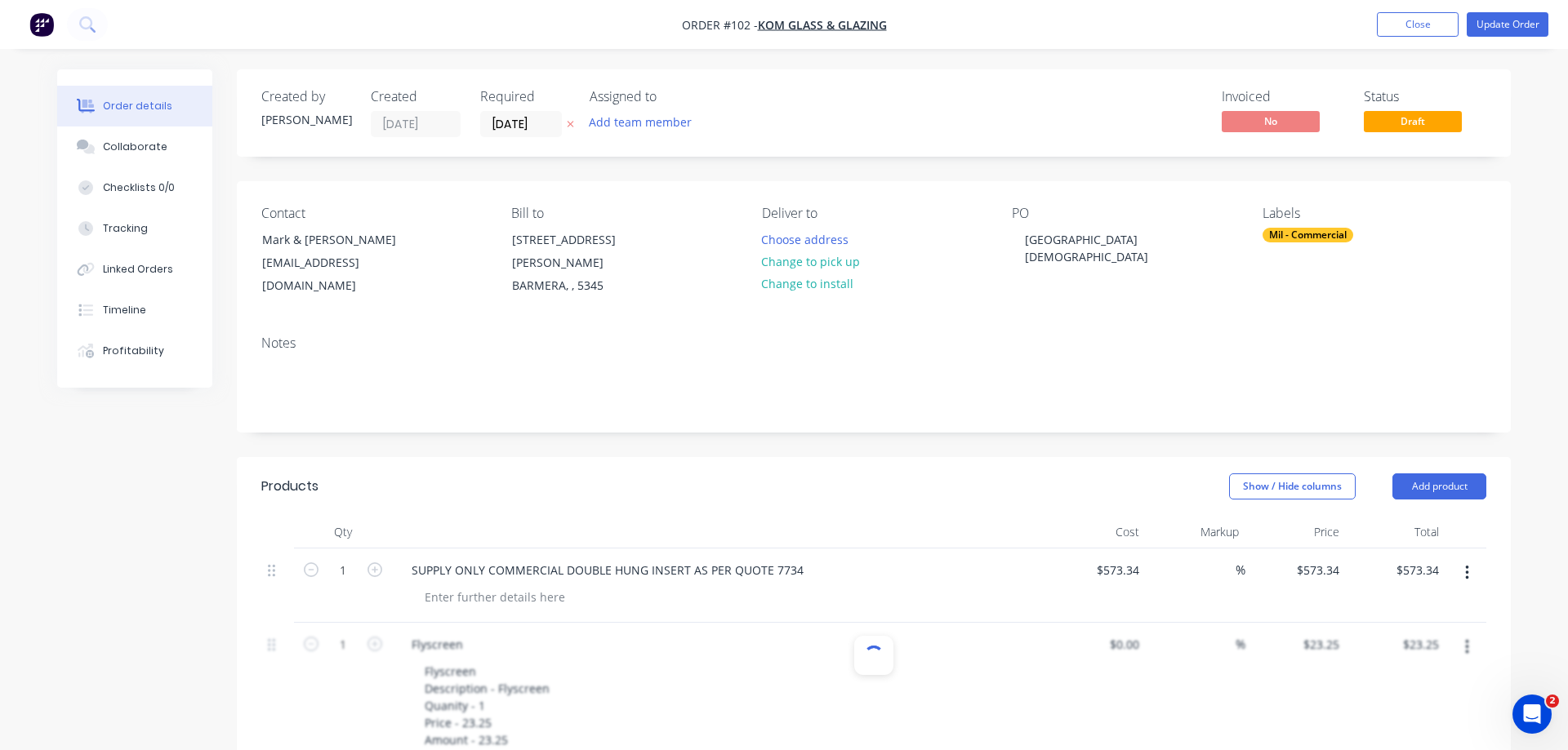
type input "1"
type input "$76.446"
type input "$76.45"
type input "1"
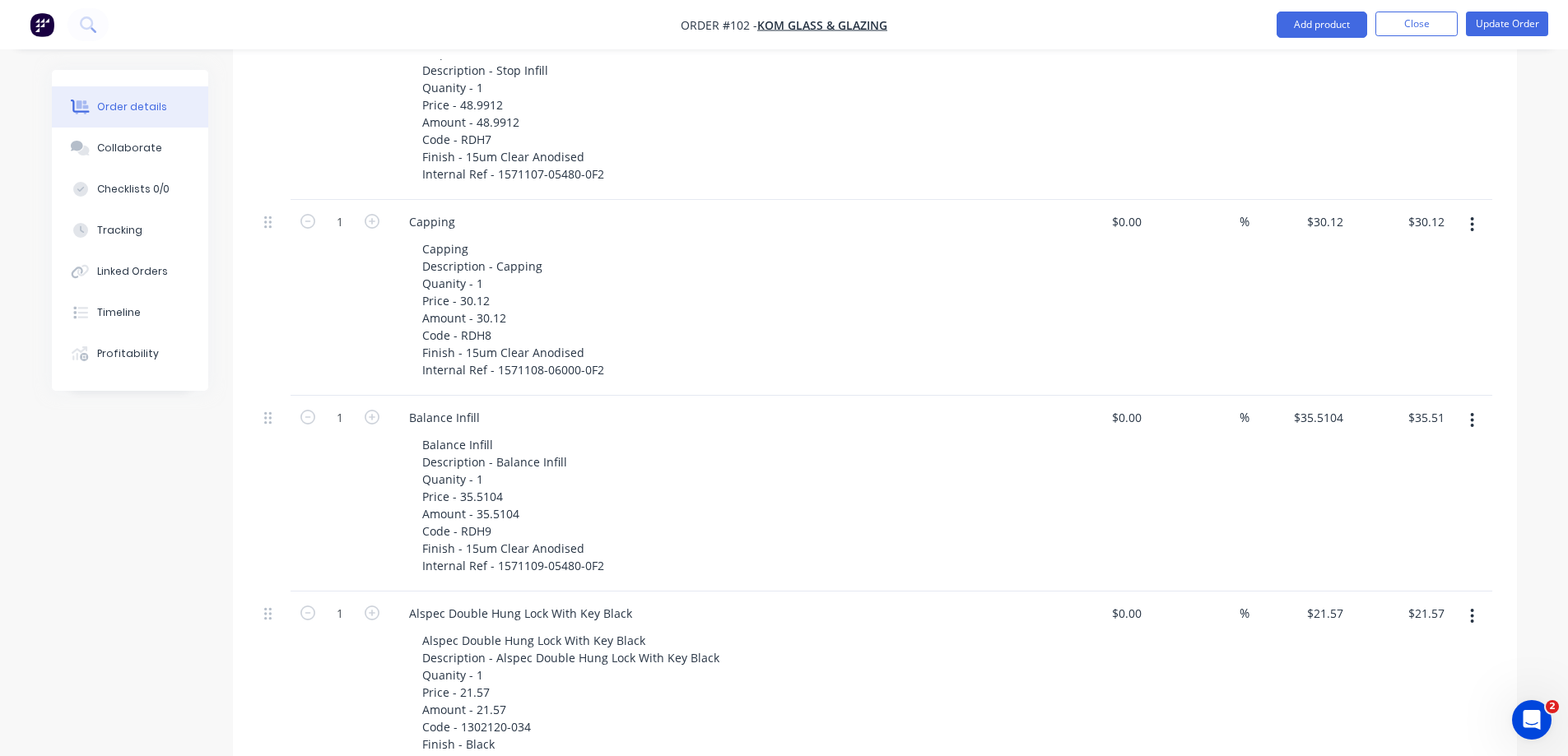
scroll to position [2304, 0]
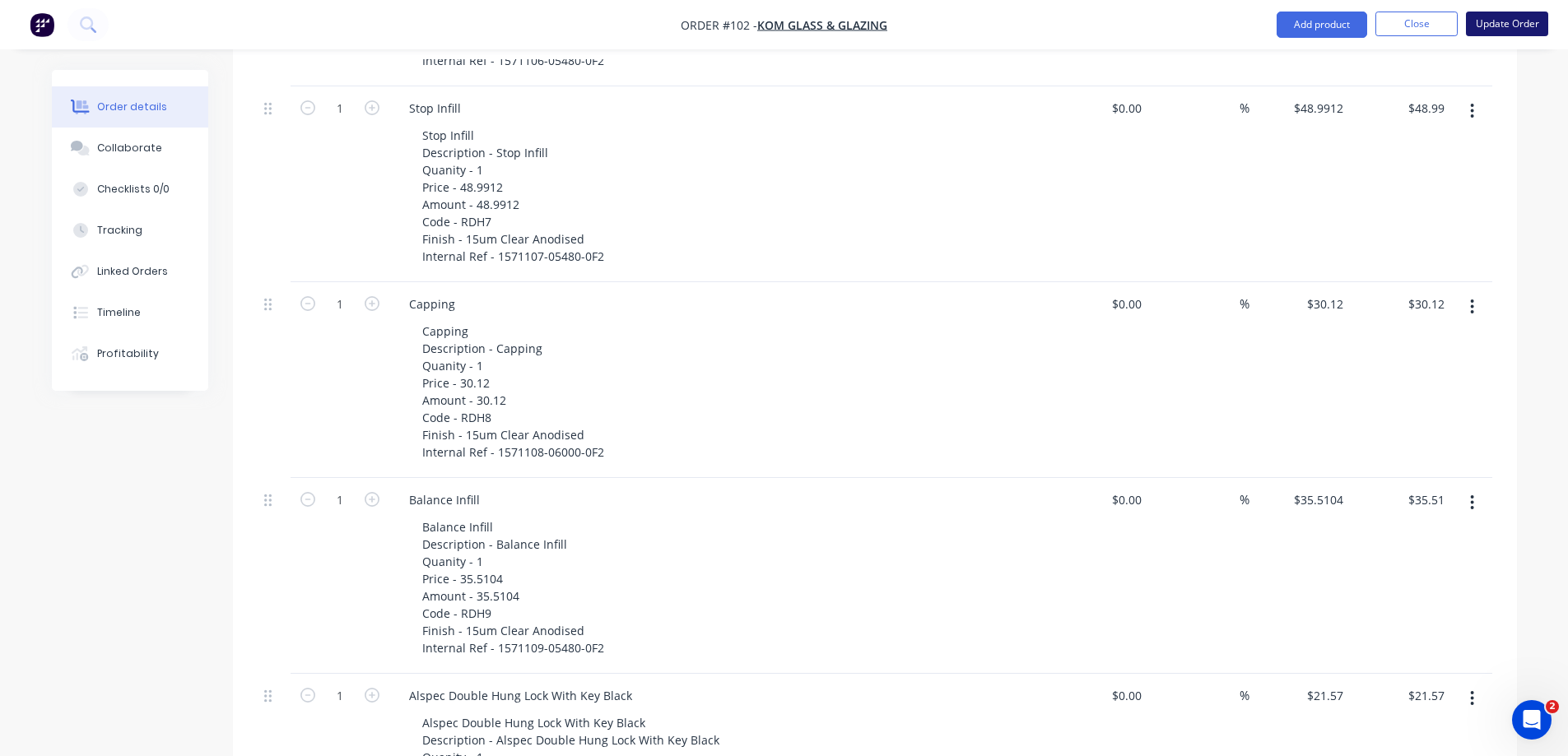
click at [1498, 23] on button "Update Order" at bounding box center [1507, 23] width 82 height 25
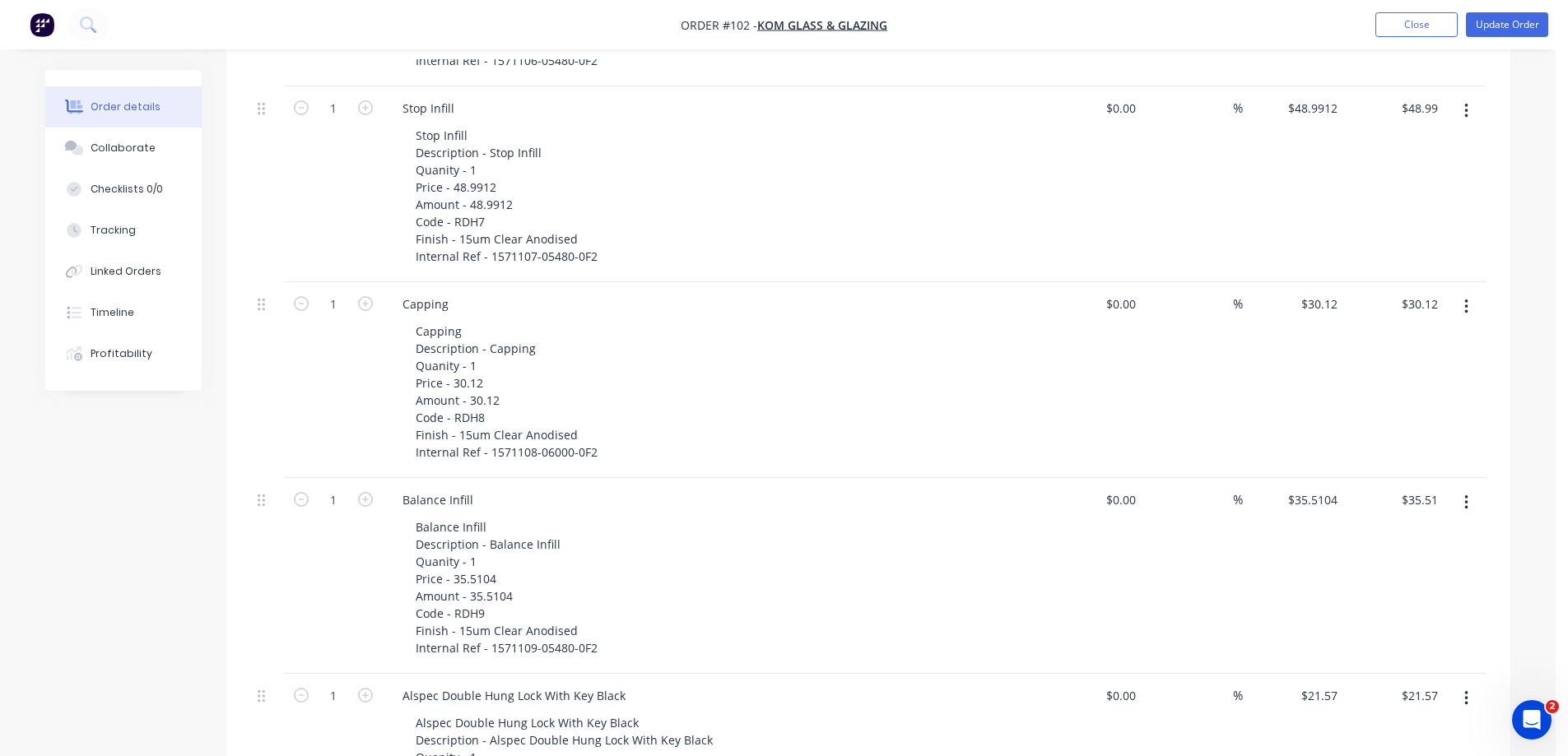
scroll to position [0, 0]
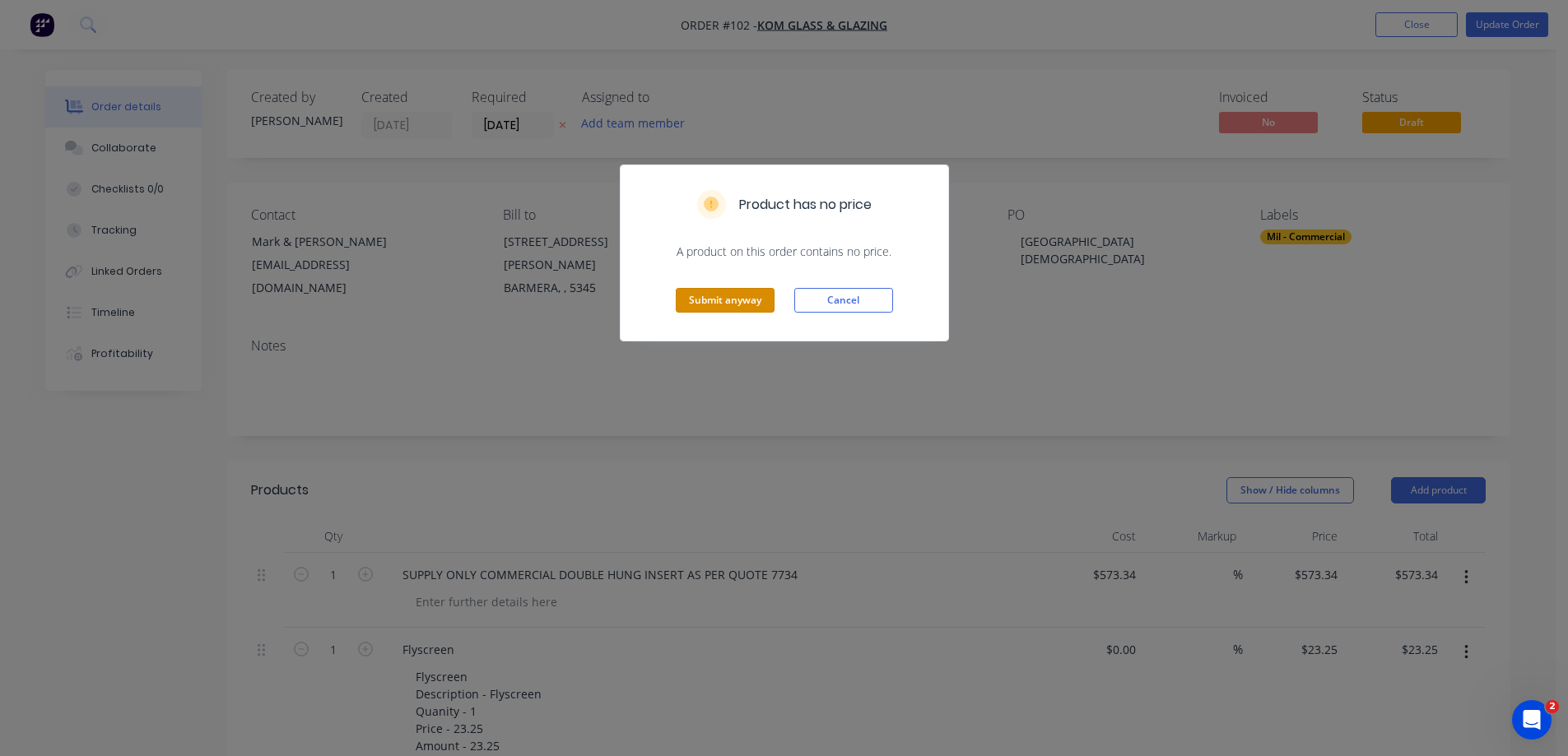
click at [743, 296] on button "Submit anyway" at bounding box center [724, 300] width 99 height 25
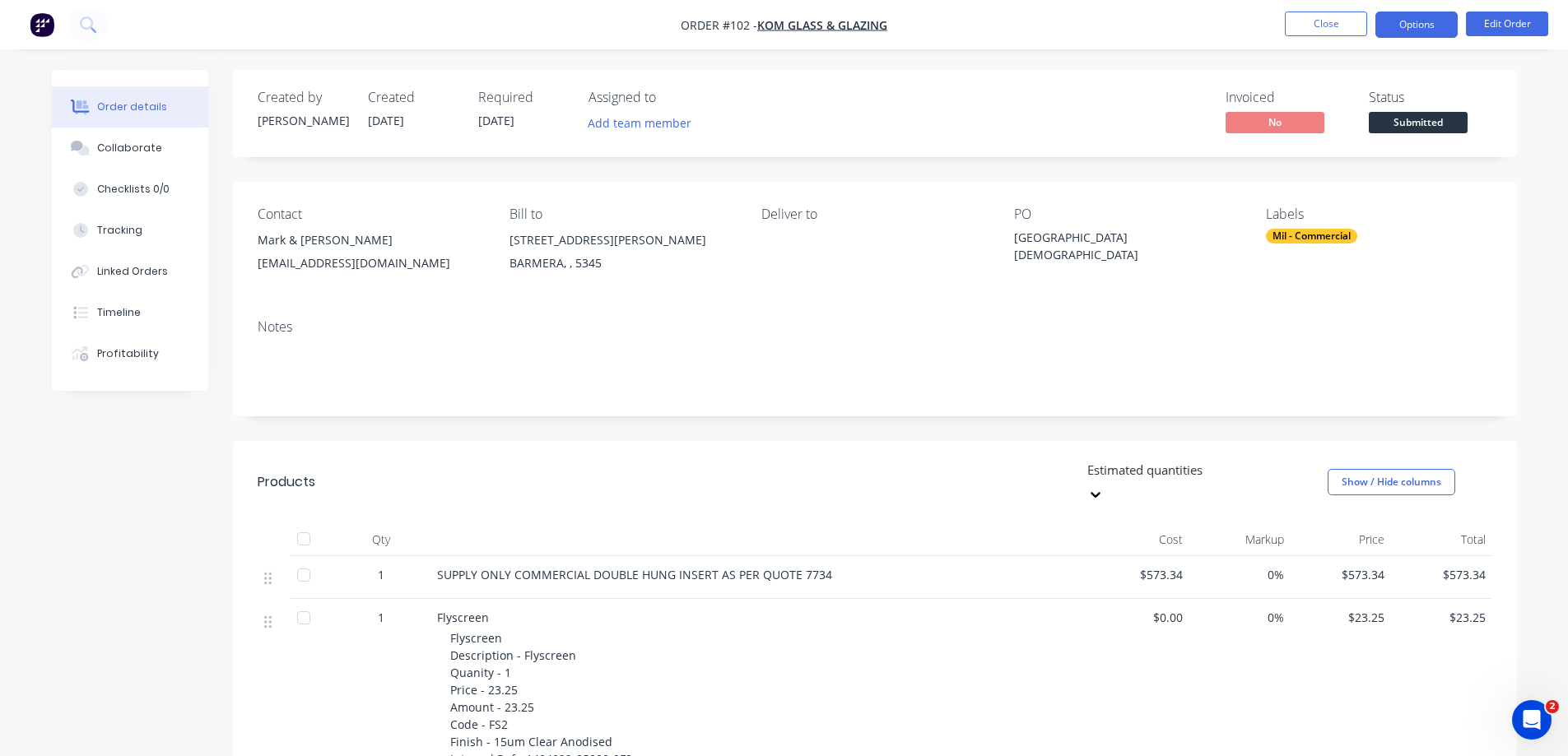
click at [1428, 18] on button "Options" at bounding box center [1416, 24] width 82 height 27
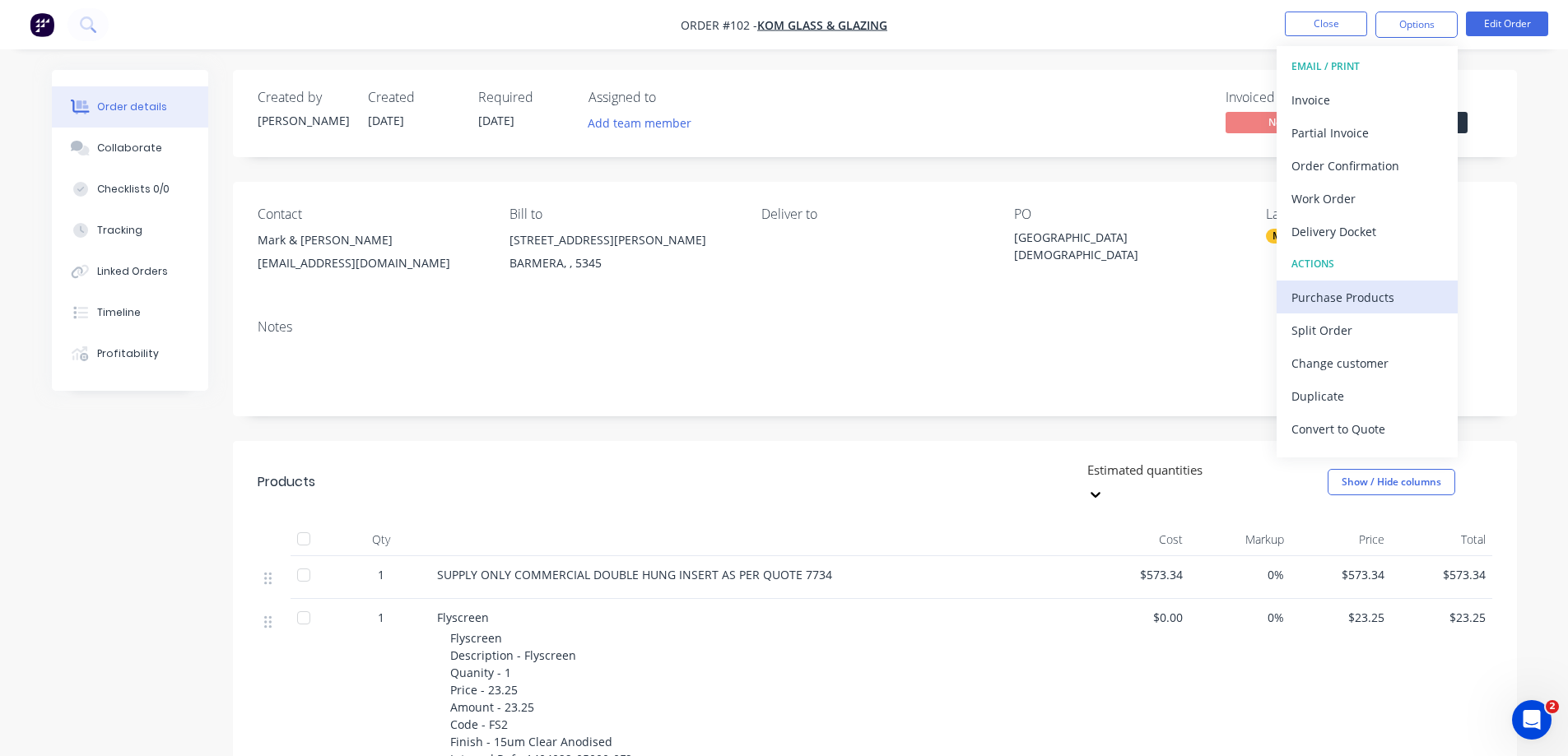
click at [1343, 294] on div "Purchase Products" at bounding box center [1367, 297] width 152 height 24
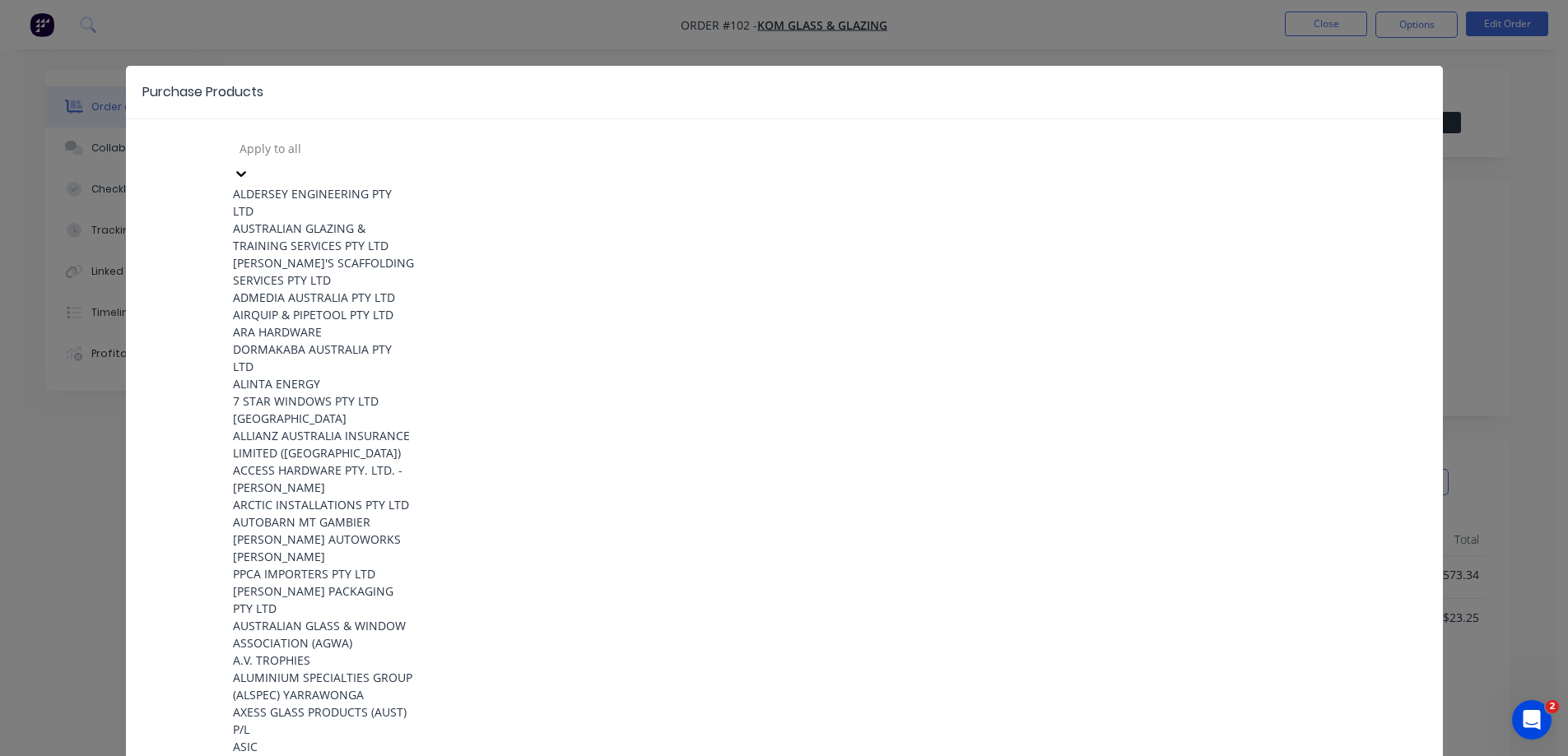
click at [246, 171] on icon at bounding box center [242, 174] width 10 height 6
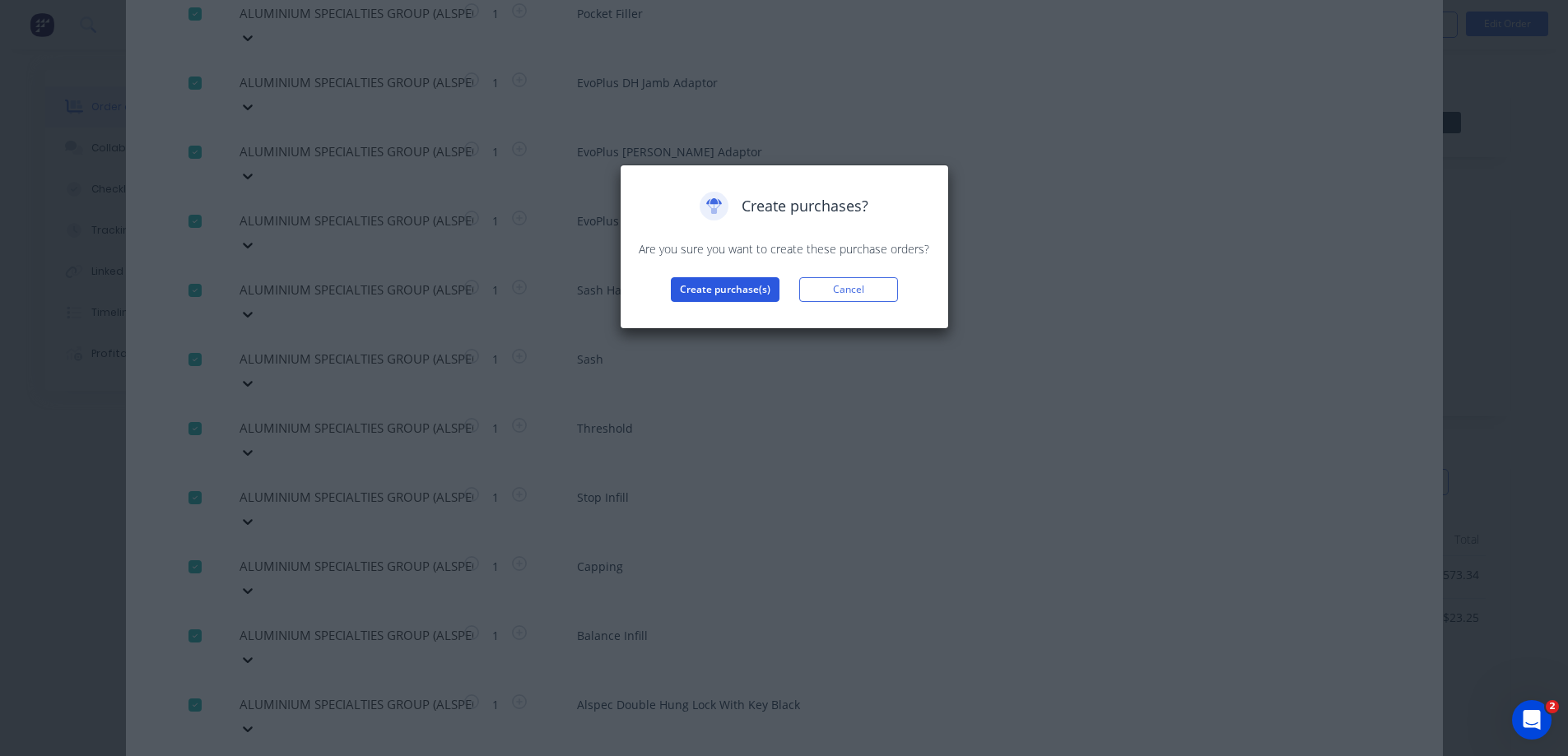
click at [745, 285] on button "Create purchase(s)" at bounding box center [725, 290] width 109 height 25
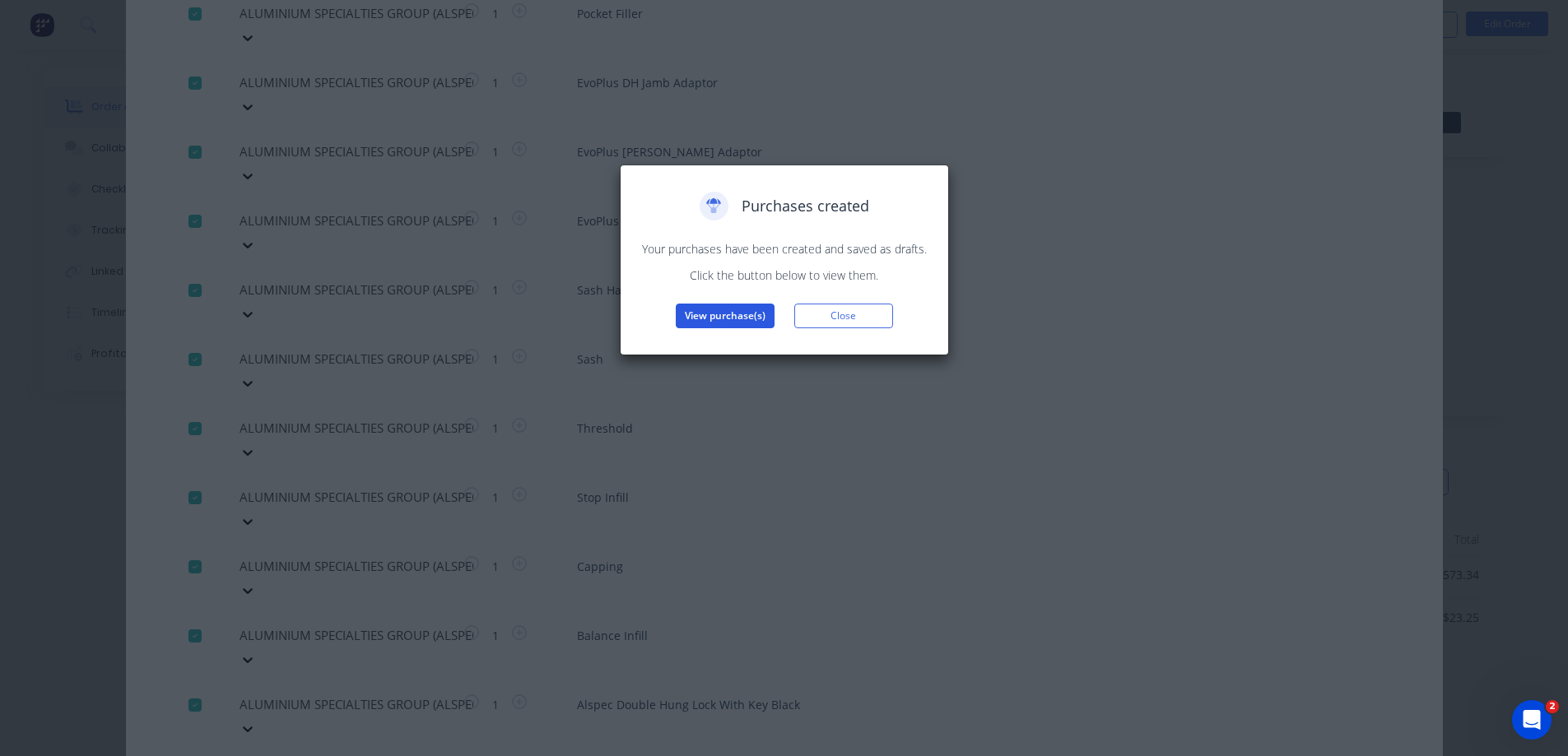
click at [737, 313] on button "View purchase(s)" at bounding box center [724, 315] width 99 height 25
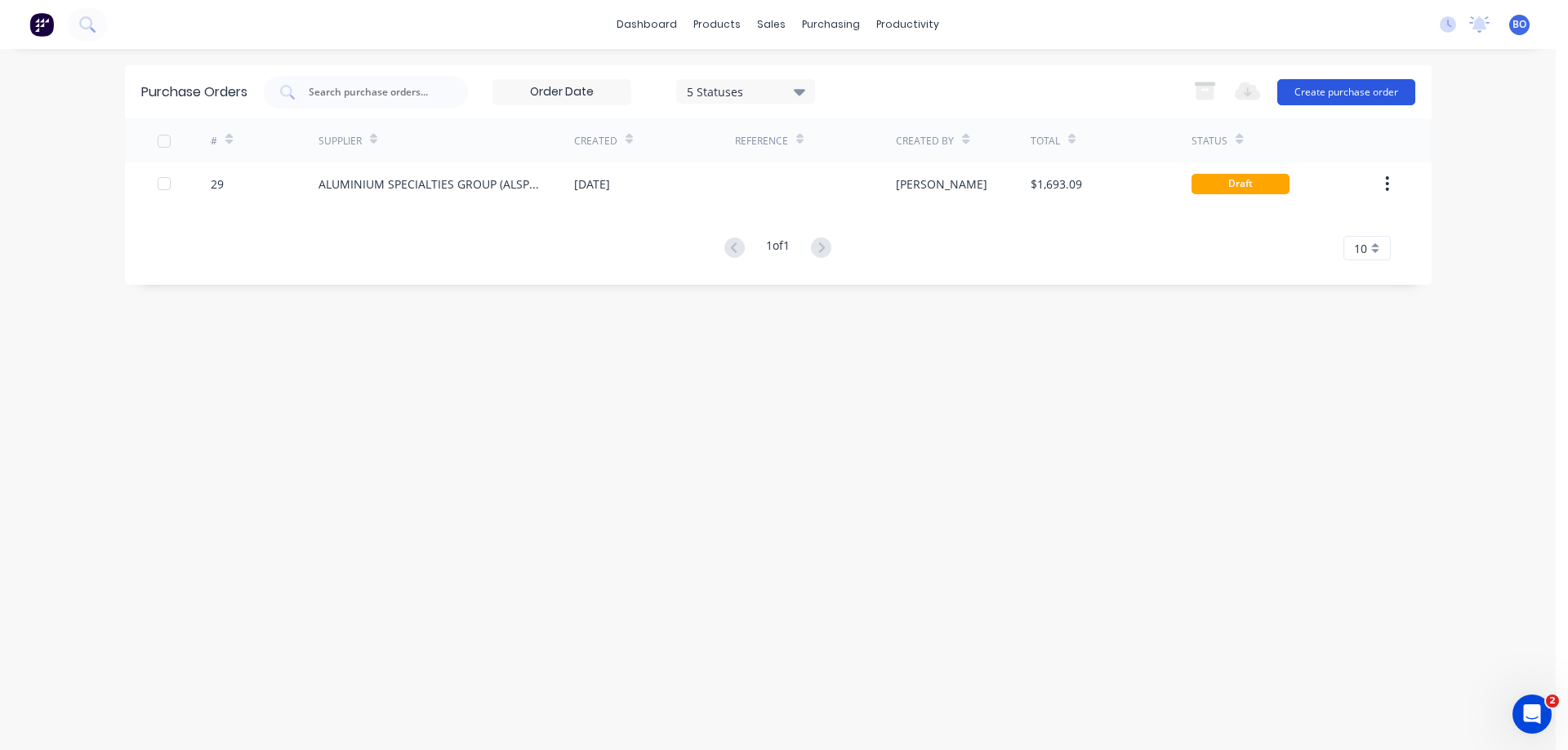
click at [1360, 90] on button "Create purchase order" at bounding box center [1346, 92] width 138 height 26
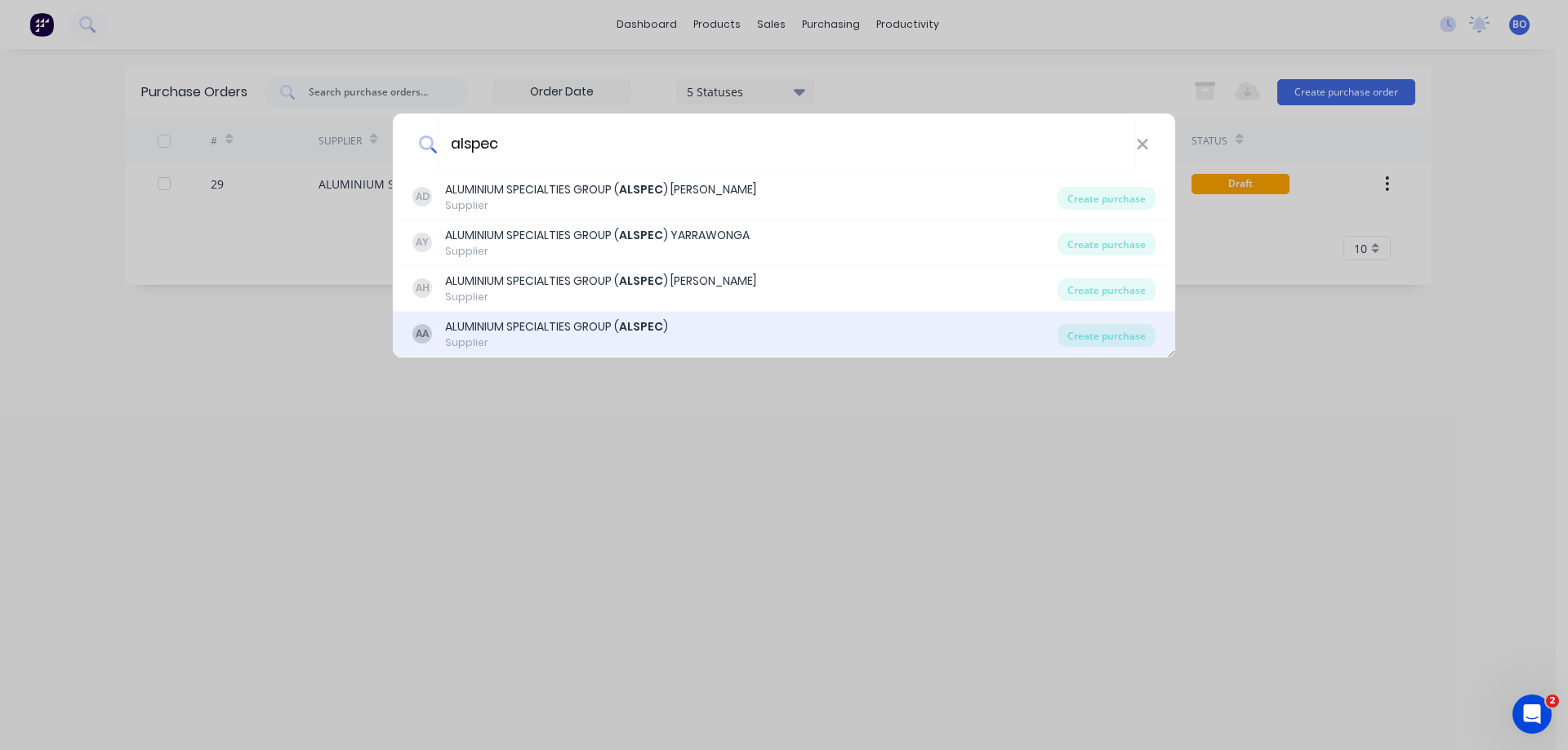
type input "alspec"
click at [550, 321] on div "ALUMINIUM SPECIALTIES GROUP ( ALSPEC )" at bounding box center [556, 327] width 223 height 17
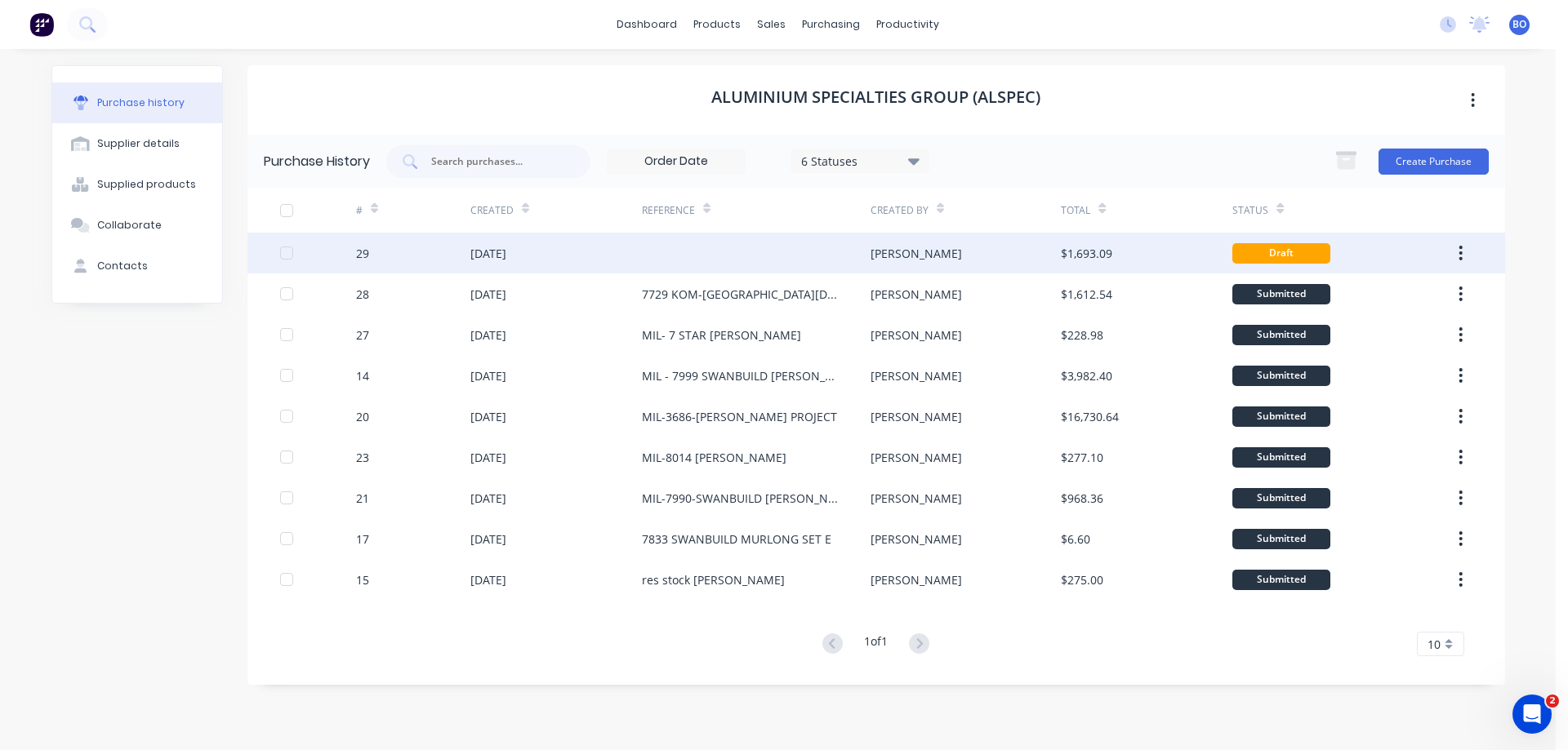
click at [706, 254] on div at bounding box center [756, 253] width 229 height 41
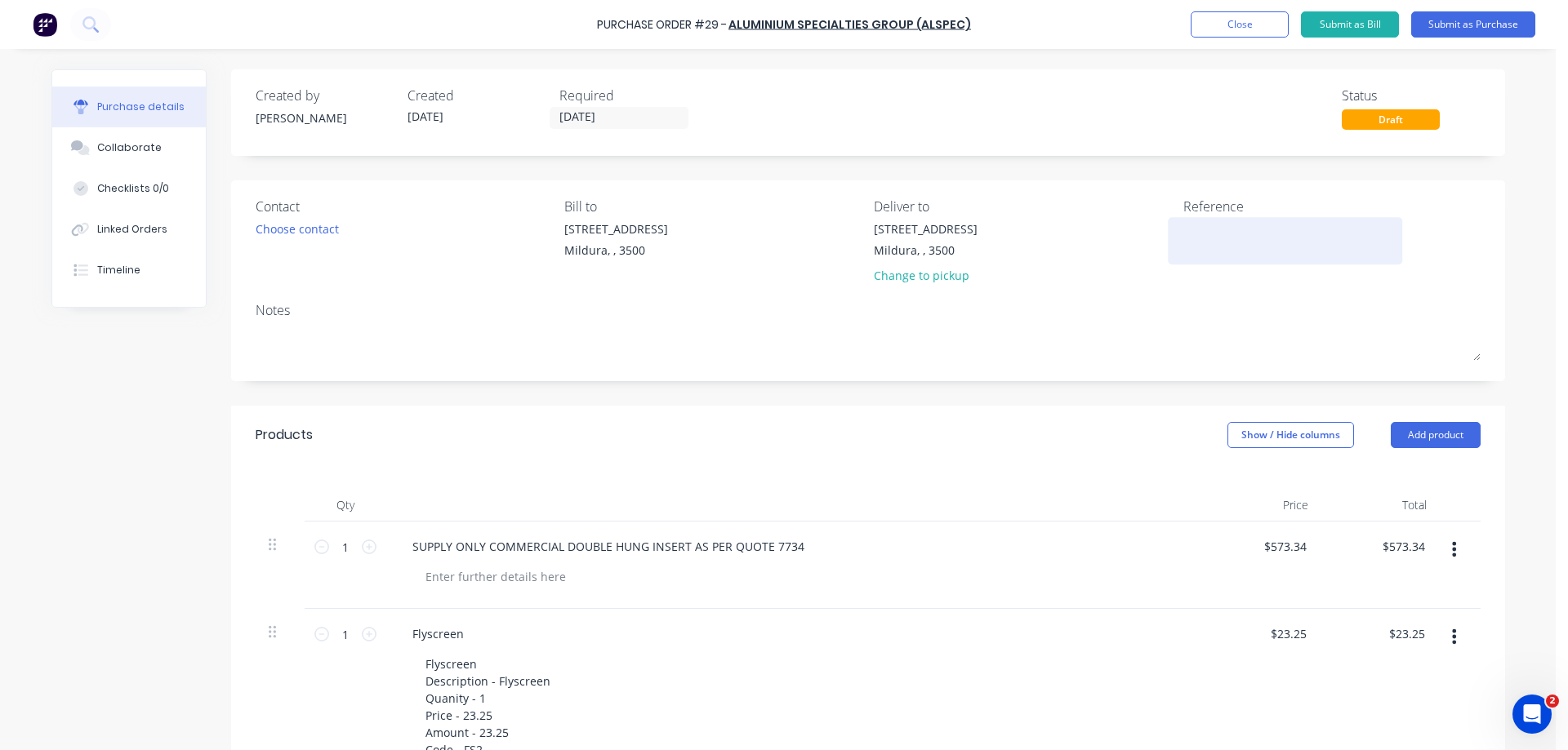
click at [1196, 229] on textarea at bounding box center [1285, 238] width 204 height 37
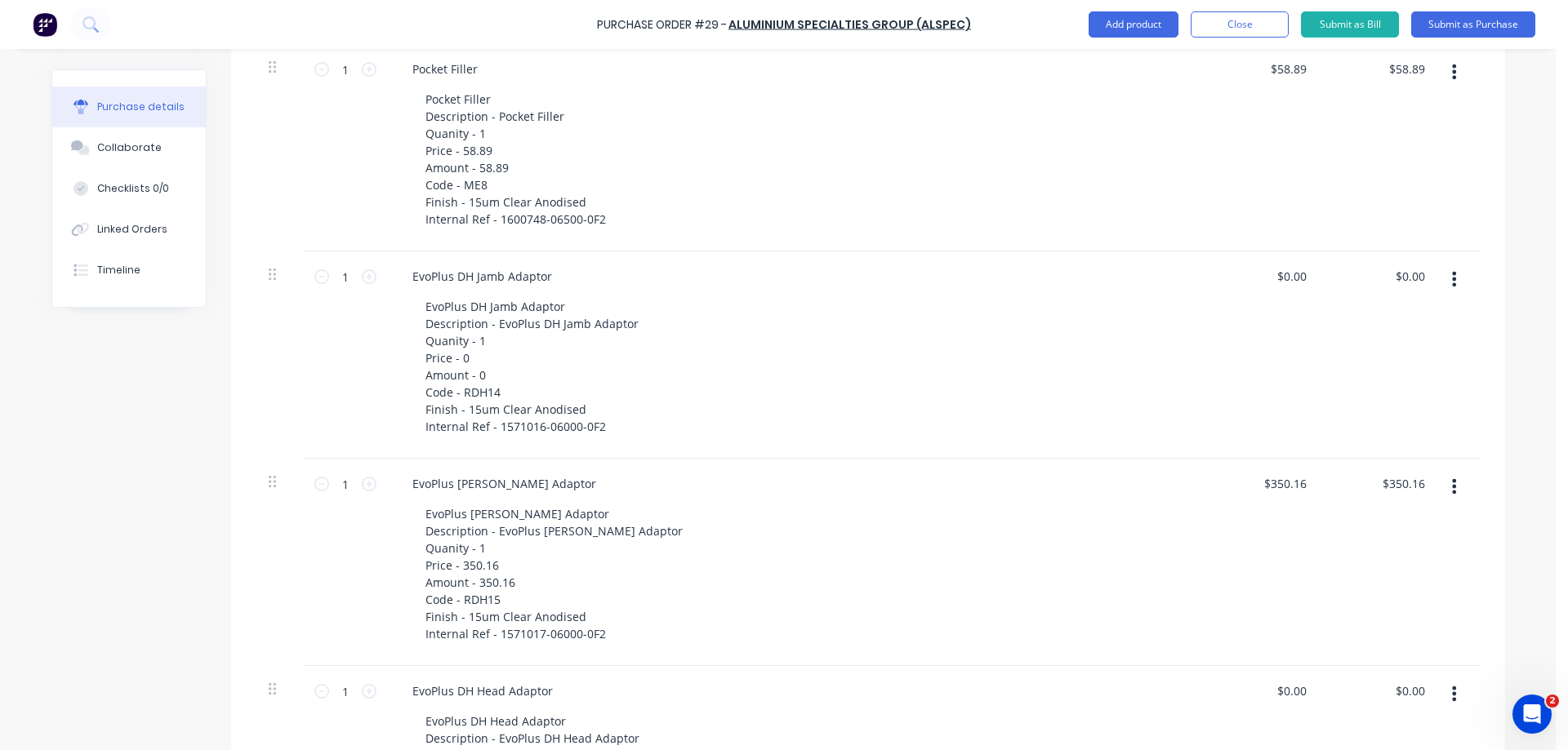
scroll to position [571, 0]
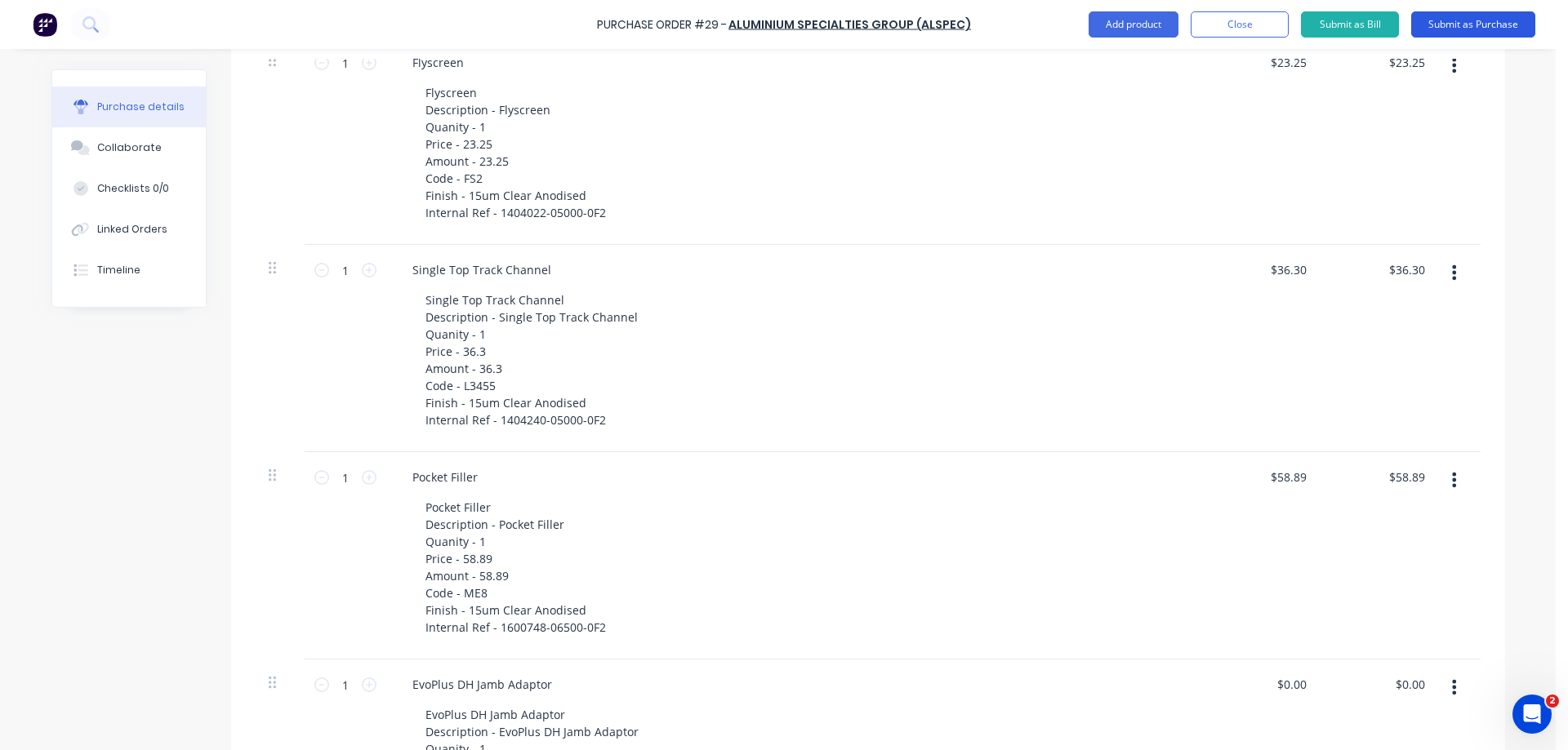
type textarea "7734 KOM-[GEOGRAPHIC_DATA][DEMOGRAPHIC_DATA]"
click at [1468, 22] on button "Submit as Purchase" at bounding box center [1473, 24] width 124 height 26
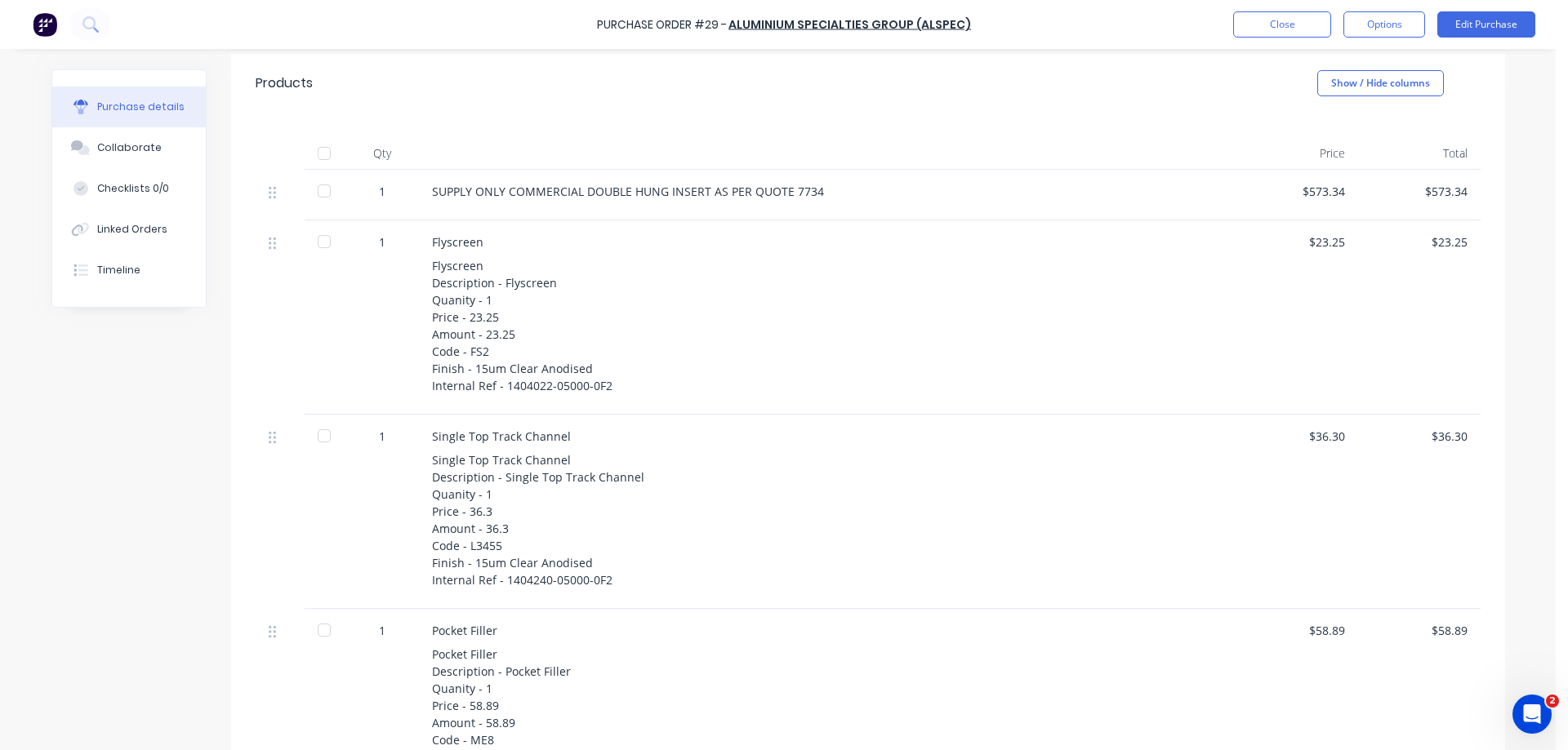
scroll to position [408, 0]
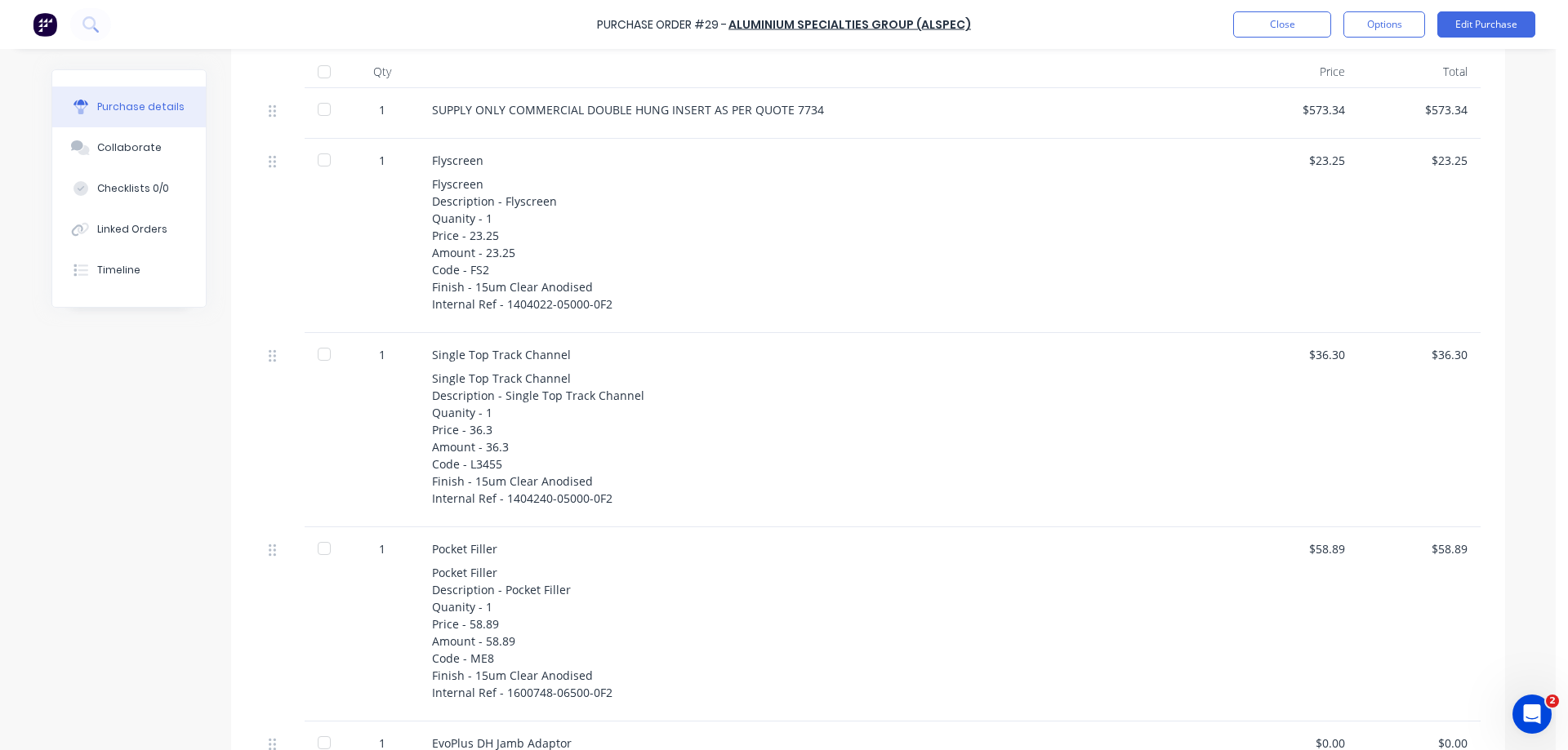
click at [317, 156] on div at bounding box center [324, 160] width 32 height 32
click at [321, 353] on div at bounding box center [324, 355] width 32 height 32
click at [318, 548] on div at bounding box center [324, 548] width 32 height 32
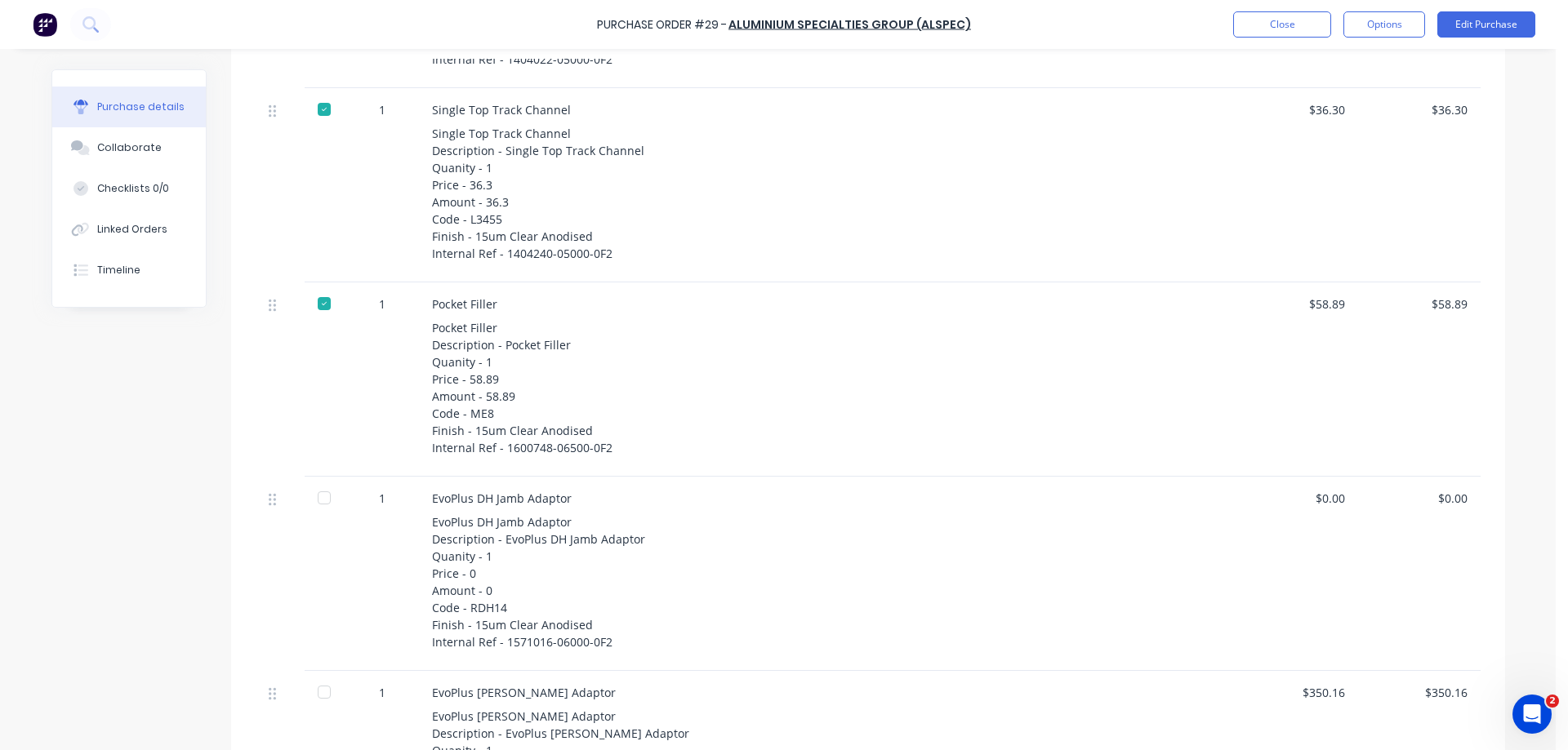
click at [316, 499] on div at bounding box center [324, 498] width 32 height 32
click at [321, 690] on div at bounding box center [324, 692] width 32 height 32
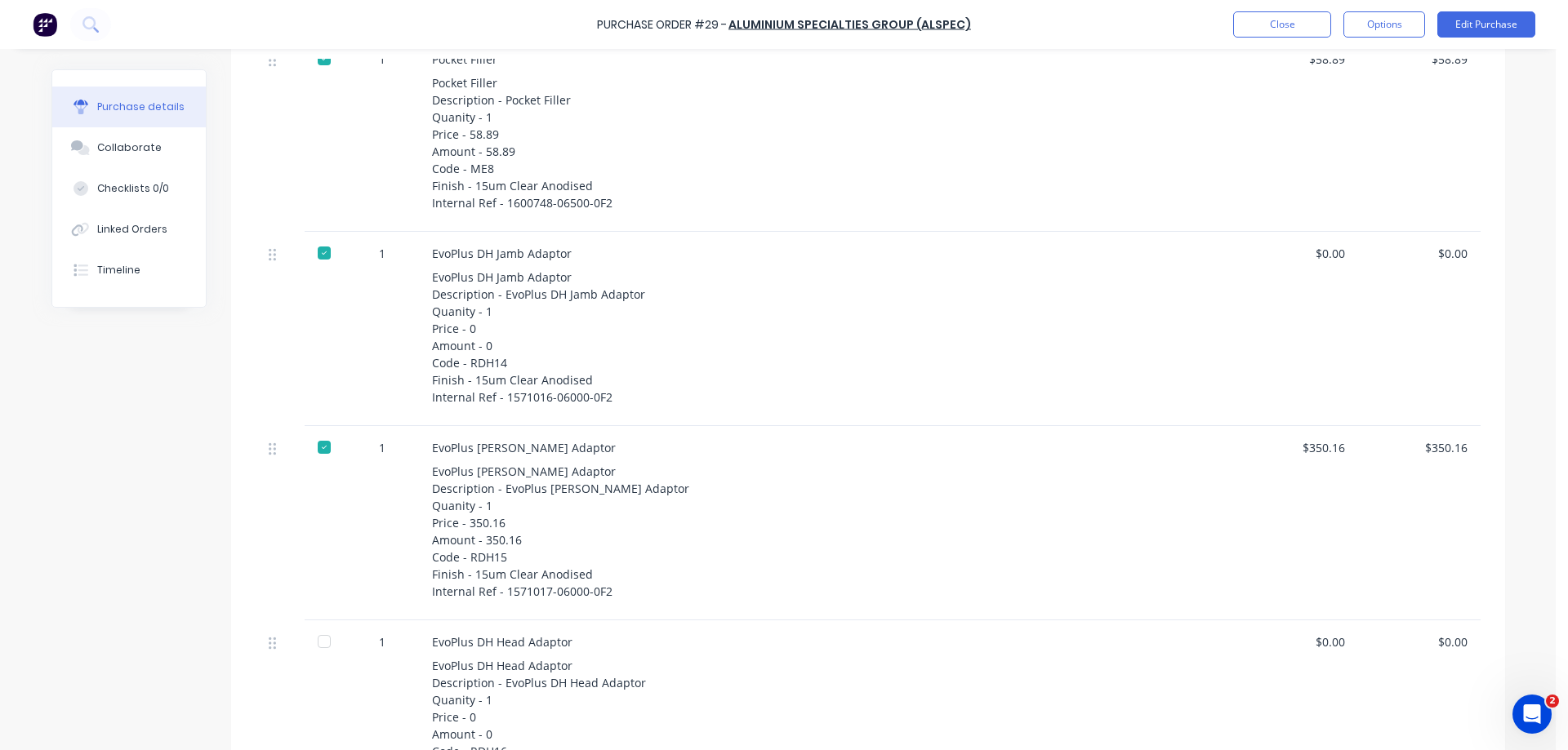
click at [318, 644] on div at bounding box center [324, 641] width 32 height 32
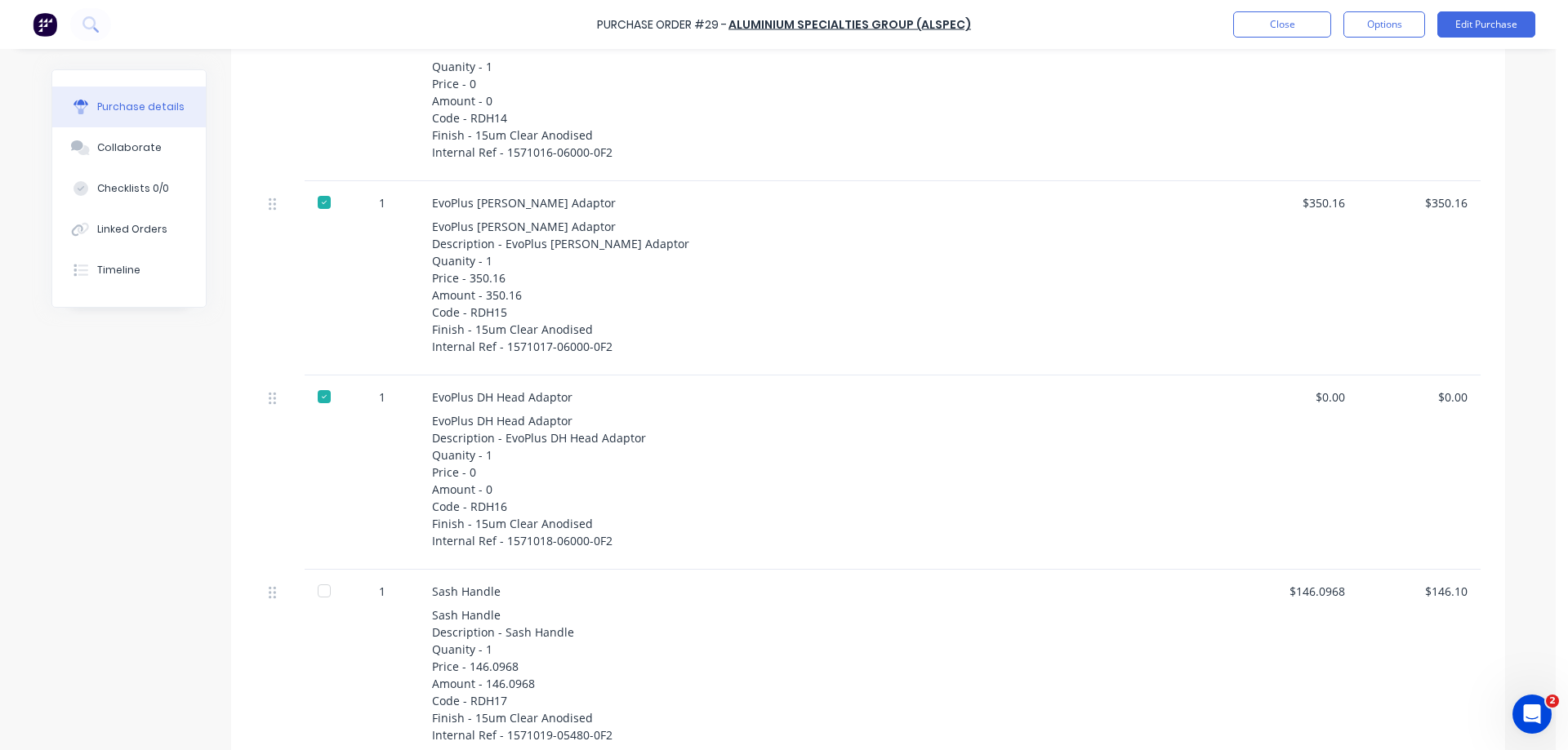
click at [318, 591] on div at bounding box center [324, 591] width 32 height 32
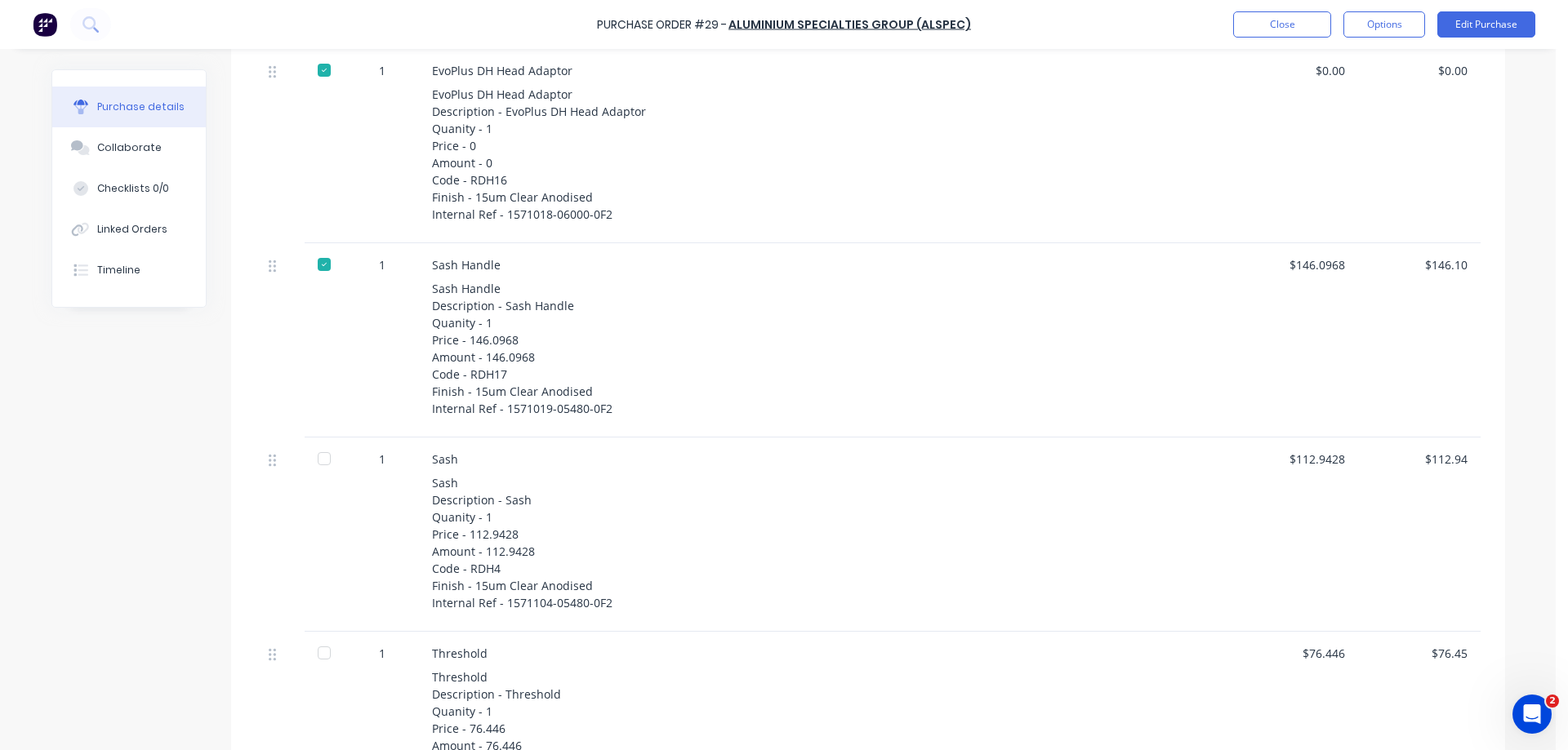
click at [315, 461] on div at bounding box center [324, 458] width 32 height 32
click at [315, 655] on div at bounding box center [324, 653] width 32 height 32
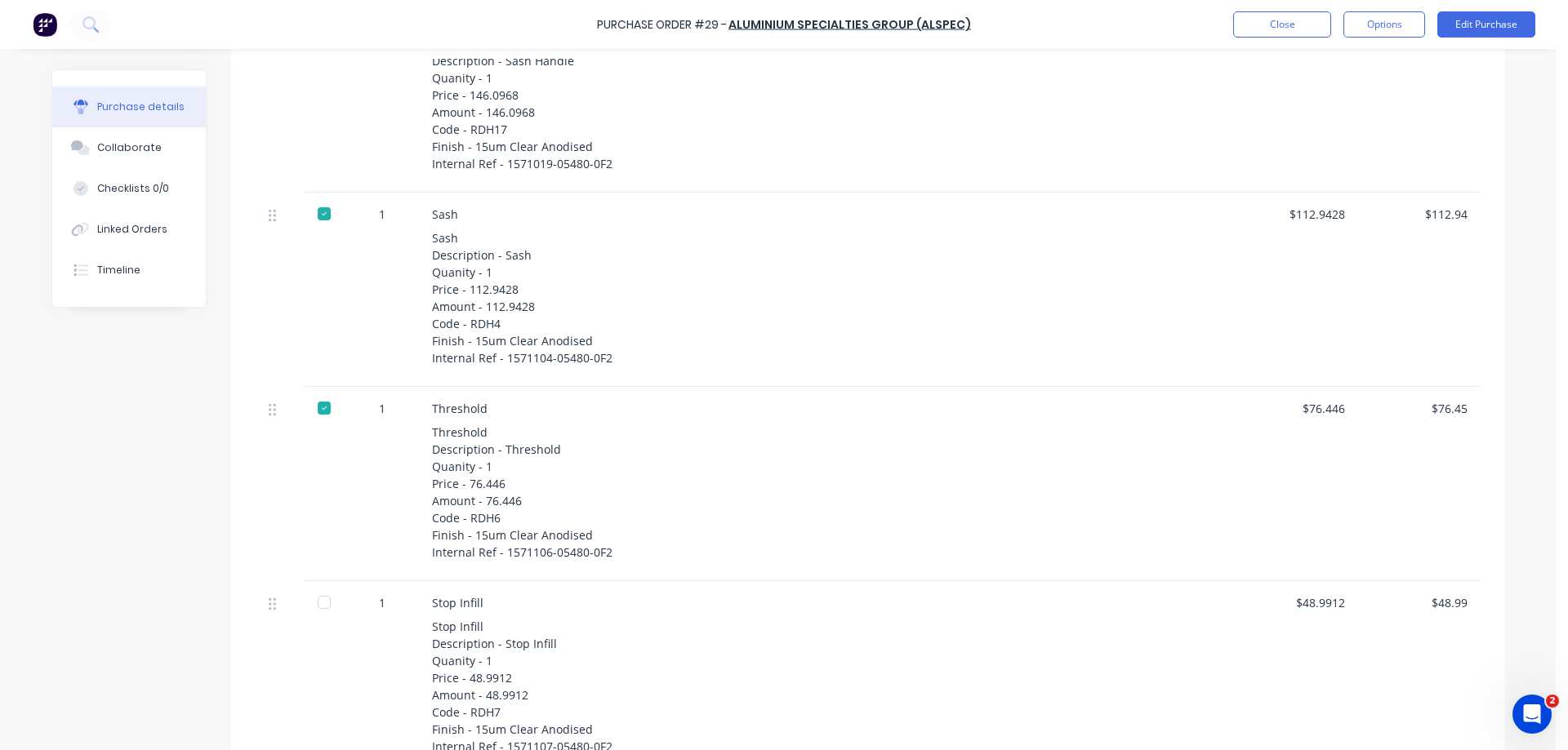
click at [318, 604] on div at bounding box center [324, 602] width 32 height 32
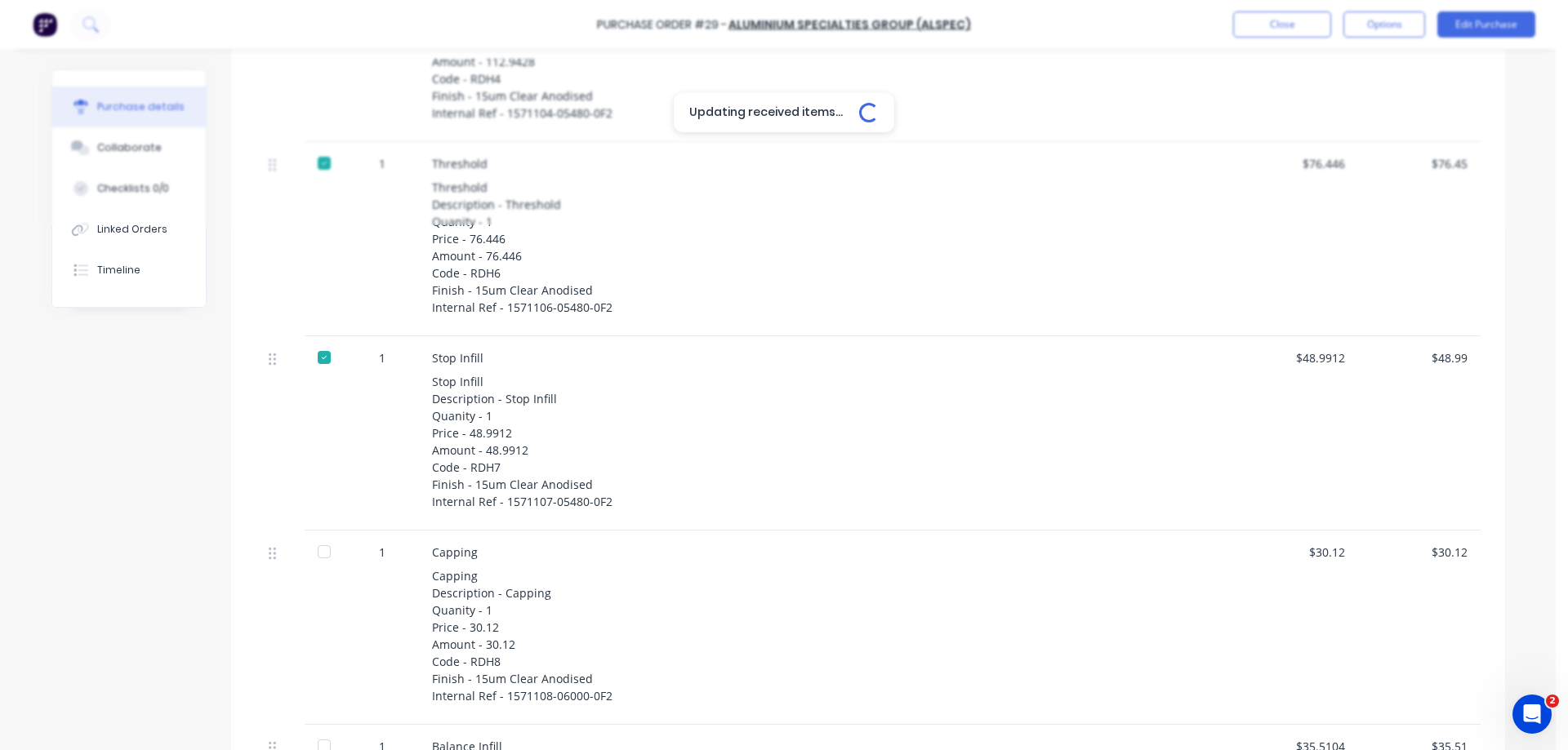
click at [319, 552] on div at bounding box center [324, 552] width 32 height 32
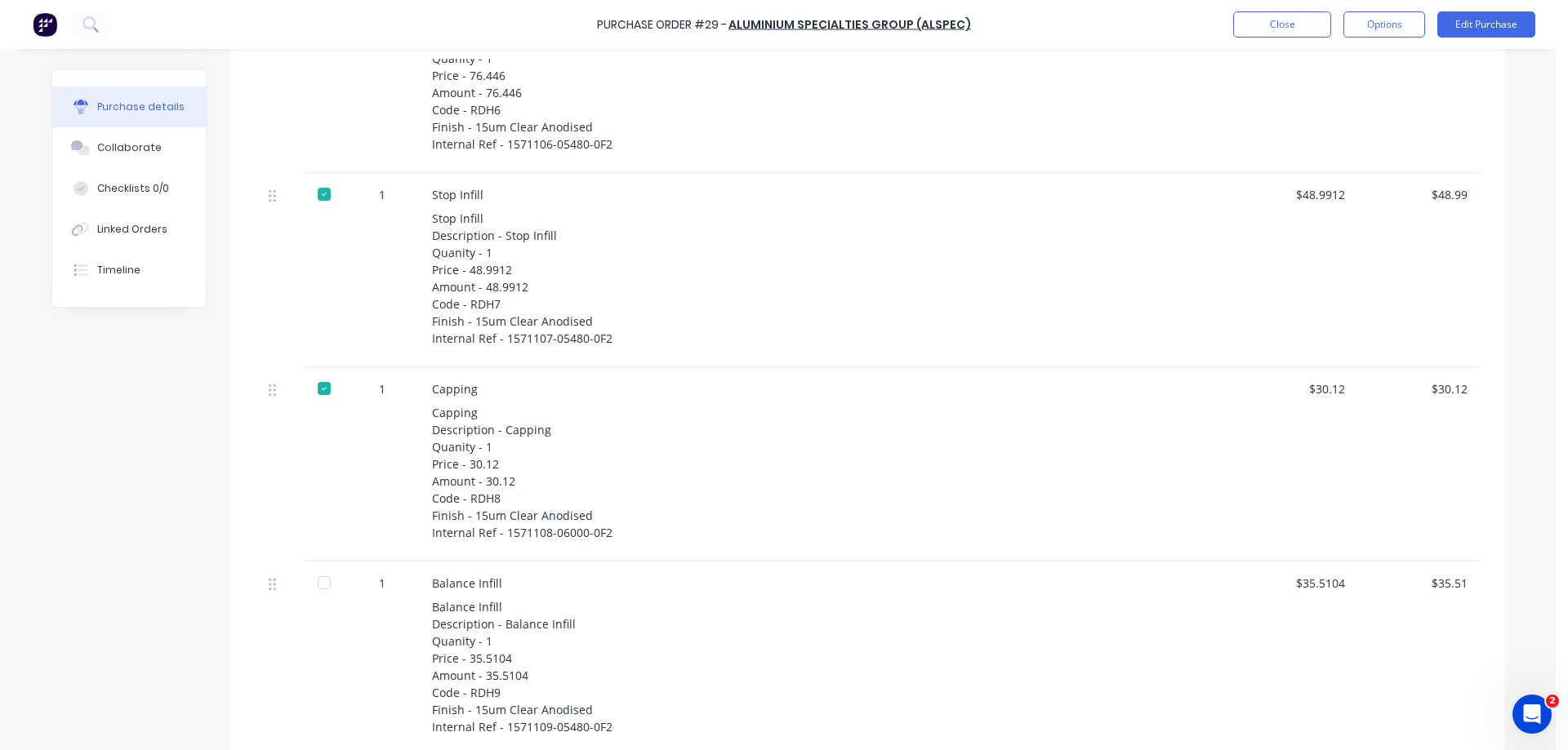
click at [318, 581] on div at bounding box center [324, 582] width 32 height 32
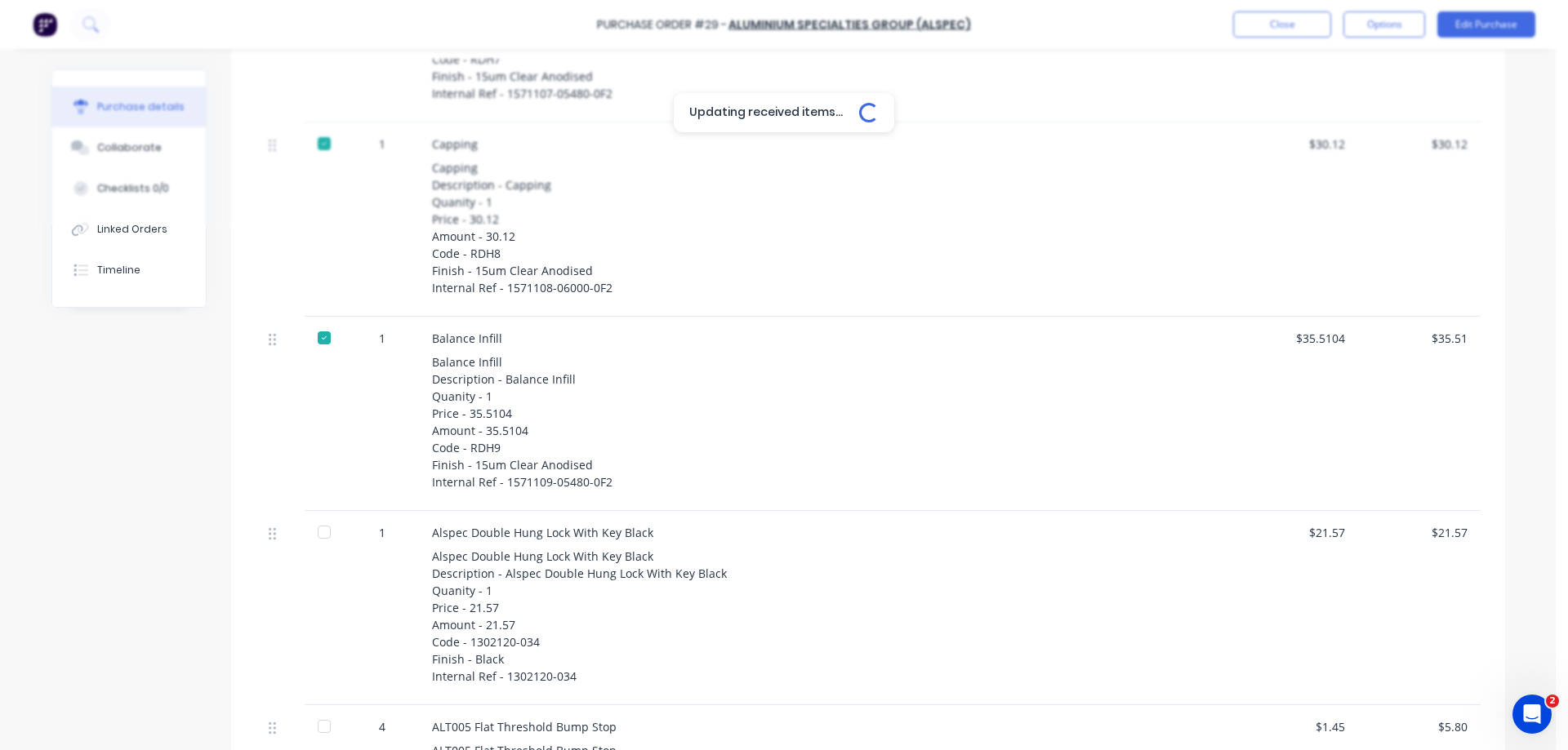
click at [315, 531] on div at bounding box center [324, 532] width 32 height 32
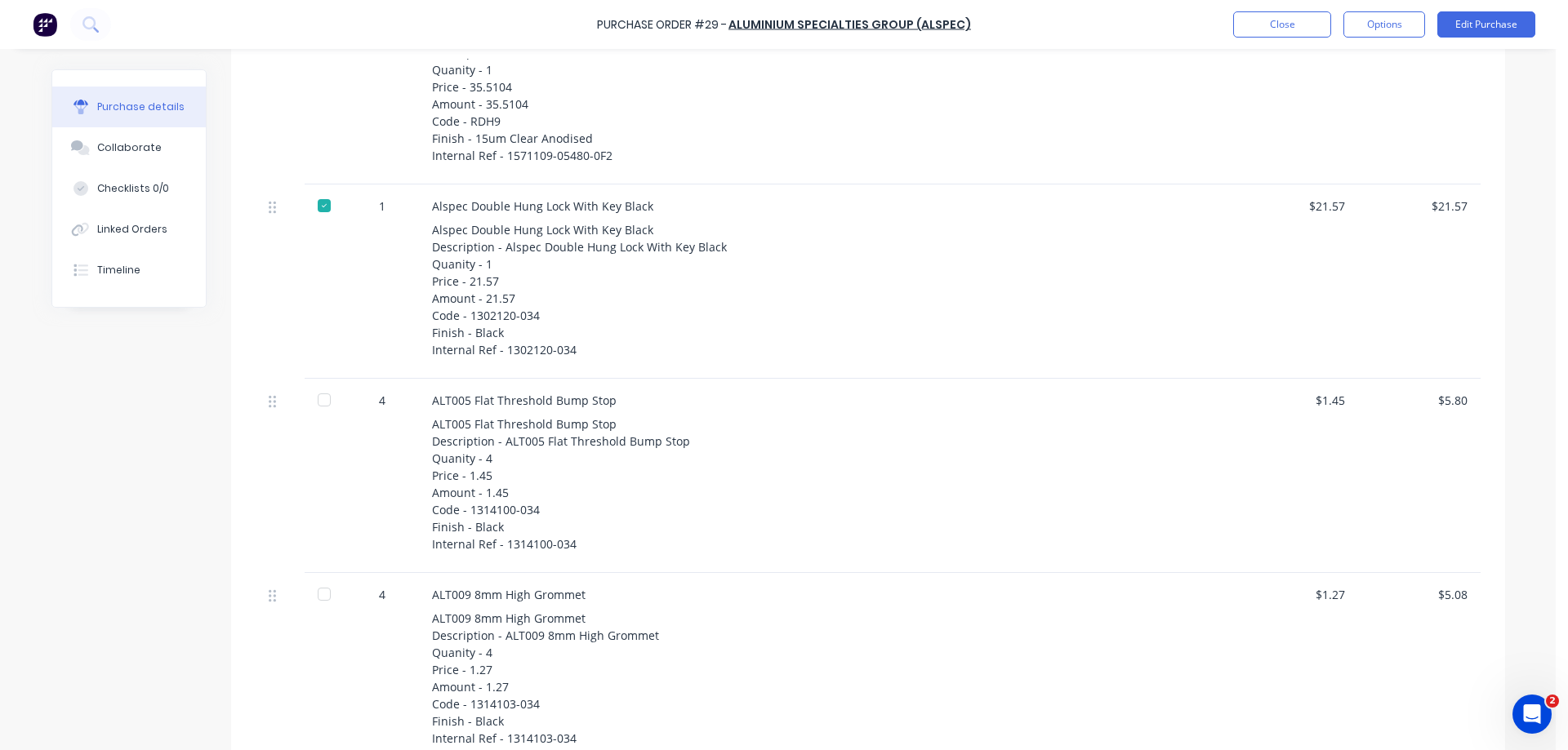
click at [319, 594] on div at bounding box center [324, 594] width 32 height 32
click at [320, 399] on div at bounding box center [324, 400] width 32 height 32
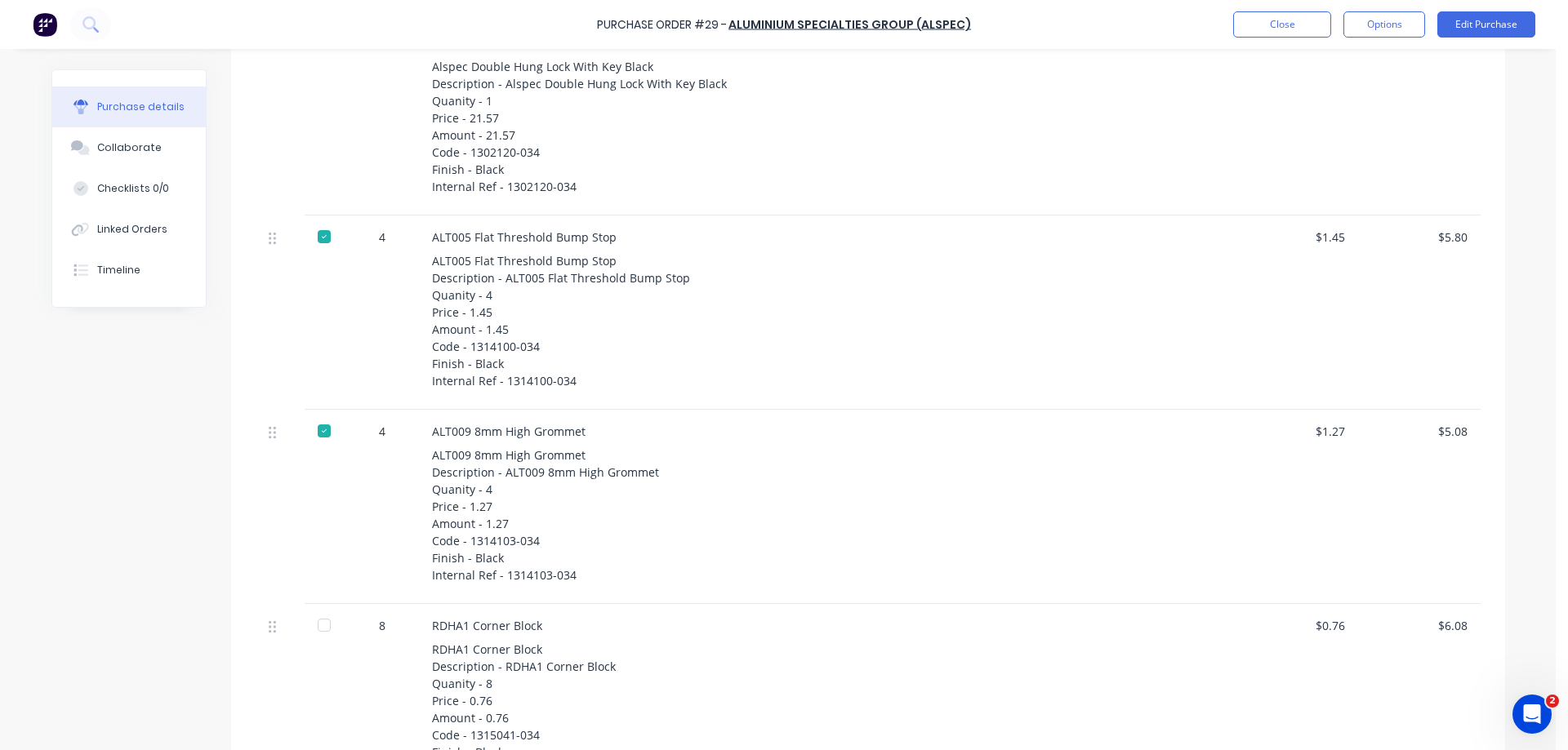
click at [316, 625] on div at bounding box center [324, 625] width 32 height 32
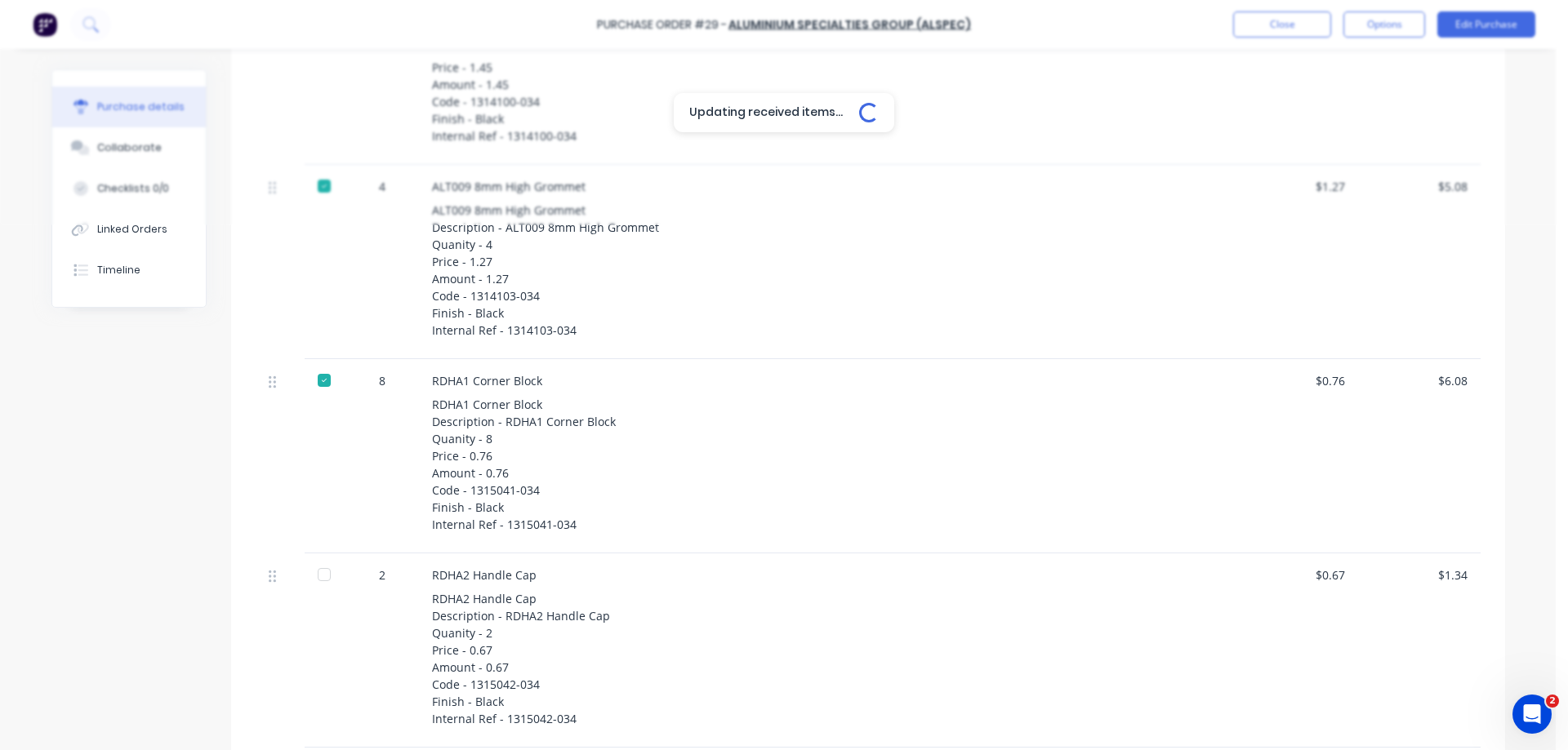
click at [316, 572] on div at bounding box center [324, 575] width 32 height 32
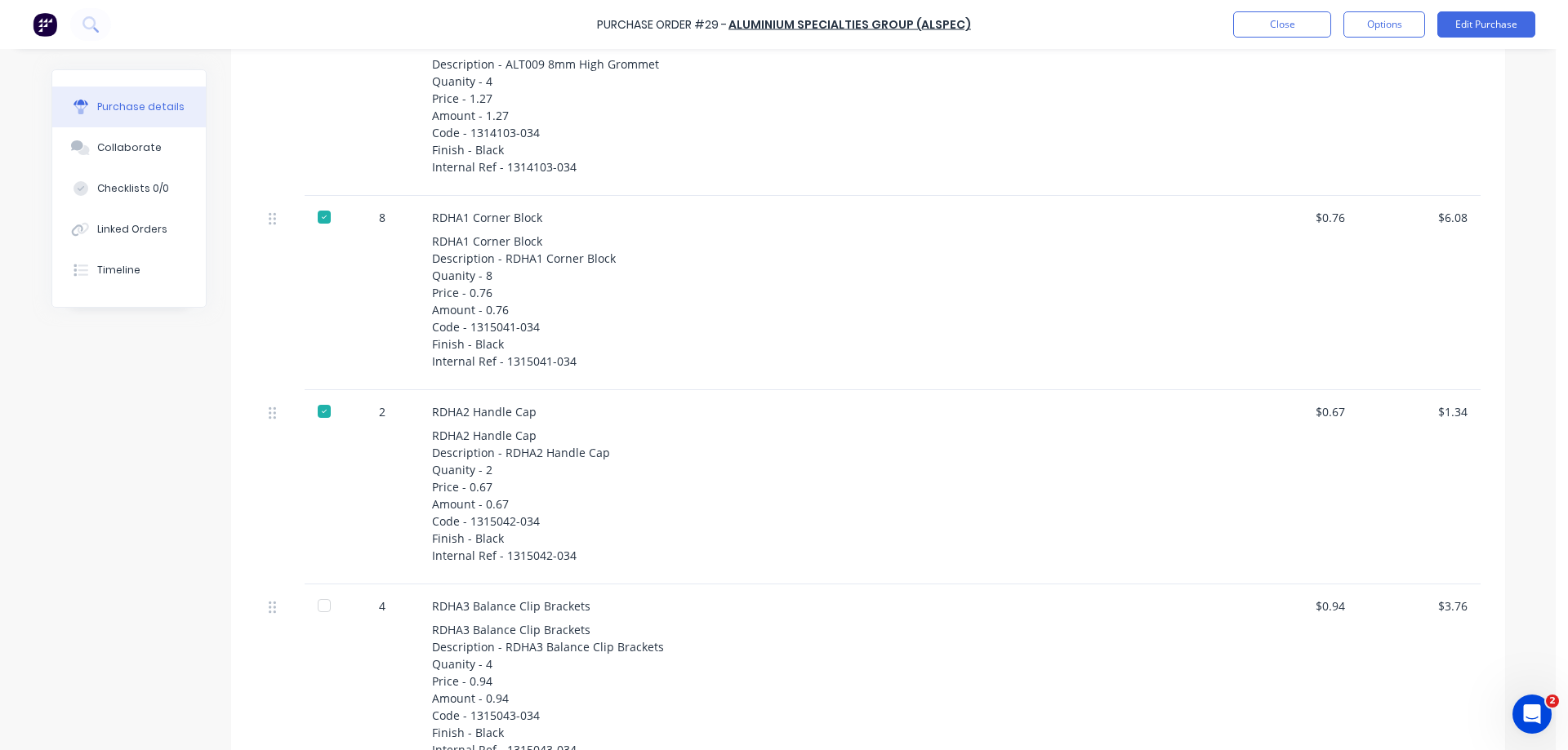
click at [315, 605] on div at bounding box center [324, 605] width 32 height 32
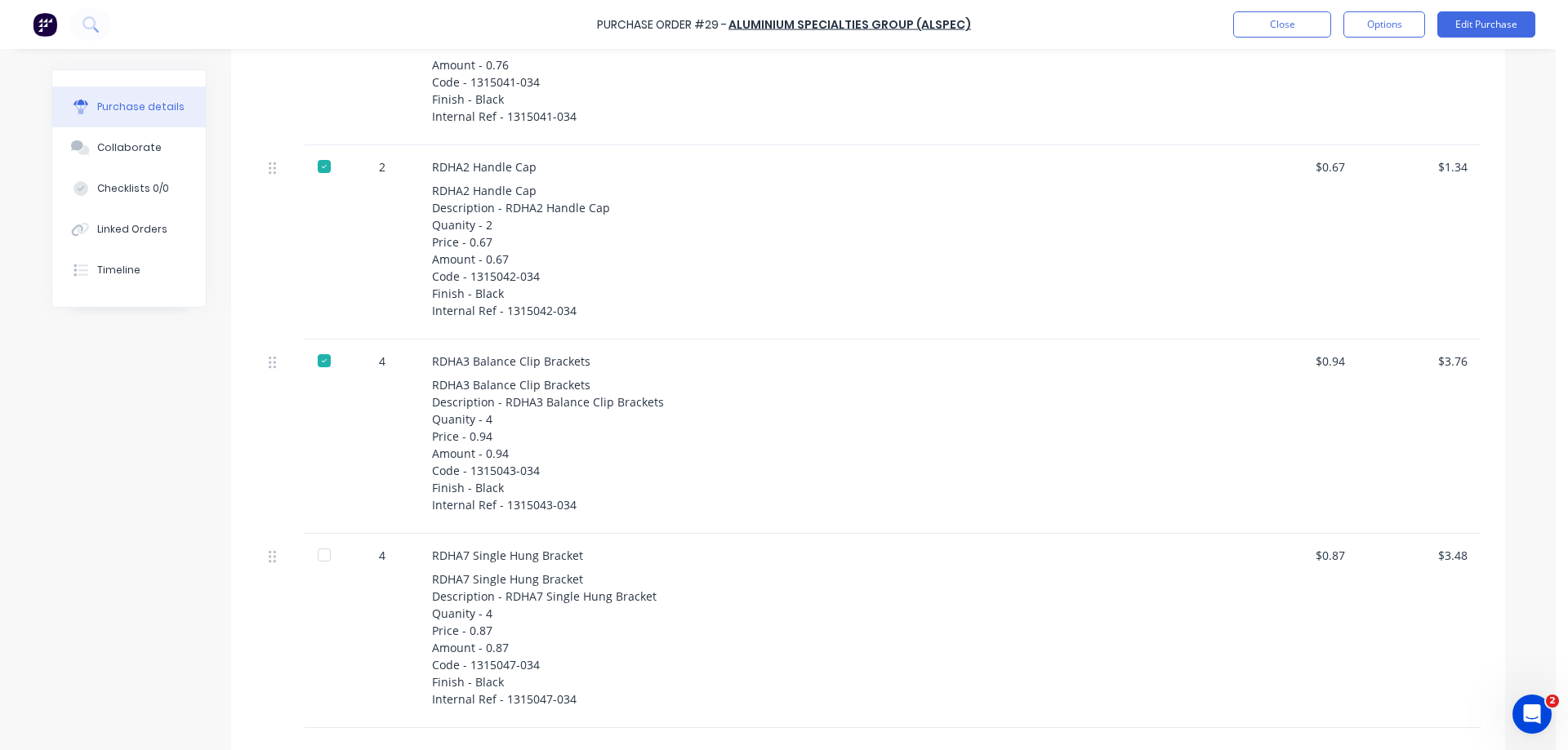
click at [317, 558] on div at bounding box center [324, 555] width 32 height 32
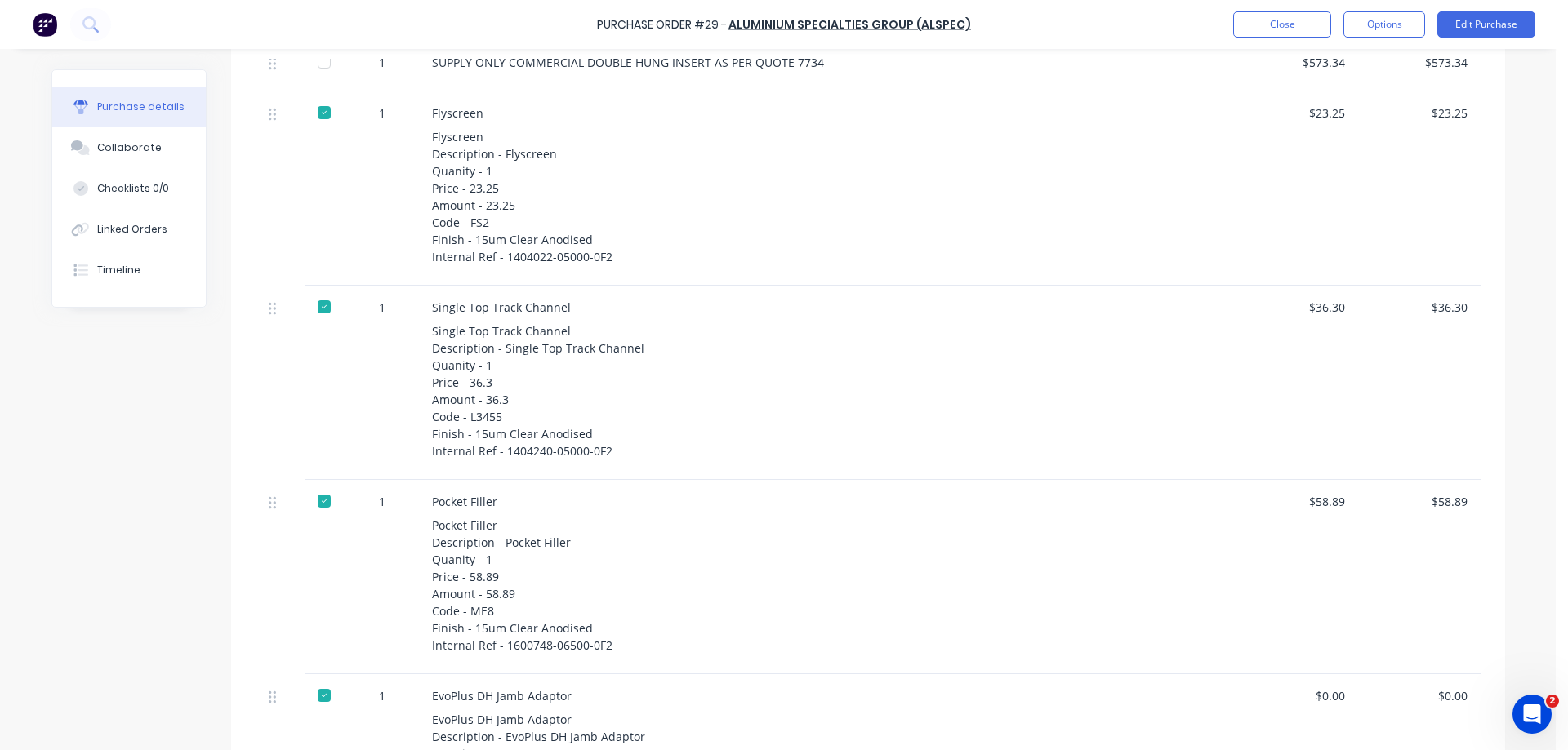
scroll to position [0, 0]
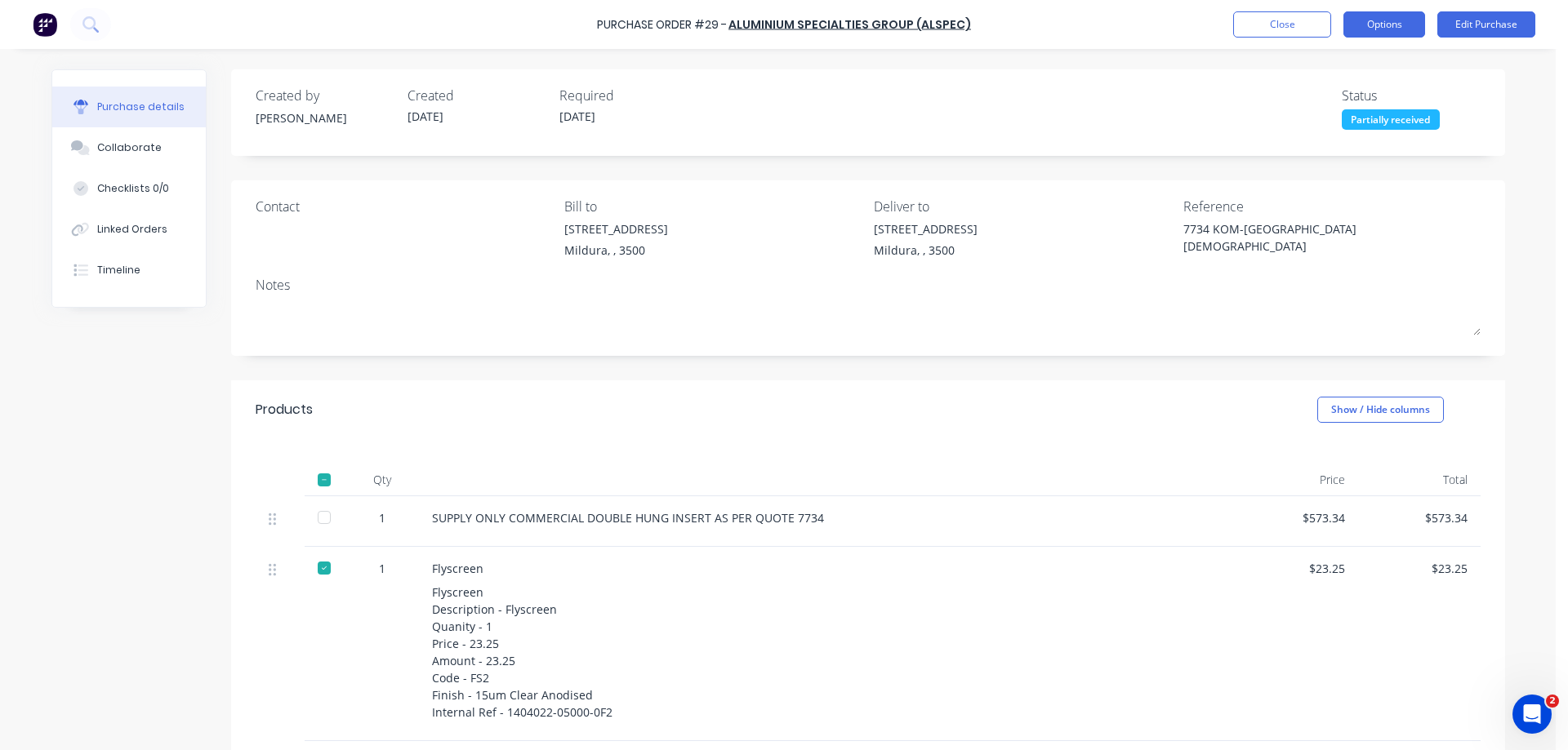
click at [1383, 20] on button "Options" at bounding box center [1383, 24] width 82 height 26
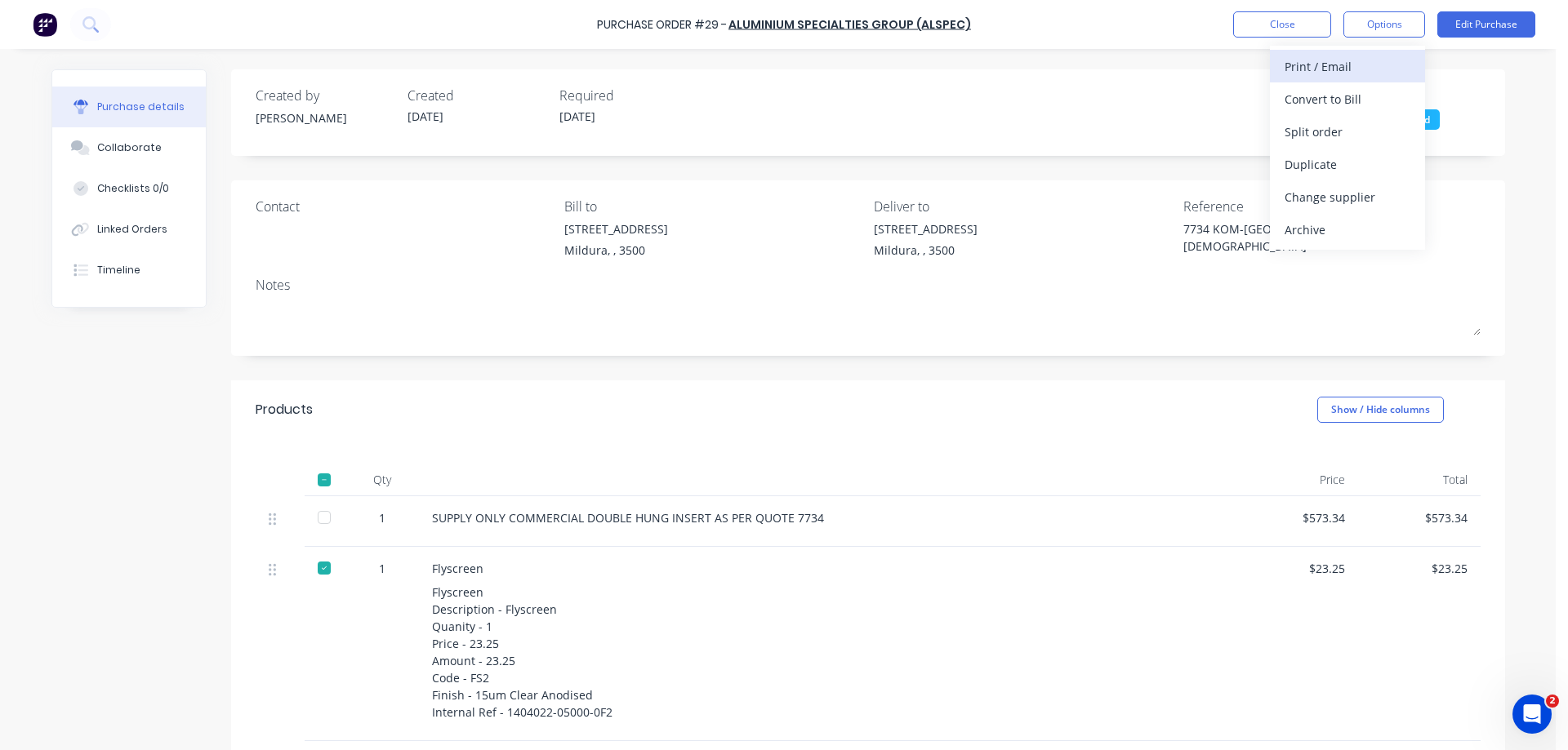
click at [1344, 66] on div "Print / Email" at bounding box center [1347, 66] width 126 height 24
click at [1349, 129] on div "Without pricing" at bounding box center [1347, 132] width 126 height 24
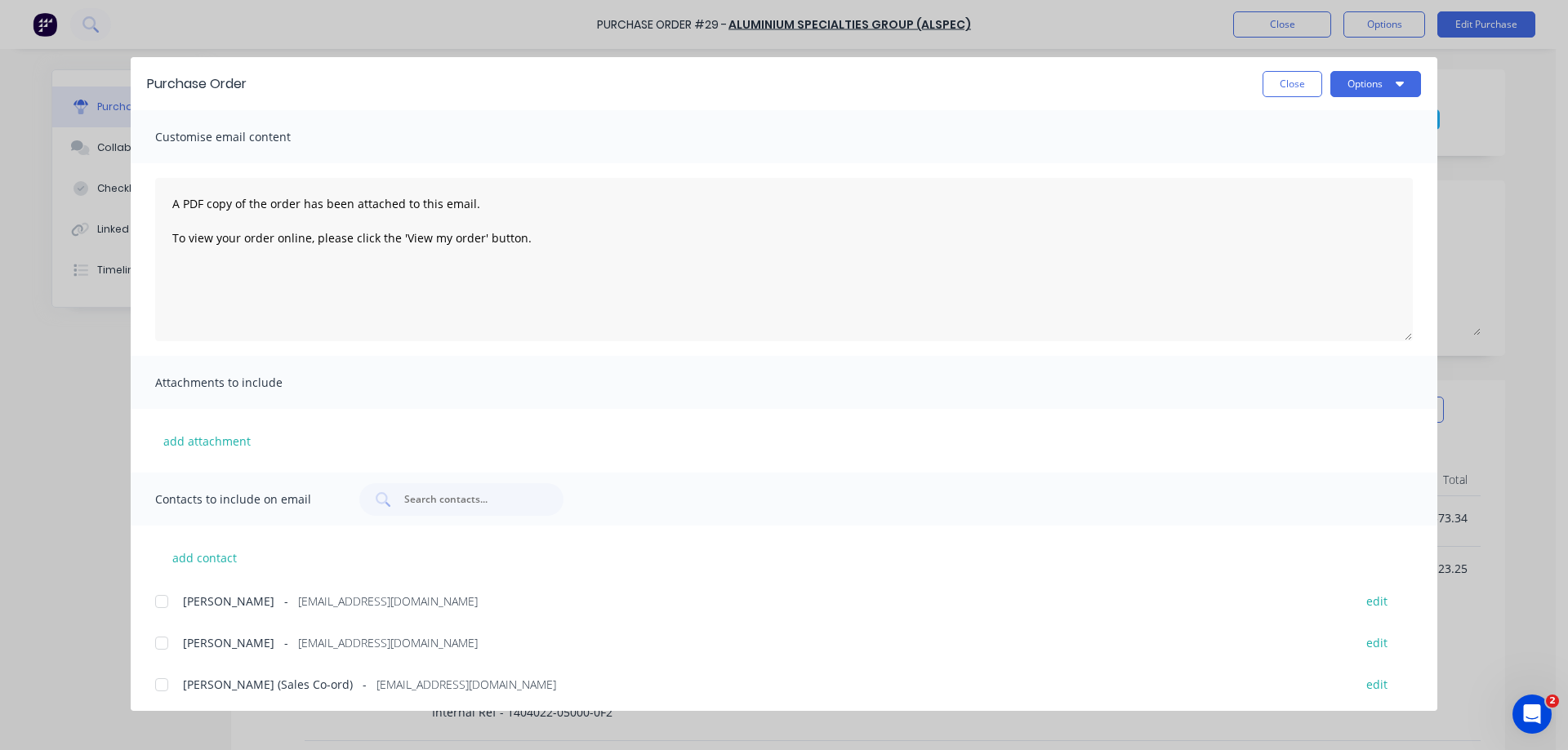
click at [162, 601] on div at bounding box center [162, 601] width 32 height 32
click at [1398, 78] on icon "button" at bounding box center [1400, 82] width 9 height 13
click at [1303, 188] on div "Email" at bounding box center [1344, 190] width 126 height 24
click at [1297, 83] on button "Close" at bounding box center [1292, 84] width 60 height 26
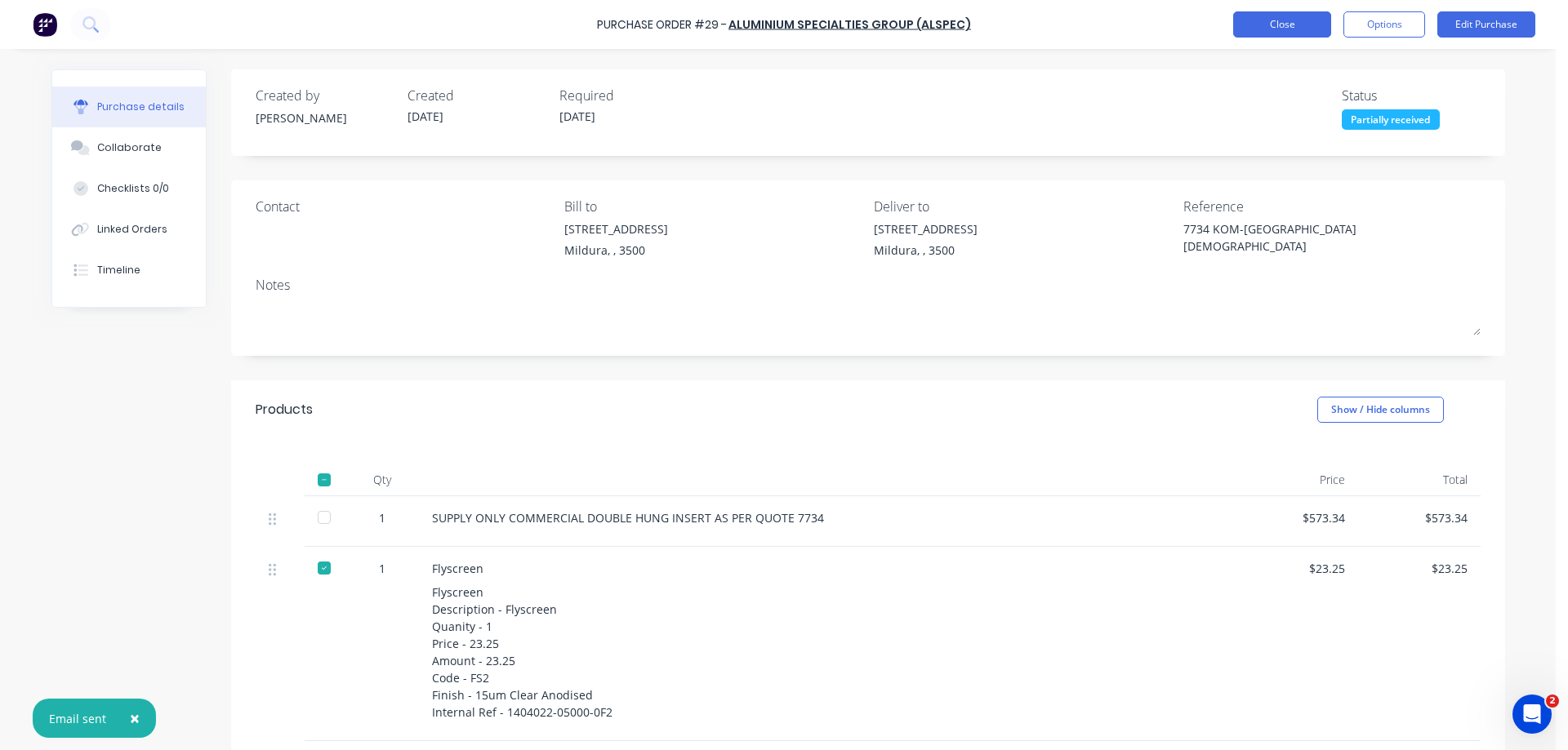
click at [1291, 20] on button "Close" at bounding box center [1281, 24] width 98 height 26
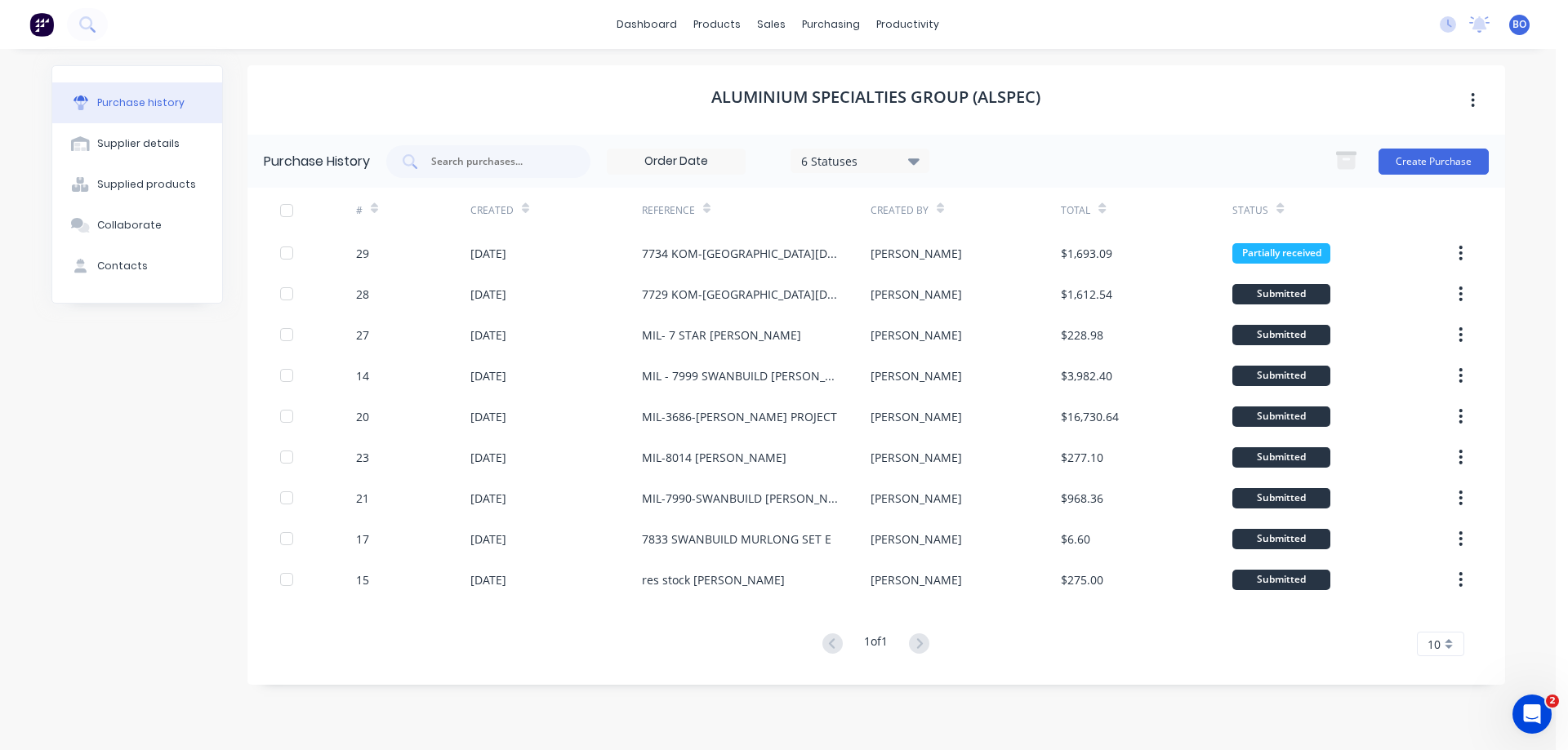
click at [1275, 251] on div "Partially received" at bounding box center [1281, 253] width 98 height 20
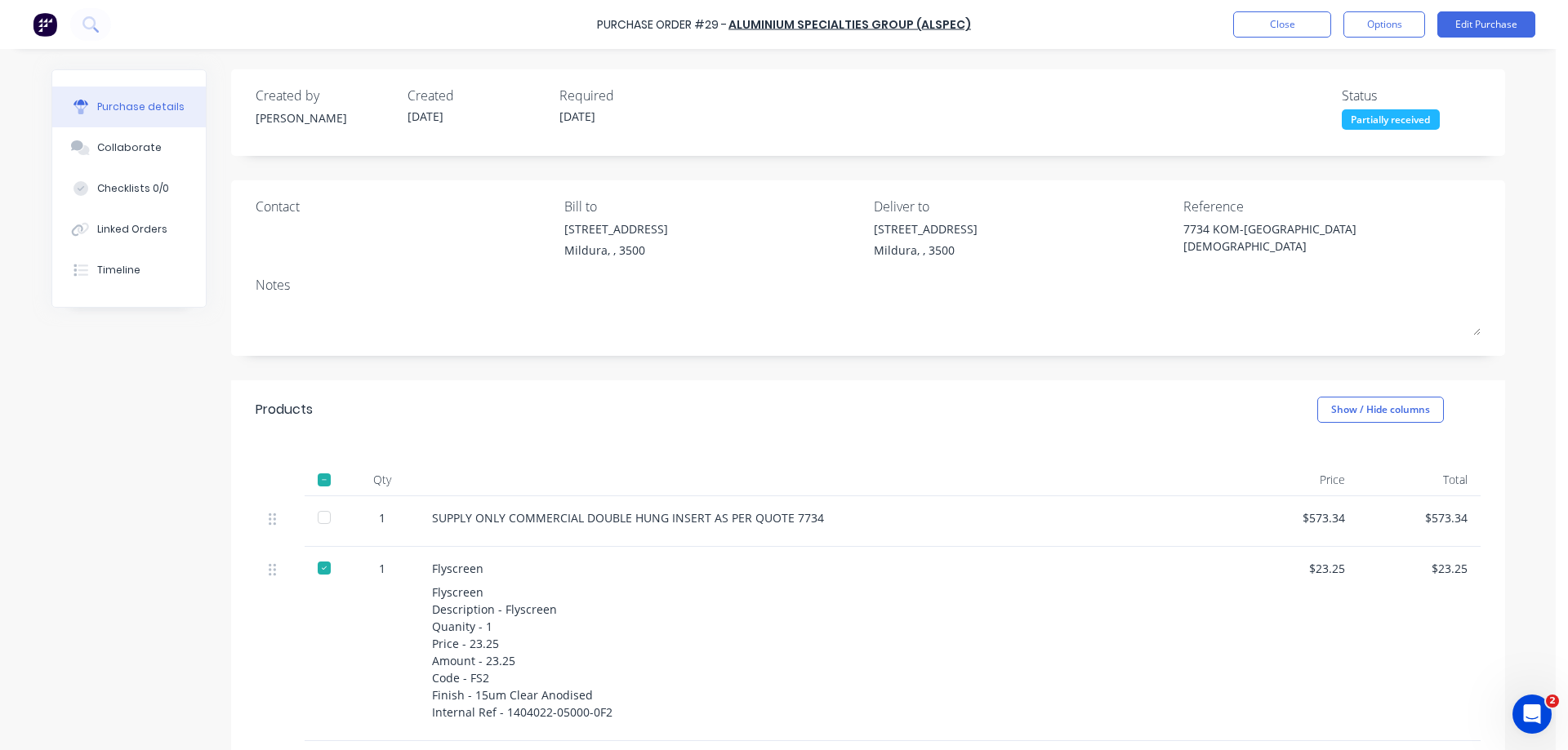
click at [271, 213] on div "Contact" at bounding box center [405, 206] width 298 height 20
click at [1489, 17] on button "Edit Purchase" at bounding box center [1486, 24] width 98 height 26
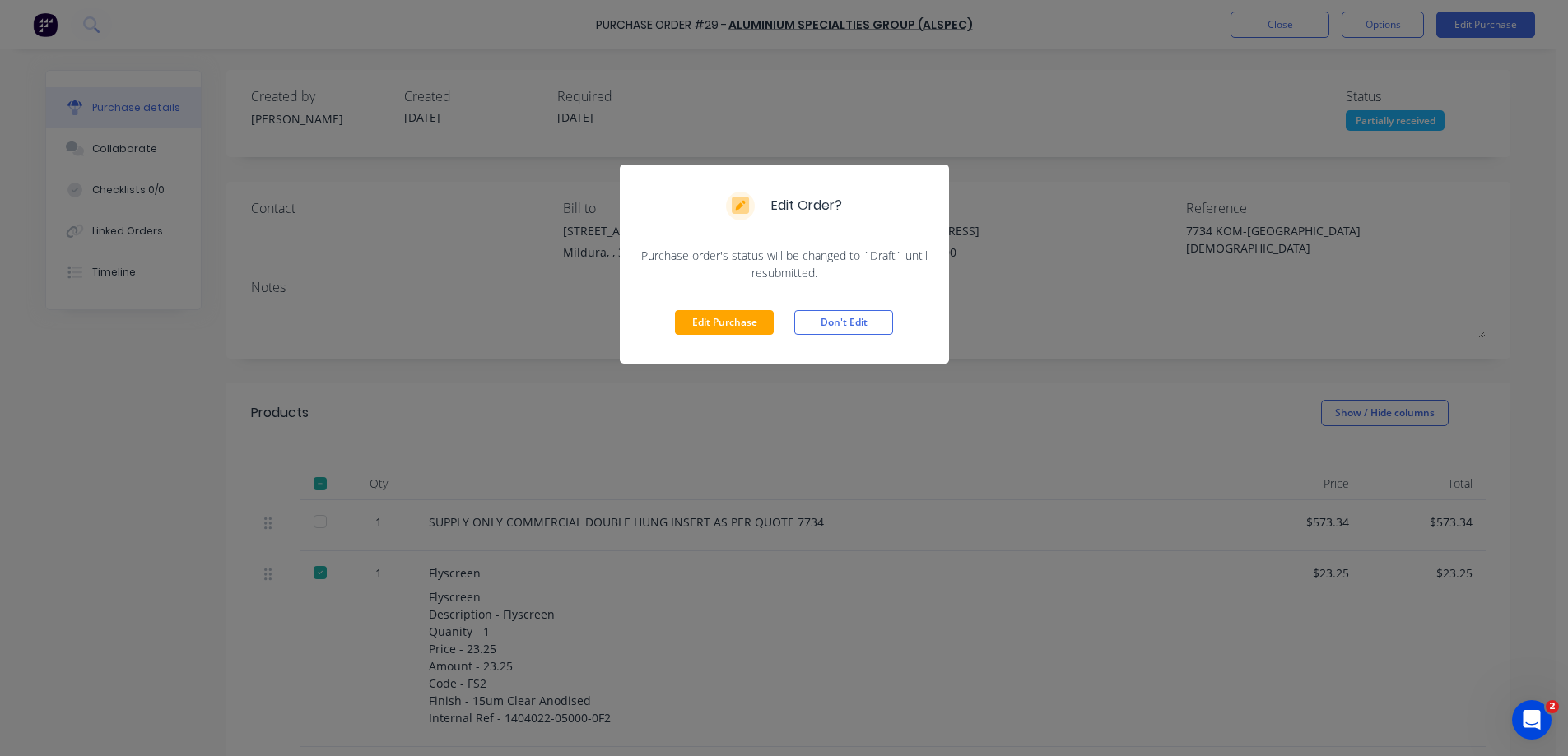
click at [844, 317] on button "Don't Edit" at bounding box center [844, 322] width 99 height 25
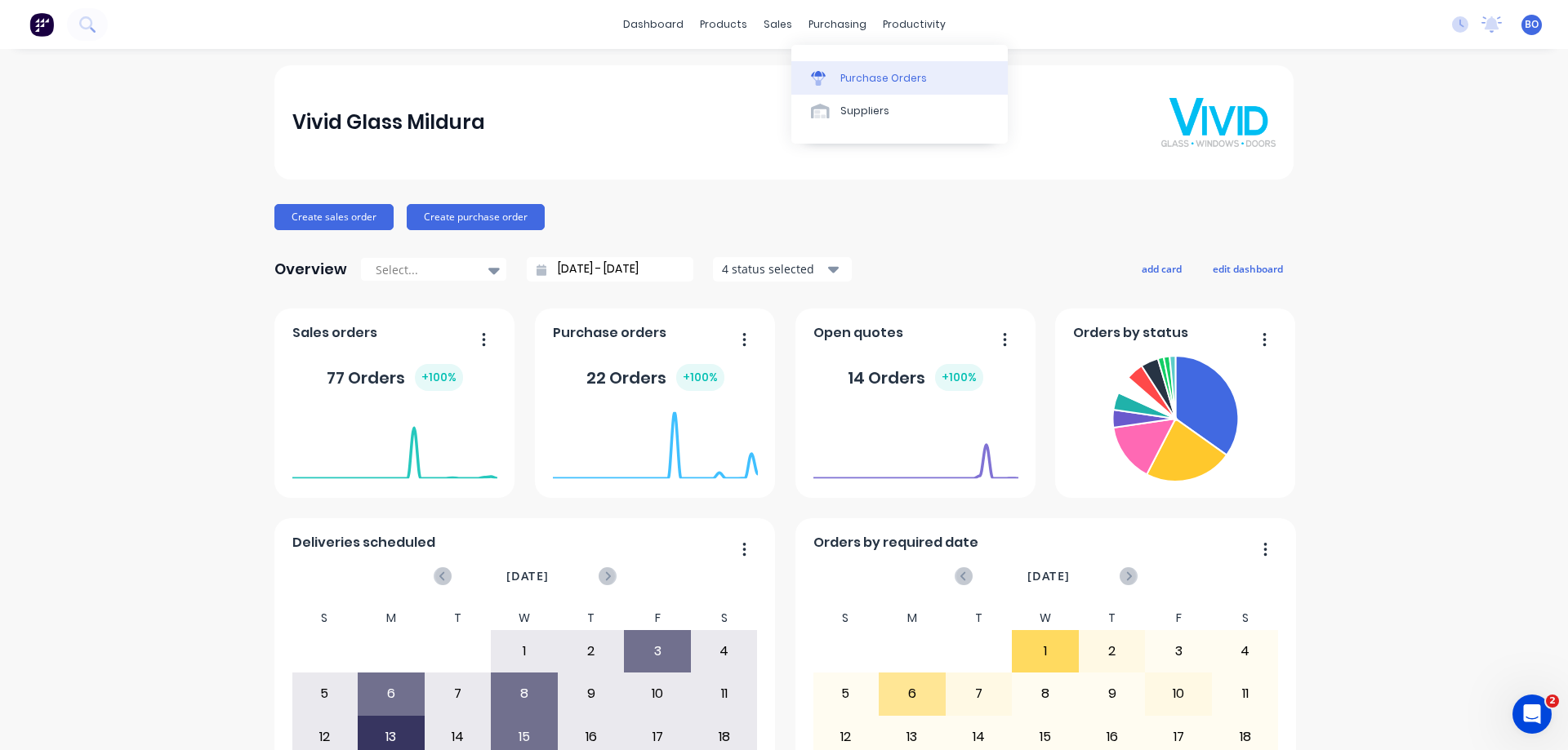
click at [866, 72] on div "Purchase Orders" at bounding box center [883, 78] width 87 height 14
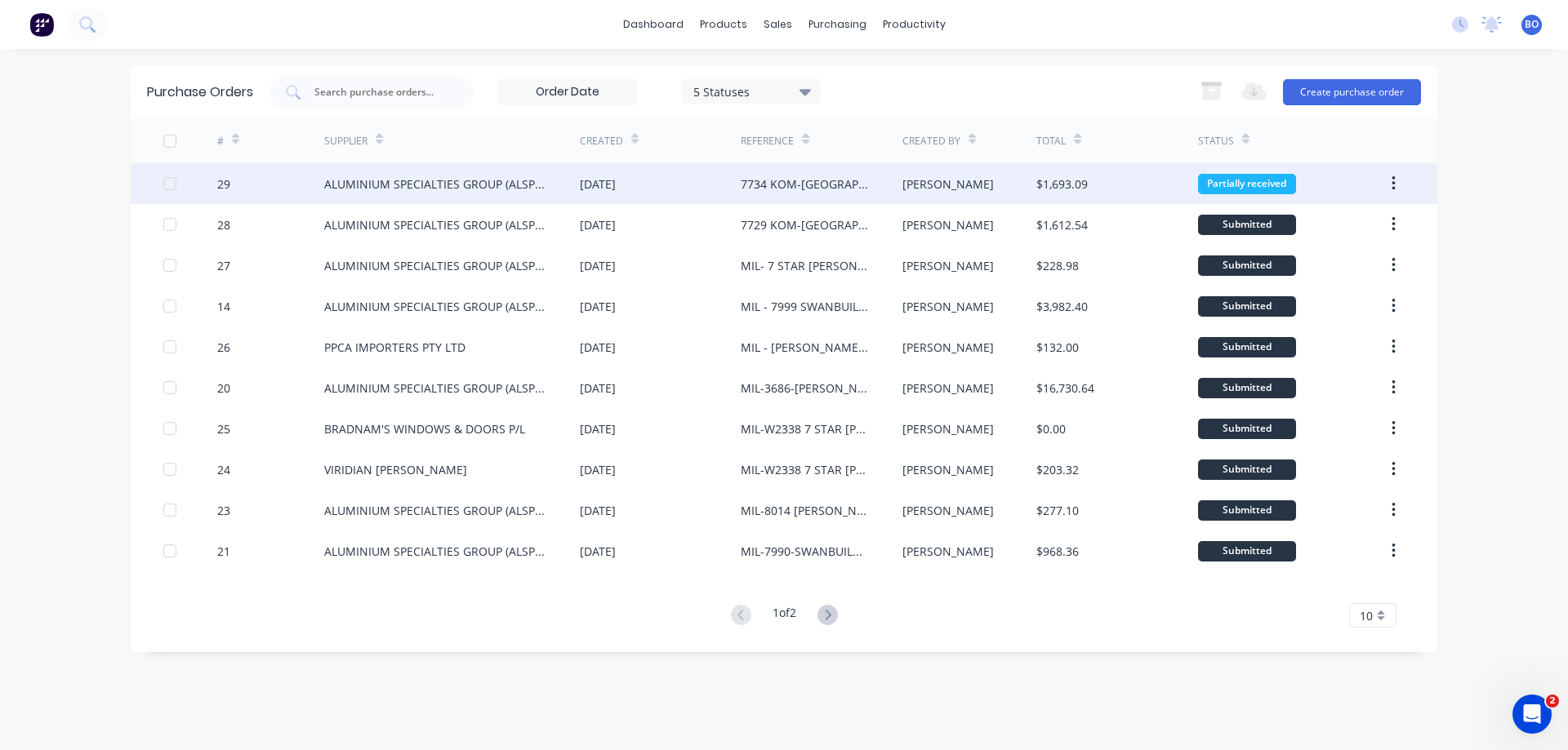
click at [827, 181] on div "7734 KOM-[GEOGRAPHIC_DATA][DEMOGRAPHIC_DATA]" at bounding box center [804, 184] width 128 height 17
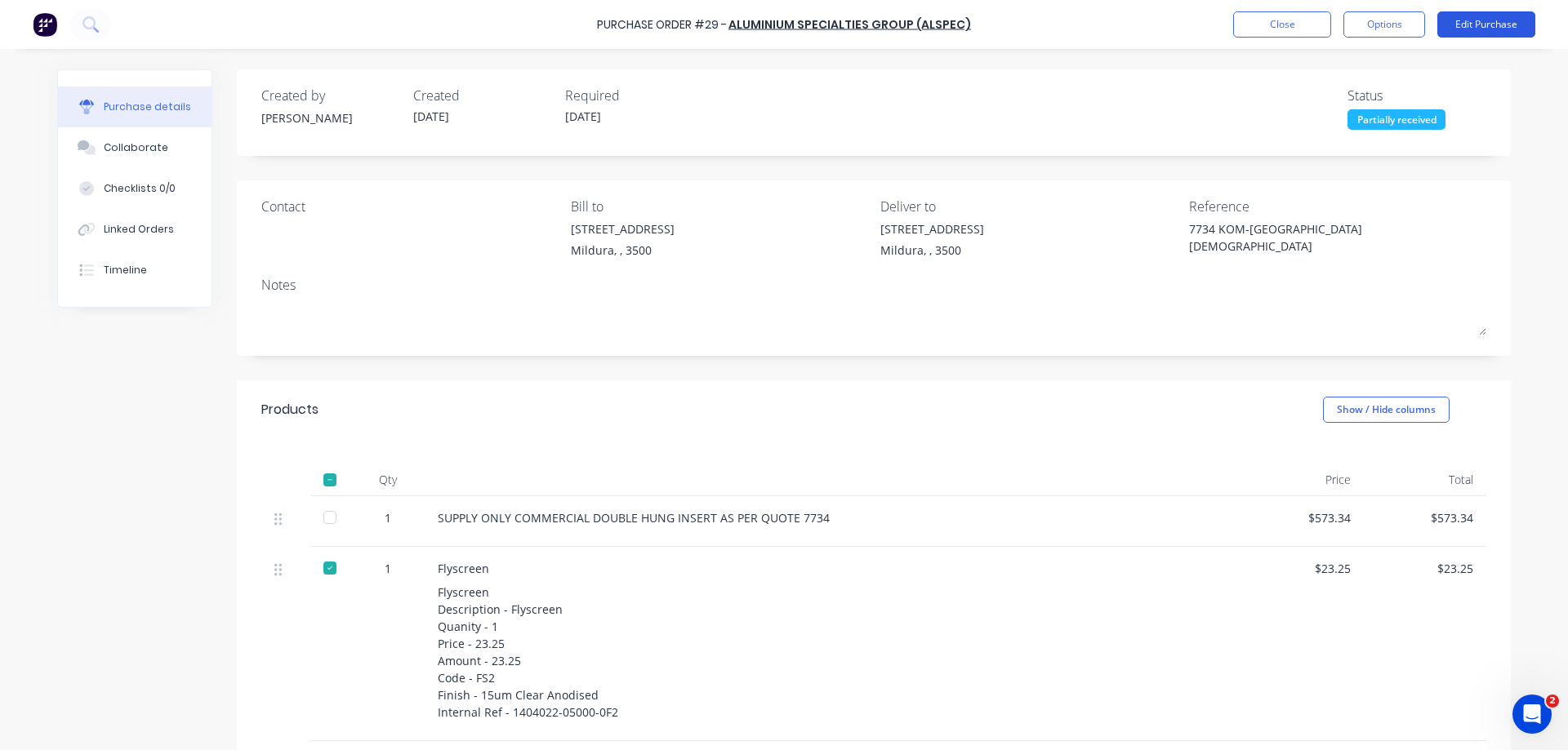
click at [1486, 20] on button "Edit Purchase" at bounding box center [1486, 24] width 98 height 26
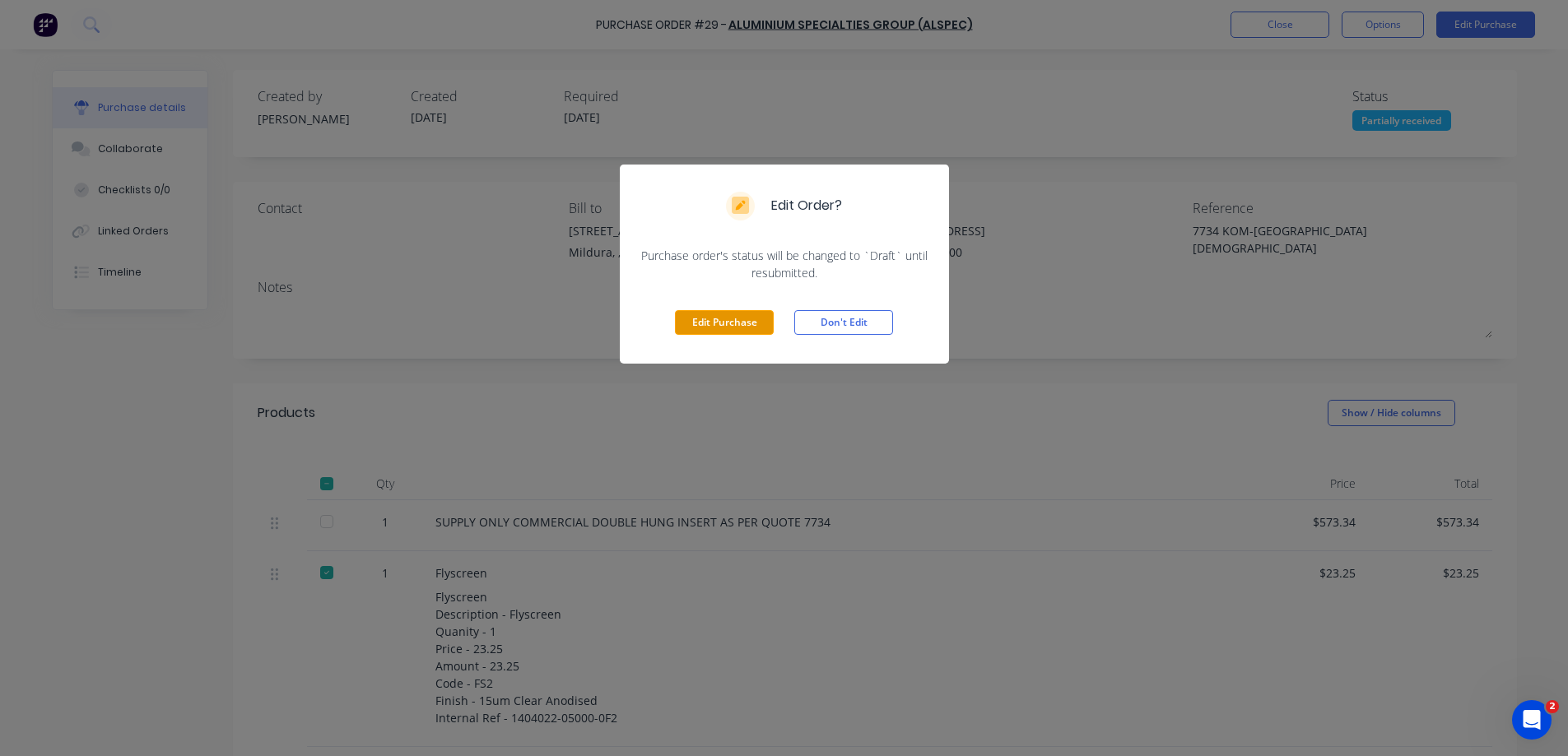
click at [736, 321] on button "Edit Purchase" at bounding box center [724, 322] width 99 height 25
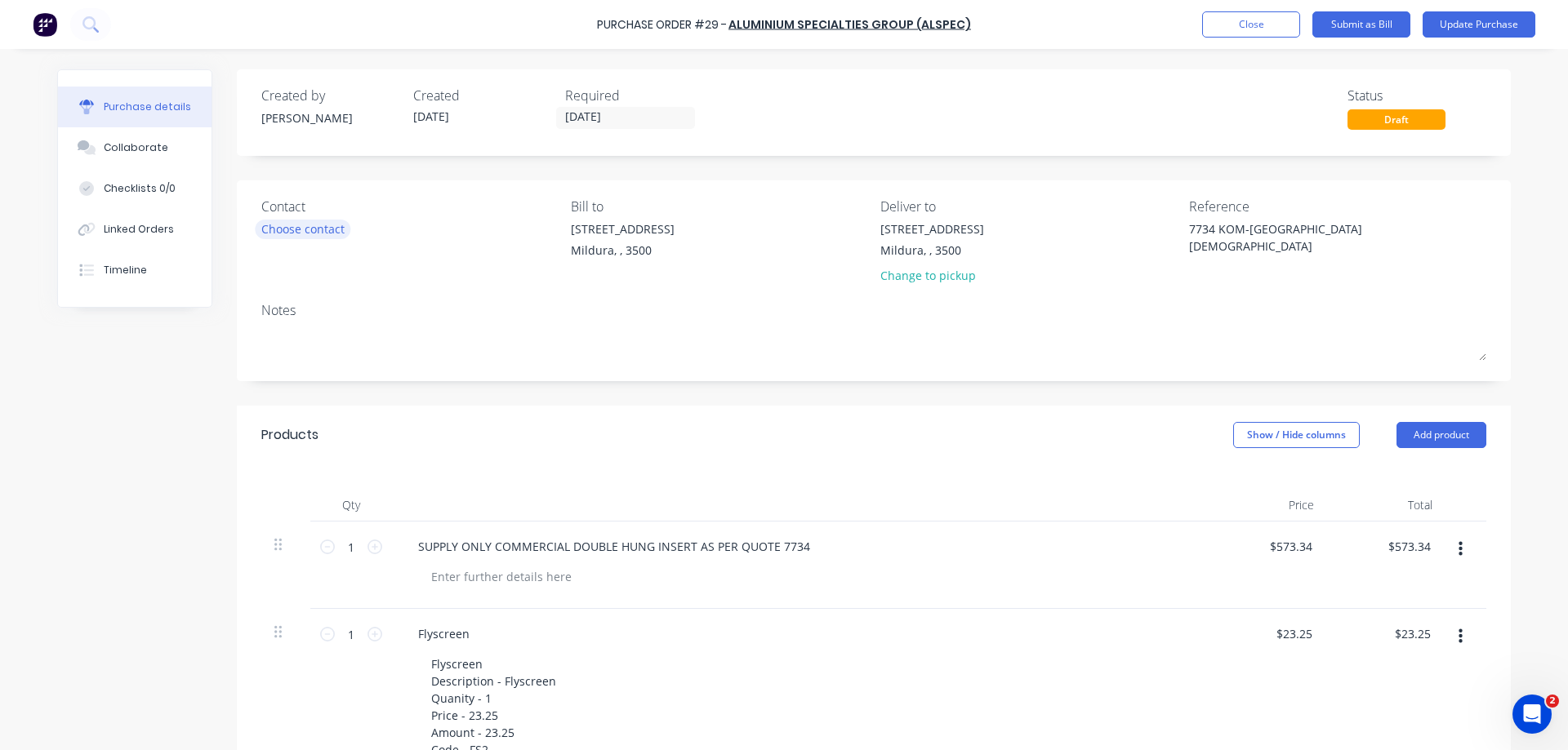
click at [287, 226] on div "Choose contact" at bounding box center [303, 229] width 83 height 17
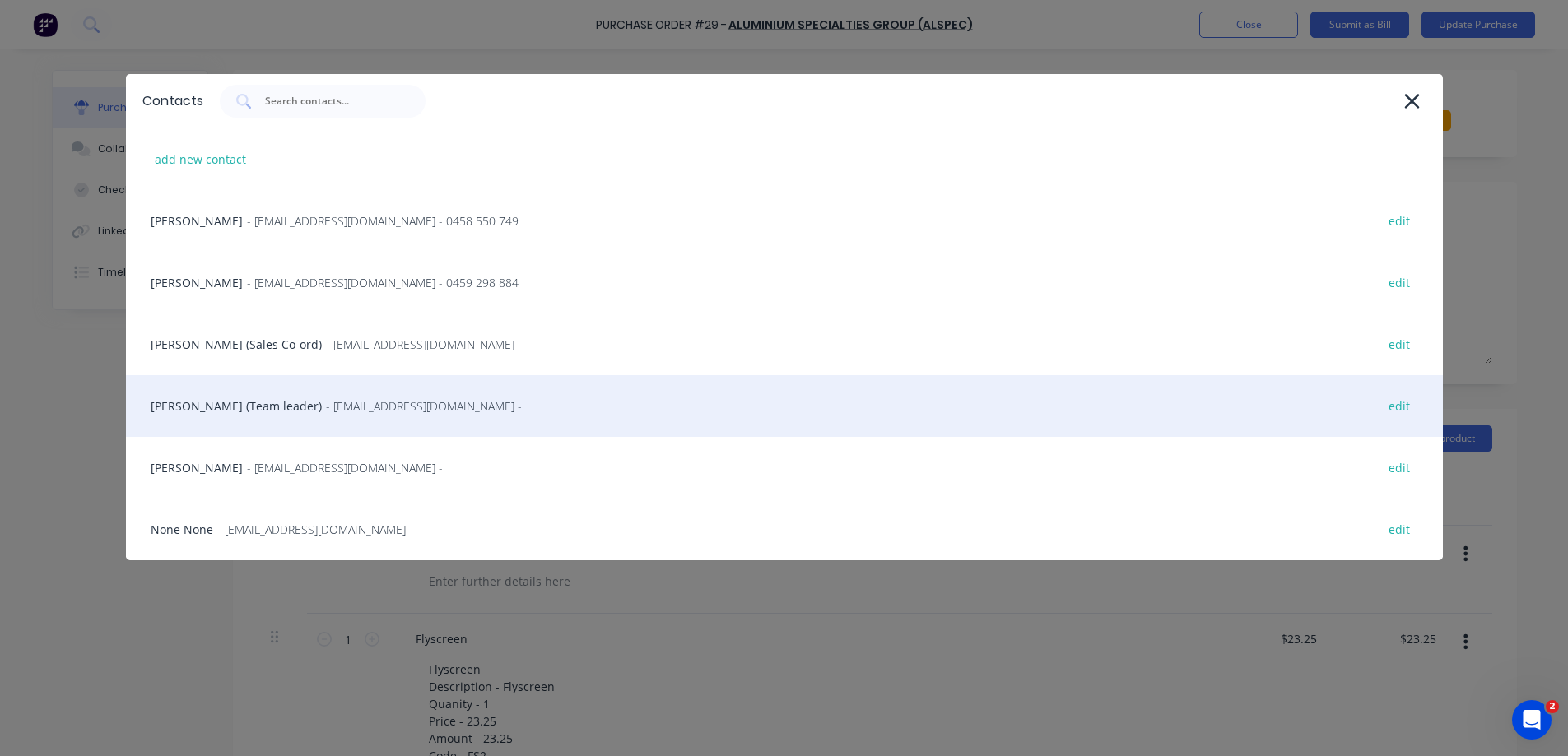
click at [237, 401] on div "Nicola Steele (Team leader) - nsteele@alspec.com.au - edit" at bounding box center [784, 406] width 1317 height 62
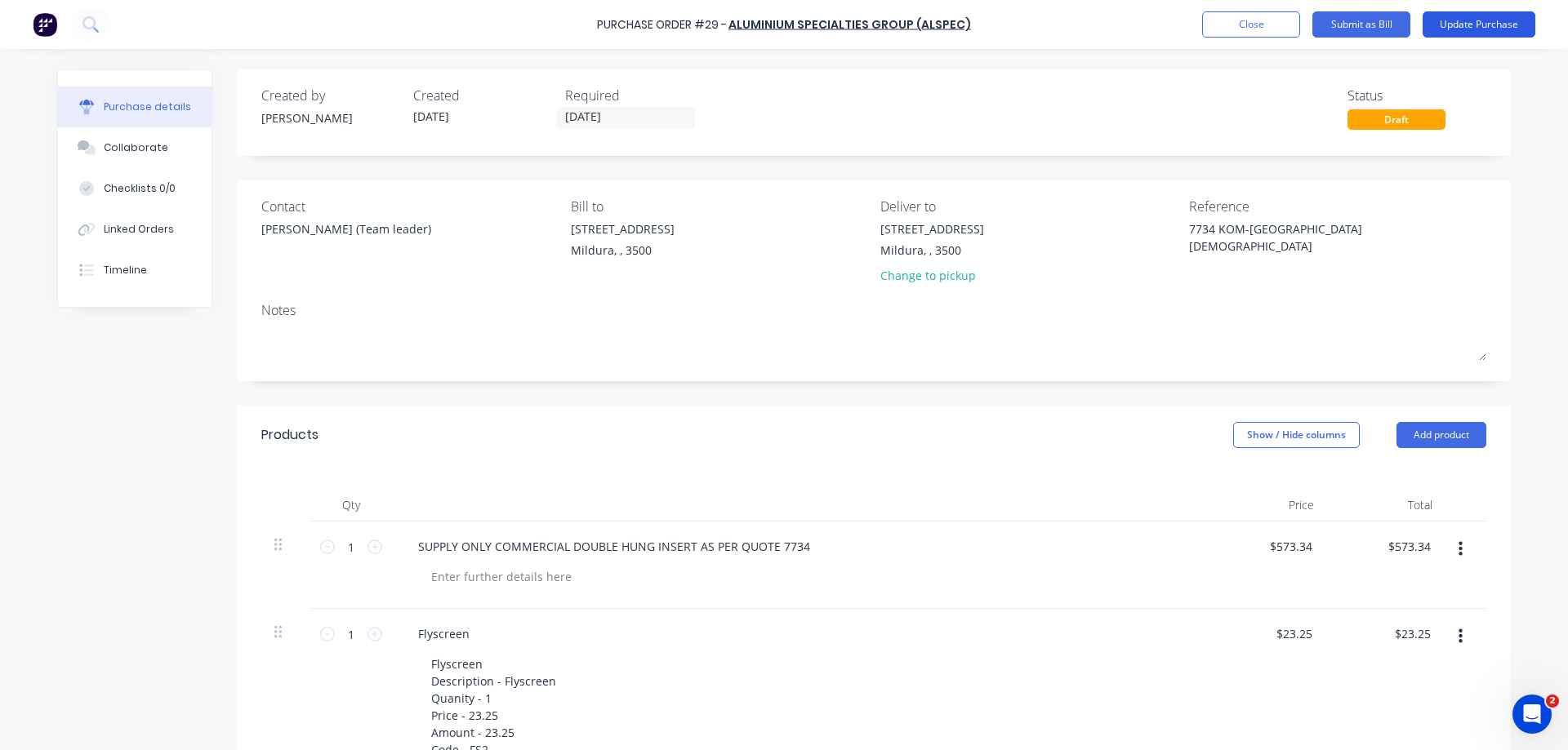
click at [1463, 20] on button "Update Purchase" at bounding box center [1479, 24] width 113 height 26
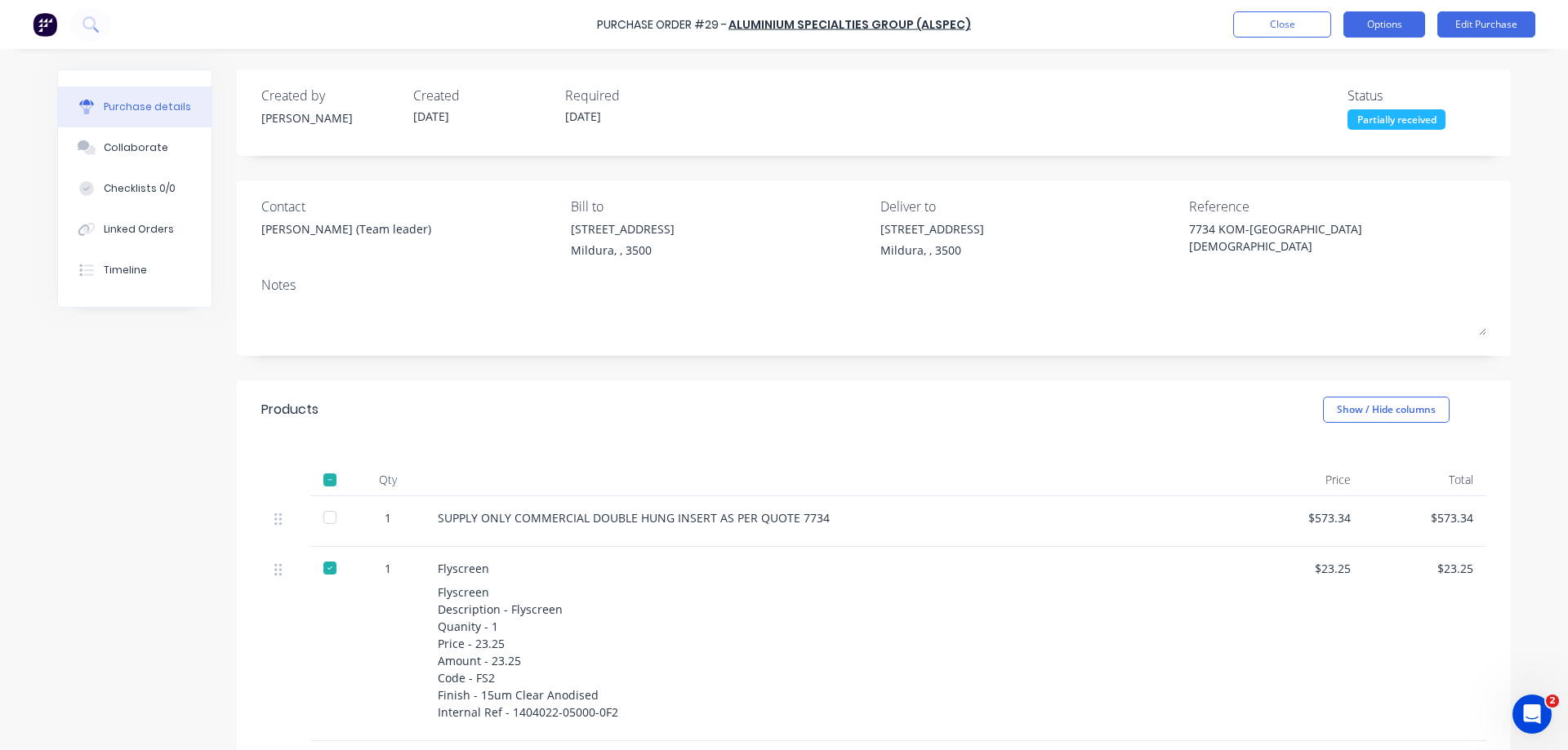
click at [1392, 20] on button "Options" at bounding box center [1383, 24] width 82 height 26
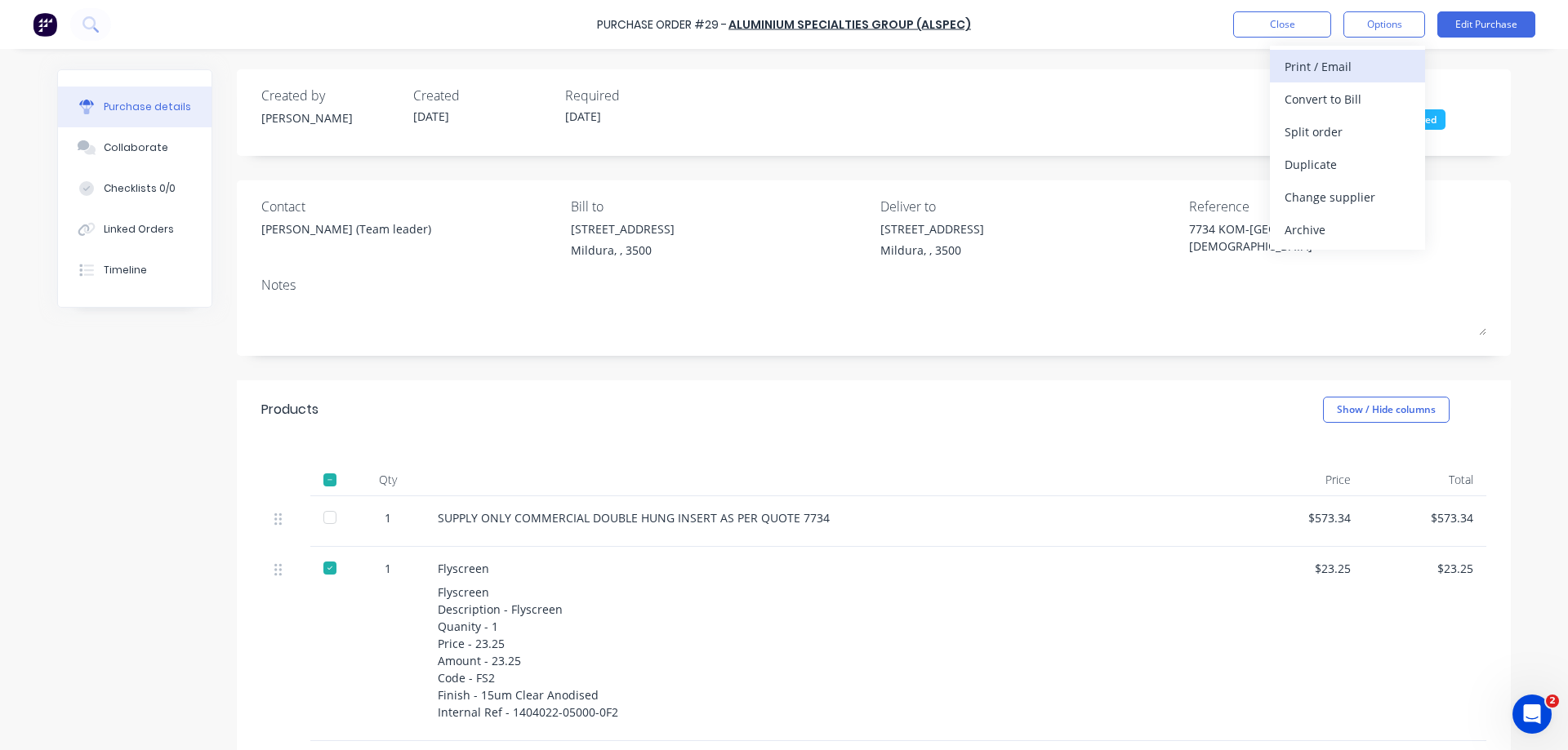
click at [1349, 62] on div "Print / Email" at bounding box center [1347, 66] width 126 height 24
click at [1350, 127] on div "Without pricing" at bounding box center [1347, 132] width 126 height 24
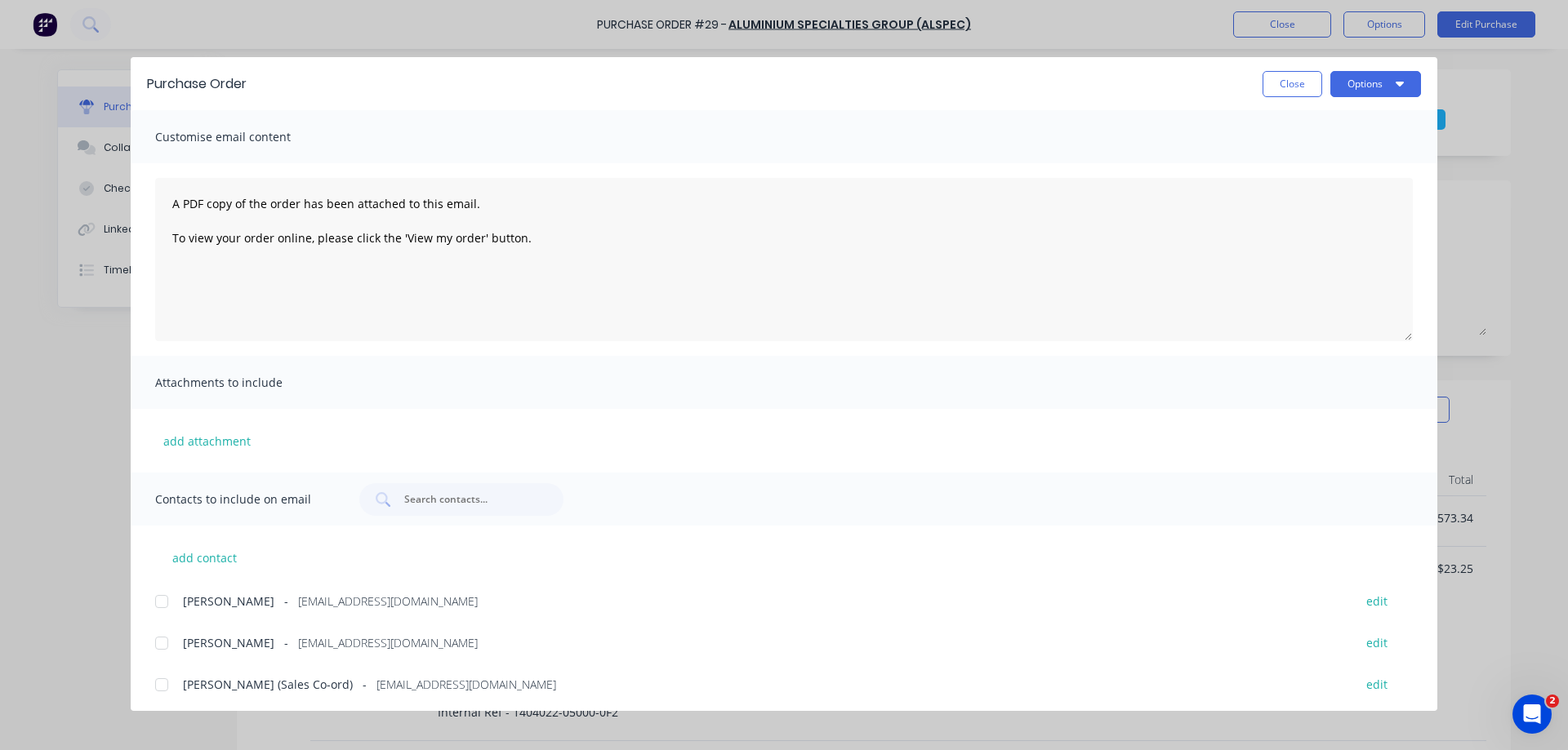
click at [161, 601] on div at bounding box center [162, 601] width 32 height 32
click at [1400, 81] on icon "button" at bounding box center [1400, 82] width 9 height 13
click at [1310, 187] on div "Email" at bounding box center [1344, 190] width 126 height 24
click at [1291, 77] on button "Close" at bounding box center [1292, 84] width 60 height 26
type textarea "x"
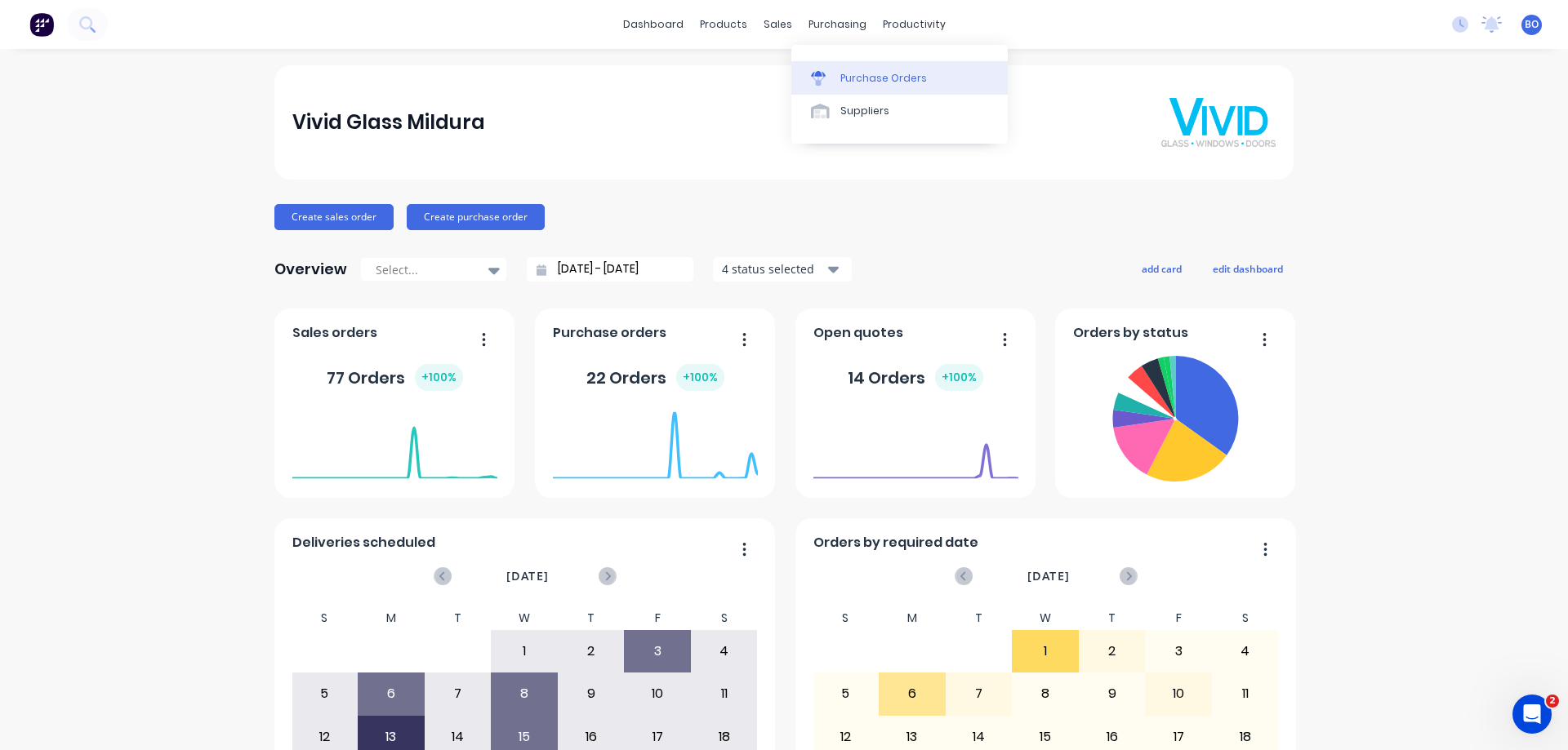
click at [879, 80] on div "Purchase Orders" at bounding box center [883, 78] width 87 height 14
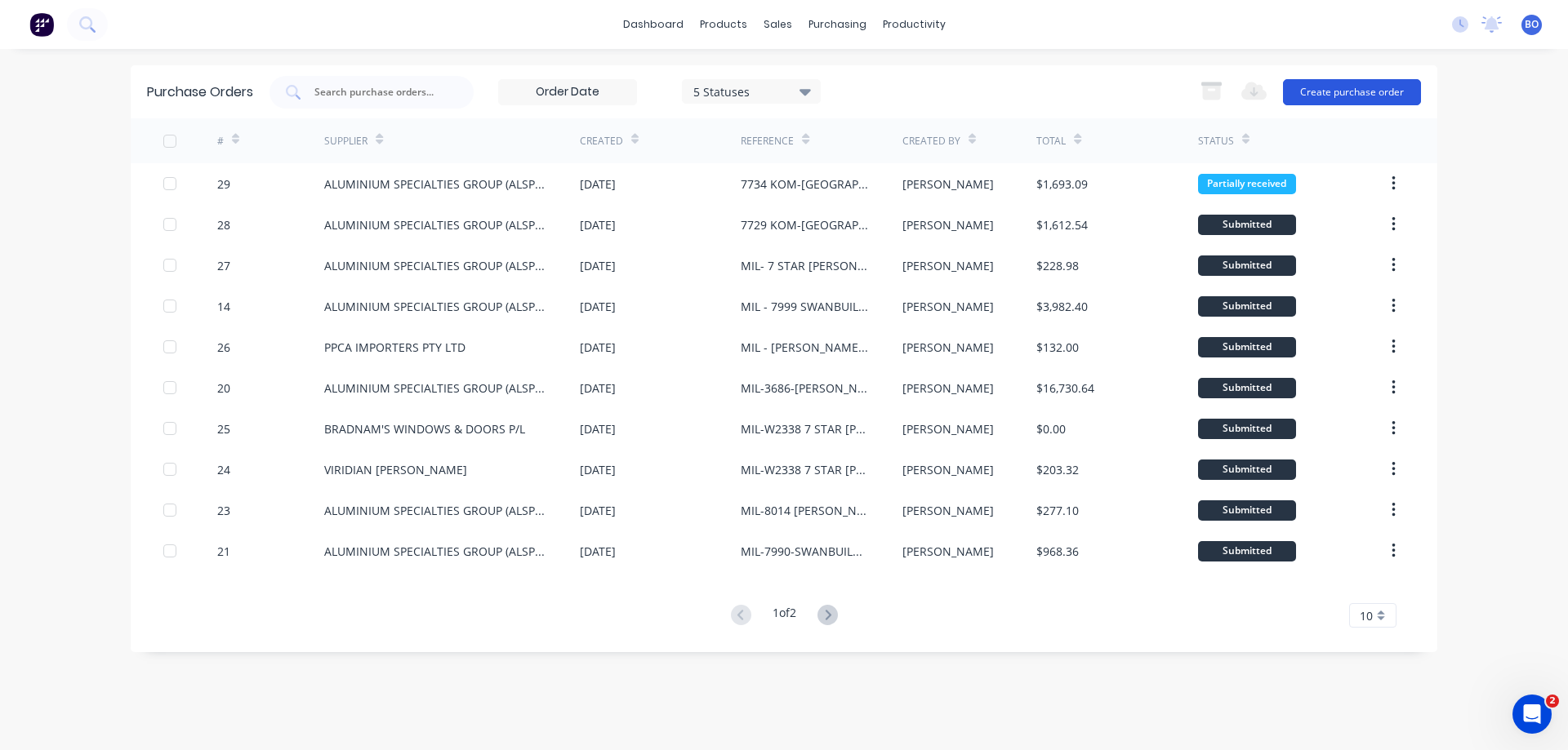
click at [1352, 90] on button "Create purchase order" at bounding box center [1351, 92] width 138 height 26
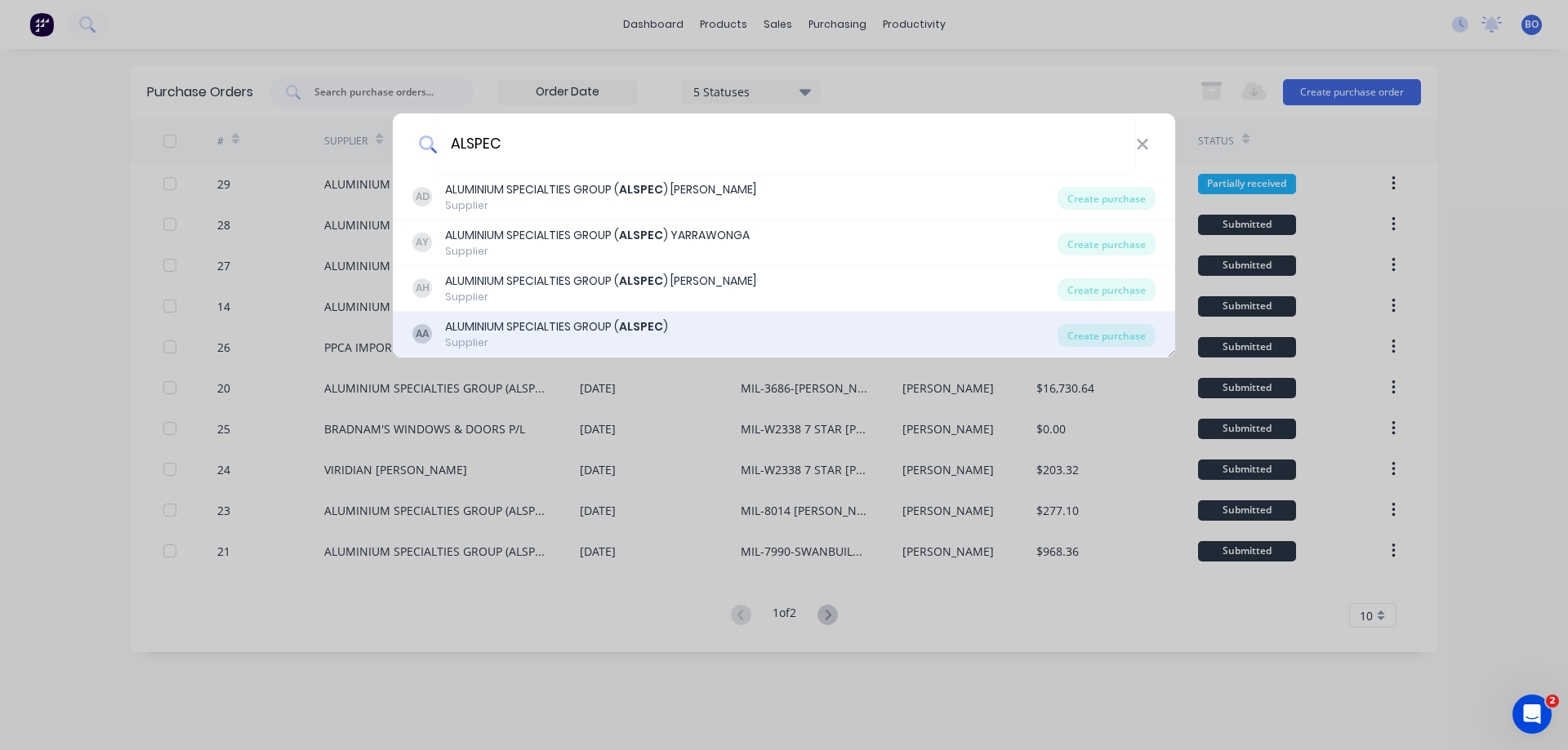
type input "ALSPEC"
click at [541, 325] on div "ALUMINIUM SPECIALTIES GROUP ( ALSPEC )" at bounding box center [556, 327] width 223 height 17
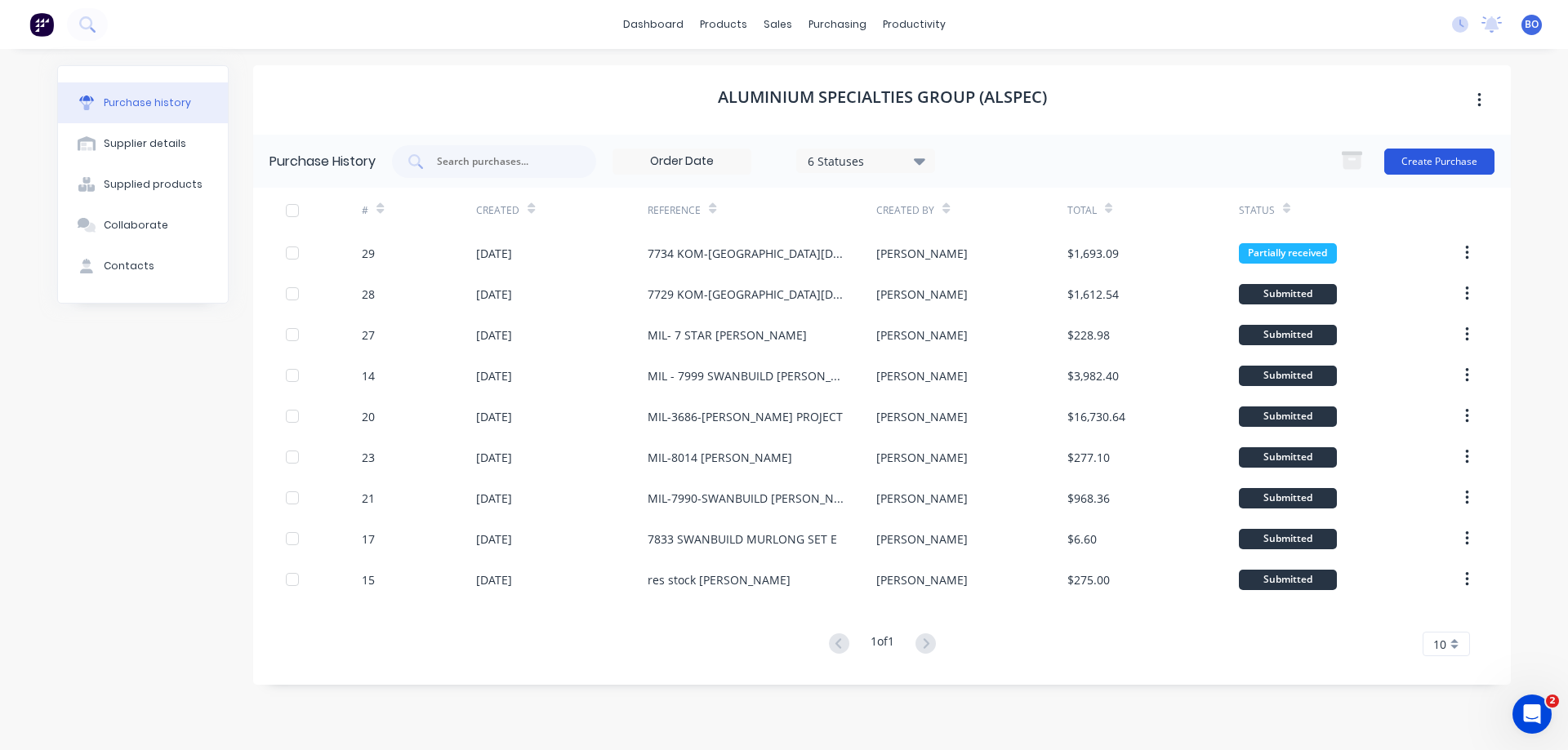
click at [1433, 161] on button "Create Purchase" at bounding box center [1439, 162] width 111 height 26
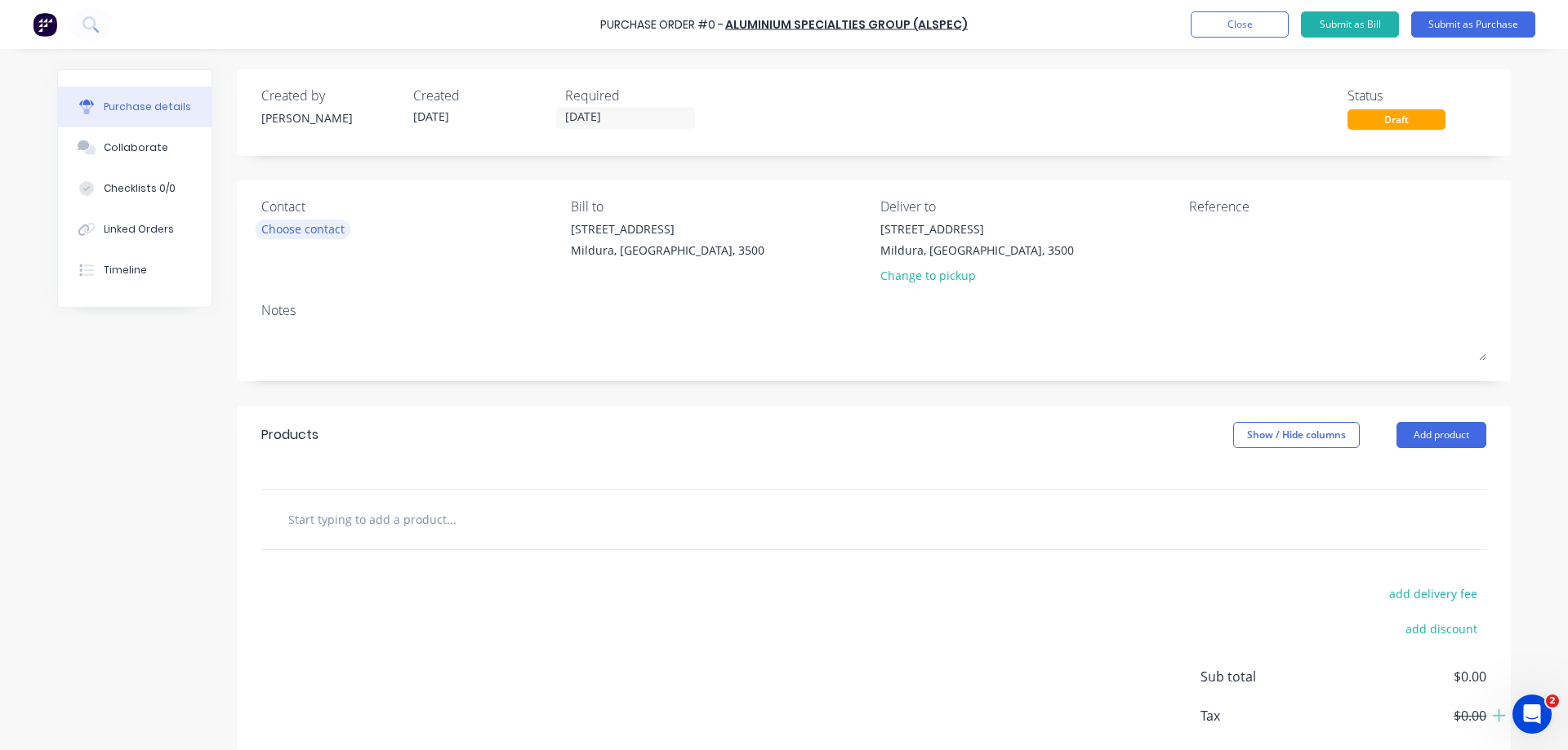
click at [310, 226] on div "Choose contact" at bounding box center [303, 229] width 83 height 17
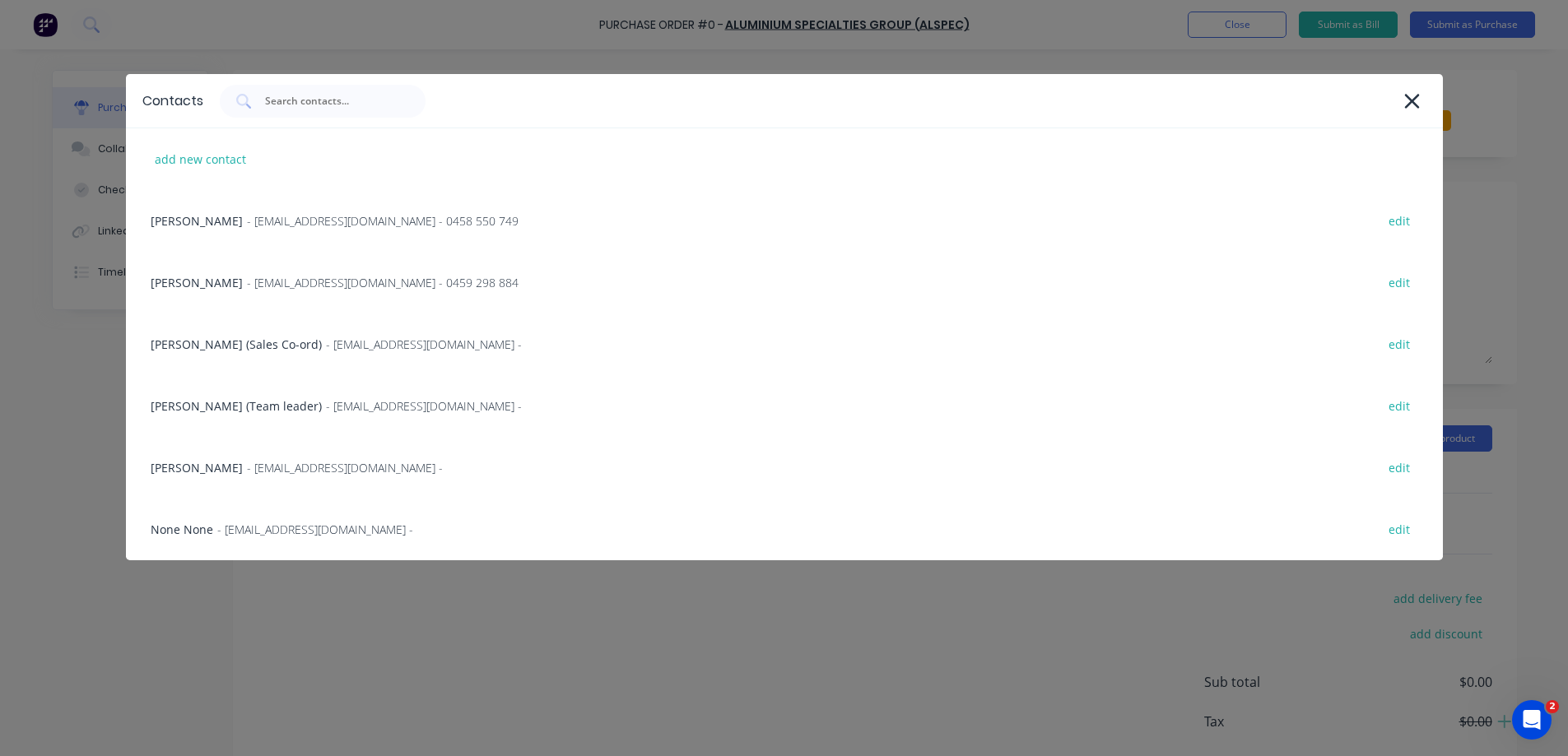
click at [225, 403] on div "[PERSON_NAME] (Team leader) - [EMAIL_ADDRESS][DOMAIN_NAME] - edit" at bounding box center [784, 406] width 1317 height 62
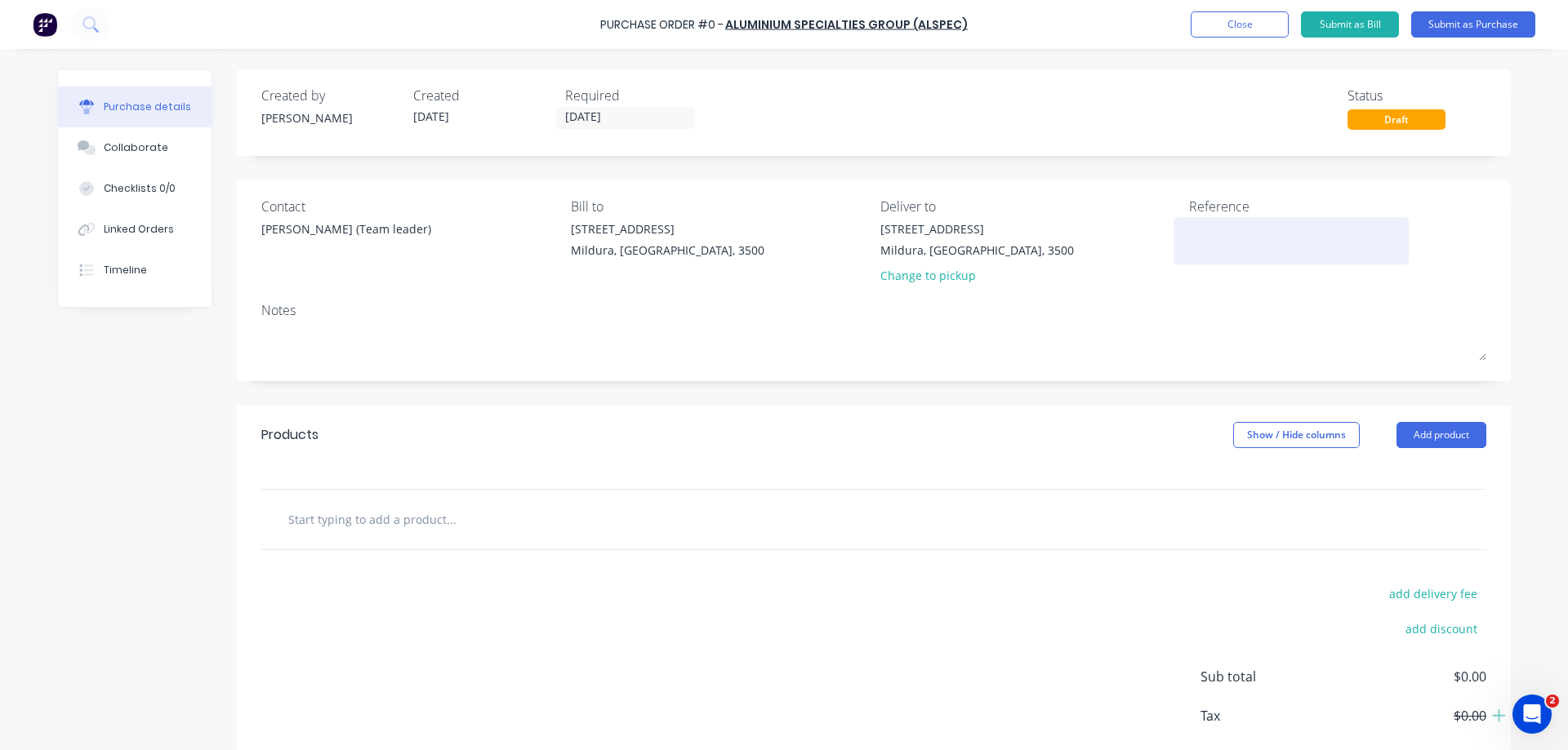
click at [1196, 231] on textarea at bounding box center [1291, 238] width 204 height 37
type textarea "7734 KOM-[GEOGRAPHIC_DATA][DEMOGRAPHIC_DATA]"
type textarea "x"
type textarea "7734 KOM-[GEOGRAPHIC_DATA][DEMOGRAPHIC_DATA]"
click at [1429, 434] on button "Add product" at bounding box center [1441, 435] width 90 height 26
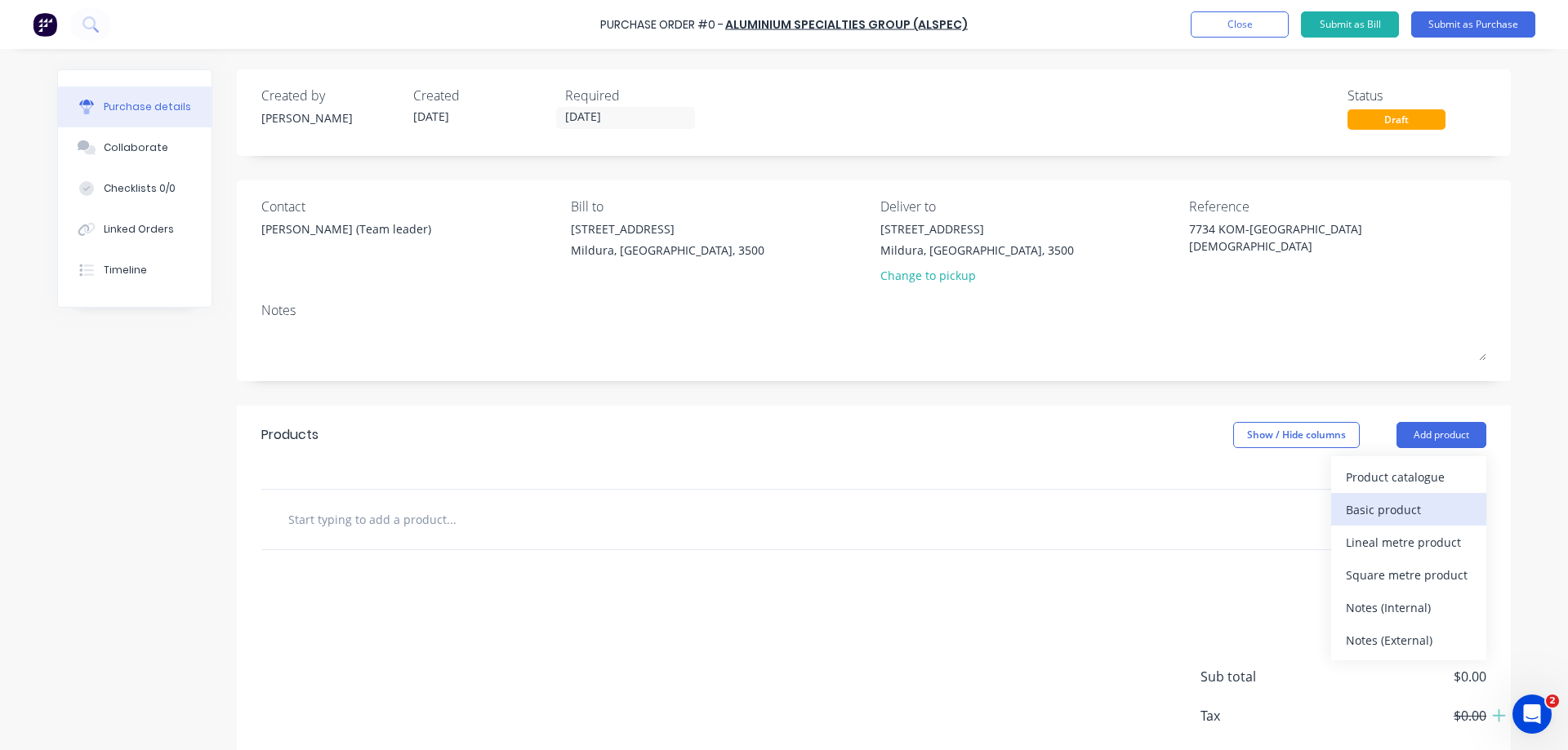
click at [1383, 512] on div "Basic product" at bounding box center [1408, 510] width 126 height 24
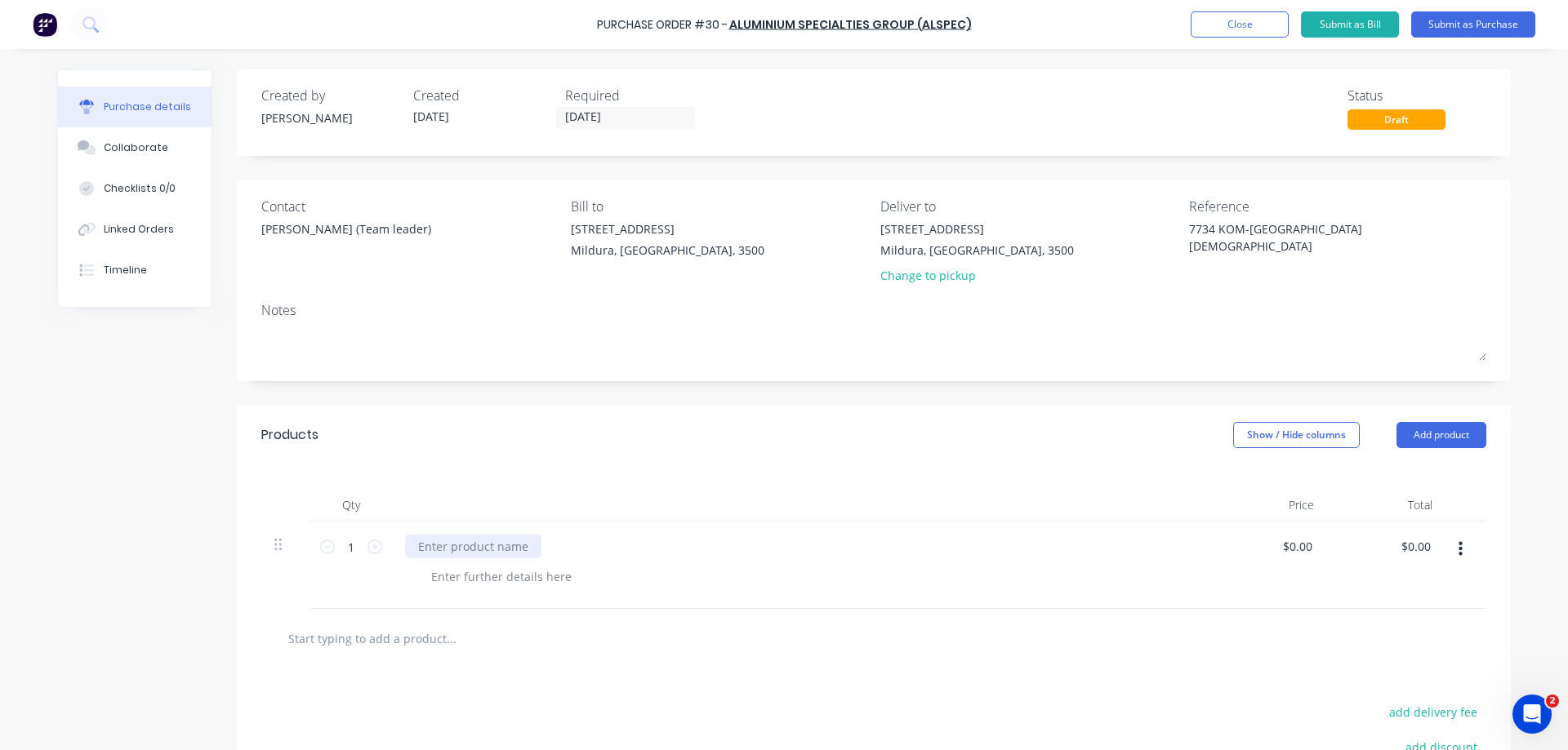
type textarea "x"
click at [427, 546] on div at bounding box center [473, 547] width 136 height 24
click at [1310, 547] on div "$0.00 $0.00" at bounding box center [1300, 547] width 44 height 24
type textarea "x"
type input "0.00"
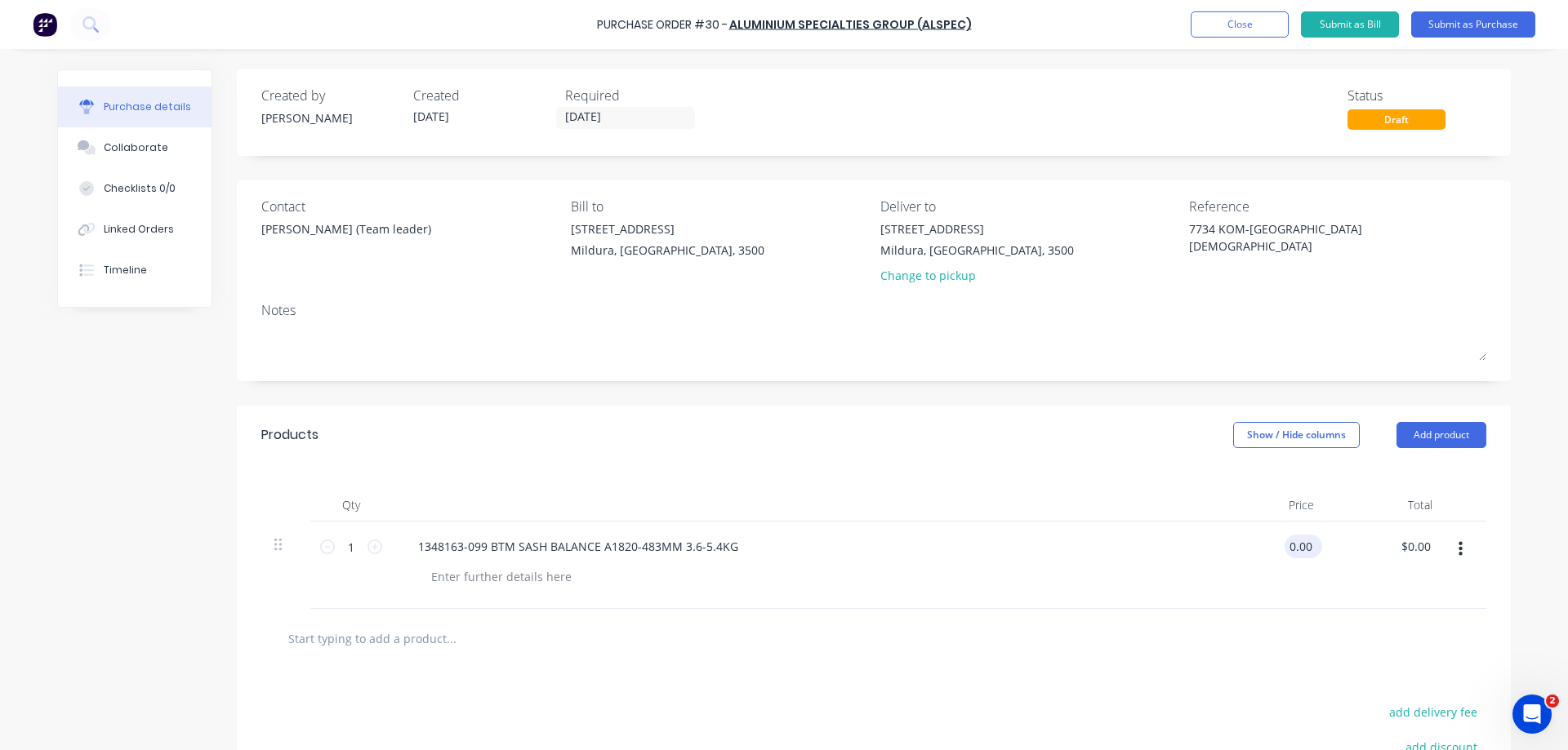
click at [1287, 552] on input "0.00" at bounding box center [1299, 547] width 31 height 24
click at [1304, 545] on input "0.00" at bounding box center [1299, 547] width 31 height 24
type textarea "x"
click at [1304, 545] on input "0.00" at bounding box center [1299, 547] width 31 height 24
type input "1.00"
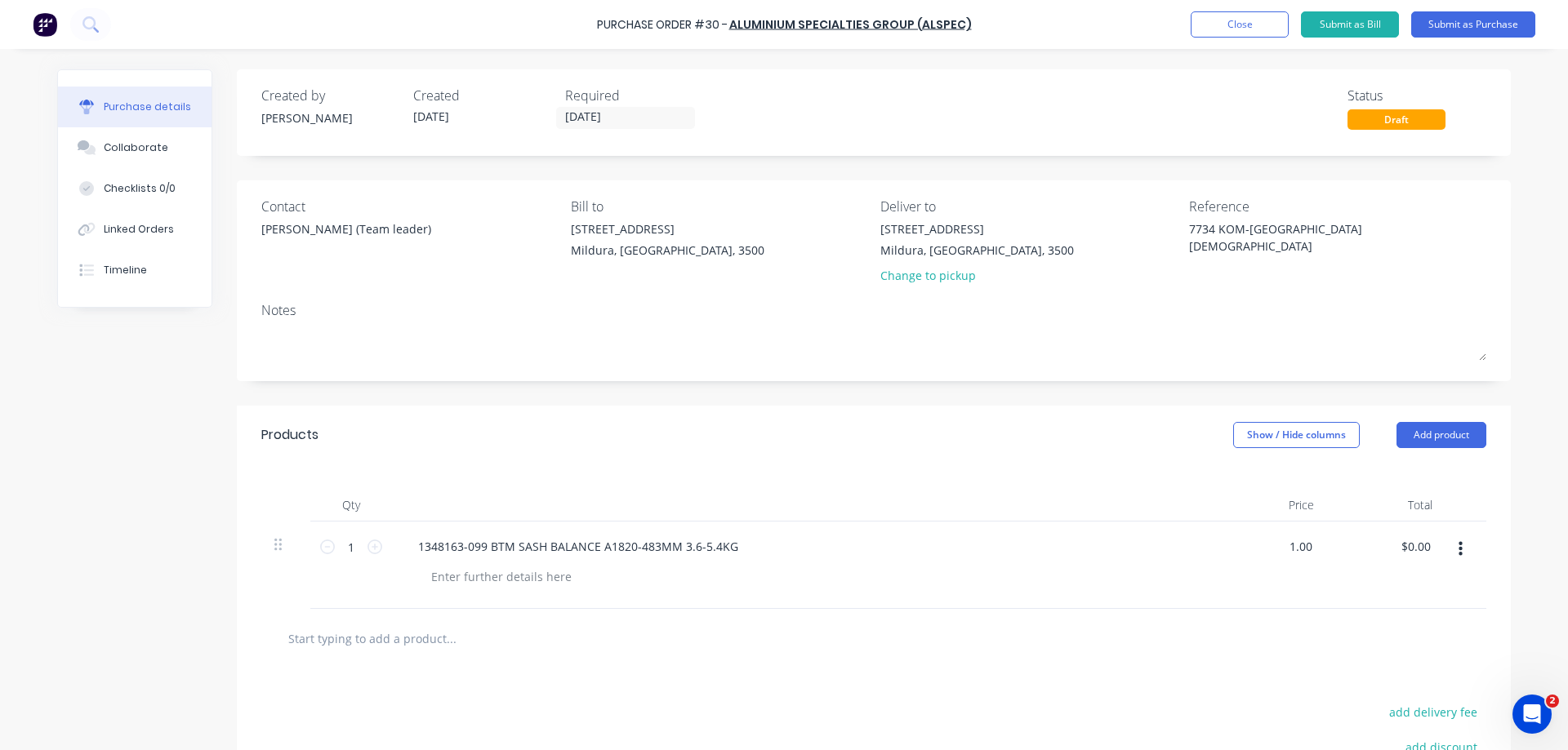
type textarea "x"
type input "$1.00"
click at [1365, 541] on div "$1.00 $0.00" at bounding box center [1385, 565] width 118 height 88
click at [1469, 20] on button "Submit as Purchase" at bounding box center [1473, 24] width 124 height 26
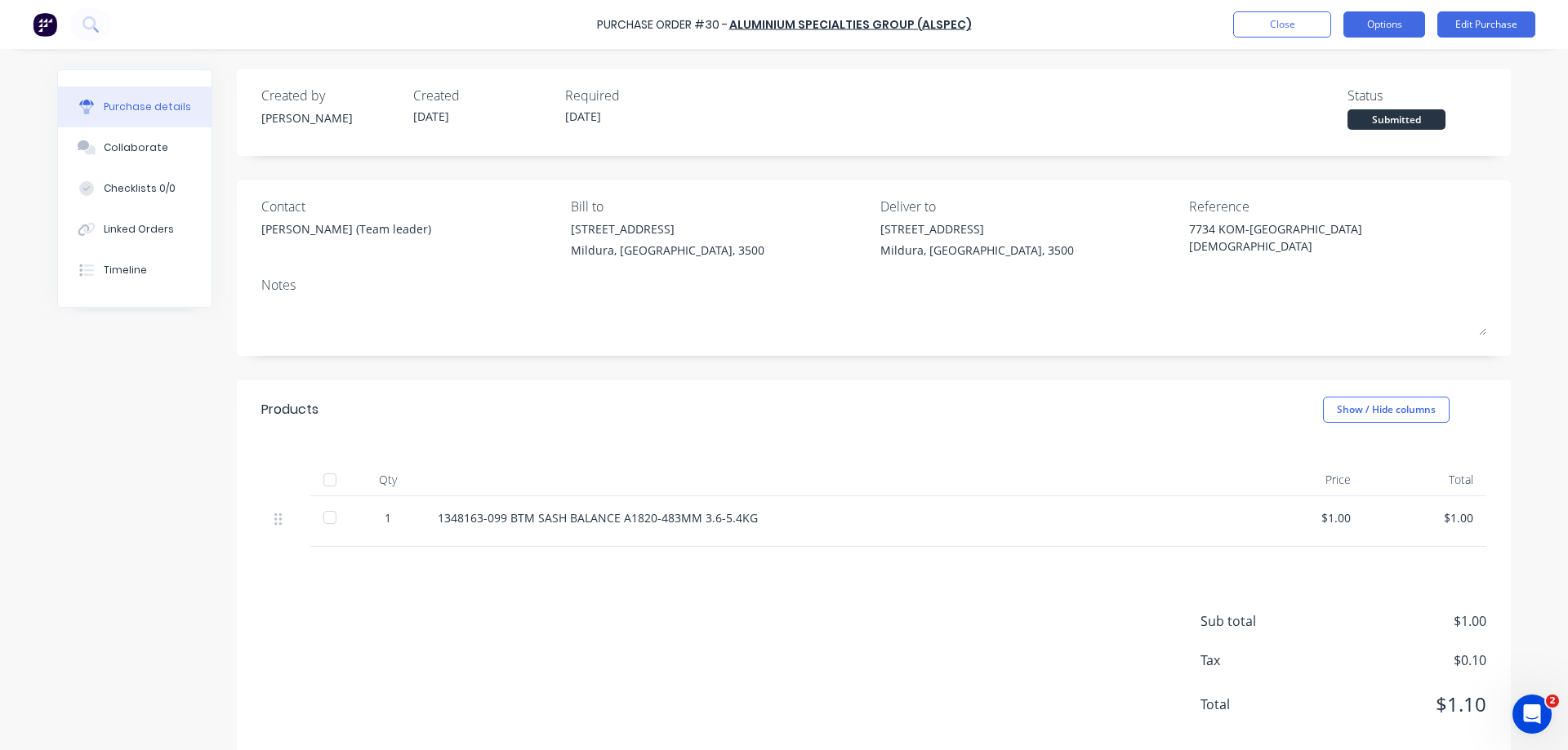
click at [1395, 23] on button "Options" at bounding box center [1383, 24] width 82 height 26
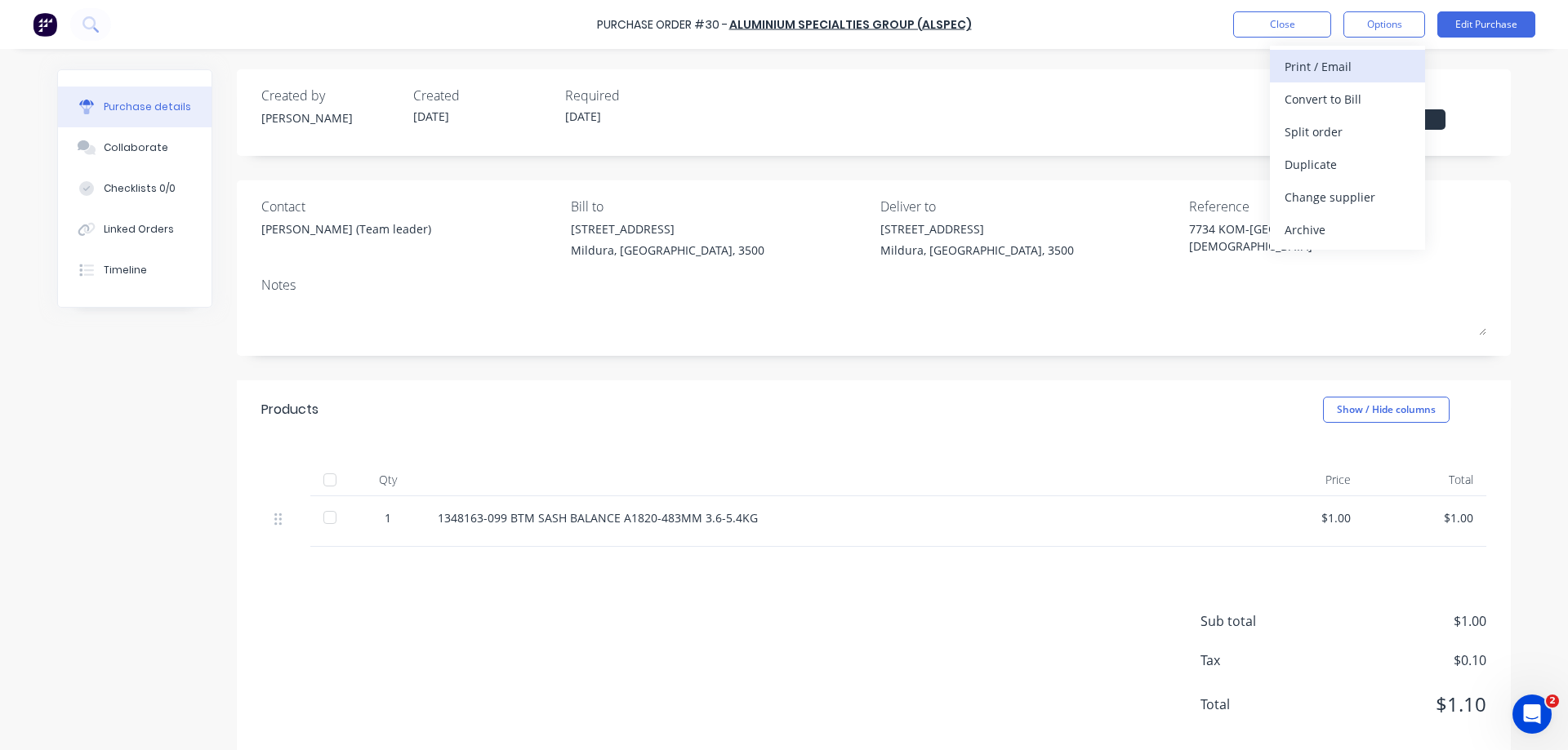
click at [1336, 70] on div "Print / Email" at bounding box center [1347, 66] width 126 height 24
click at [1322, 98] on div "With pricing" at bounding box center [1347, 99] width 126 height 24
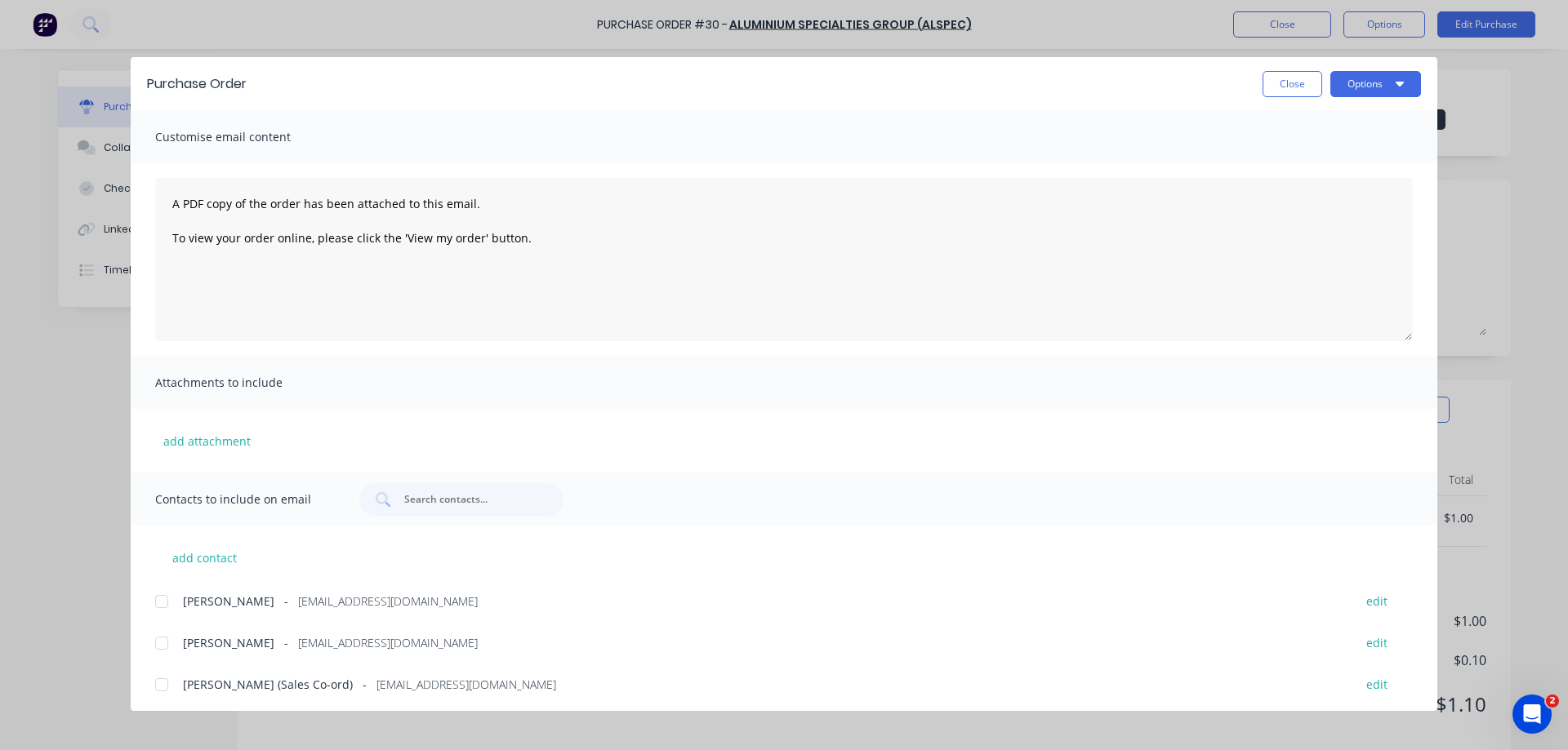
click at [154, 601] on div at bounding box center [162, 601] width 32 height 32
click at [1401, 78] on icon "button" at bounding box center [1400, 82] width 9 height 13
click at [1306, 187] on div "Email" at bounding box center [1344, 190] width 126 height 24
click at [1286, 82] on button "Close" at bounding box center [1292, 84] width 60 height 26
type textarea "x"
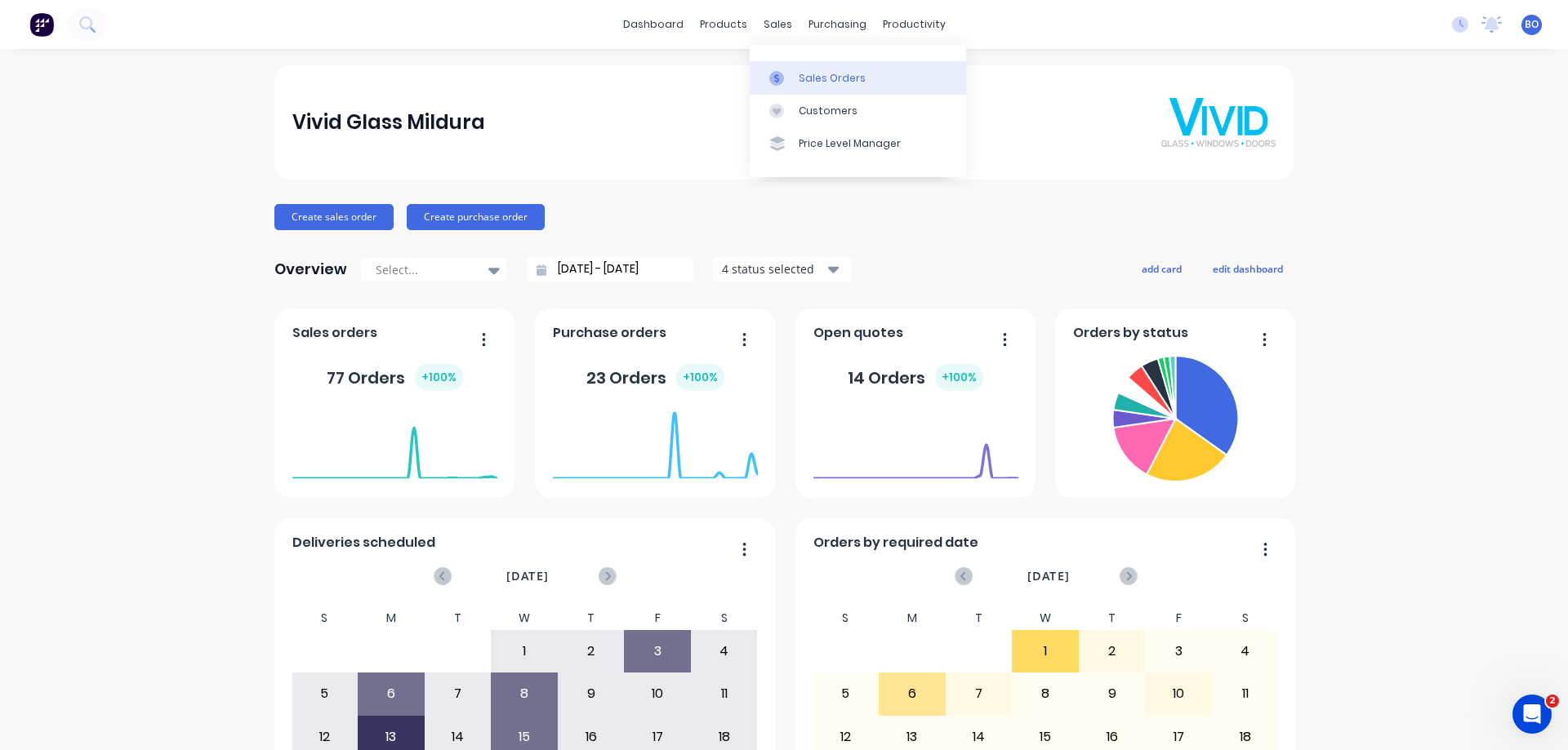
click at [815, 77] on div "Sales Orders" at bounding box center [832, 78] width 67 height 14
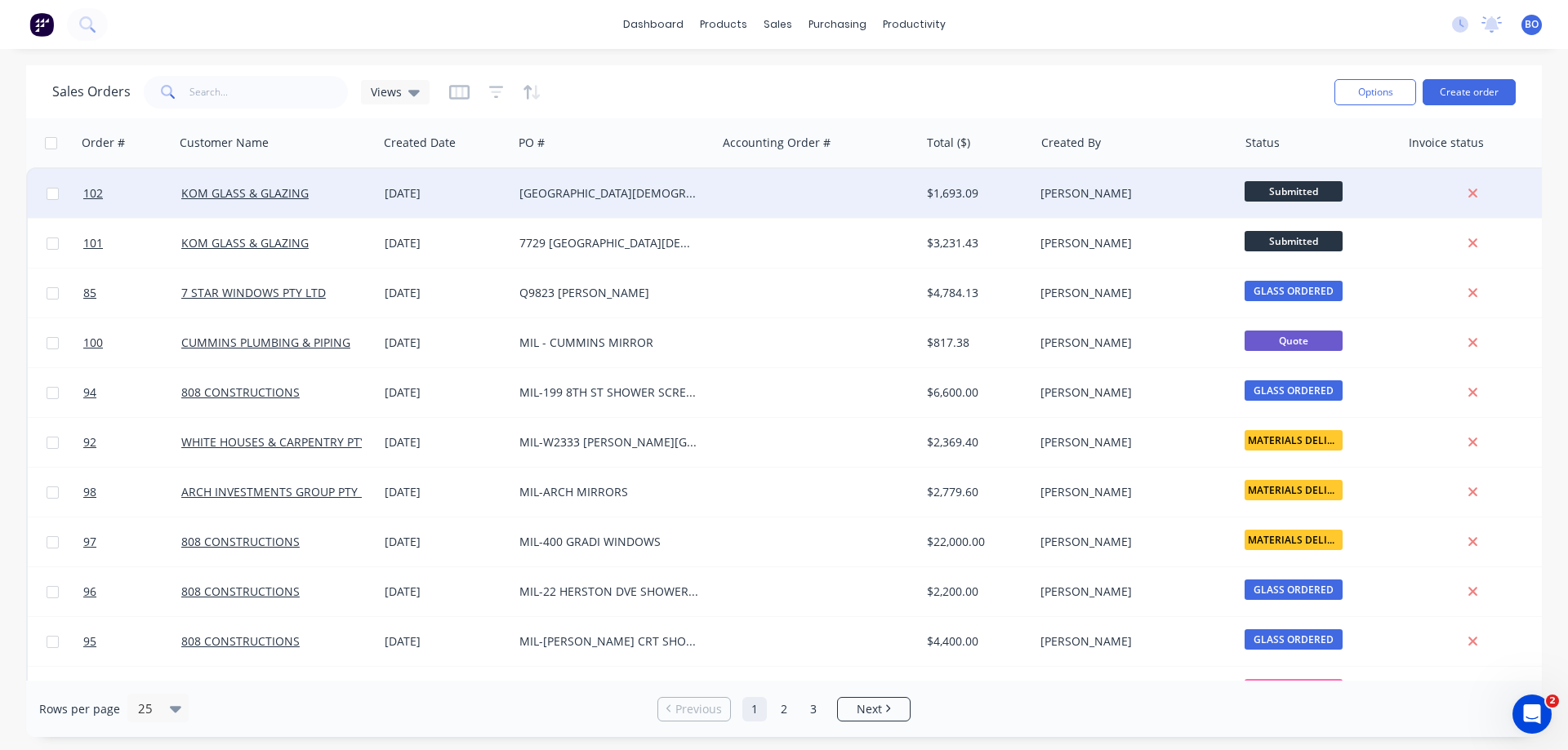
click at [983, 191] on div "$1,693.09" at bounding box center [974, 193] width 95 height 16
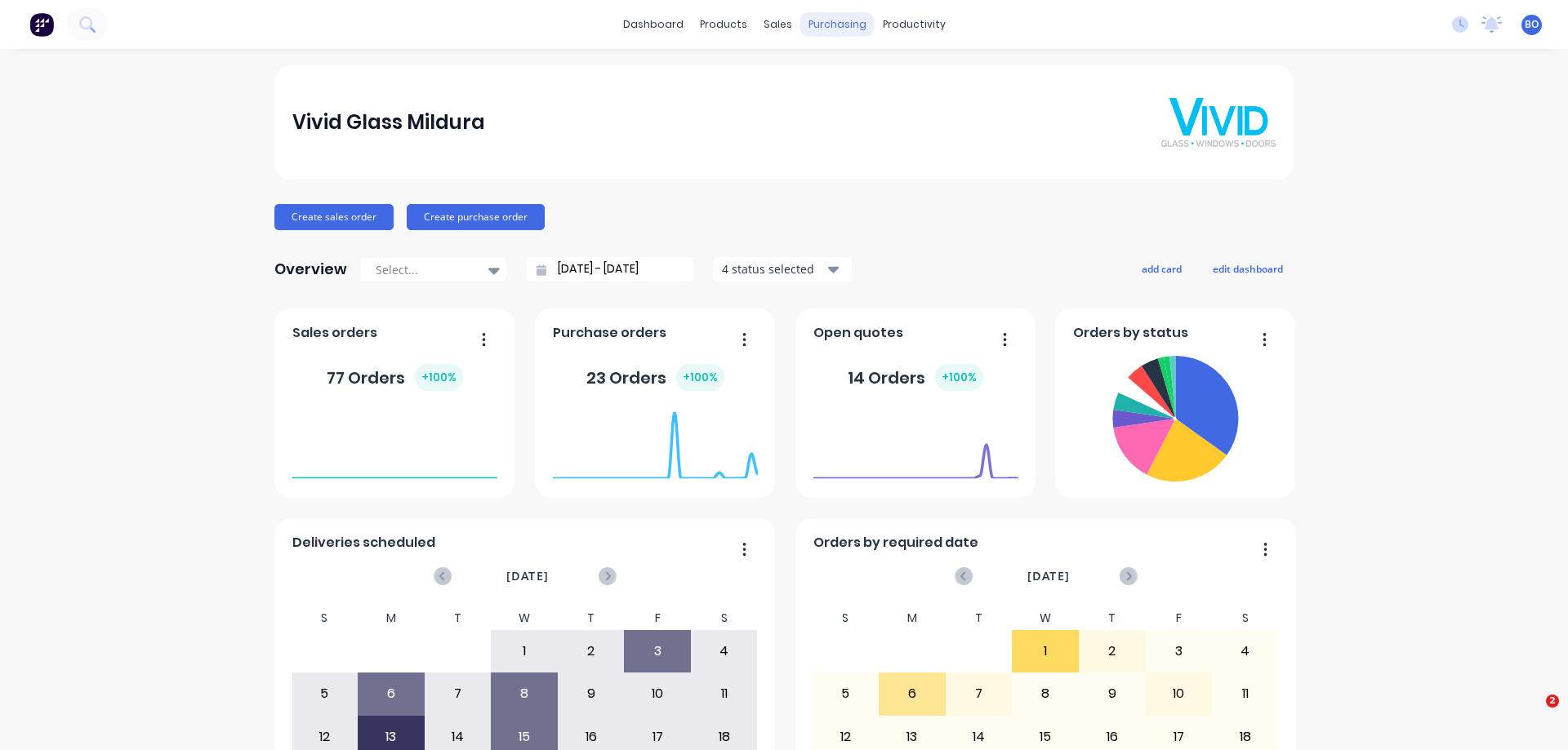
click at [830, 20] on div "purchasing" at bounding box center [837, 24] width 74 height 25
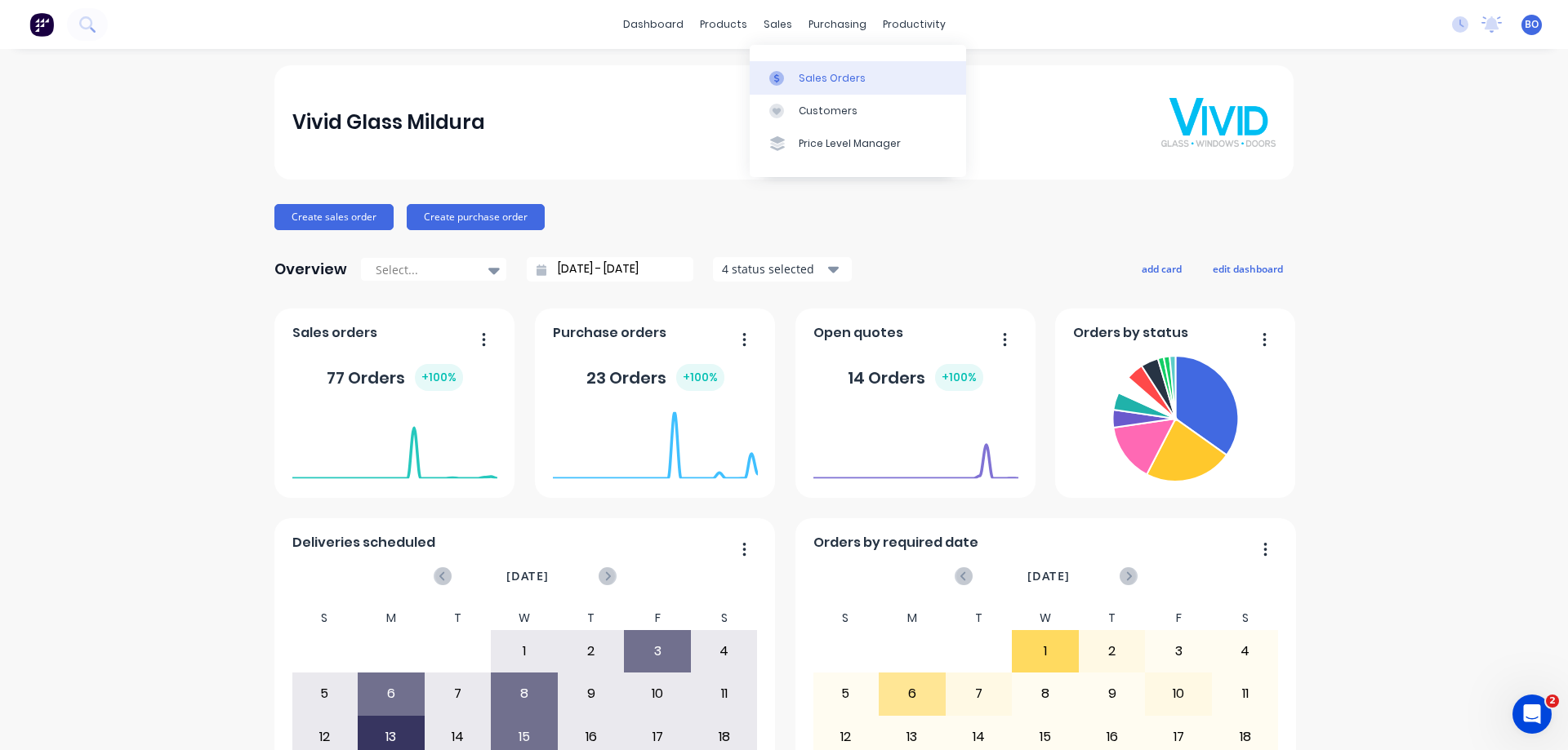
click at [816, 83] on div "Sales Orders" at bounding box center [832, 78] width 67 height 14
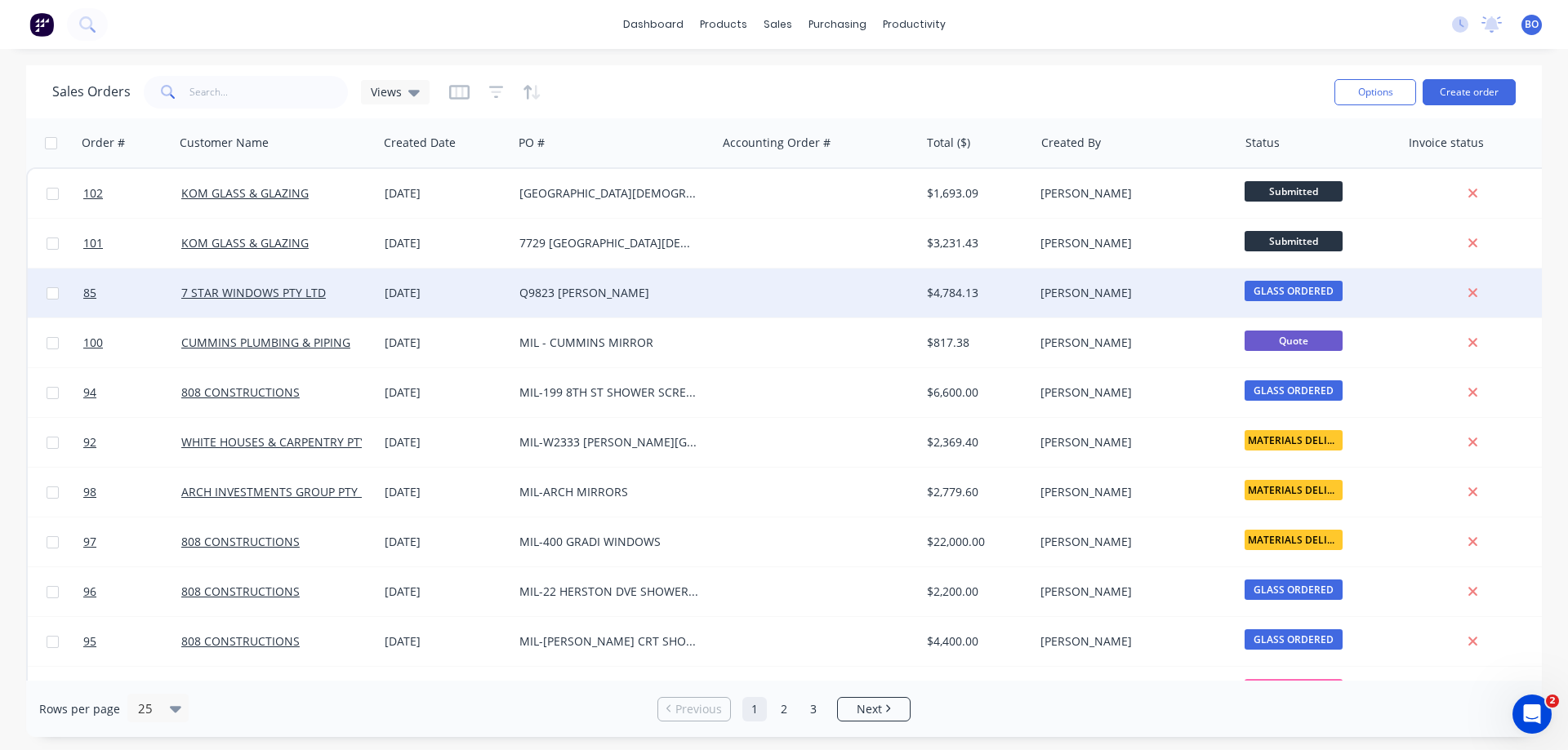
click at [763, 293] on div at bounding box center [817, 293] width 203 height 49
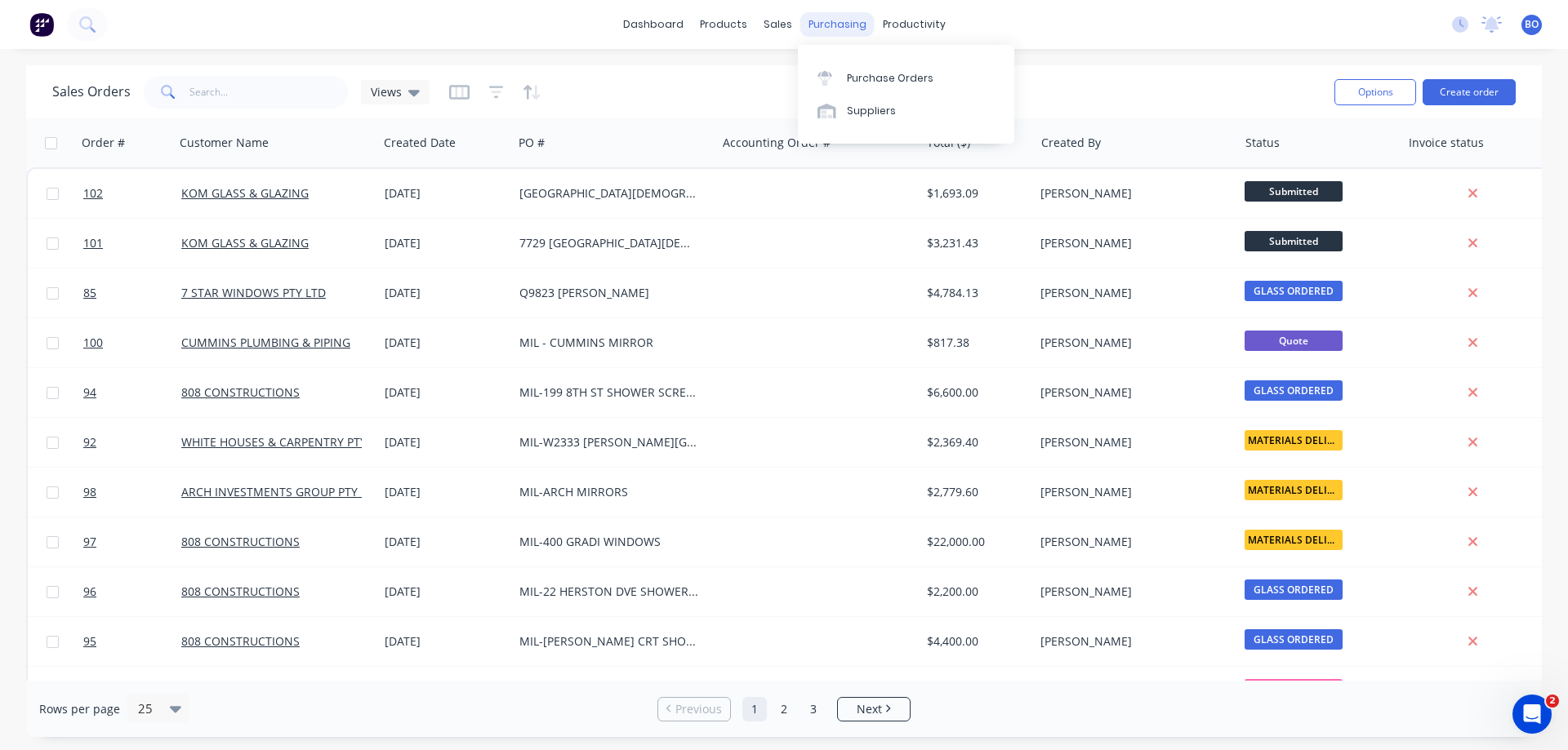
click at [836, 21] on div "purchasing" at bounding box center [837, 24] width 74 height 25
click at [874, 71] on div "Purchase Orders" at bounding box center [890, 78] width 87 height 14
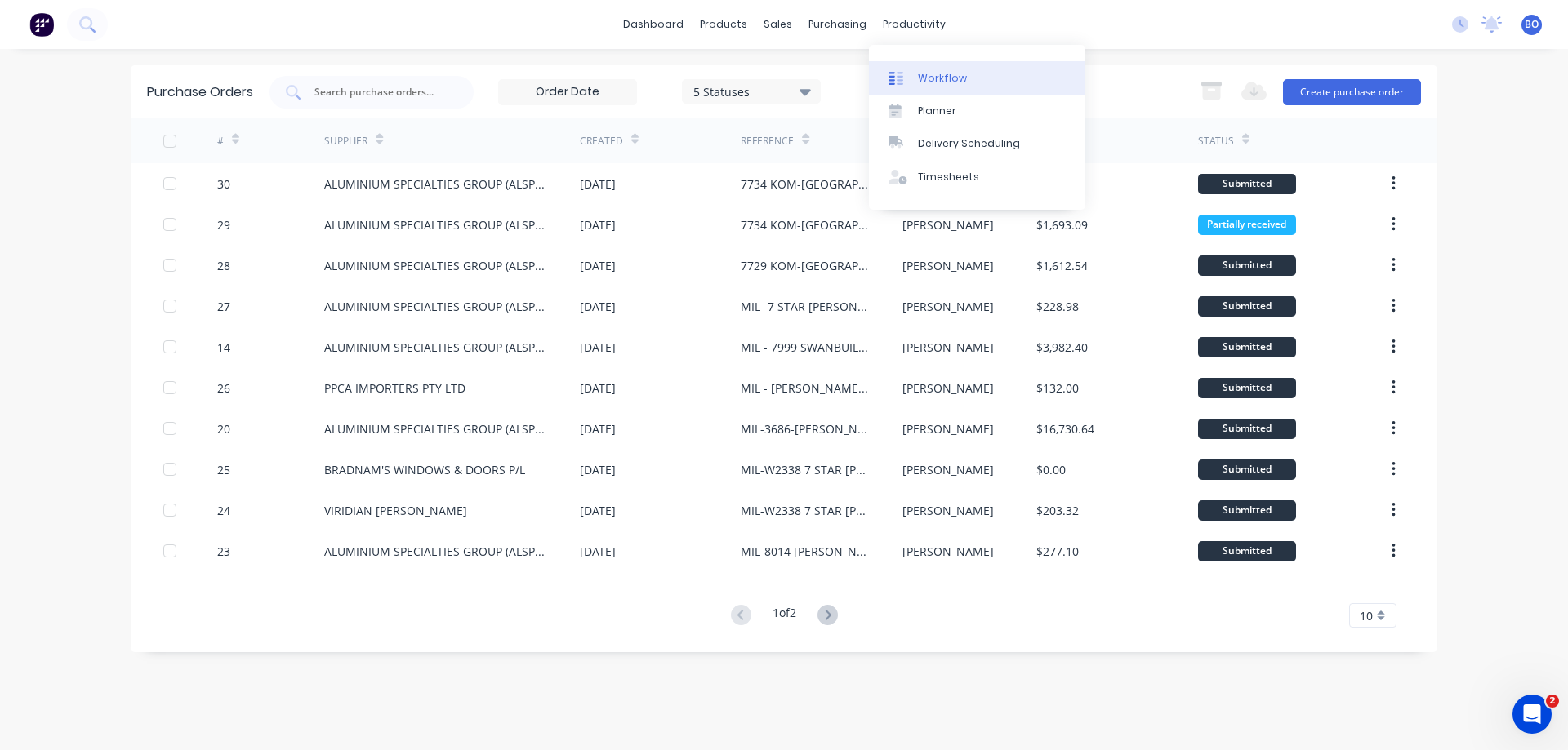
click at [940, 74] on div "Workflow" at bounding box center [942, 78] width 49 height 14
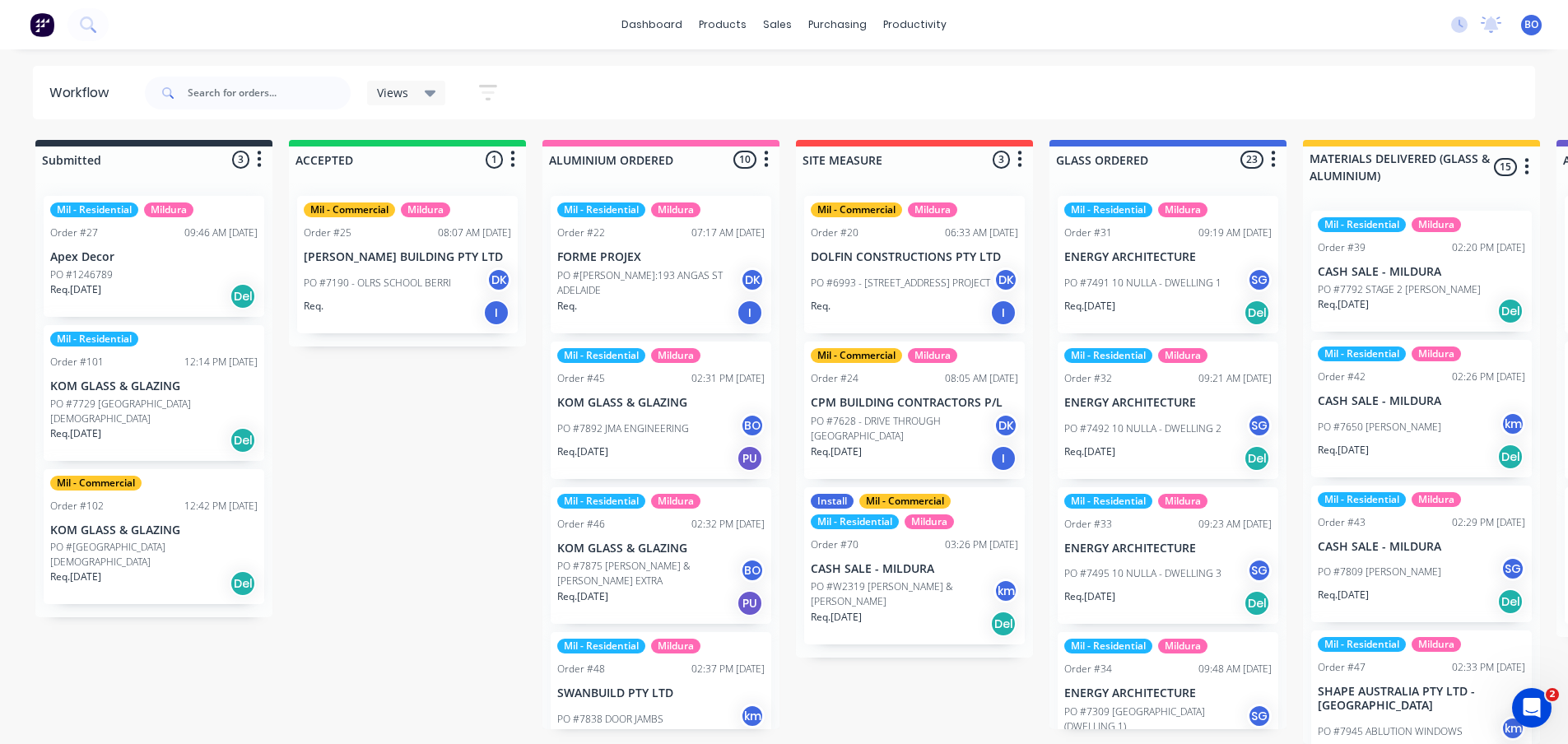
click at [172, 293] on div "Req. [DATE] Del" at bounding box center [154, 296] width 207 height 28
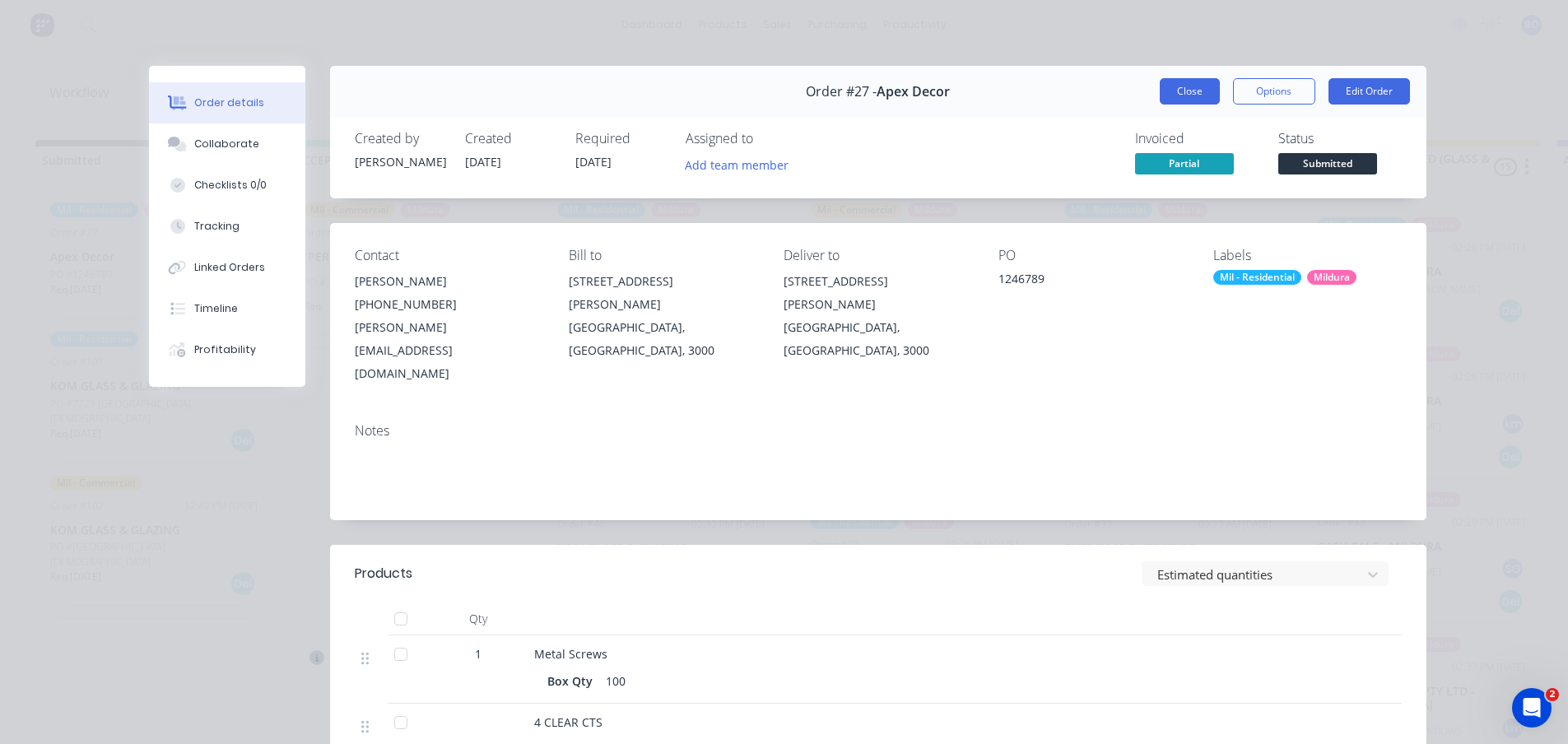
click at [1178, 86] on button "Close" at bounding box center [1190, 91] width 60 height 27
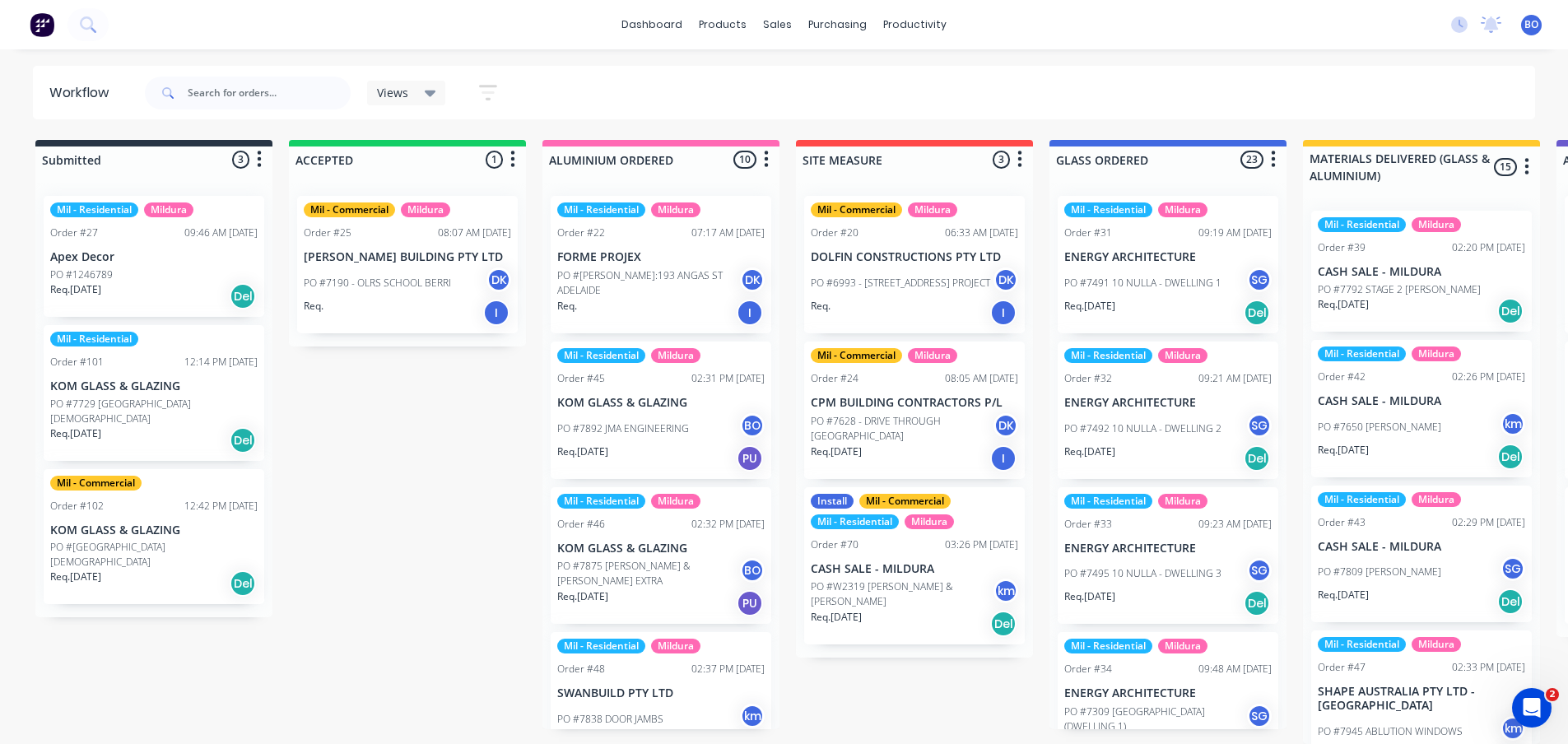
click at [148, 370] on div "Mil - Residential Order #101 12:14 PM [DATE] KOM GLASS & GLAZING PO #7729 [GEOG…" at bounding box center [153, 393] width 220 height 135
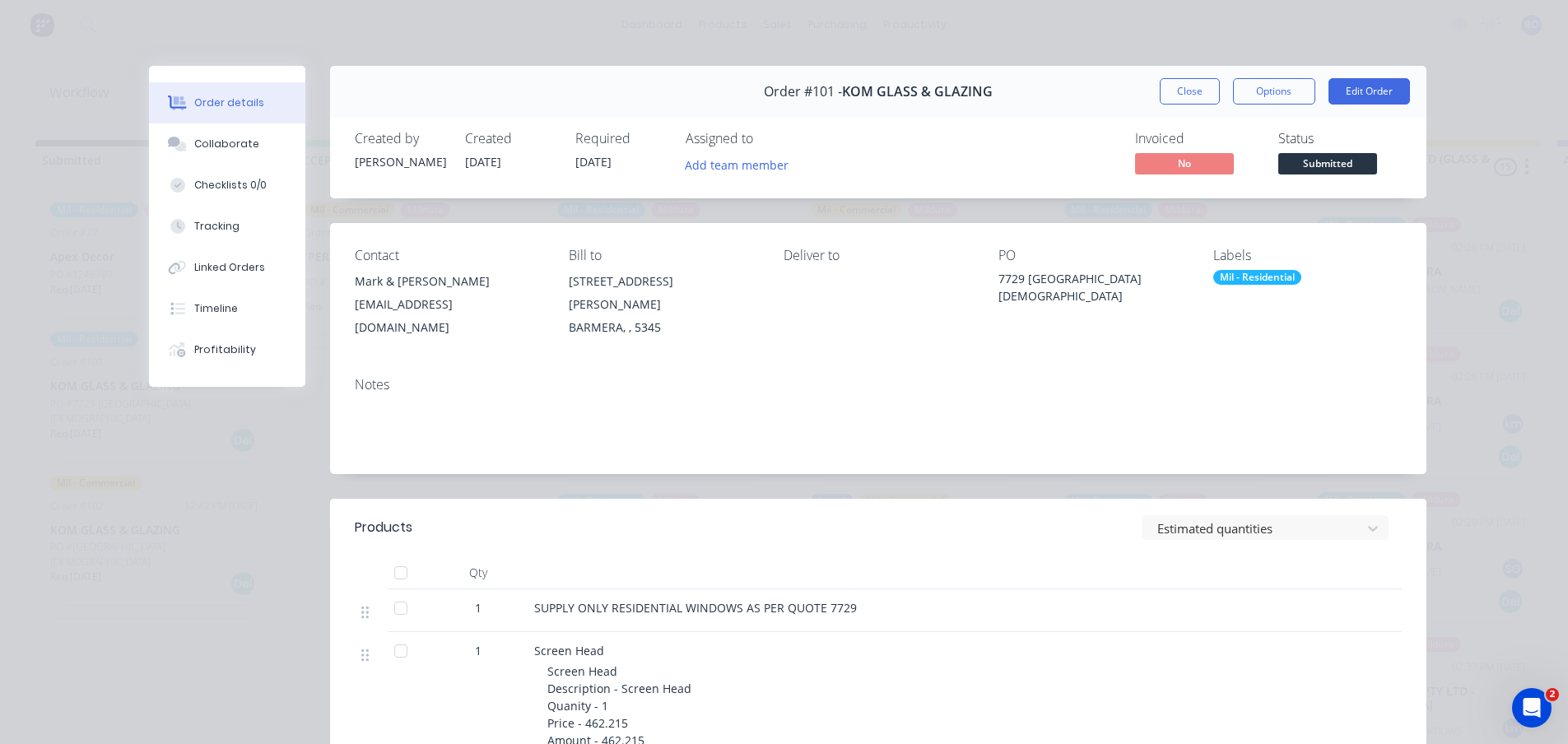
click at [1179, 83] on button "Close" at bounding box center [1190, 91] width 60 height 27
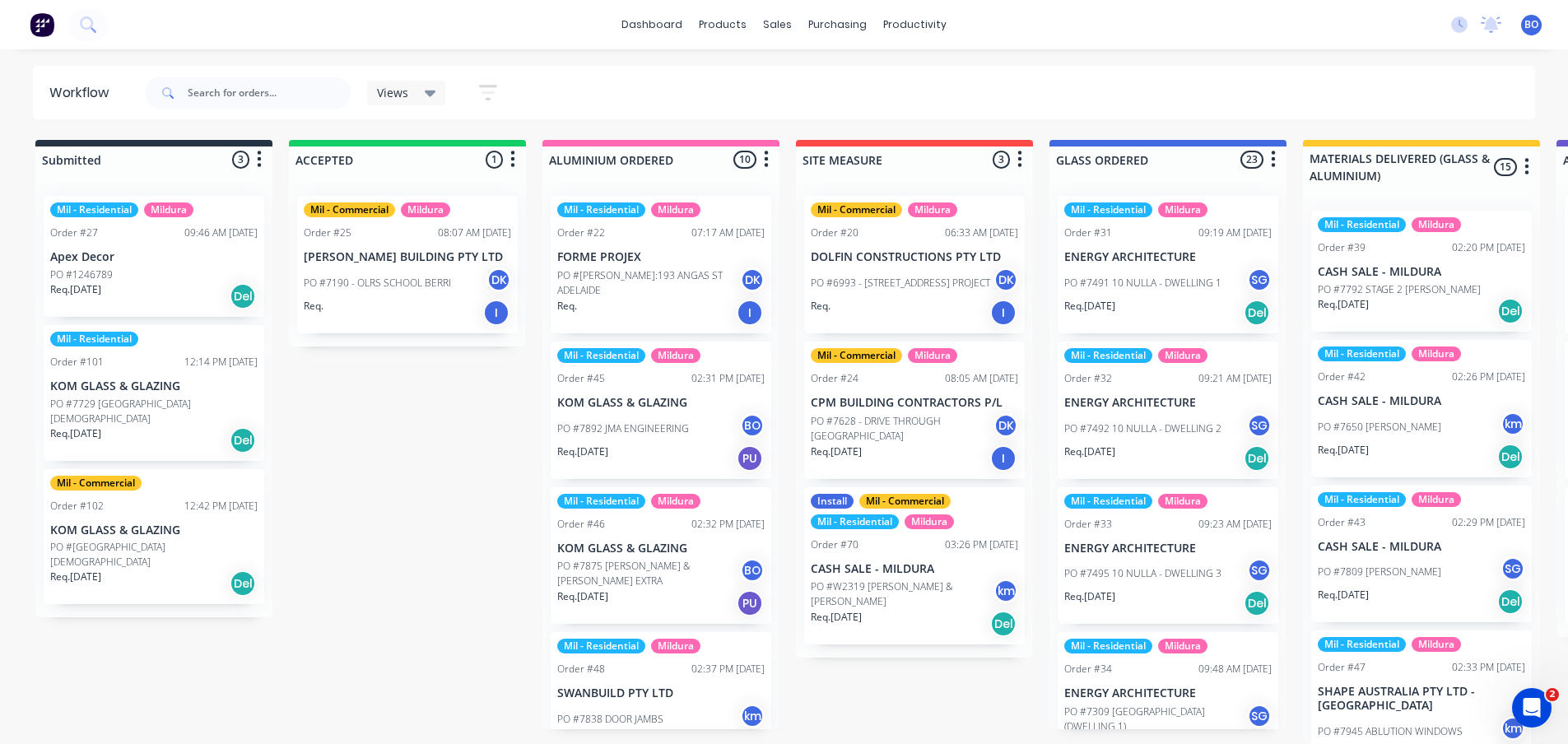
click at [246, 570] on div "Del" at bounding box center [243, 583] width 27 height 27
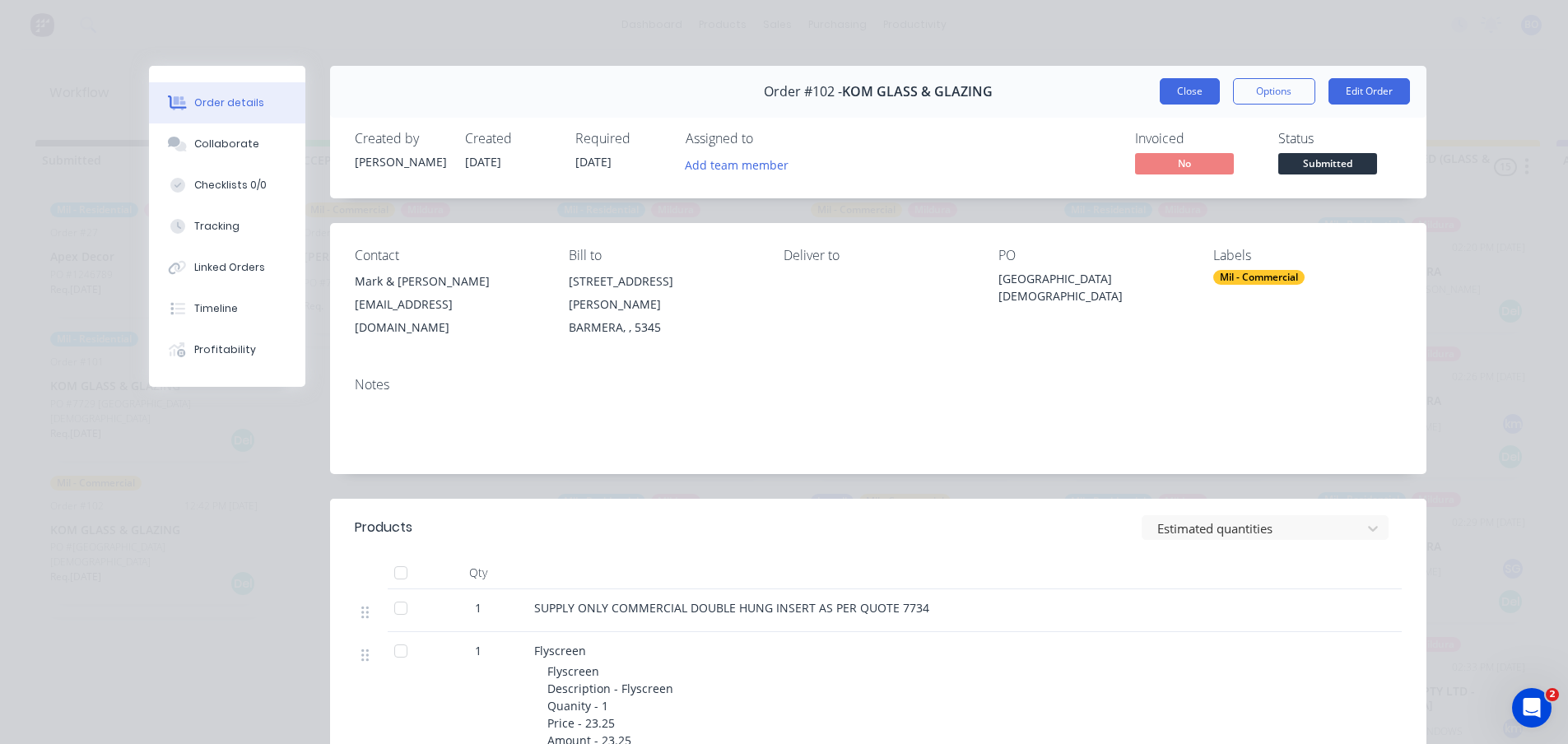
click at [1186, 93] on button "Close" at bounding box center [1190, 91] width 60 height 27
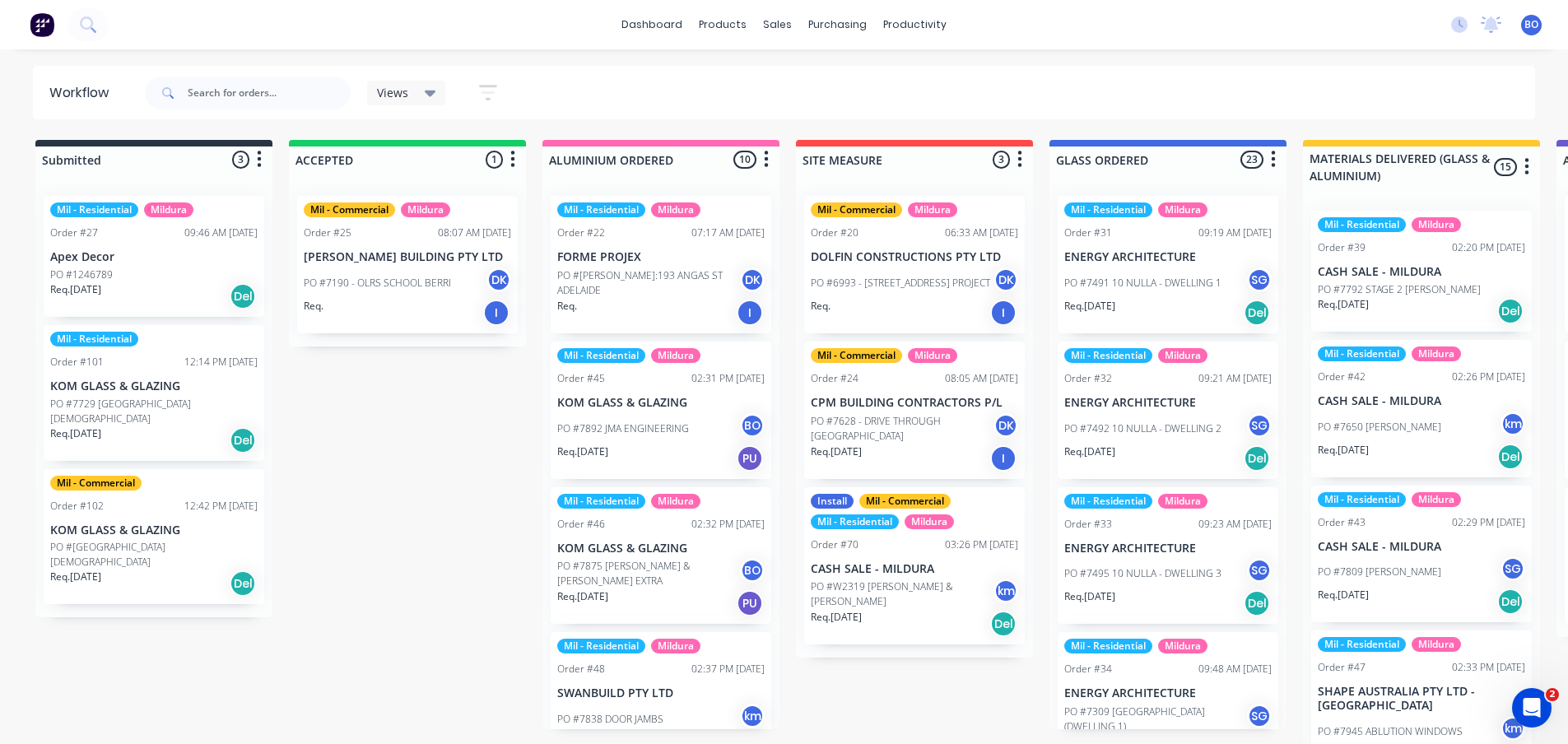
click at [148, 426] on div "Req. 07/10/25 Del" at bounding box center [154, 440] width 207 height 28
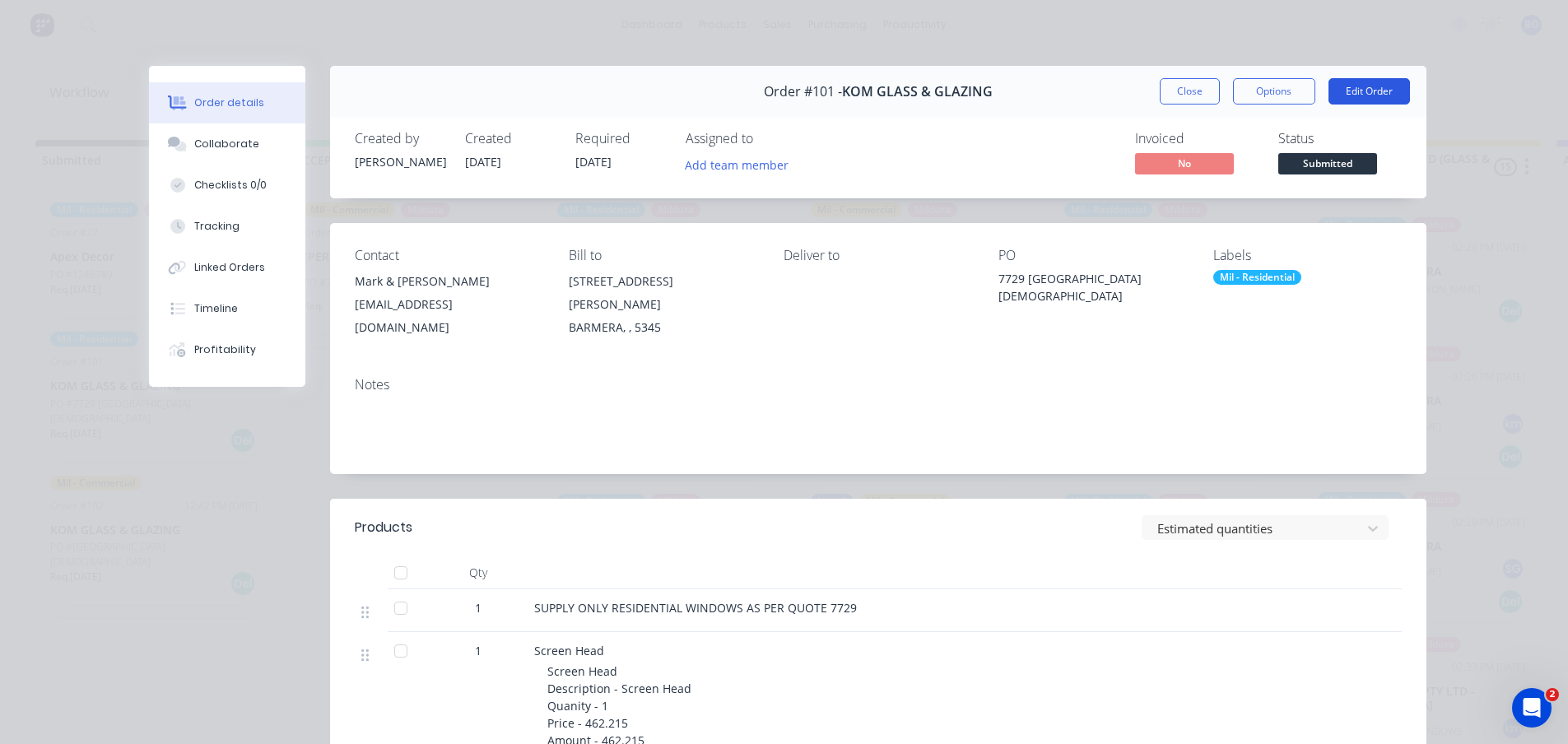
click at [1365, 89] on button "Edit Order" at bounding box center [1369, 91] width 81 height 27
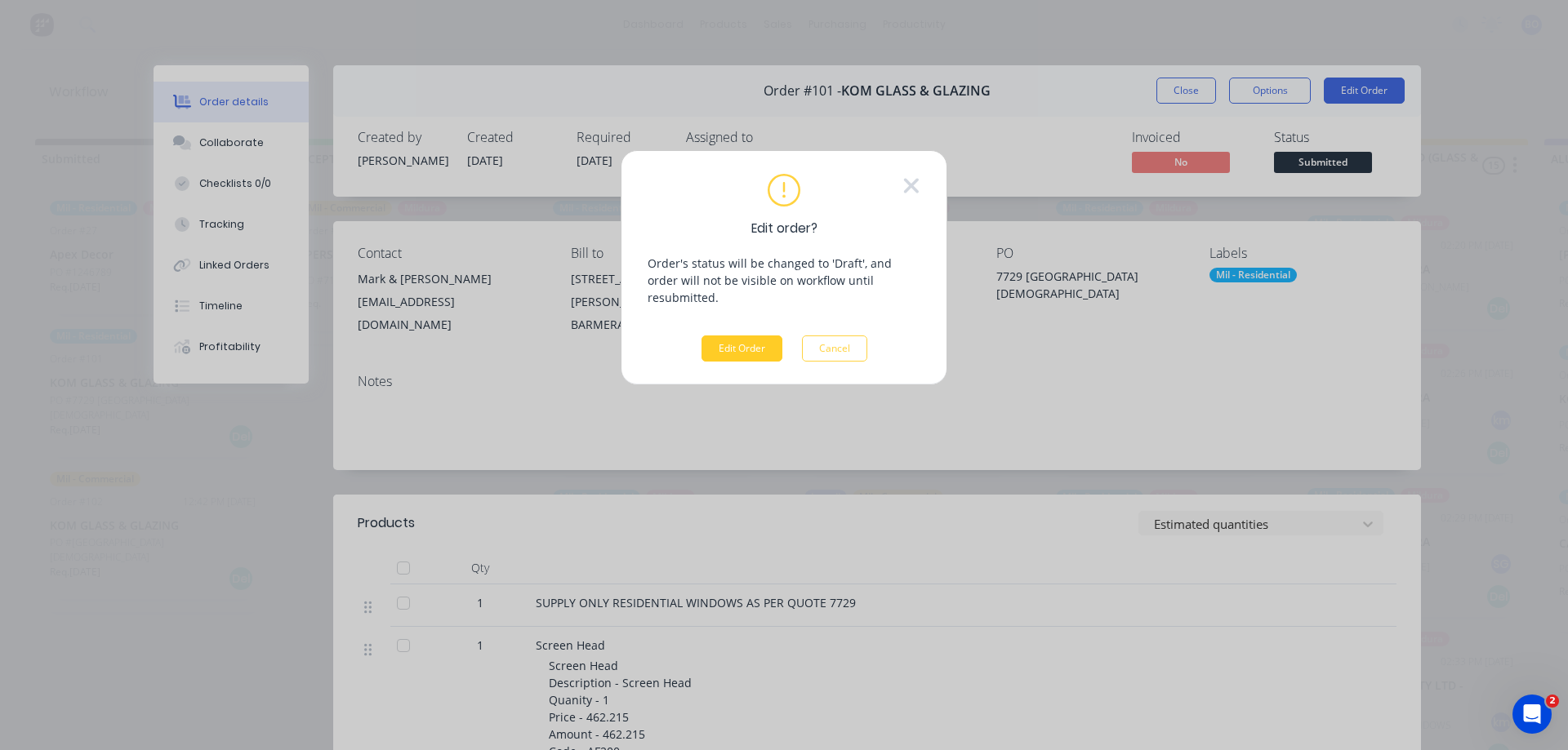
click at [728, 336] on button "Edit Order" at bounding box center [741, 349] width 81 height 26
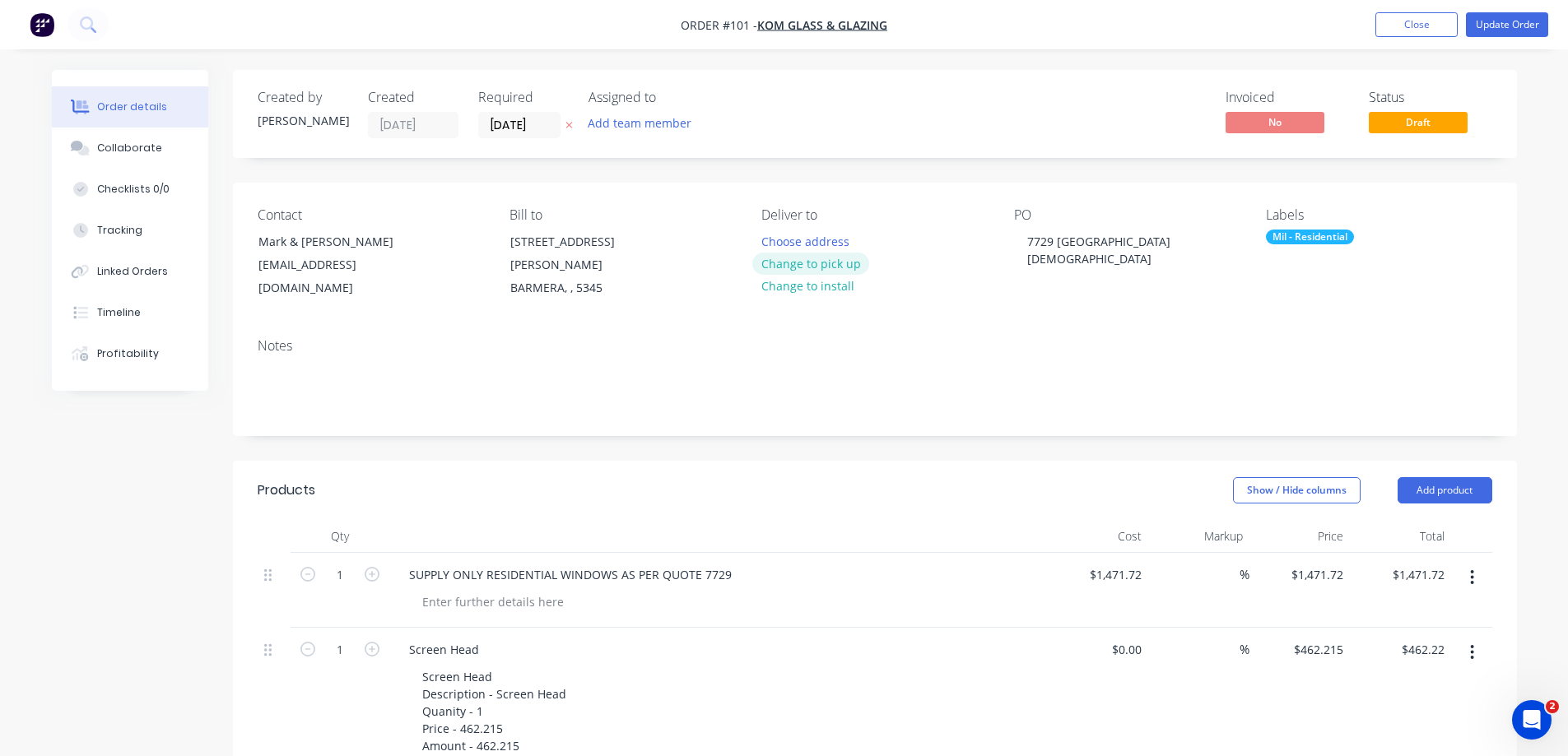
click at [821, 261] on button "Change to pick up" at bounding box center [811, 264] width 117 height 22
click at [634, 122] on button "Add team member" at bounding box center [639, 123] width 121 height 22
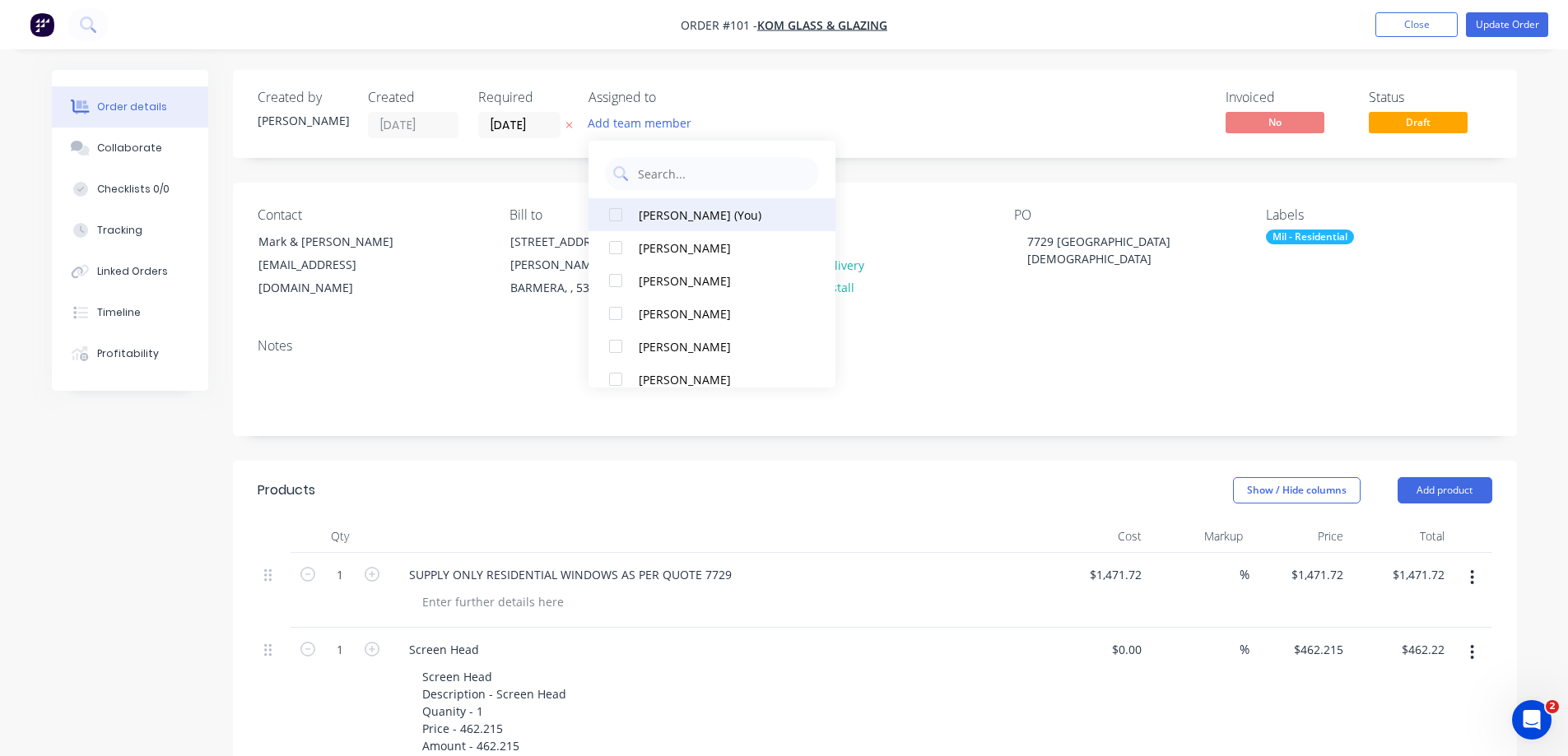
click at [610, 211] on div at bounding box center [616, 214] width 33 height 33
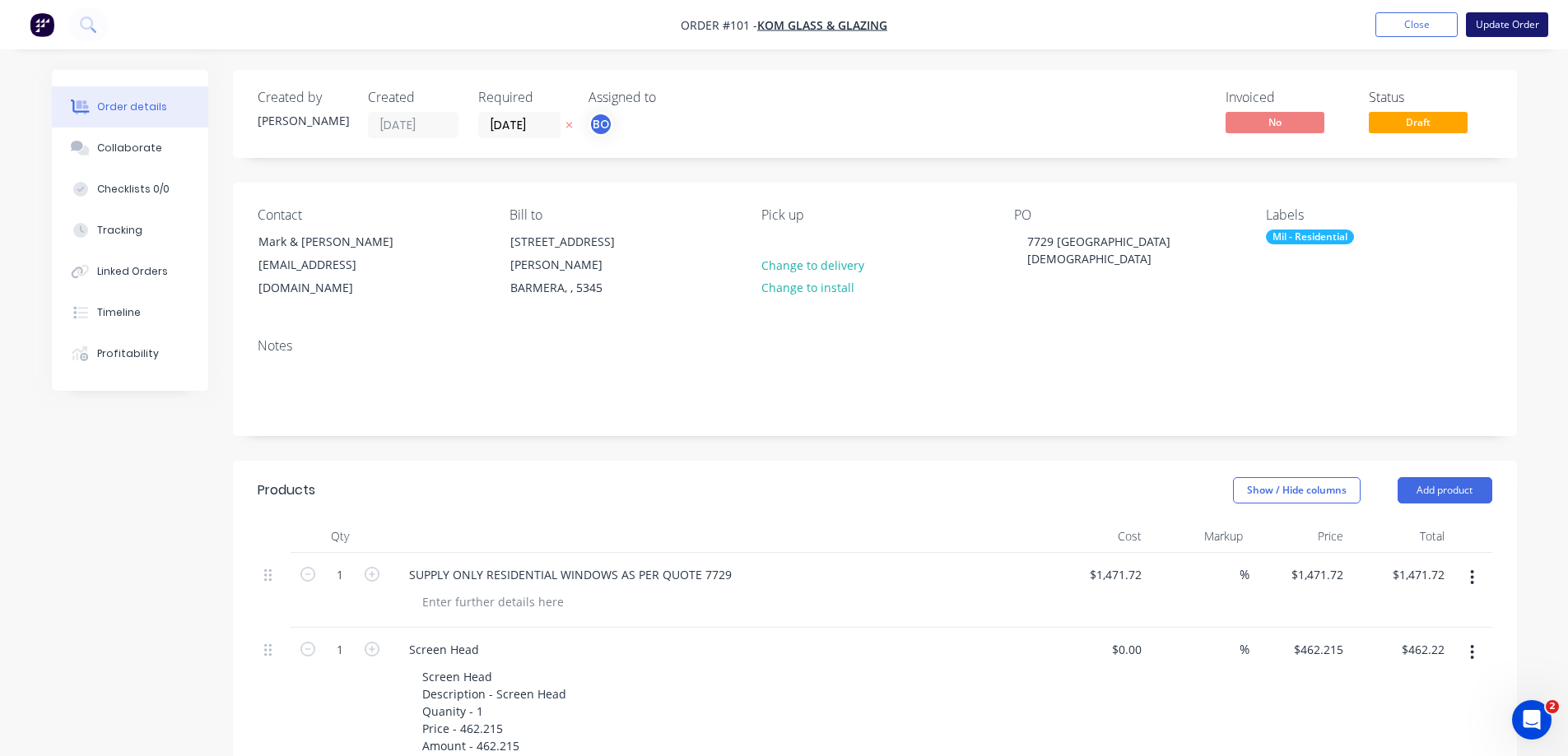
click at [1511, 19] on button "Update Order" at bounding box center [1507, 24] width 82 height 25
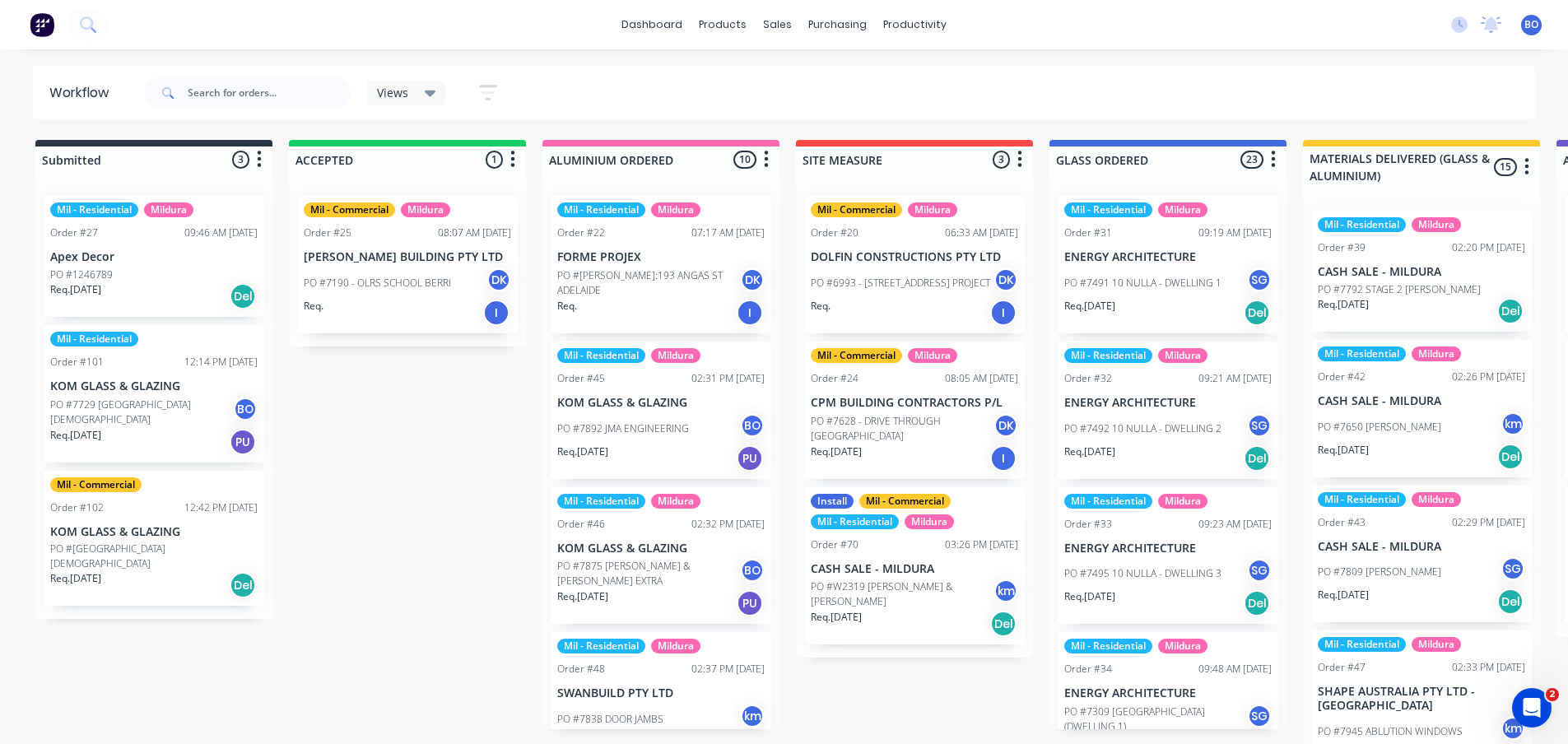
click at [207, 547] on p "PO #7734 KOM RIVERVIEW LUTHERAN" at bounding box center [154, 556] width 207 height 30
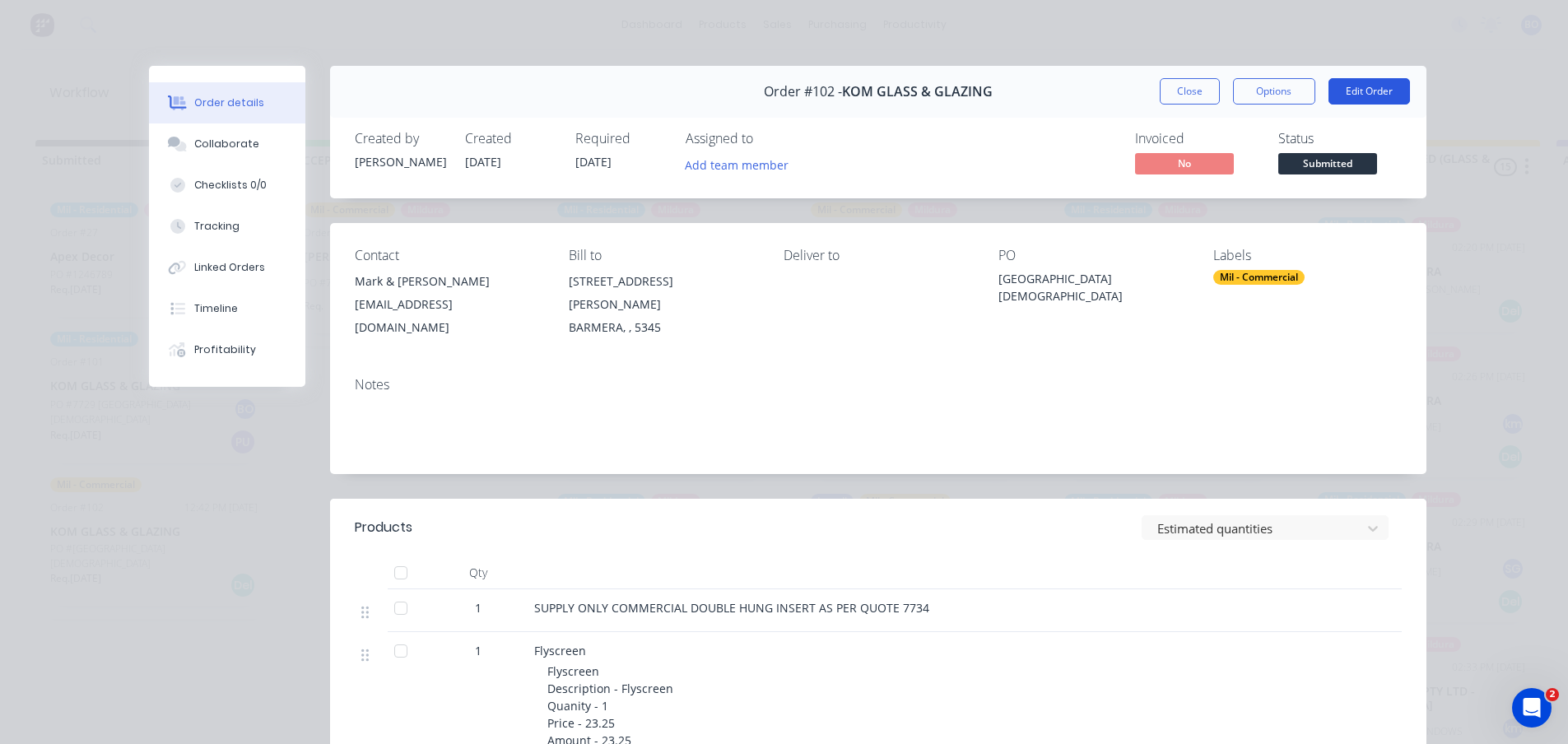
click at [1362, 88] on button "Edit Order" at bounding box center [1369, 91] width 81 height 27
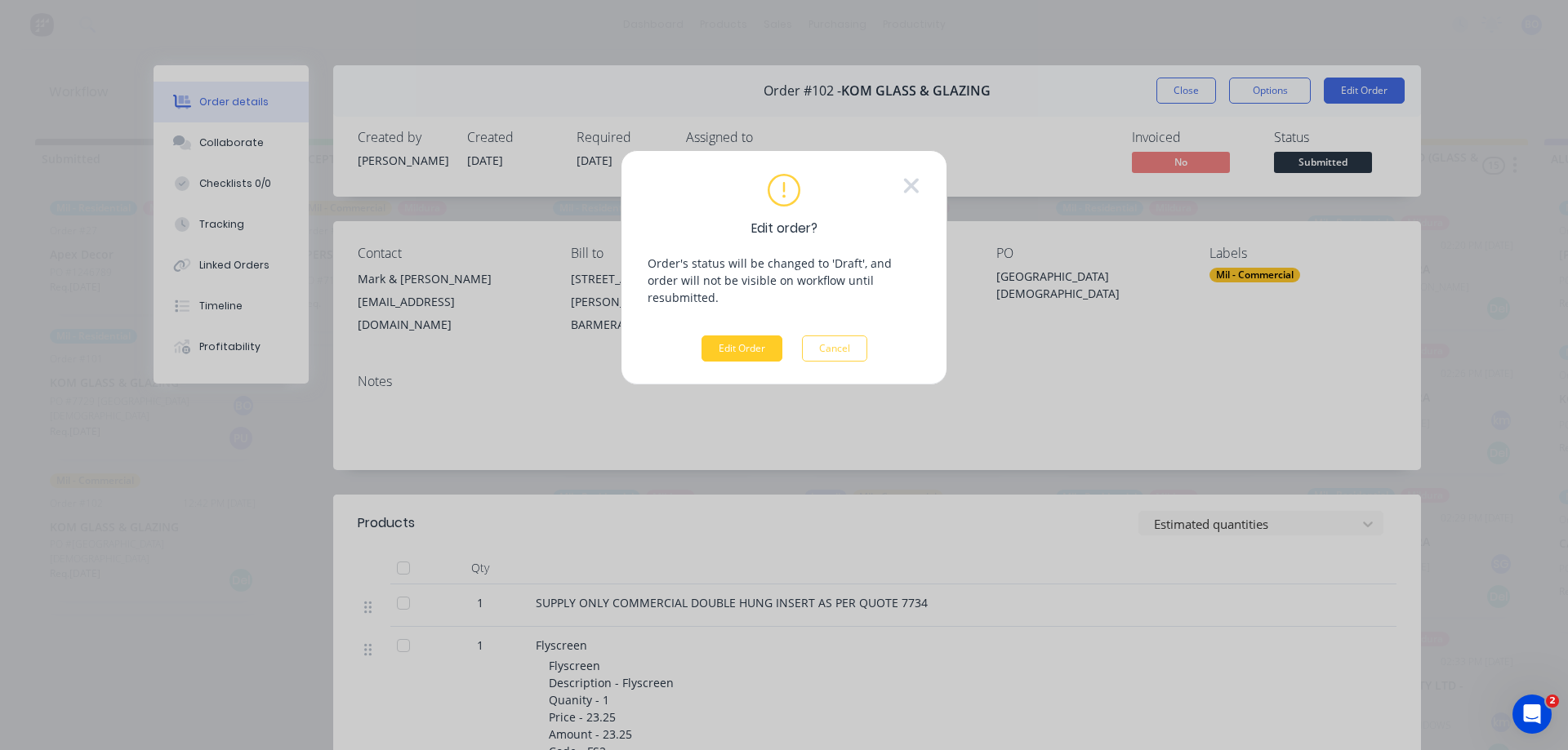
drag, startPoint x: 745, startPoint y: 332, endPoint x: 747, endPoint y: 320, distance: 12.2
click at [746, 336] on button "Edit Order" at bounding box center [741, 349] width 81 height 26
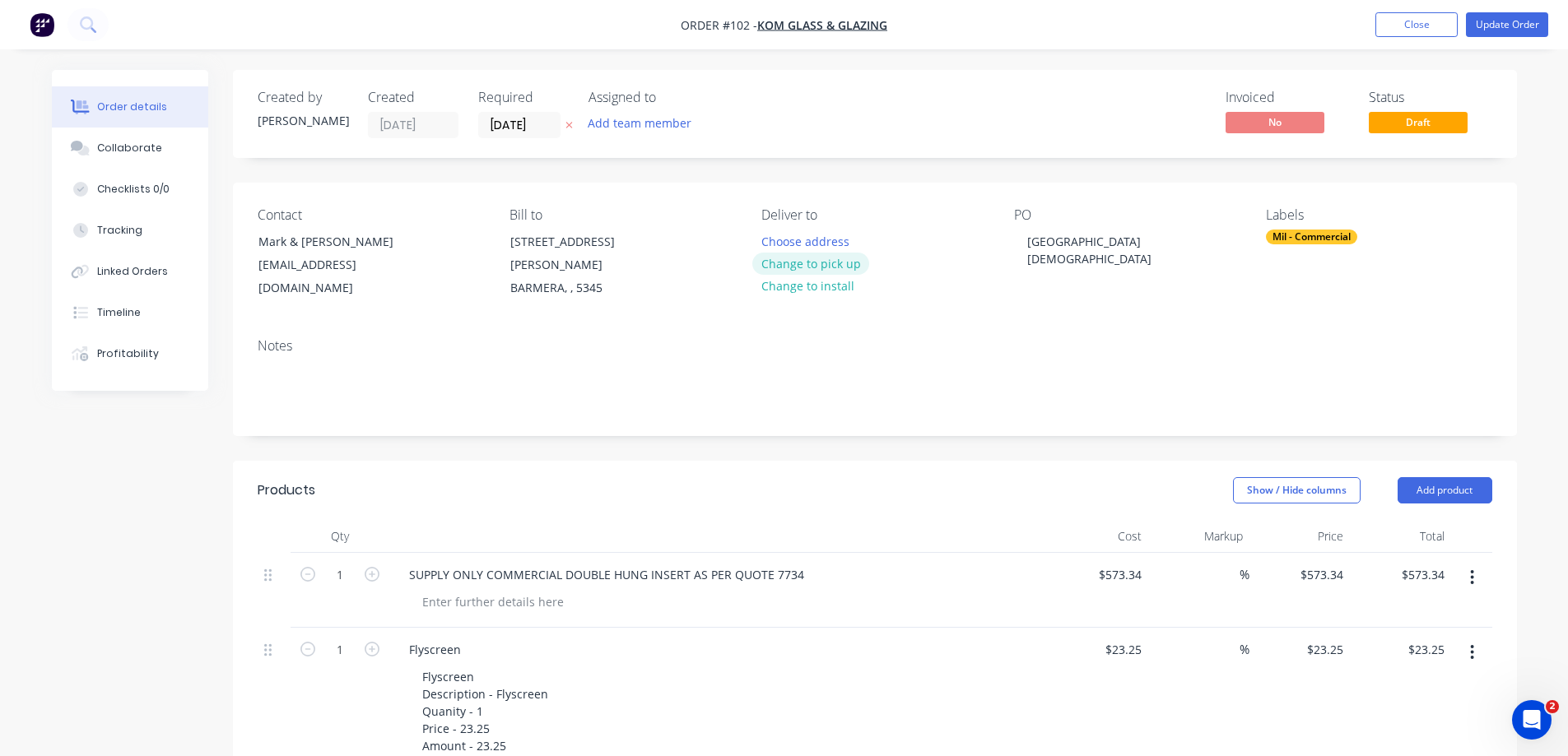
click at [813, 264] on button "Change to pick up" at bounding box center [811, 264] width 117 height 22
click at [644, 125] on button "Add team member" at bounding box center [639, 123] width 121 height 22
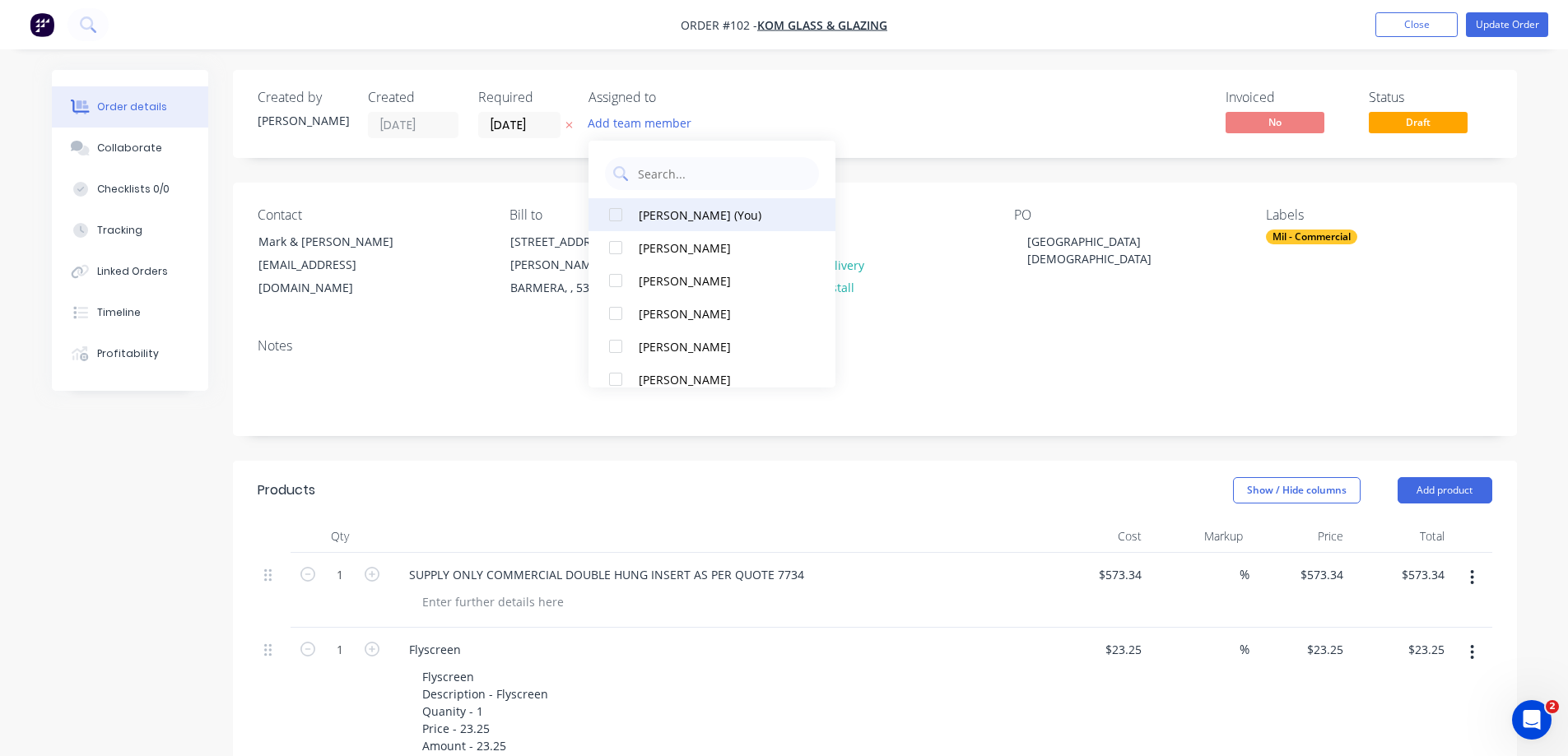
click at [617, 212] on div at bounding box center [616, 214] width 33 height 33
click at [1503, 19] on button "Update Order" at bounding box center [1507, 24] width 82 height 25
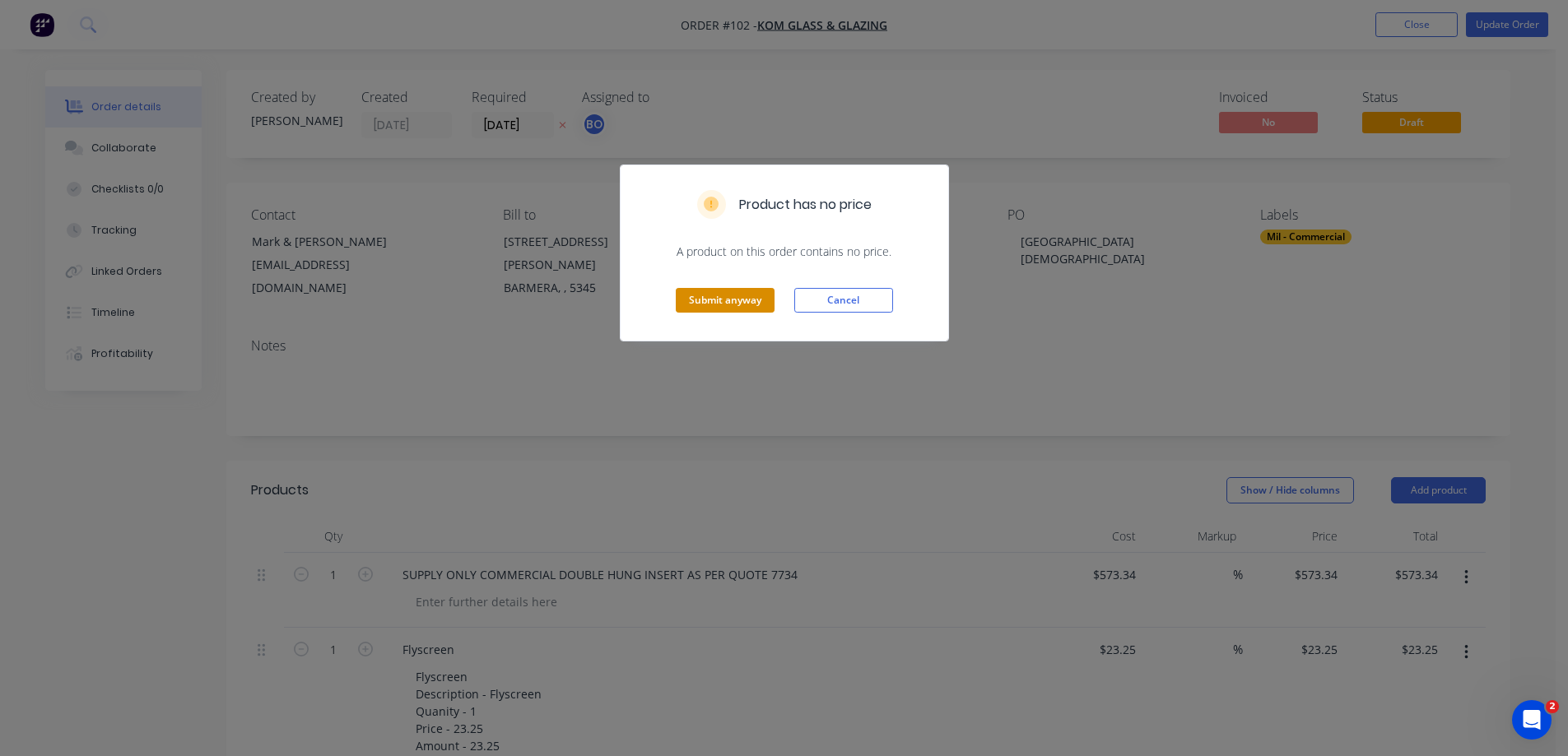
click at [748, 299] on button "Submit anyway" at bounding box center [724, 300] width 99 height 25
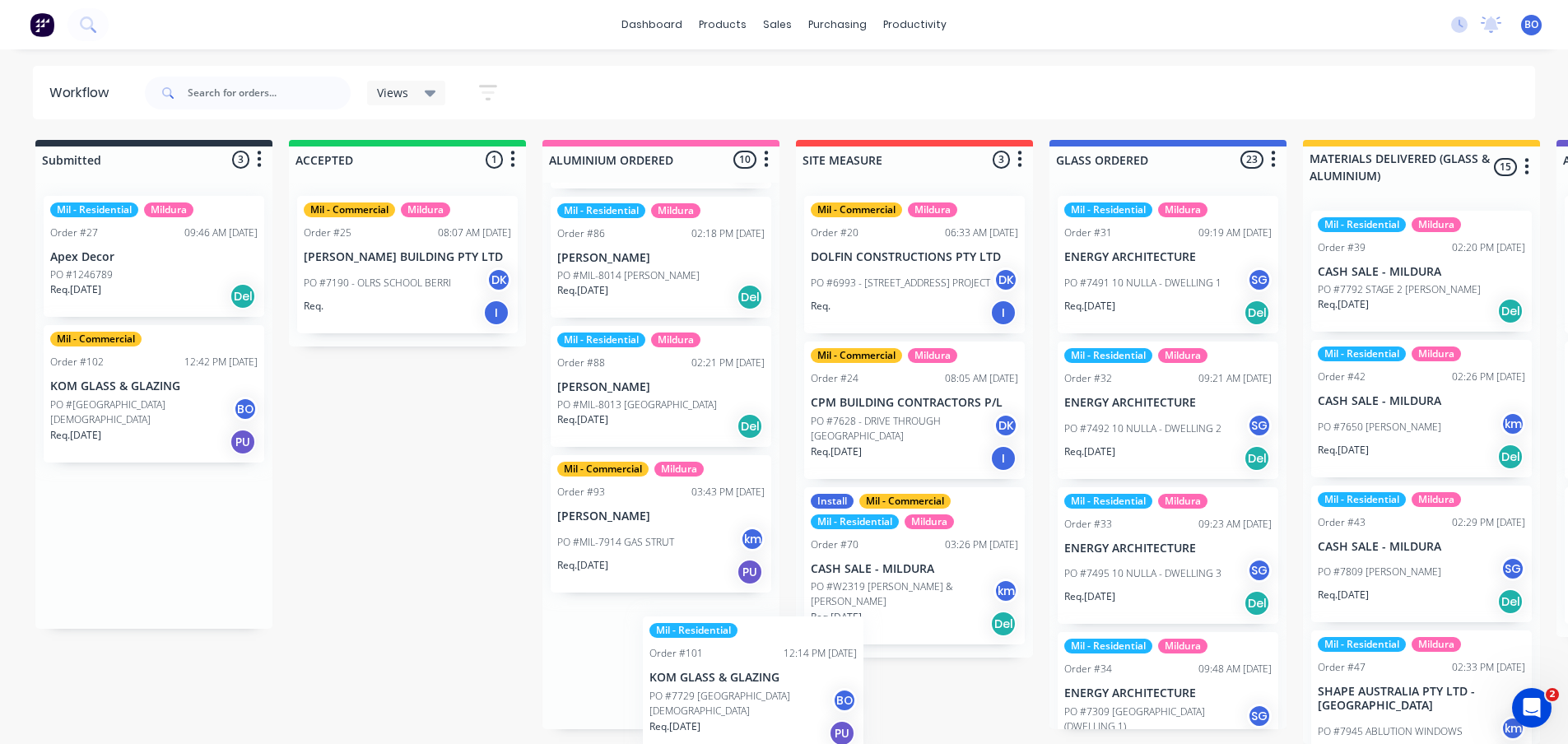
scroll to position [1044, 7]
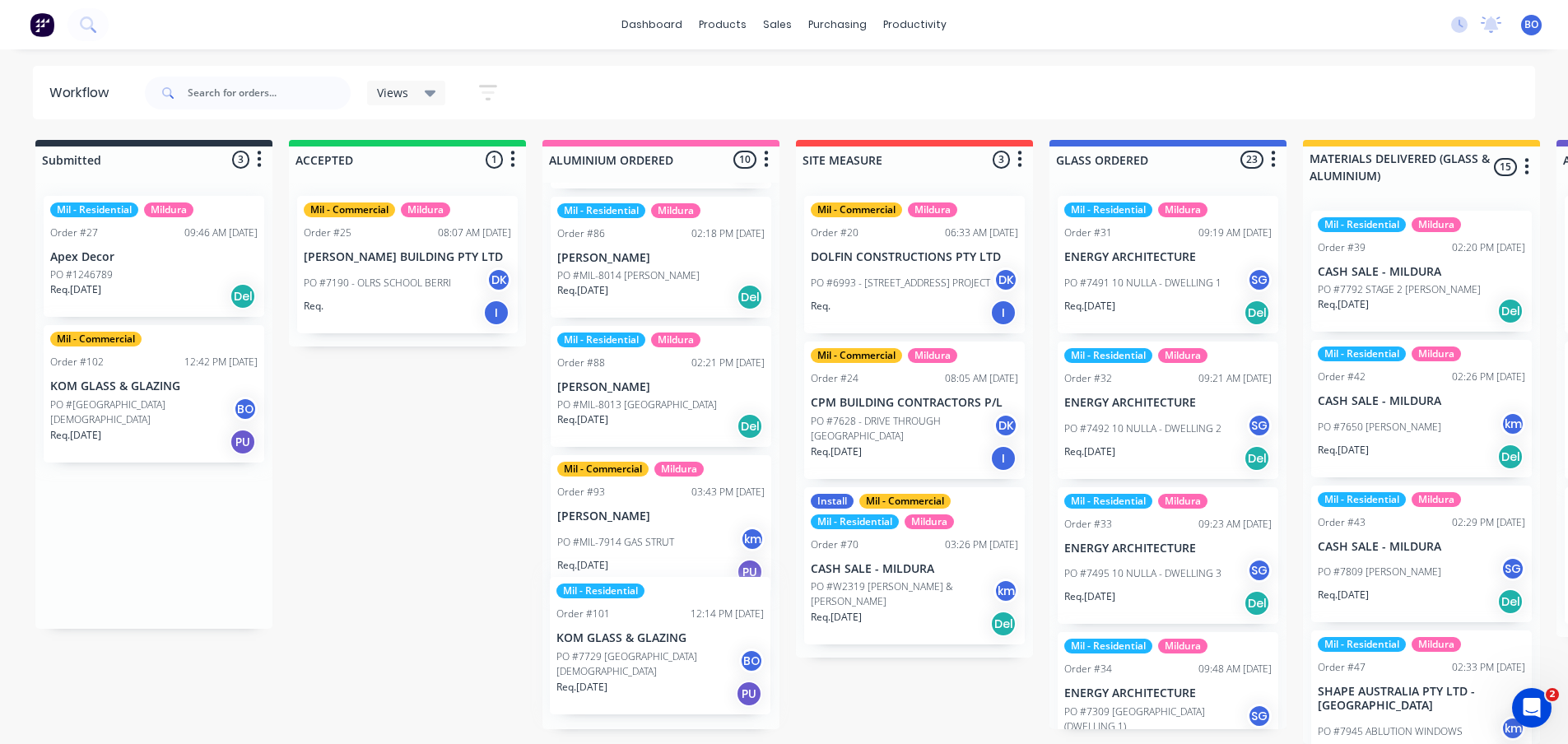
drag, startPoint x: 135, startPoint y: 383, endPoint x: 647, endPoint y: 648, distance: 576.5
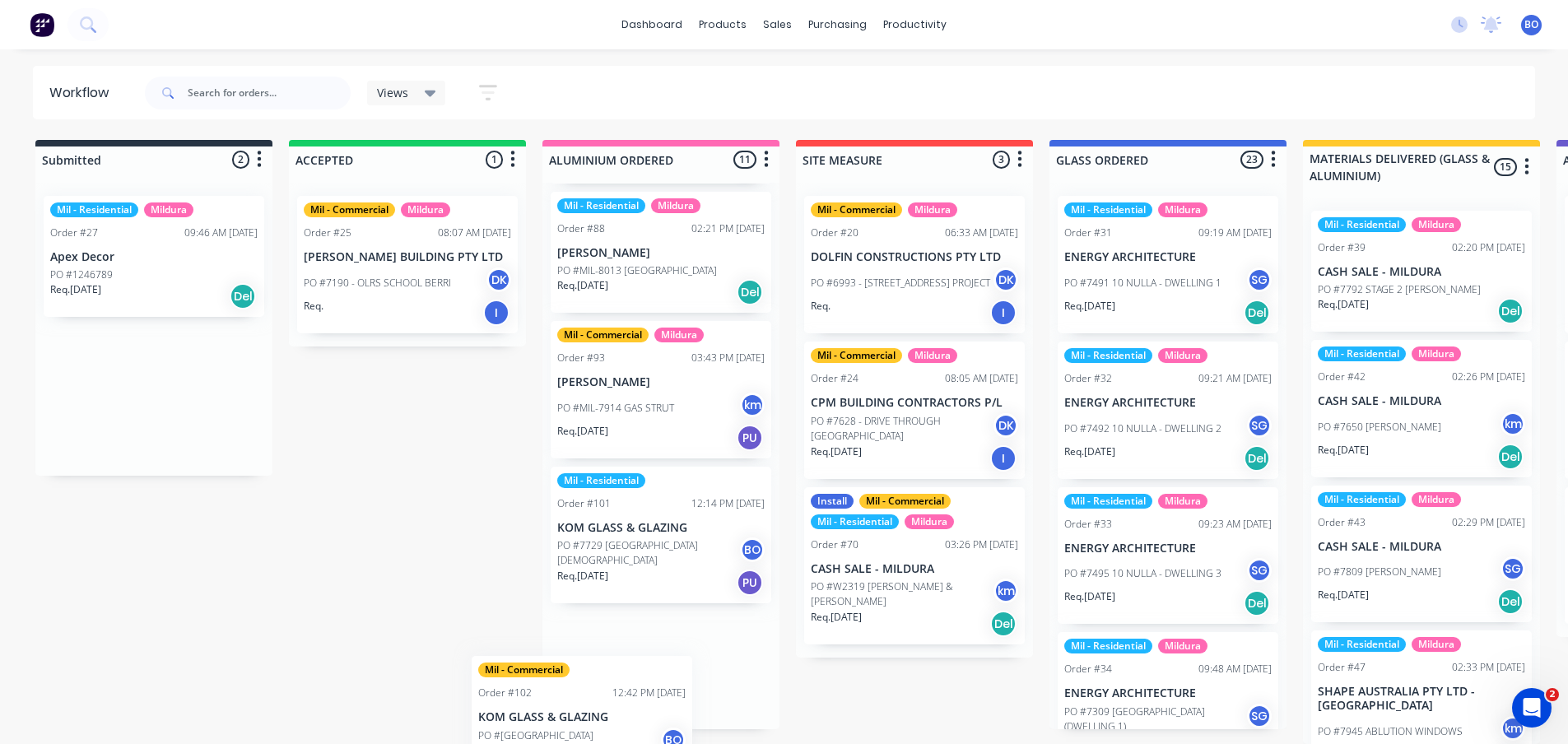
scroll to position [1185, 0]
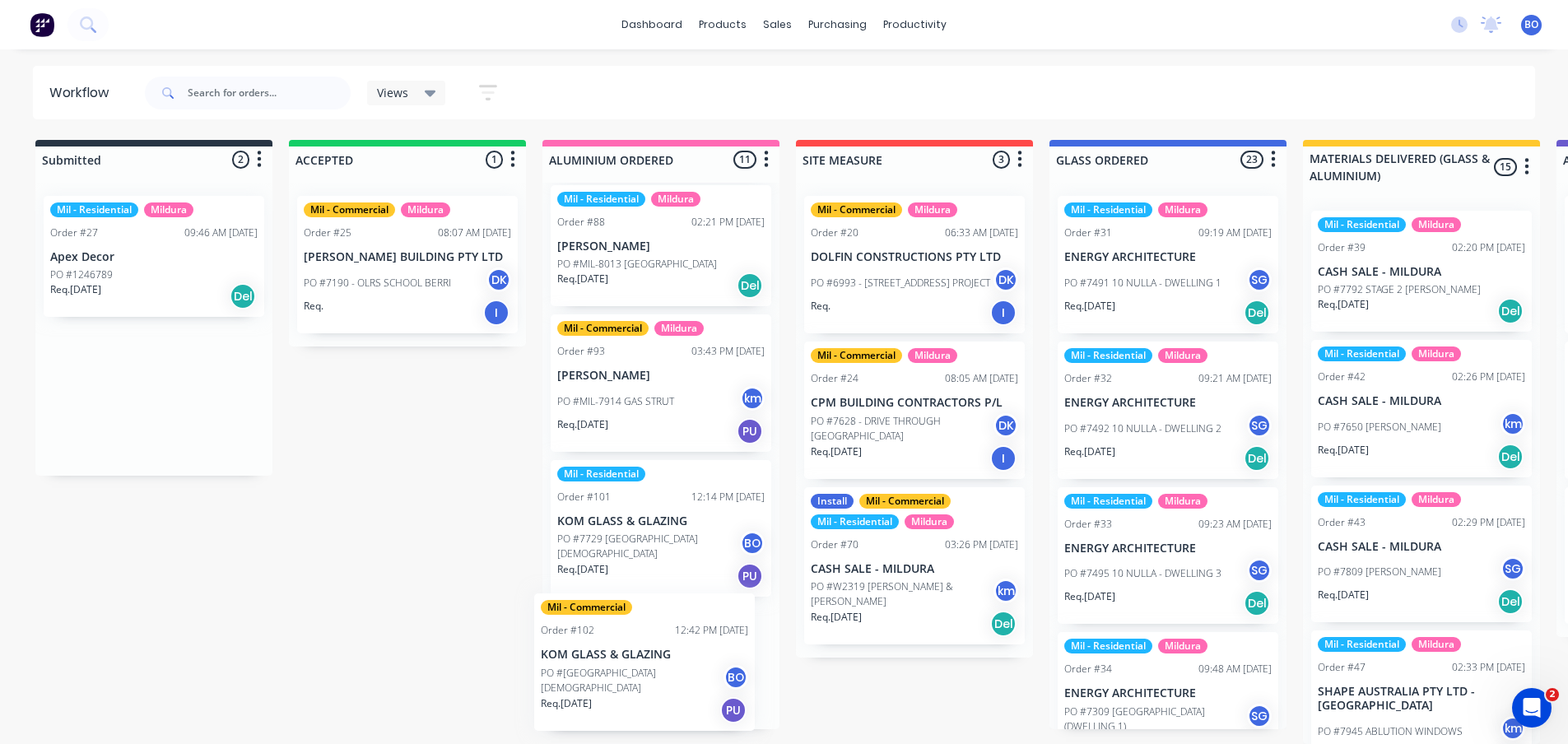
drag, startPoint x: 131, startPoint y: 377, endPoint x: 626, endPoint y: 663, distance: 571.7
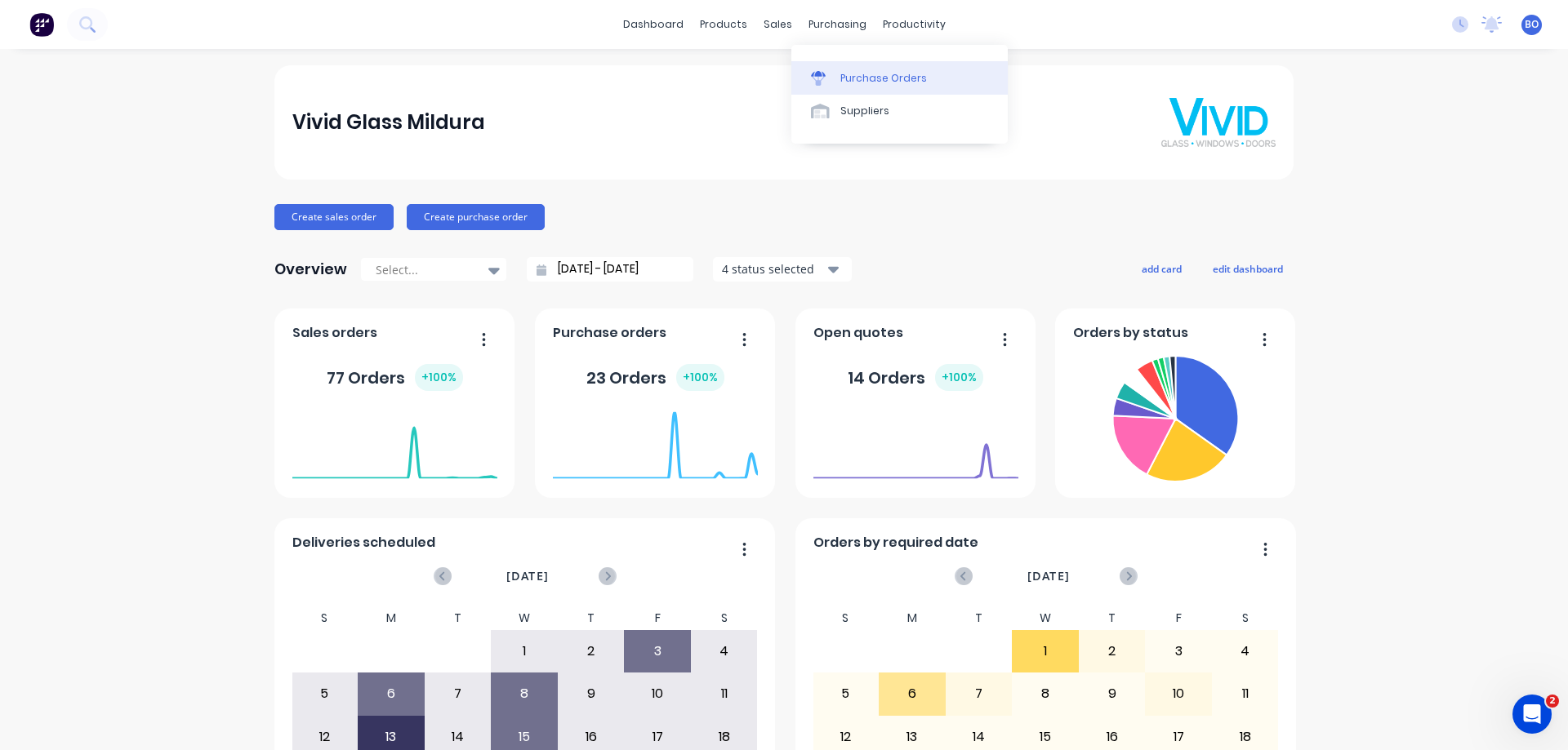
click at [864, 75] on div "Purchase Orders" at bounding box center [883, 78] width 87 height 14
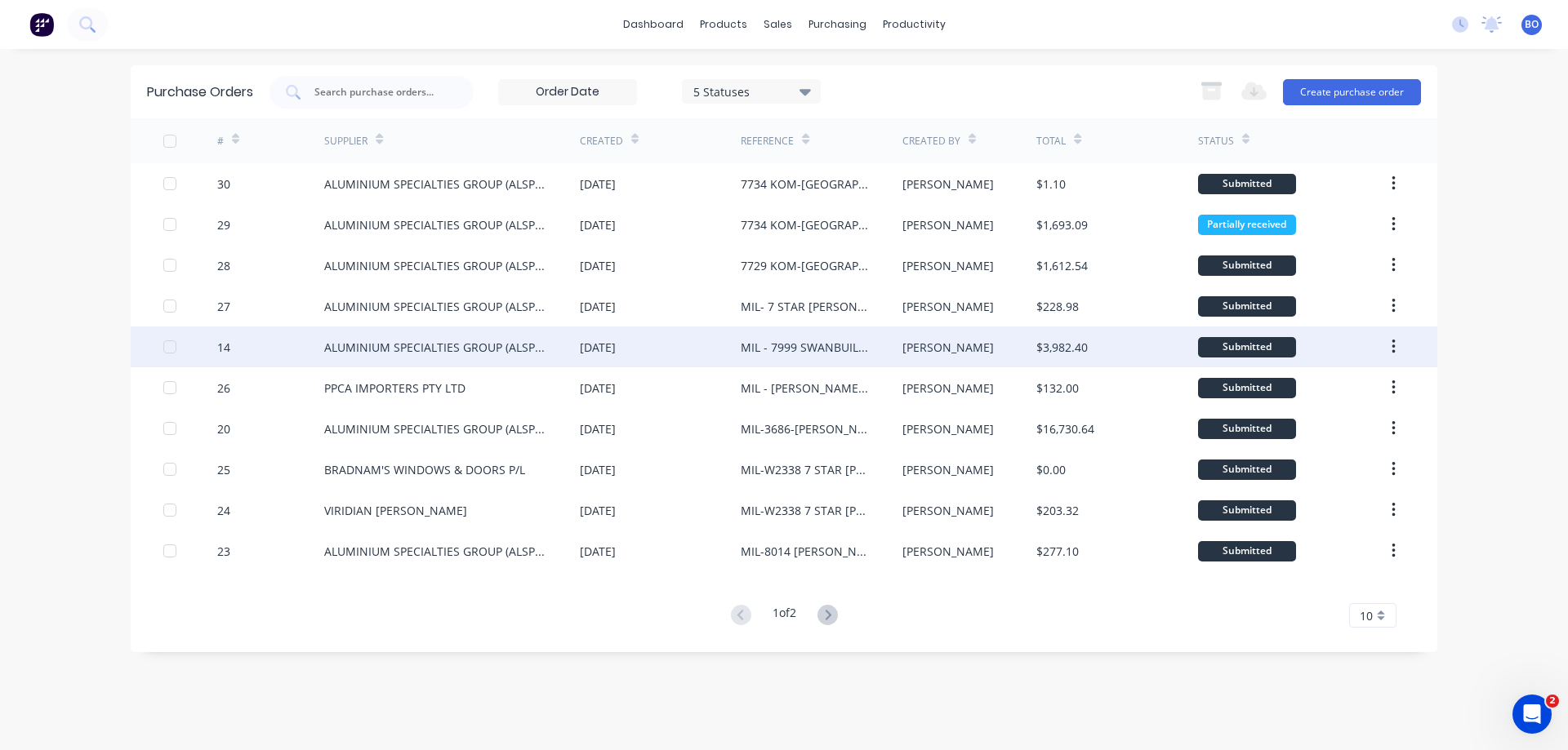
click at [795, 345] on div "MIL - 7999 SWANBUILD [PERSON_NAME]" at bounding box center [804, 347] width 128 height 17
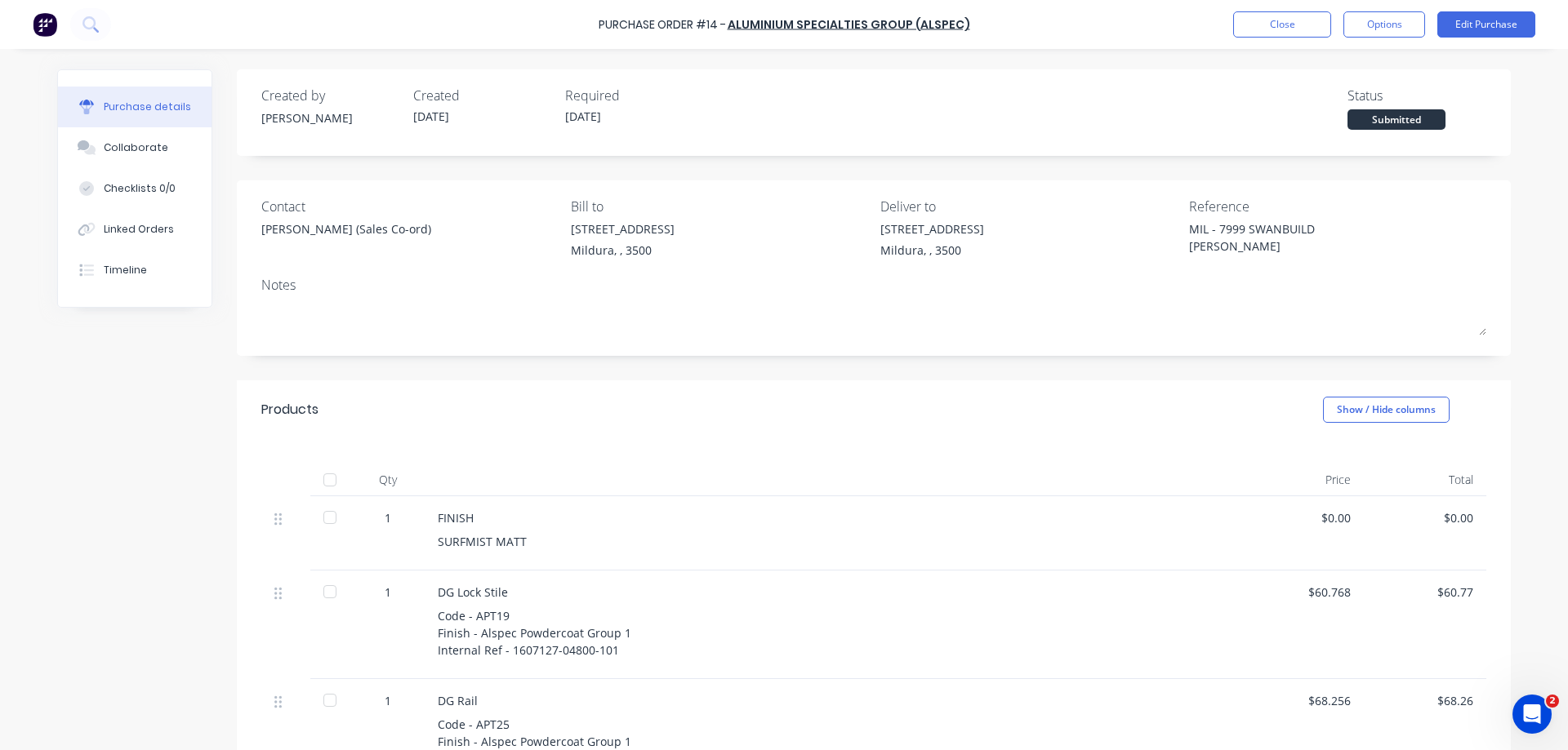
type textarea "x"
click at [1297, 23] on button "Close" at bounding box center [1281, 24] width 98 height 26
